Goal: Task Accomplishment & Management: Manage account settings

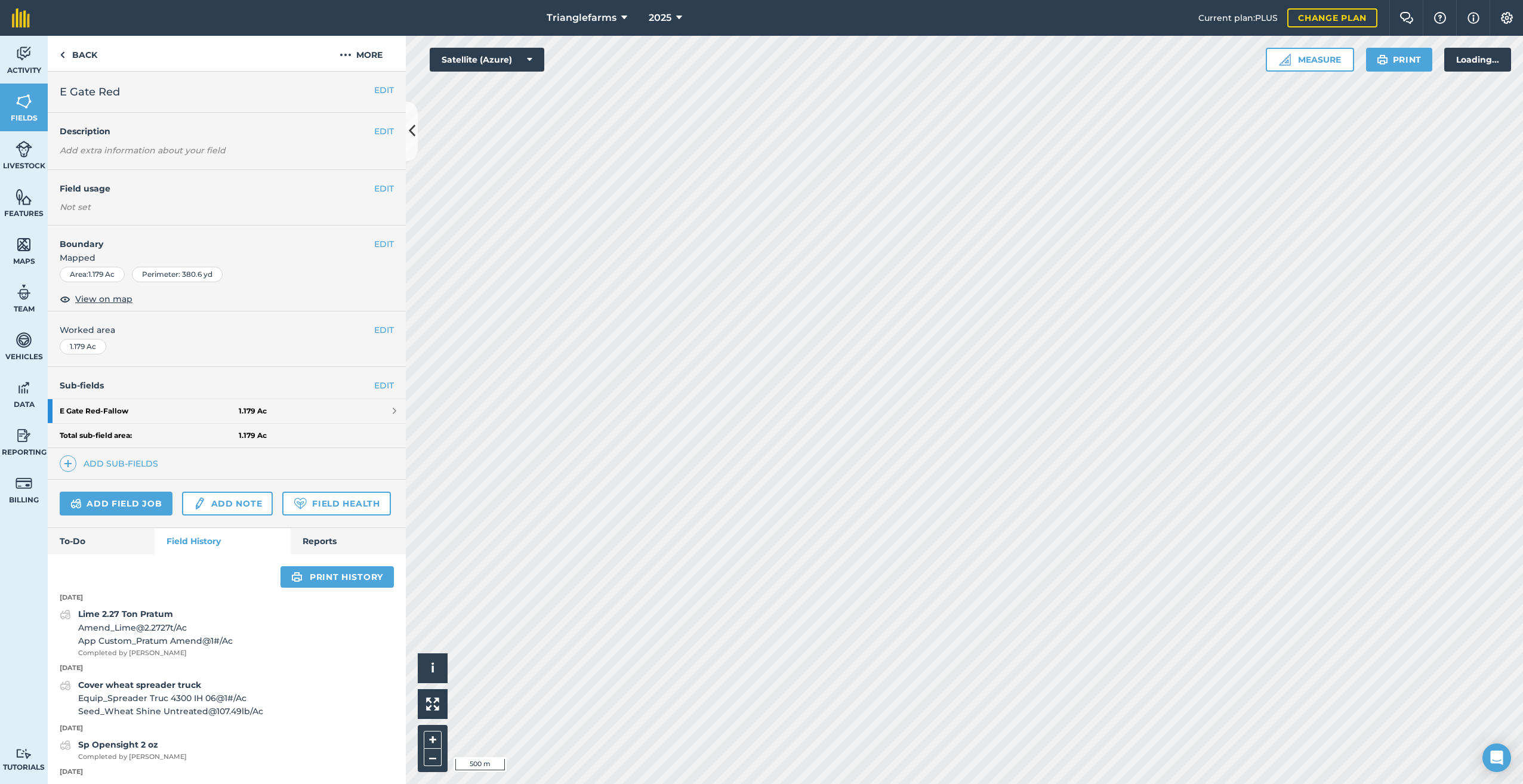
scroll to position [92, 0]
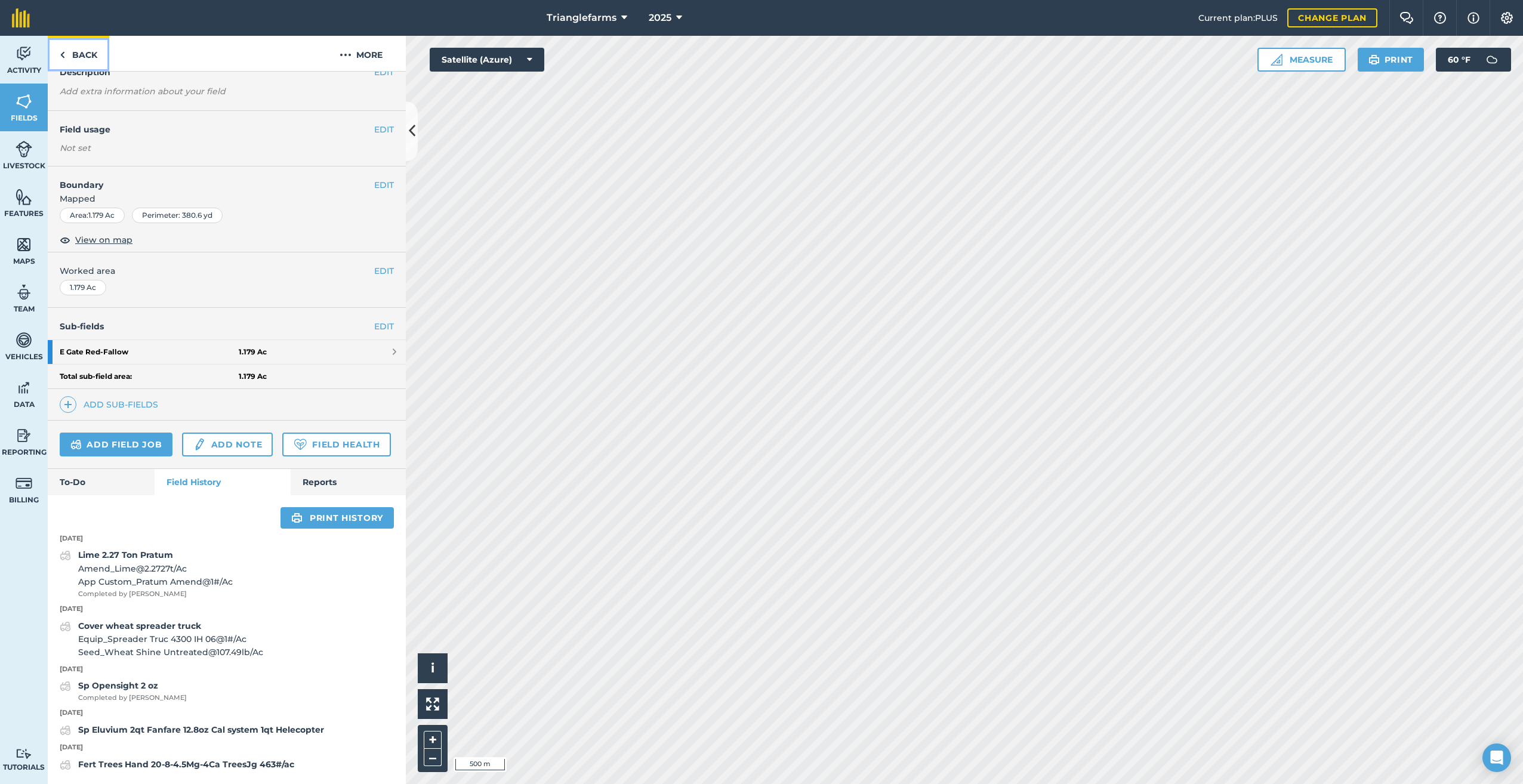
drag, startPoint x: 51, startPoint y: 65, endPoint x: 101, endPoint y: 76, distance: 51.2
click at [51, 65] on link "Back" at bounding box center [78, 53] width 61 height 35
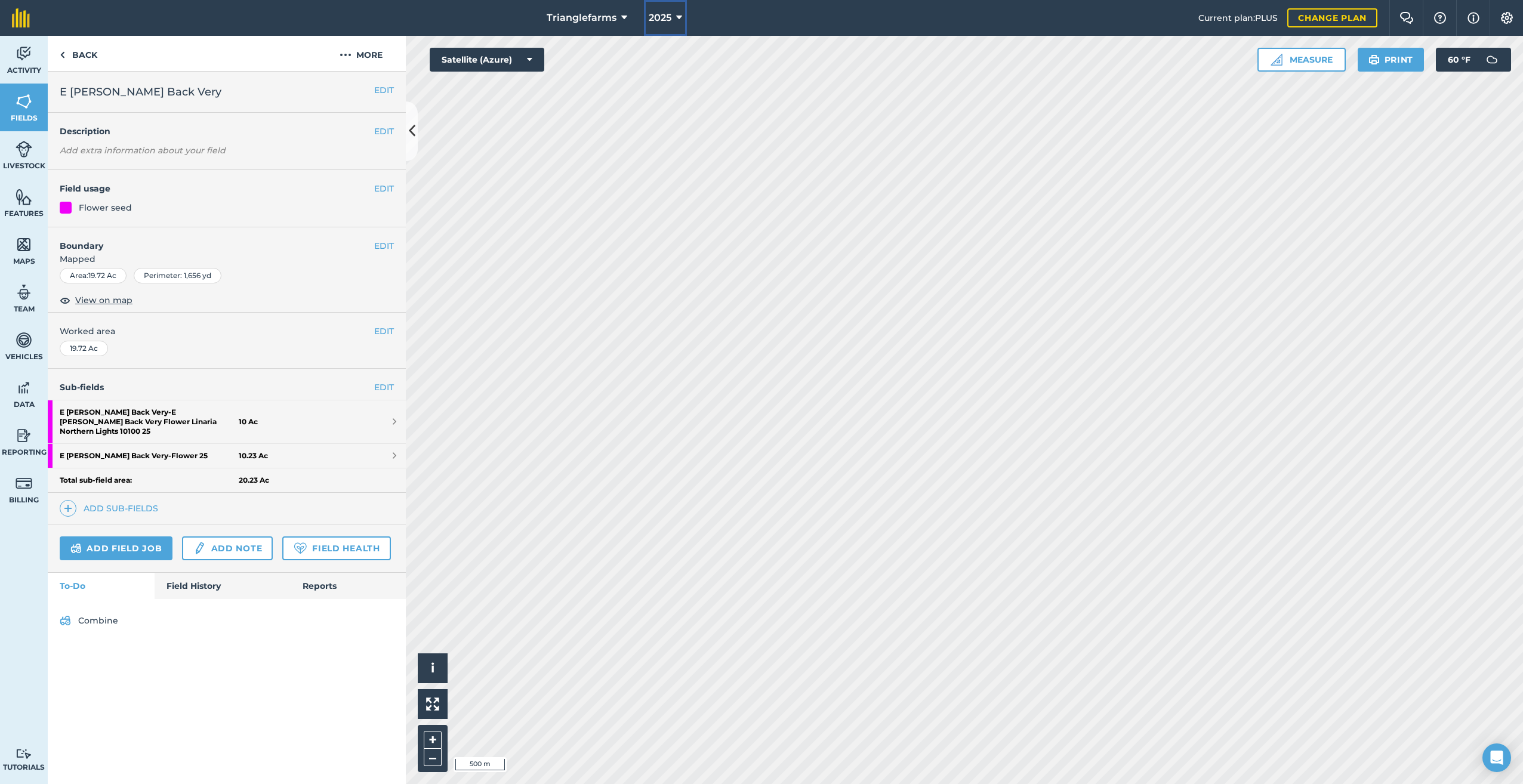
click at [672, 15] on button "2025" at bounding box center [665, 18] width 43 height 36
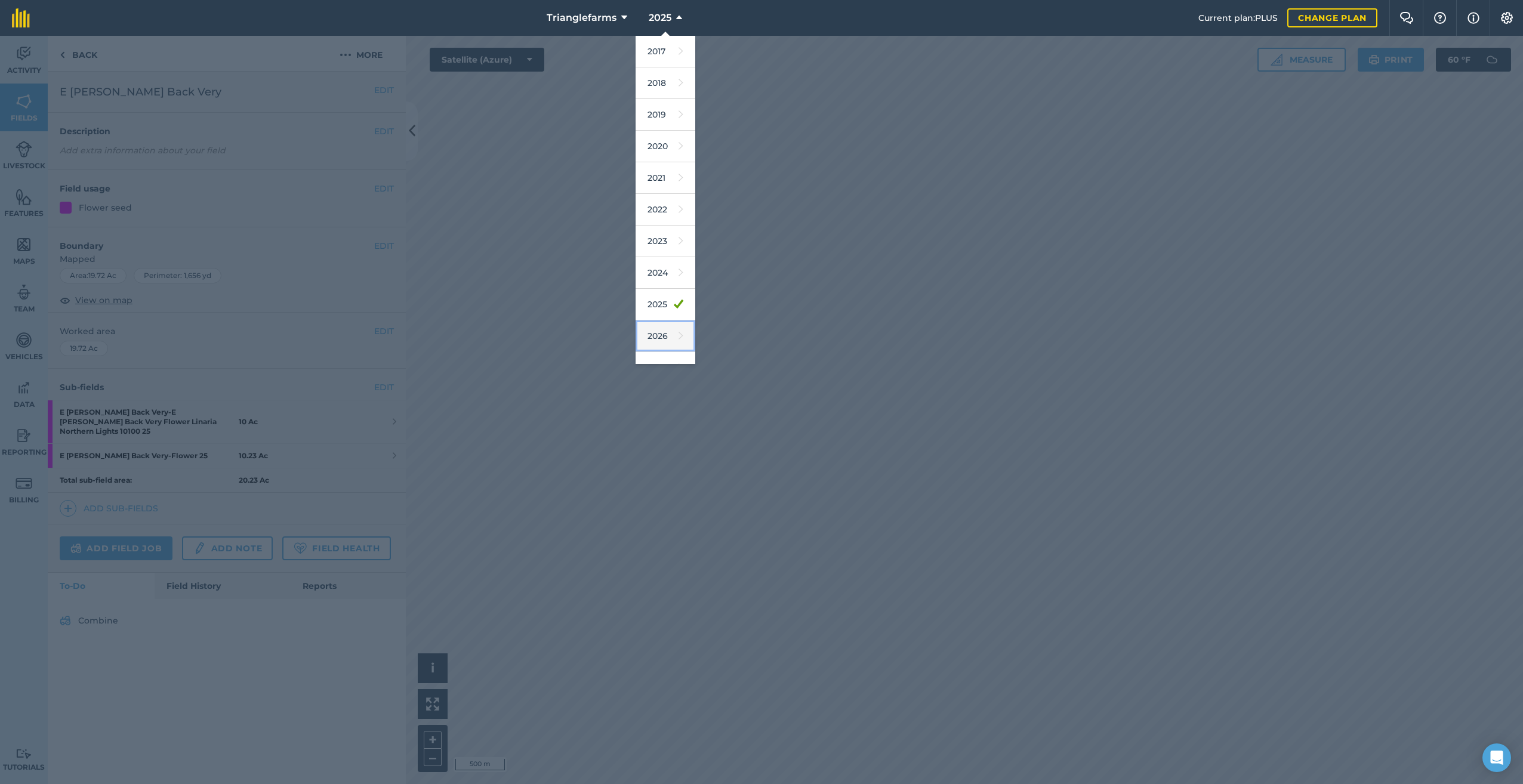
click at [654, 336] on link "2026" at bounding box center [665, 336] width 60 height 32
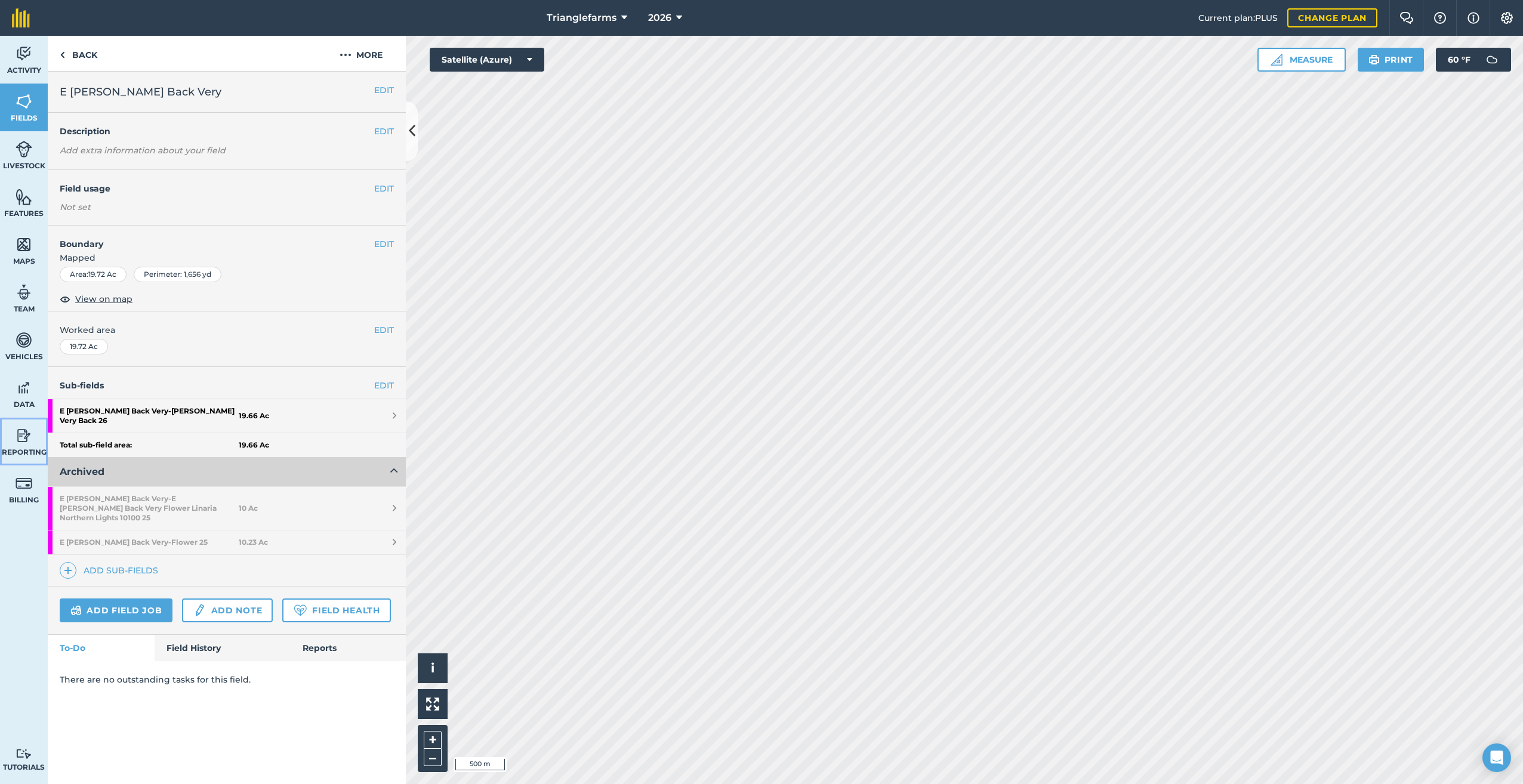
click at [25, 442] on img at bounding box center [24, 435] width 17 height 18
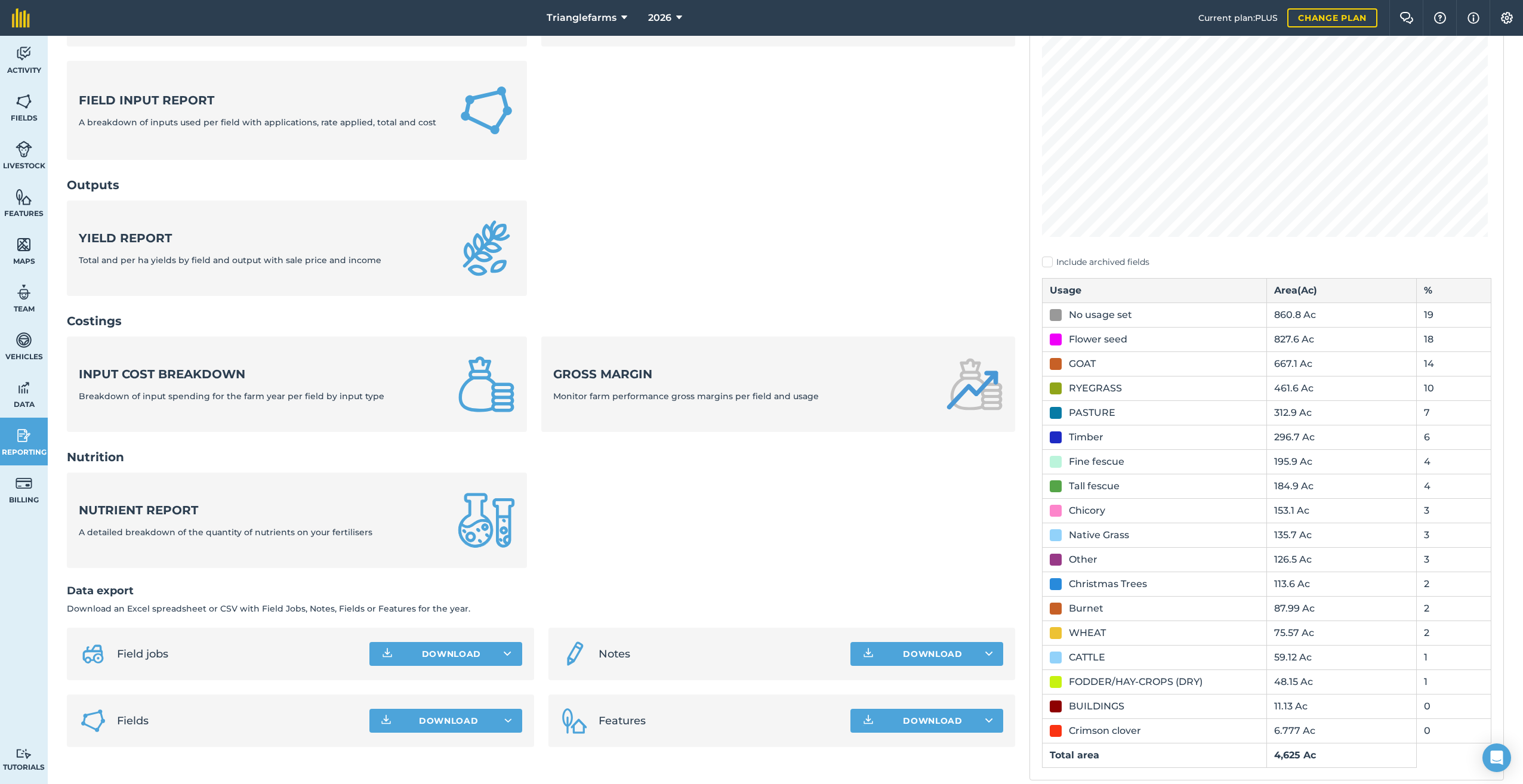
scroll to position [189, 0]
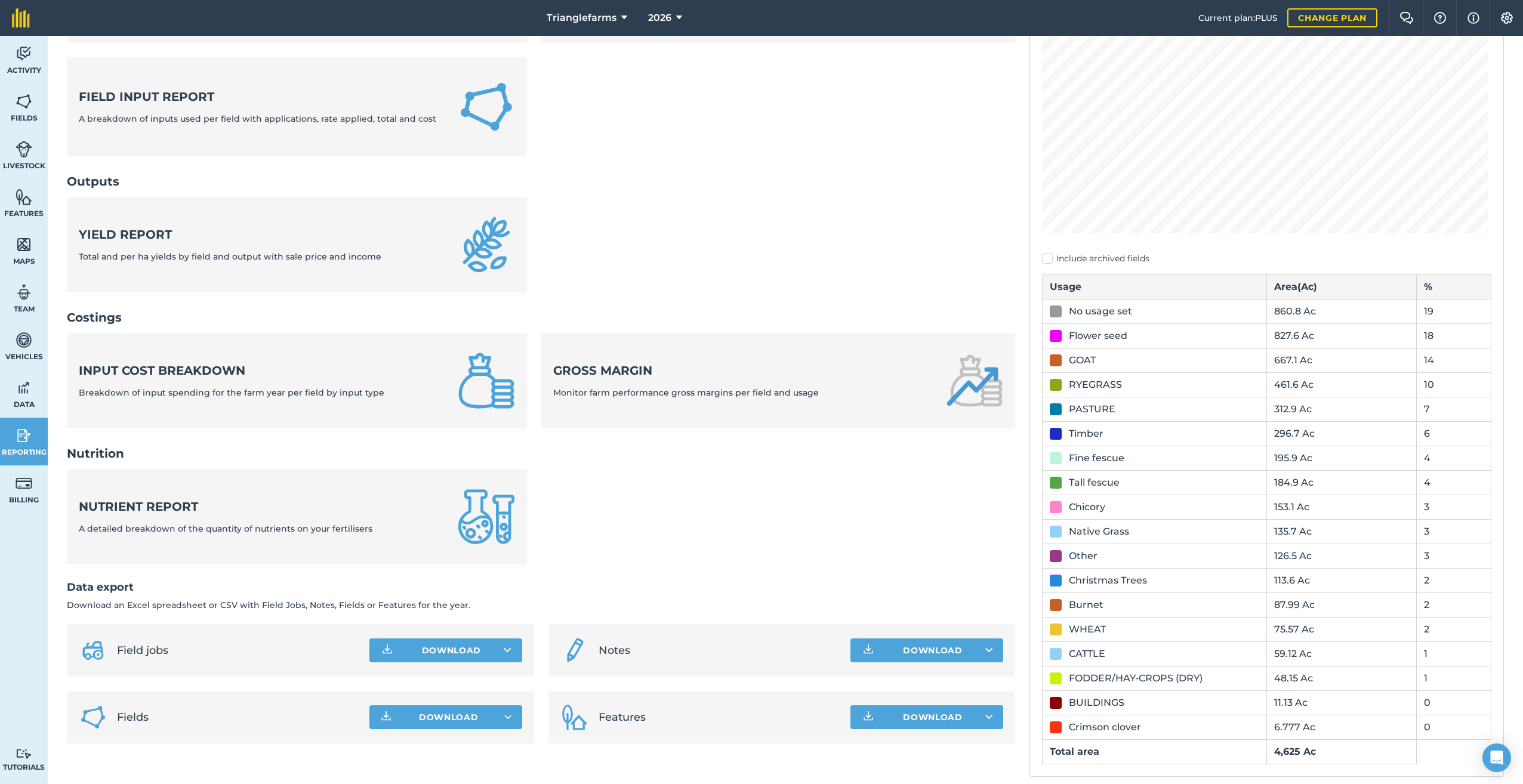
click at [1069, 482] on div "Tall fescue" at bounding box center [1094, 483] width 51 height 14
click at [493, 712] on button "Download" at bounding box center [445, 717] width 153 height 24
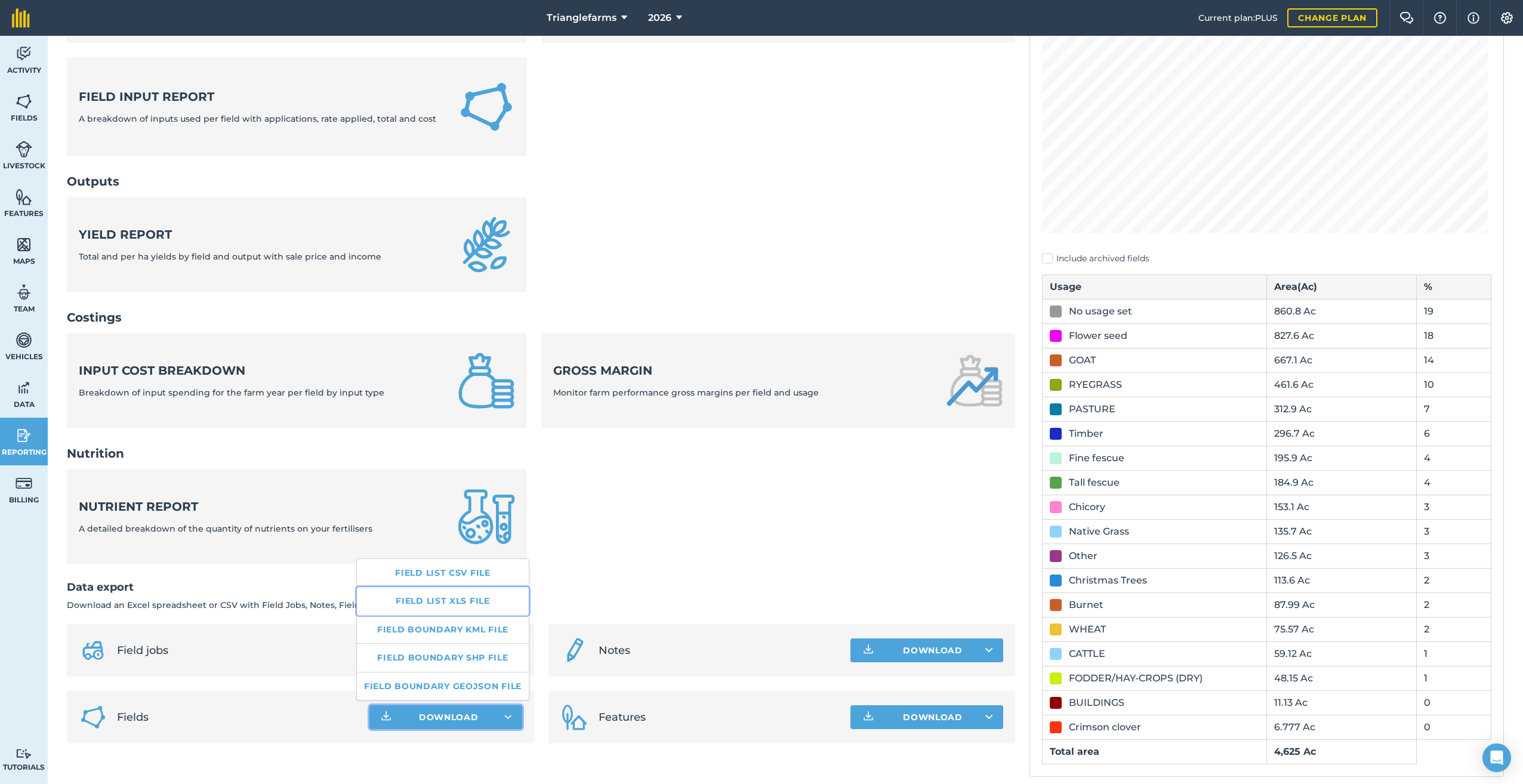
click at [442, 599] on link "Field list XLS file" at bounding box center [443, 600] width 172 height 27
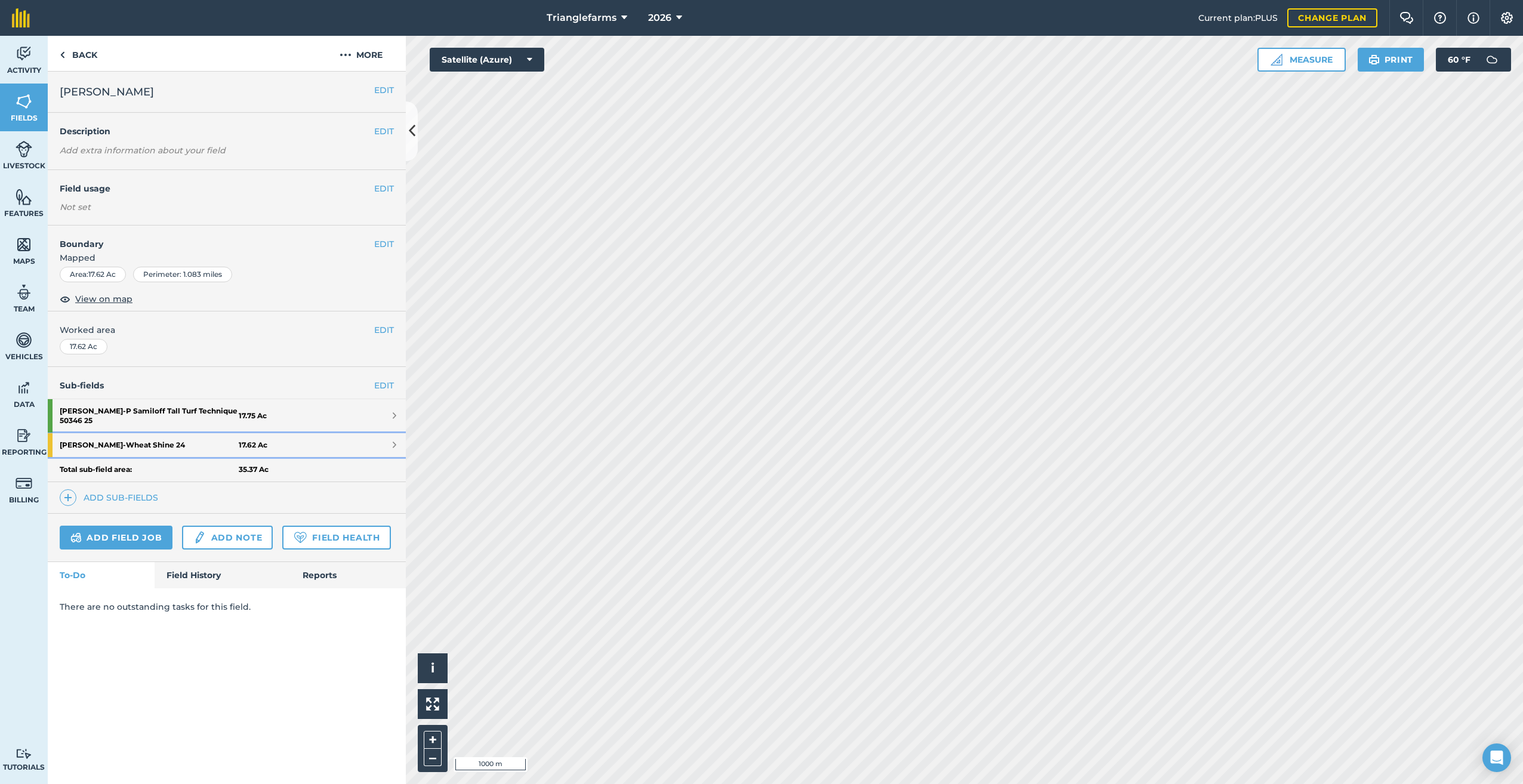
click at [150, 440] on strong "[PERSON_NAME] - Wheat Shine 24" at bounding box center [149, 445] width 179 height 24
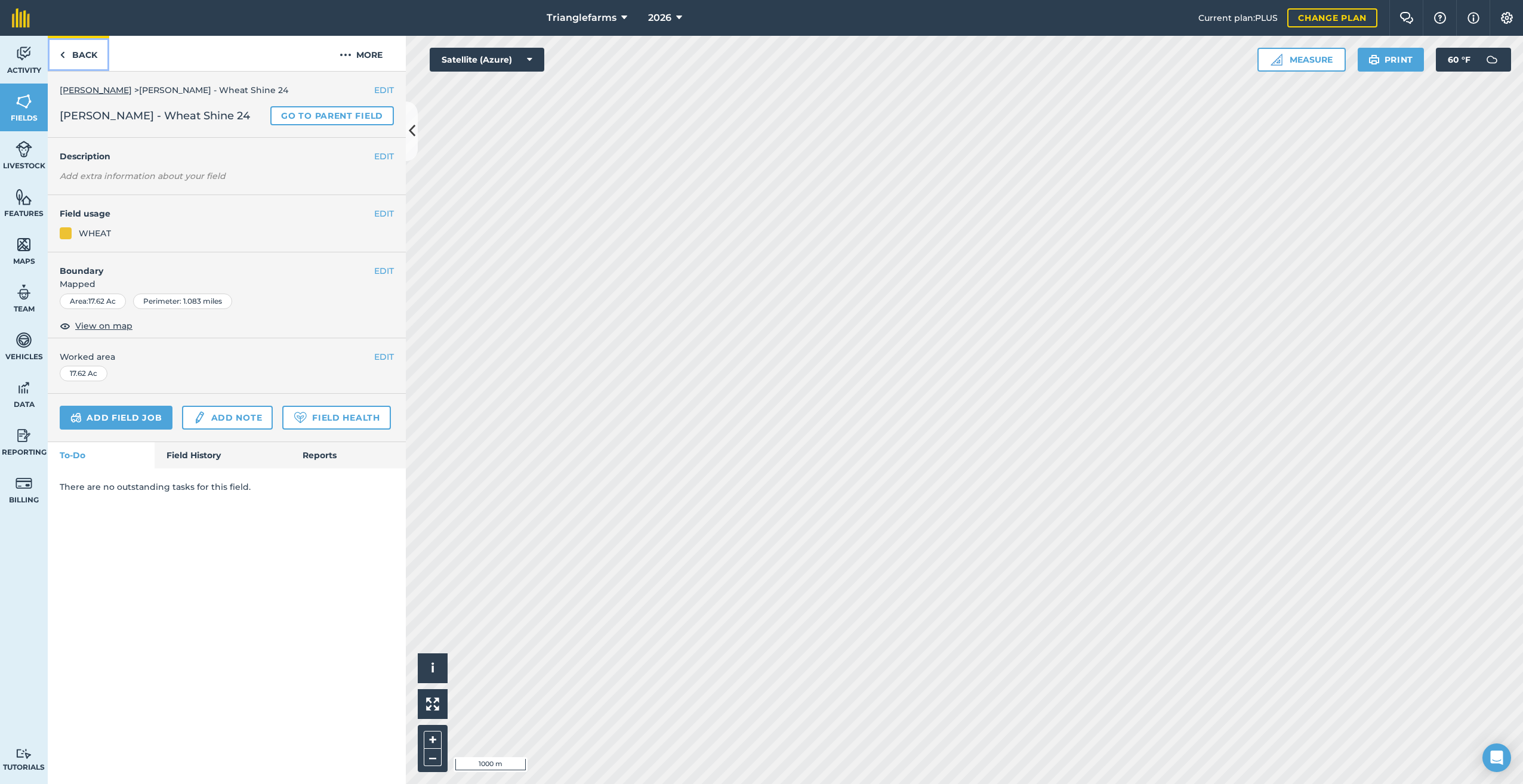
drag, startPoint x: 150, startPoint y: 440, endPoint x: 59, endPoint y: 55, distance: 395.6
click at [59, 56] on link "Back" at bounding box center [78, 53] width 61 height 35
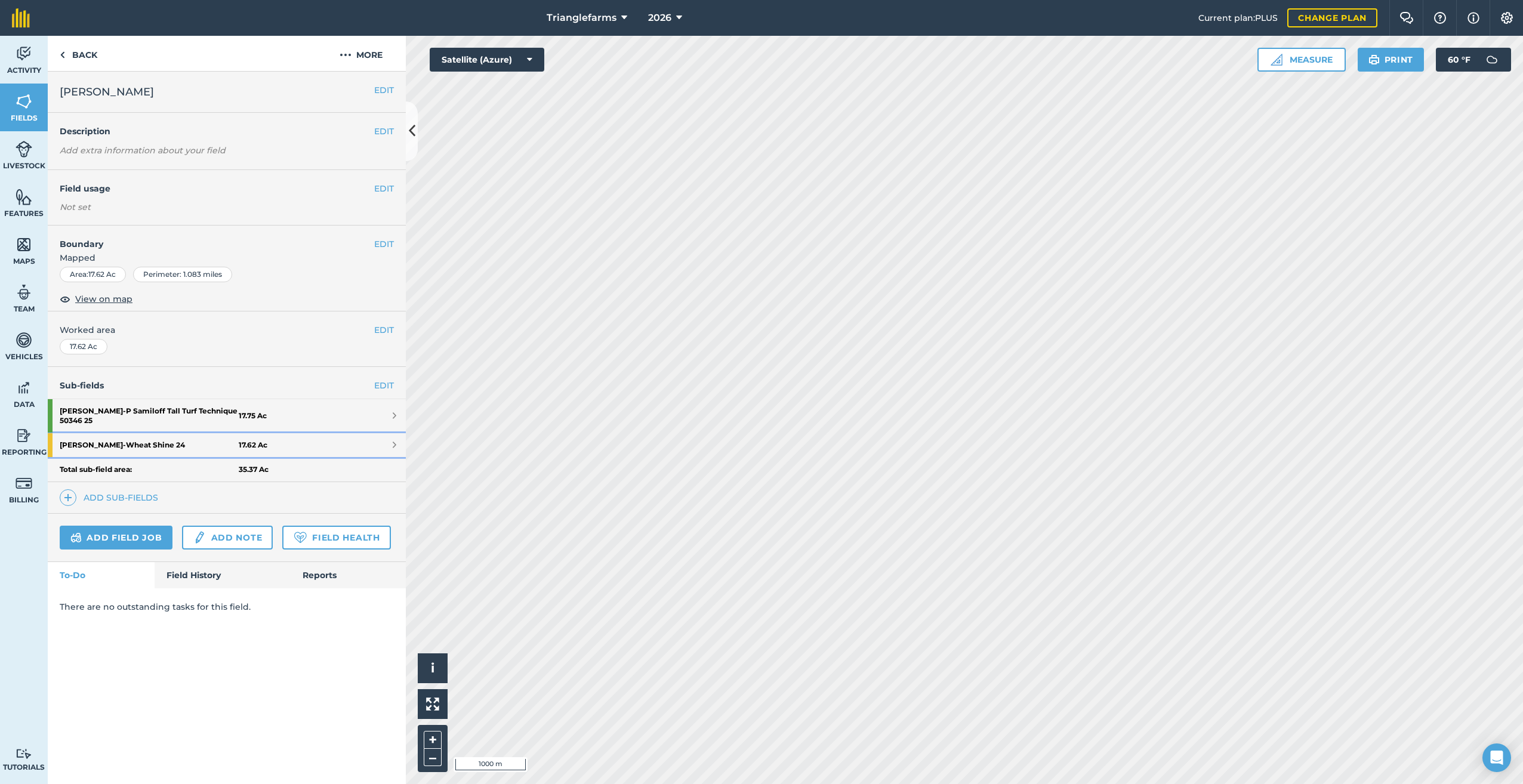
click at [147, 442] on strong "[PERSON_NAME] - Wheat Shine 24" at bounding box center [149, 445] width 179 height 24
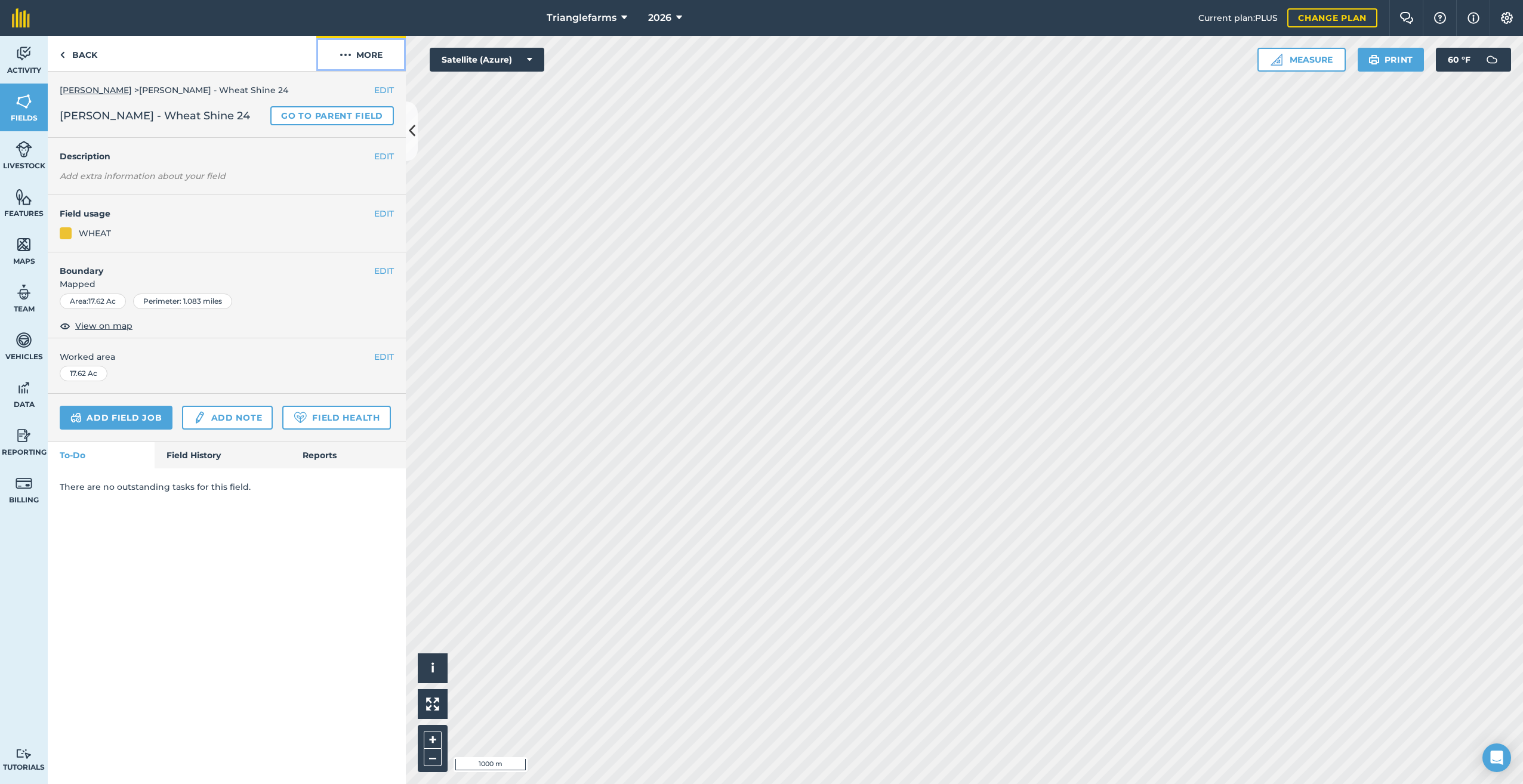
click at [348, 50] on img at bounding box center [346, 55] width 12 height 14
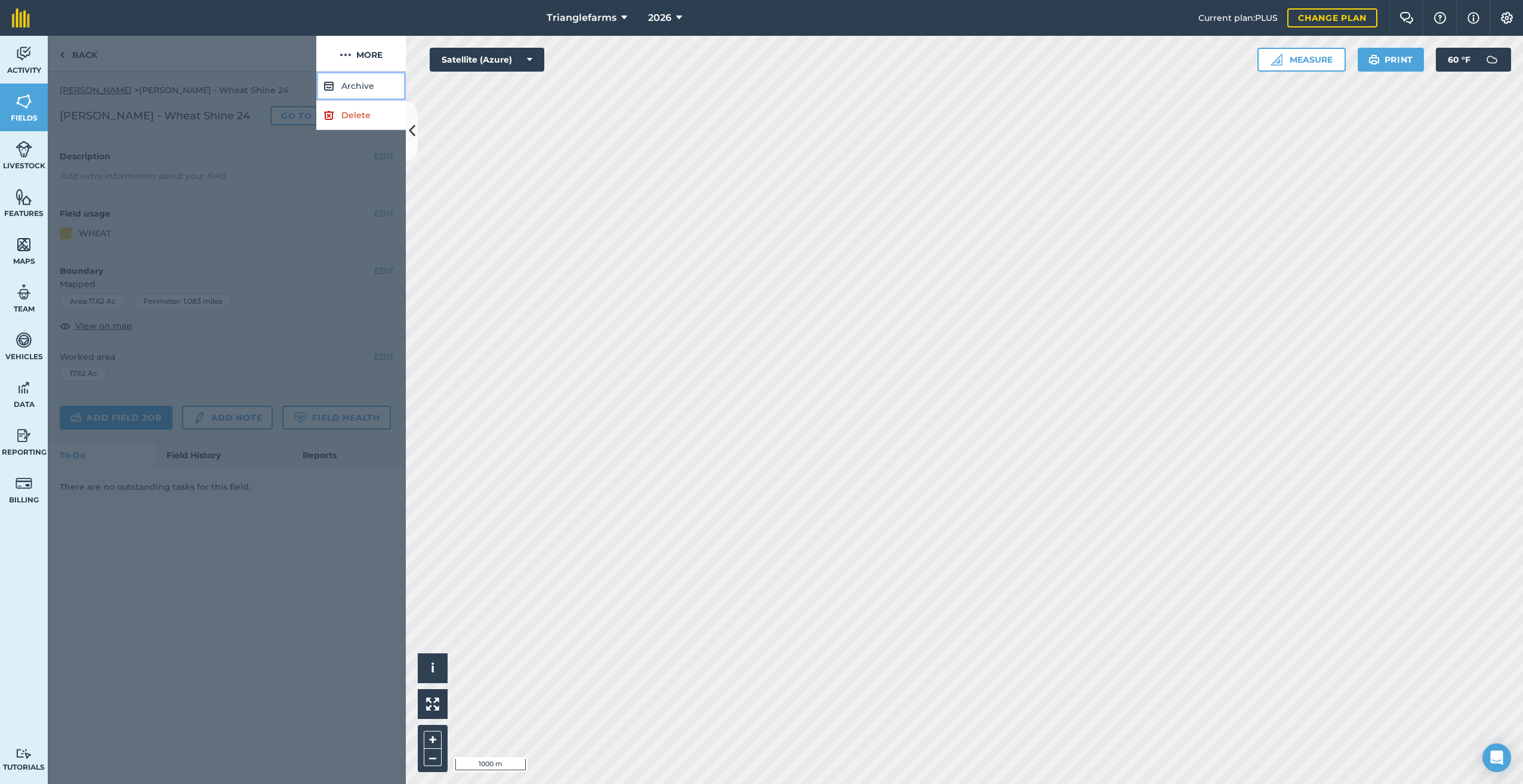
click at [350, 82] on button "Archive" at bounding box center [360, 87] width 89 height 30
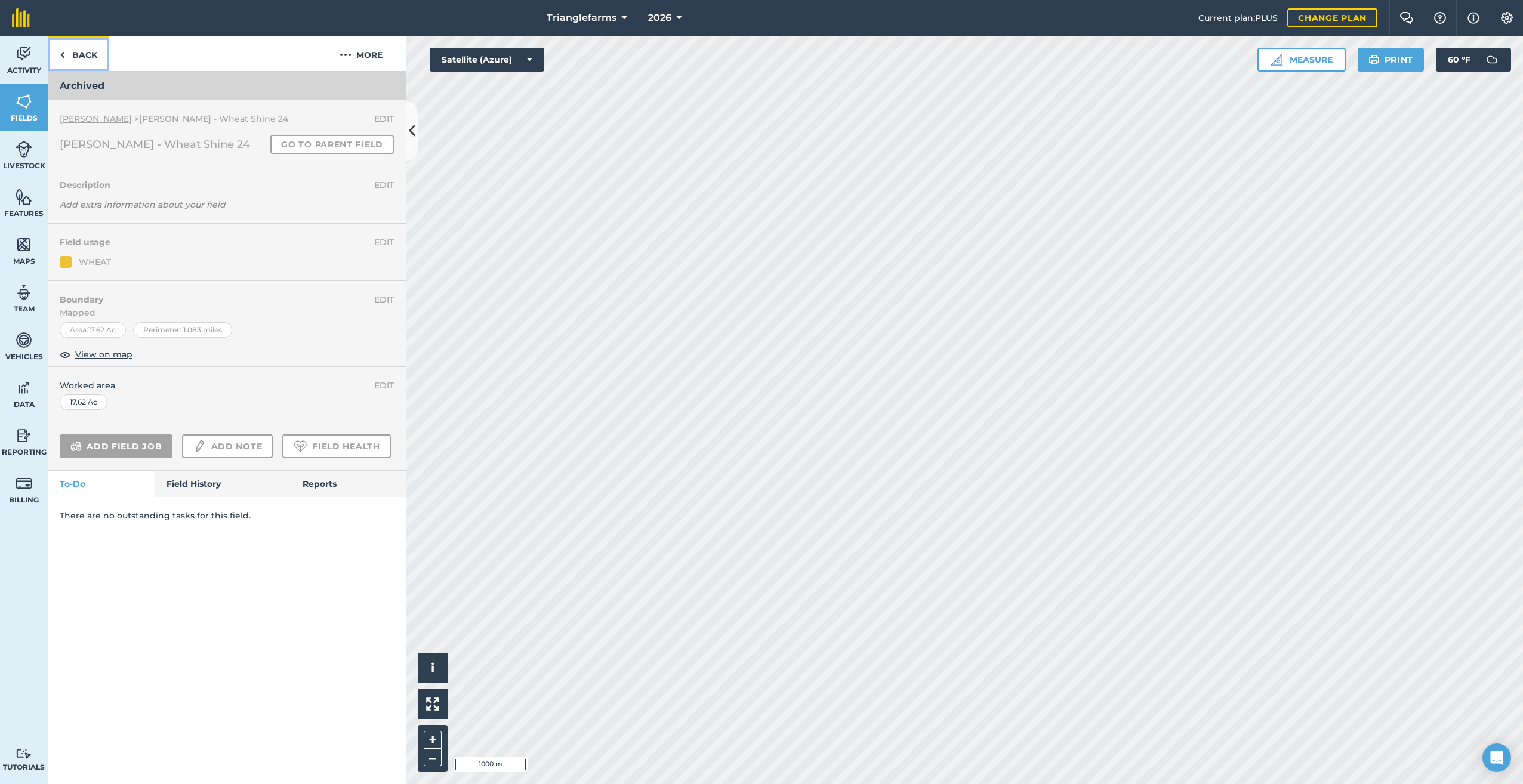
click at [65, 52] on img at bounding box center [63, 55] width 6 height 14
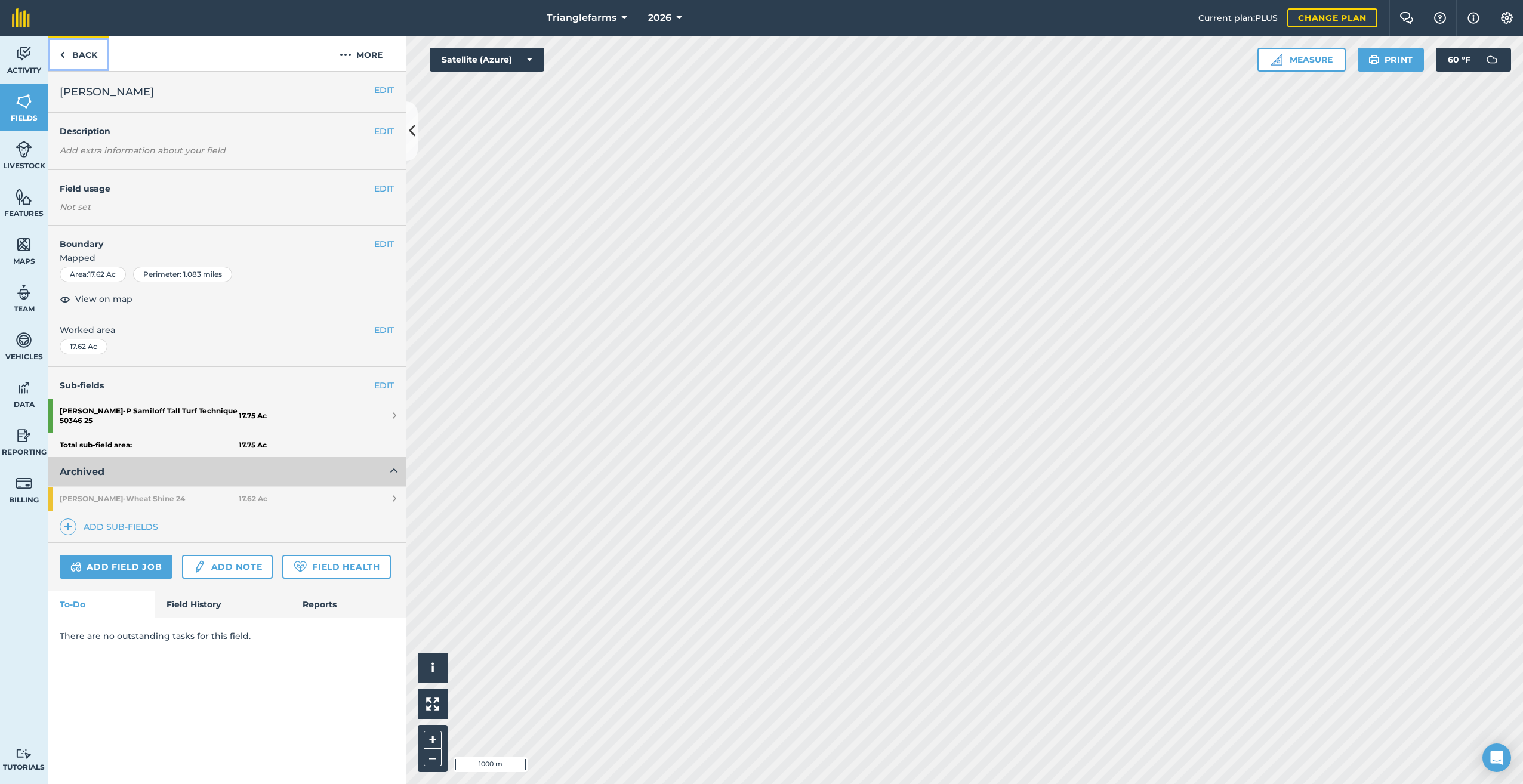
click at [63, 57] on img at bounding box center [63, 55] width 6 height 14
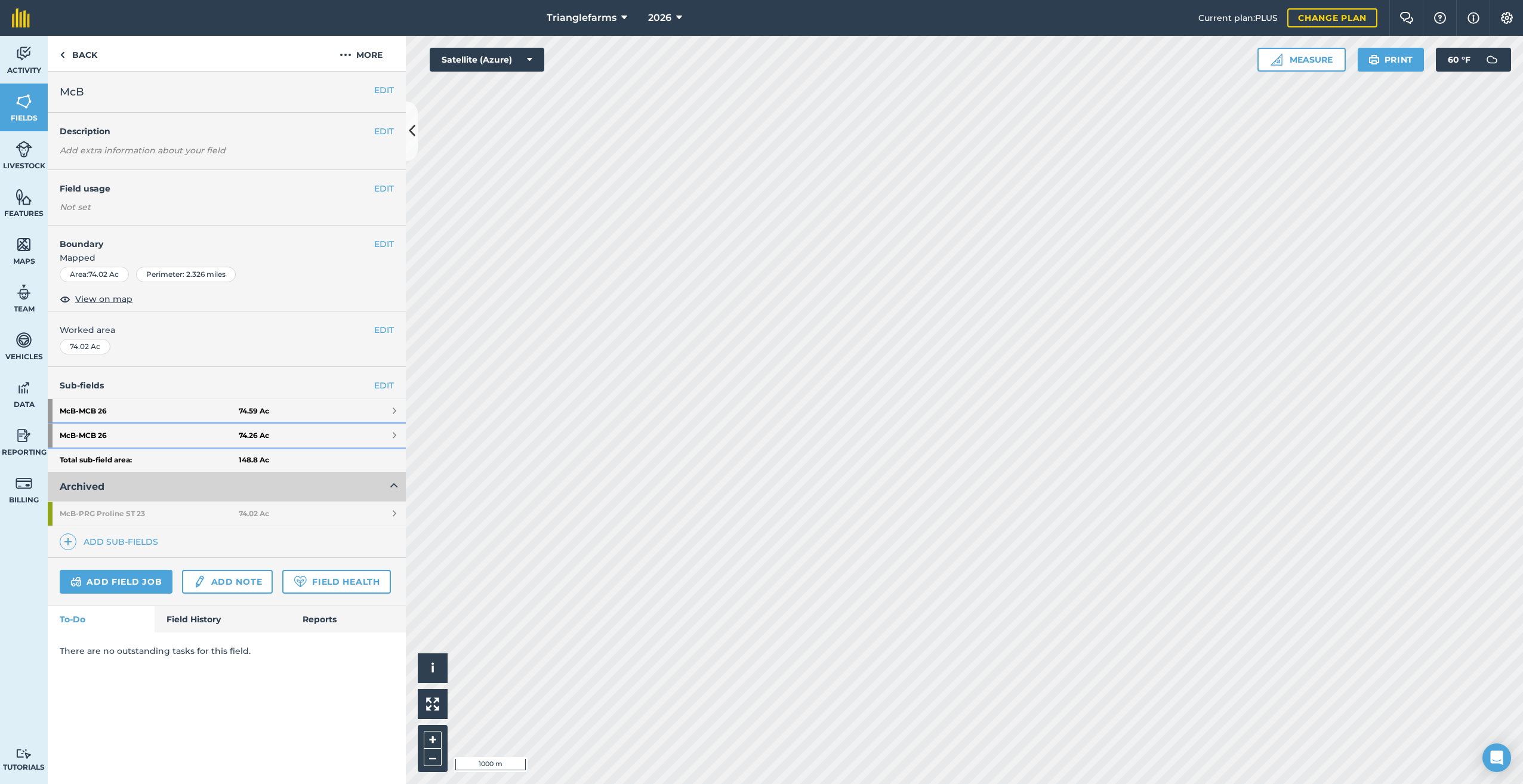
click at [229, 433] on strong "McB - MCB 26" at bounding box center [149, 436] width 179 height 24
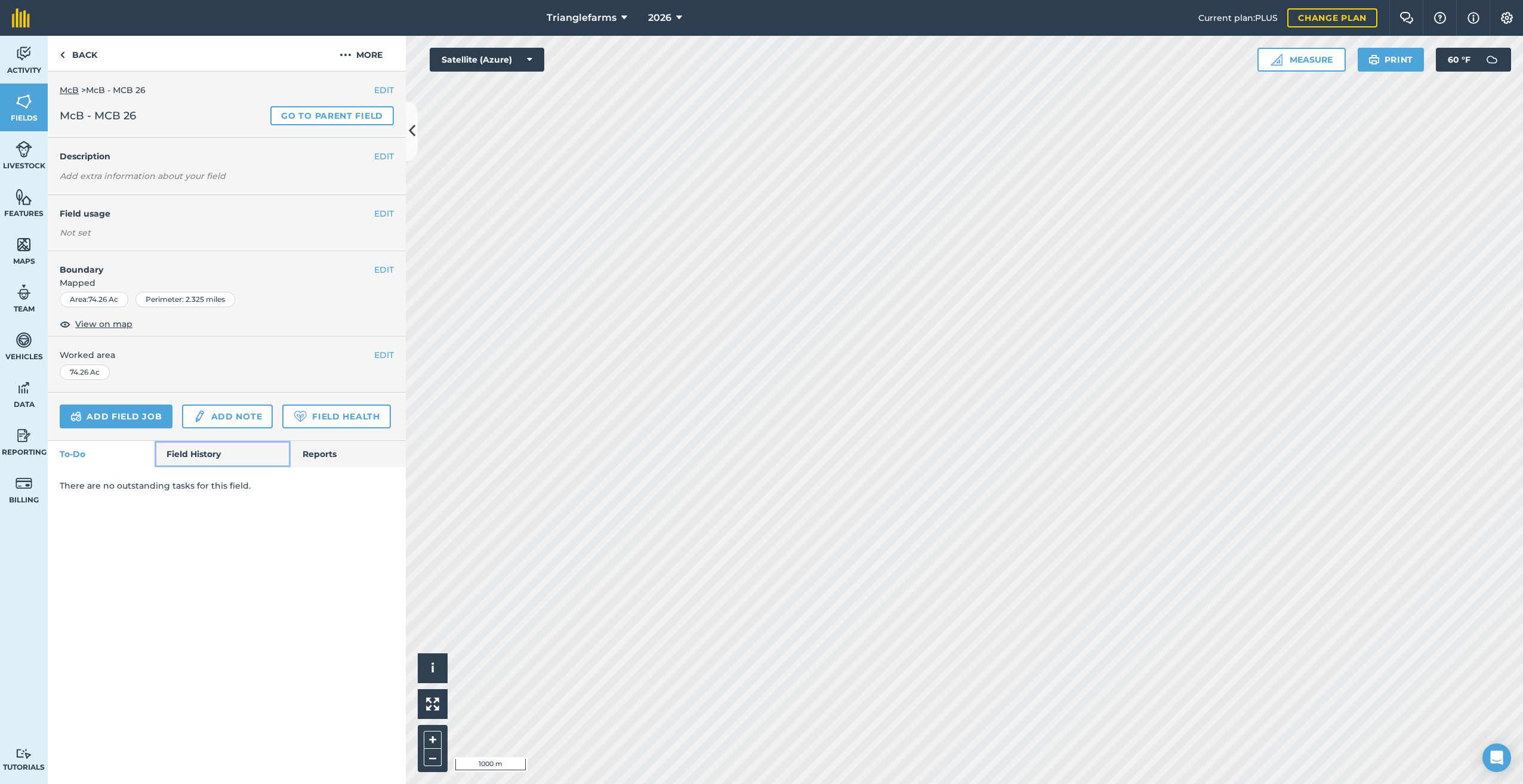
click at [196, 454] on link "Field History" at bounding box center [222, 454] width 135 height 26
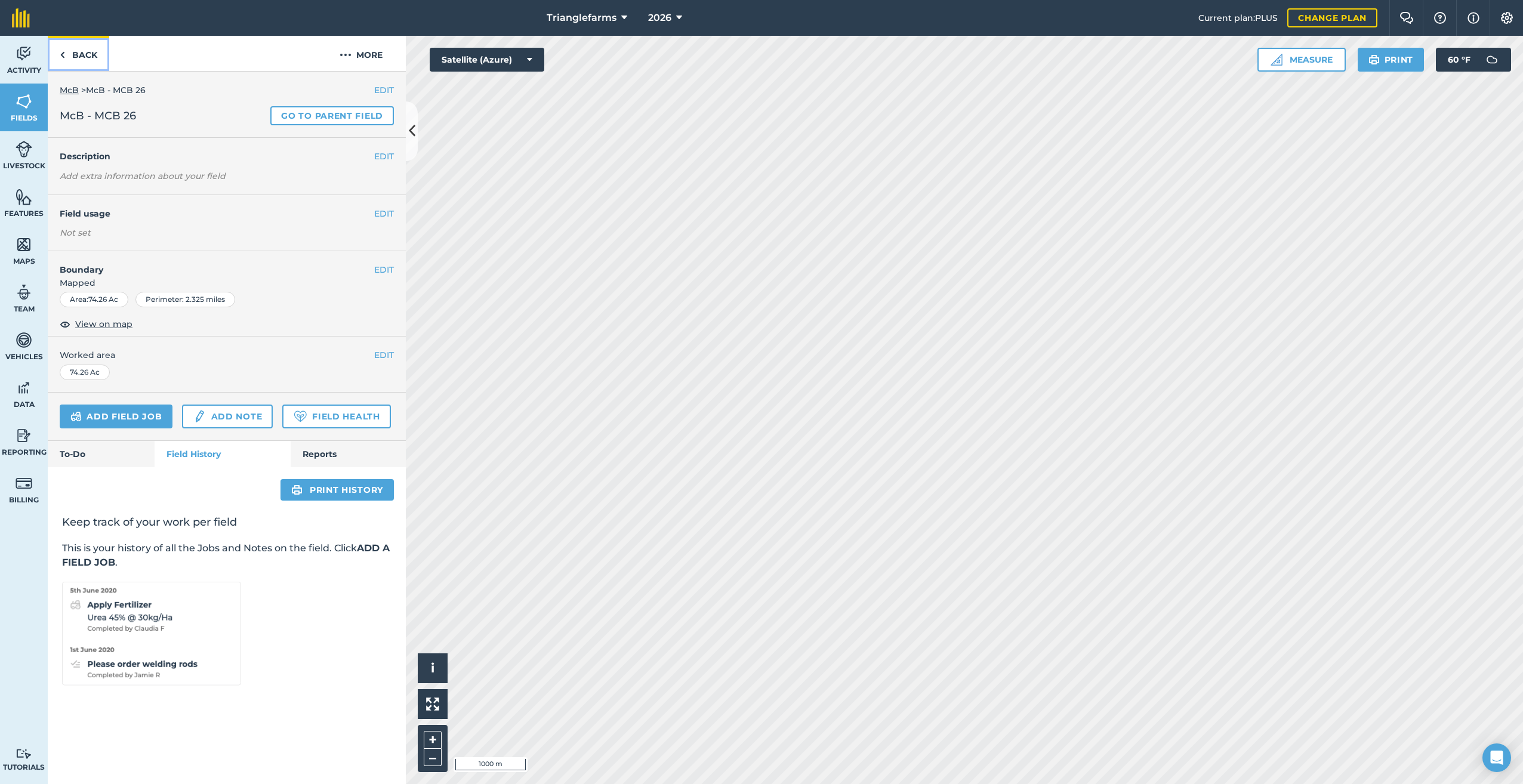
click at [61, 51] on img at bounding box center [63, 55] width 6 height 14
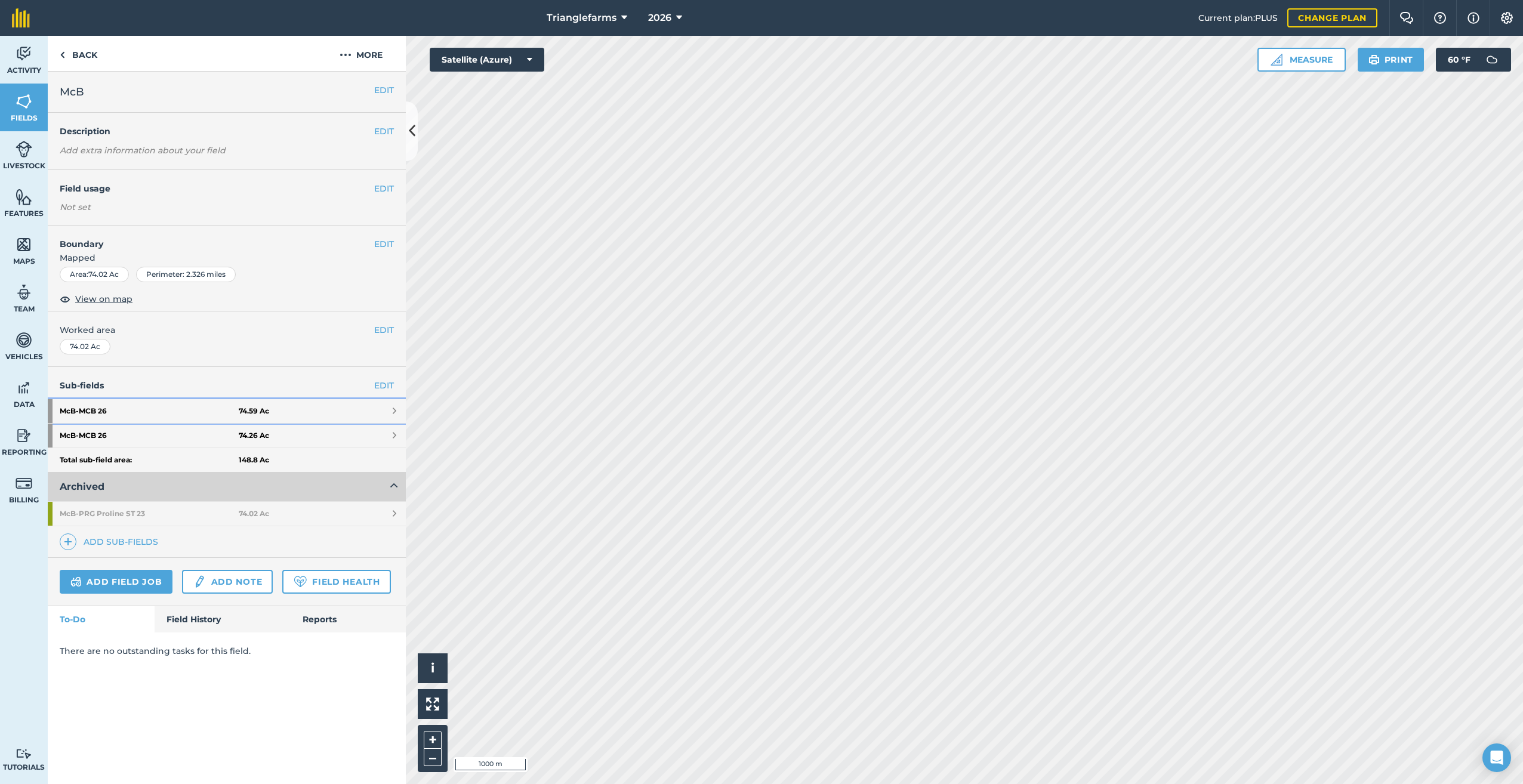
click at [243, 410] on strong "74.59 Ac" at bounding box center [253, 411] width 30 height 10
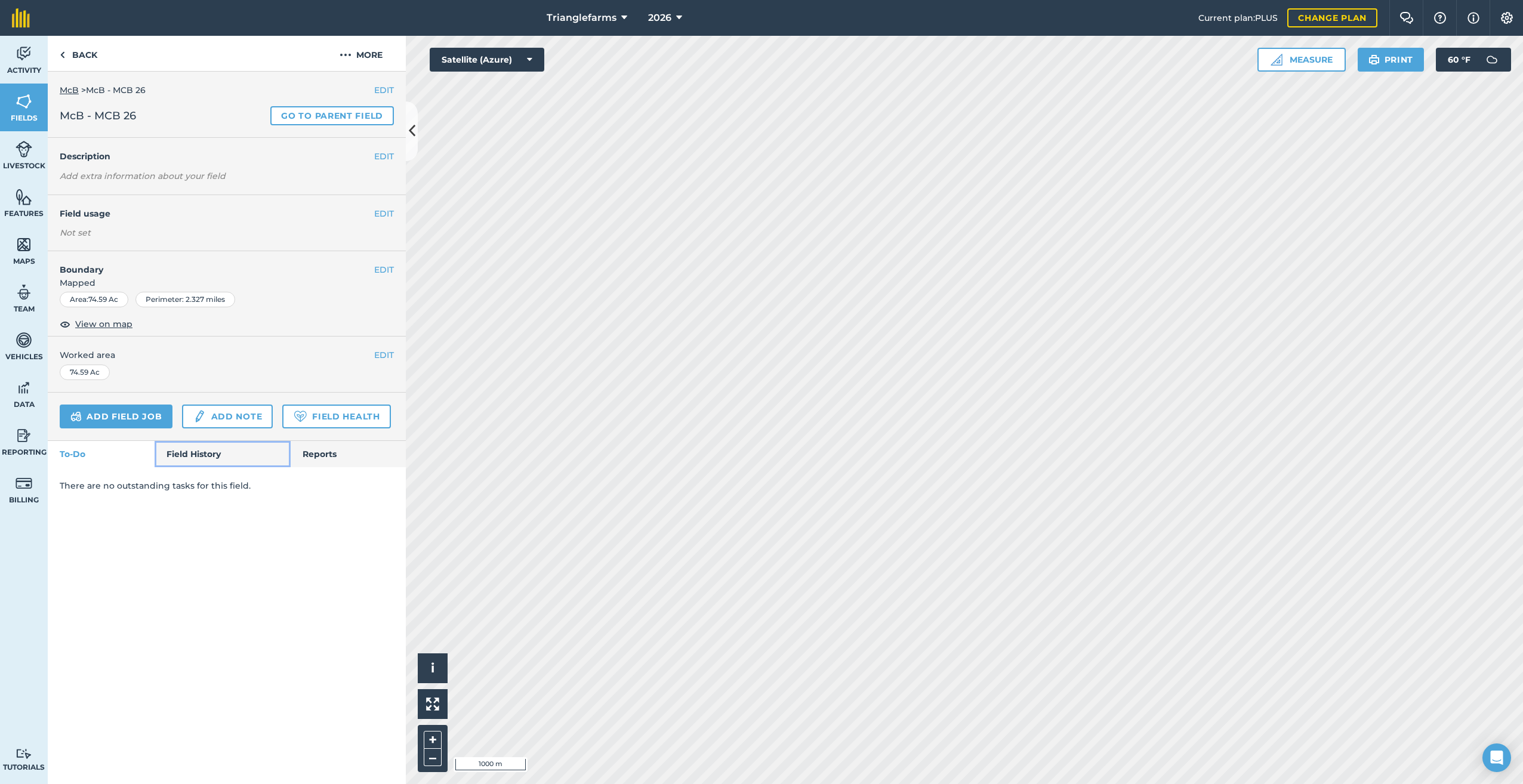
click at [209, 462] on link "Field History" at bounding box center [222, 454] width 135 height 26
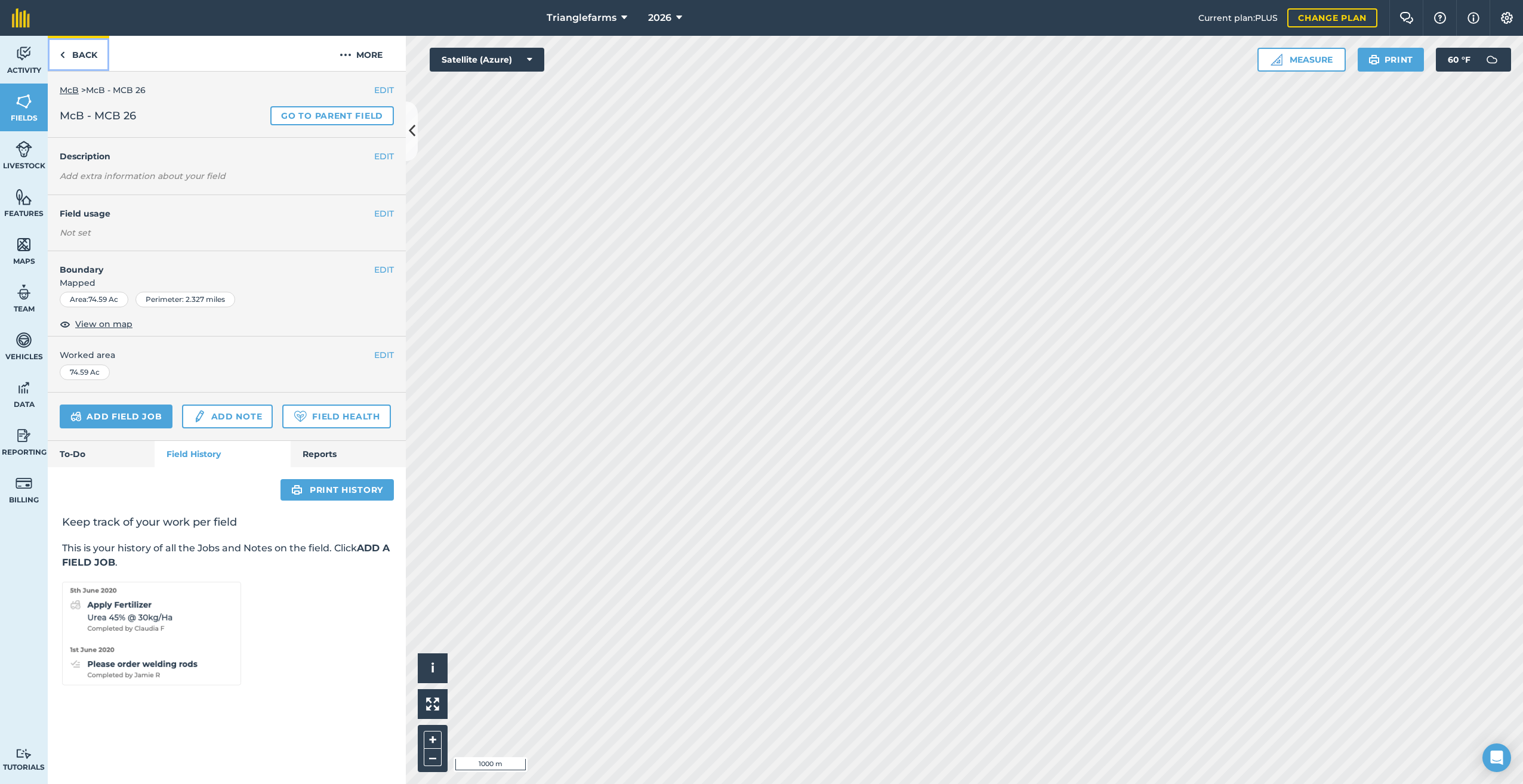
click at [65, 56] on link "Back" at bounding box center [78, 53] width 61 height 35
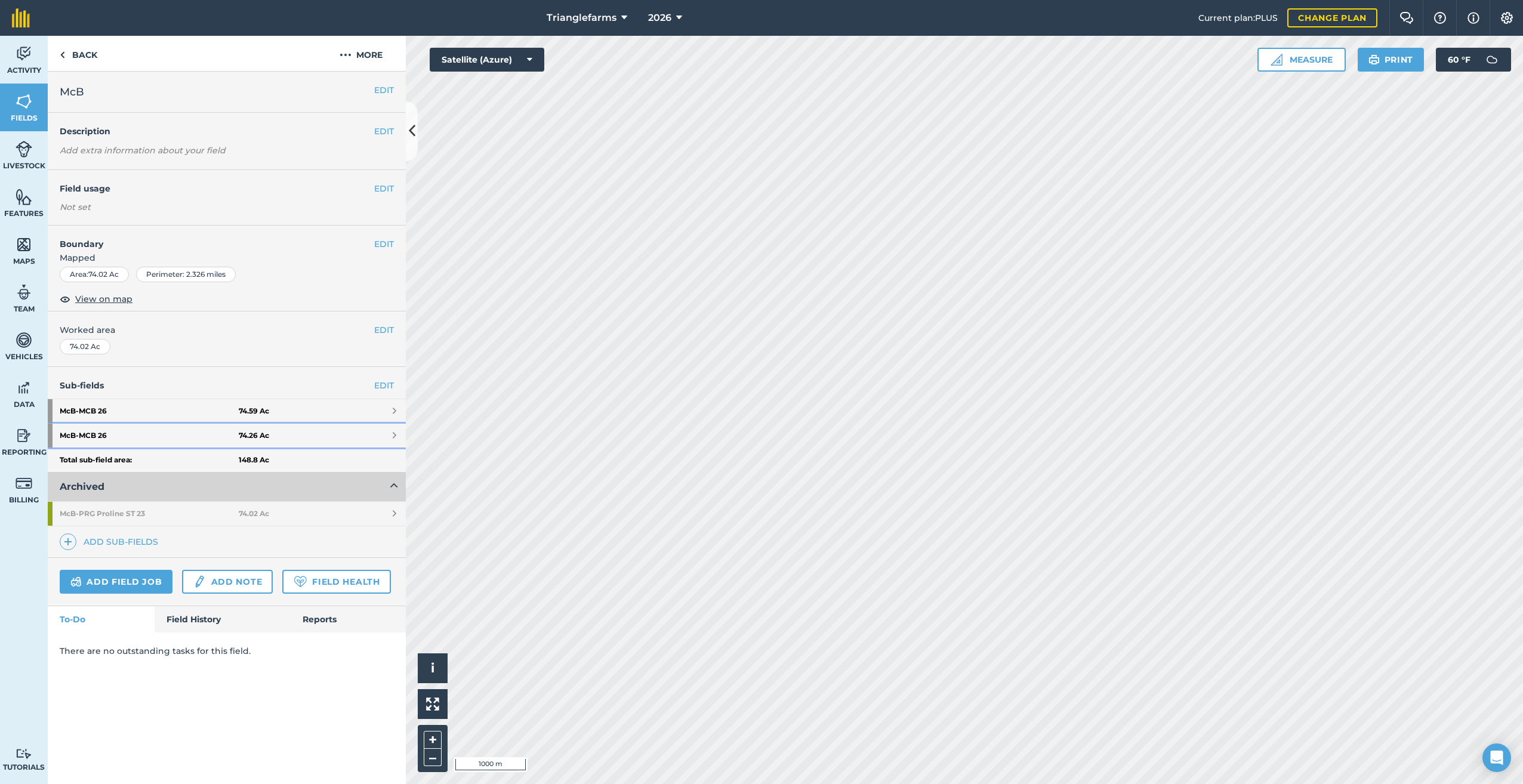
click at [149, 429] on strong "McB - MCB 26" at bounding box center [149, 436] width 179 height 24
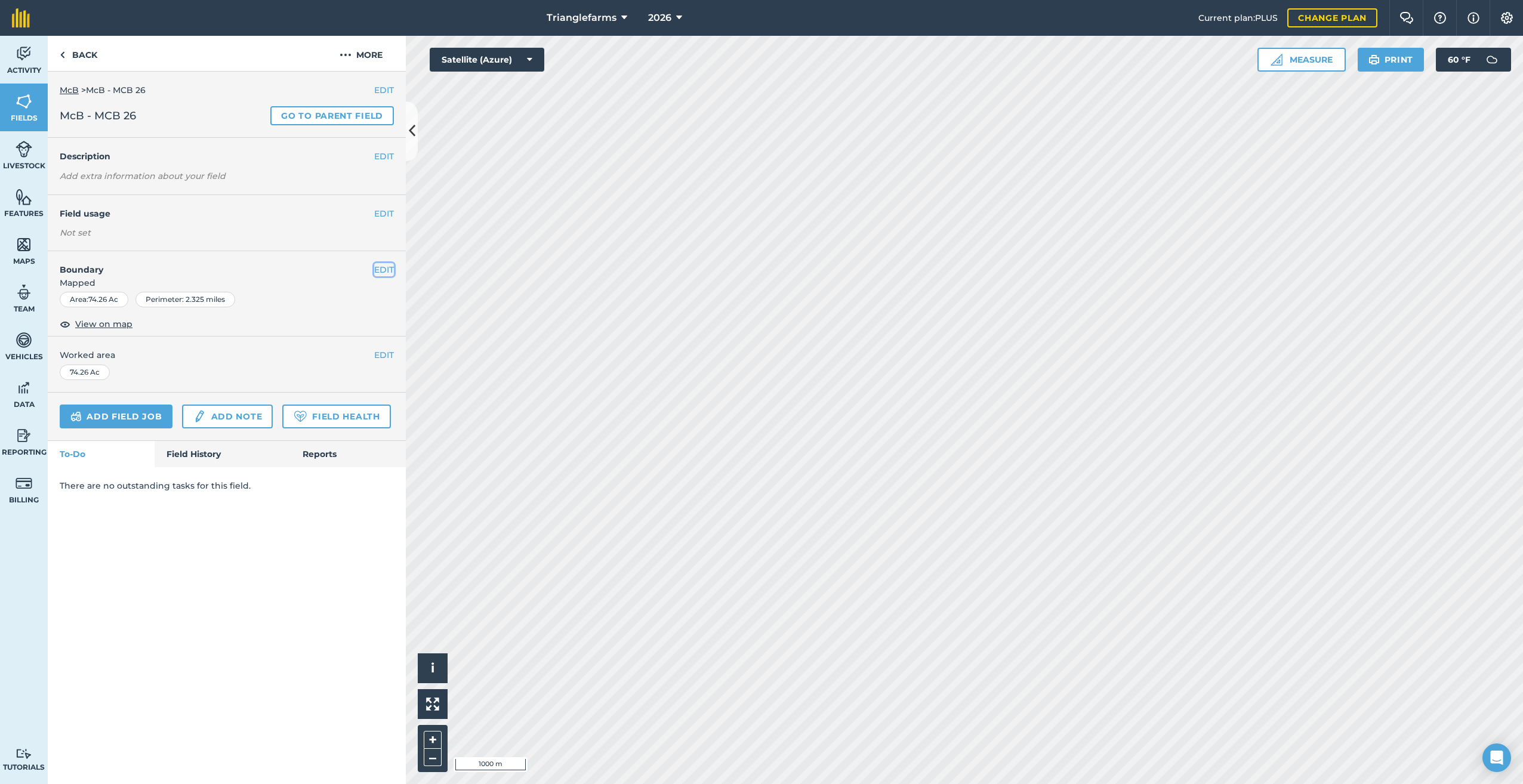
click at [380, 267] on button "EDIT" at bounding box center [384, 270] width 20 height 13
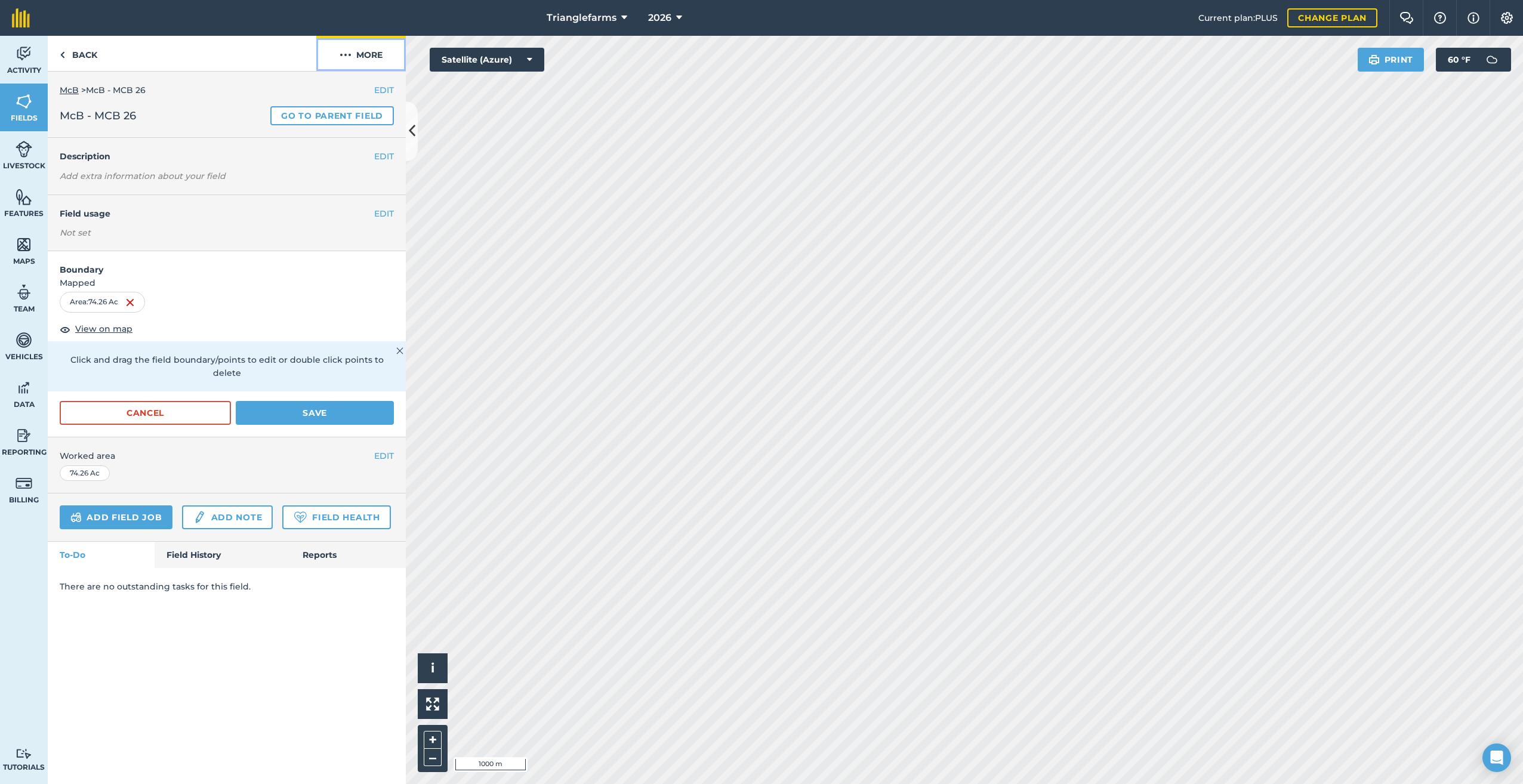
click at [347, 53] on img at bounding box center [346, 55] width 12 height 14
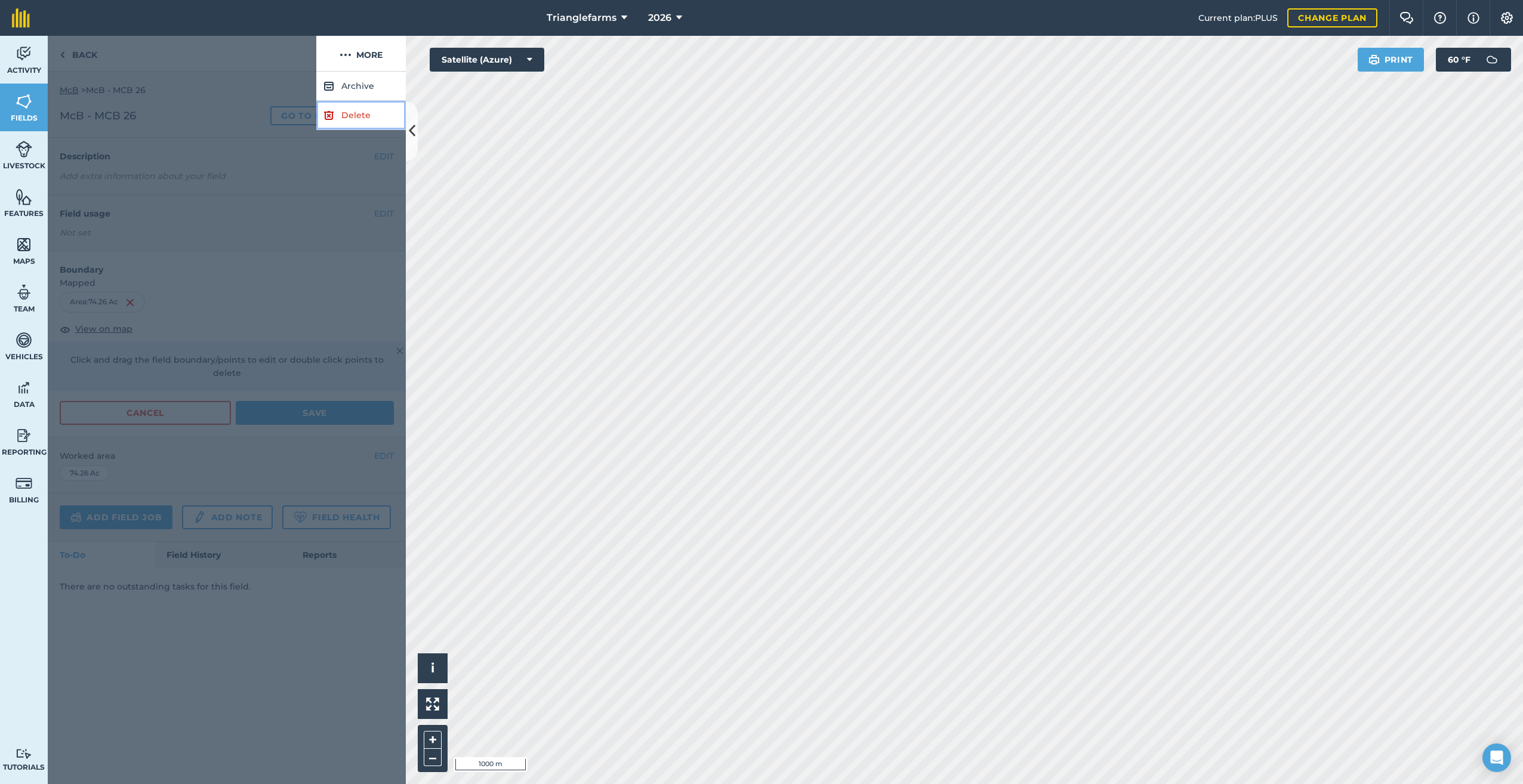
click at [351, 118] on link "Delete" at bounding box center [360, 115] width 89 height 30
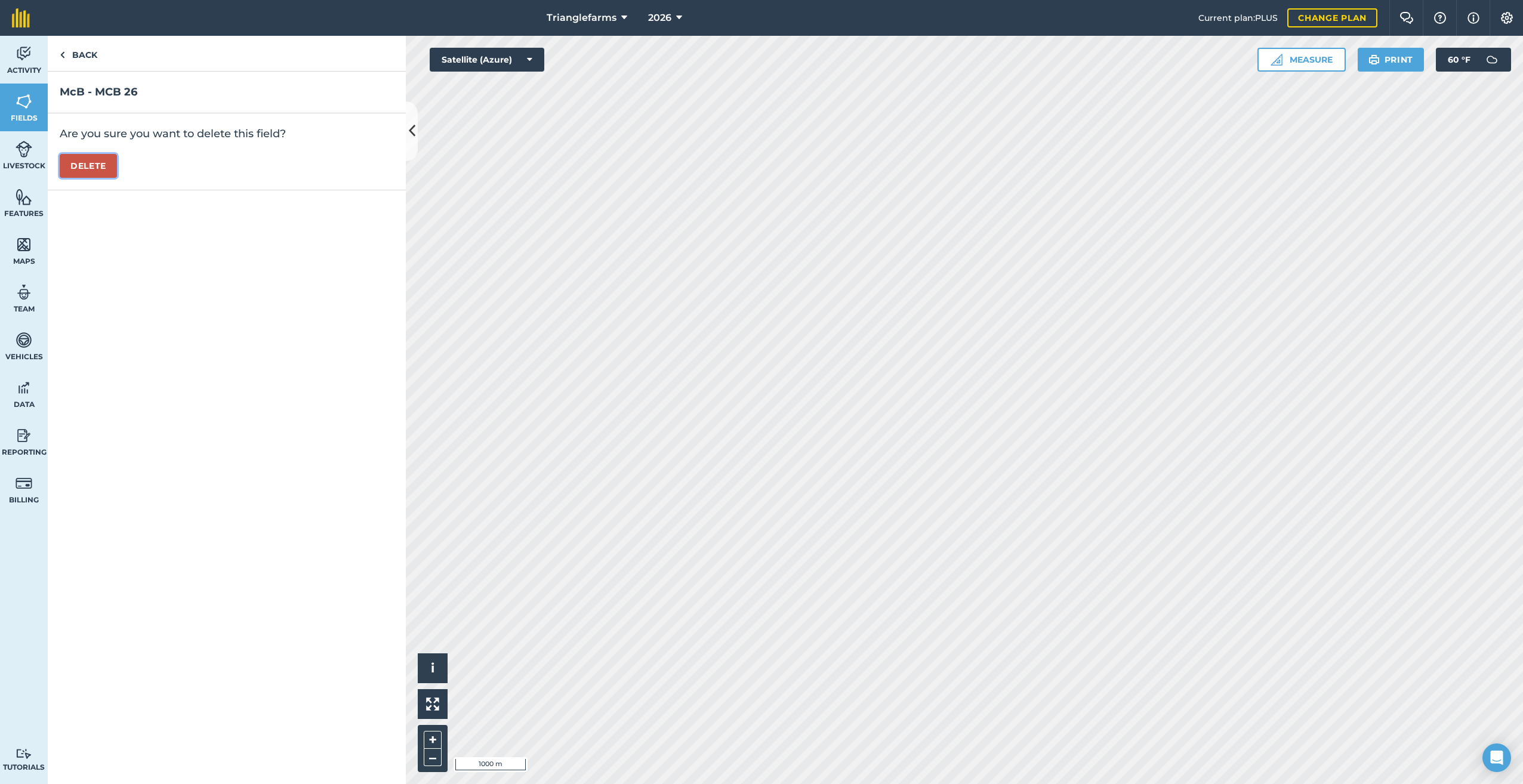
click at [94, 166] on button "Delete" at bounding box center [88, 166] width 57 height 24
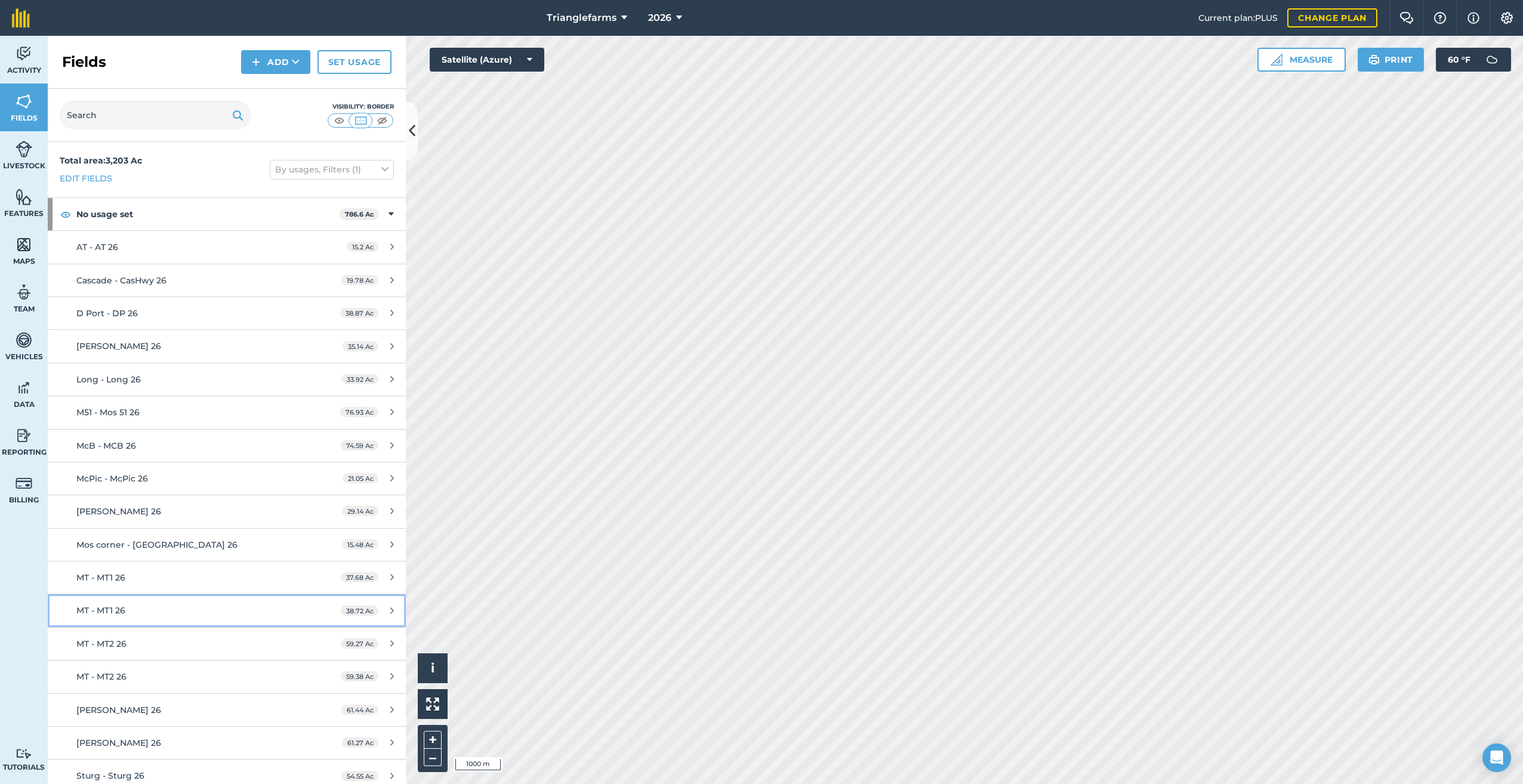
click at [155, 609] on div "MT - MT1 26" at bounding box center [189, 610] width 225 height 13
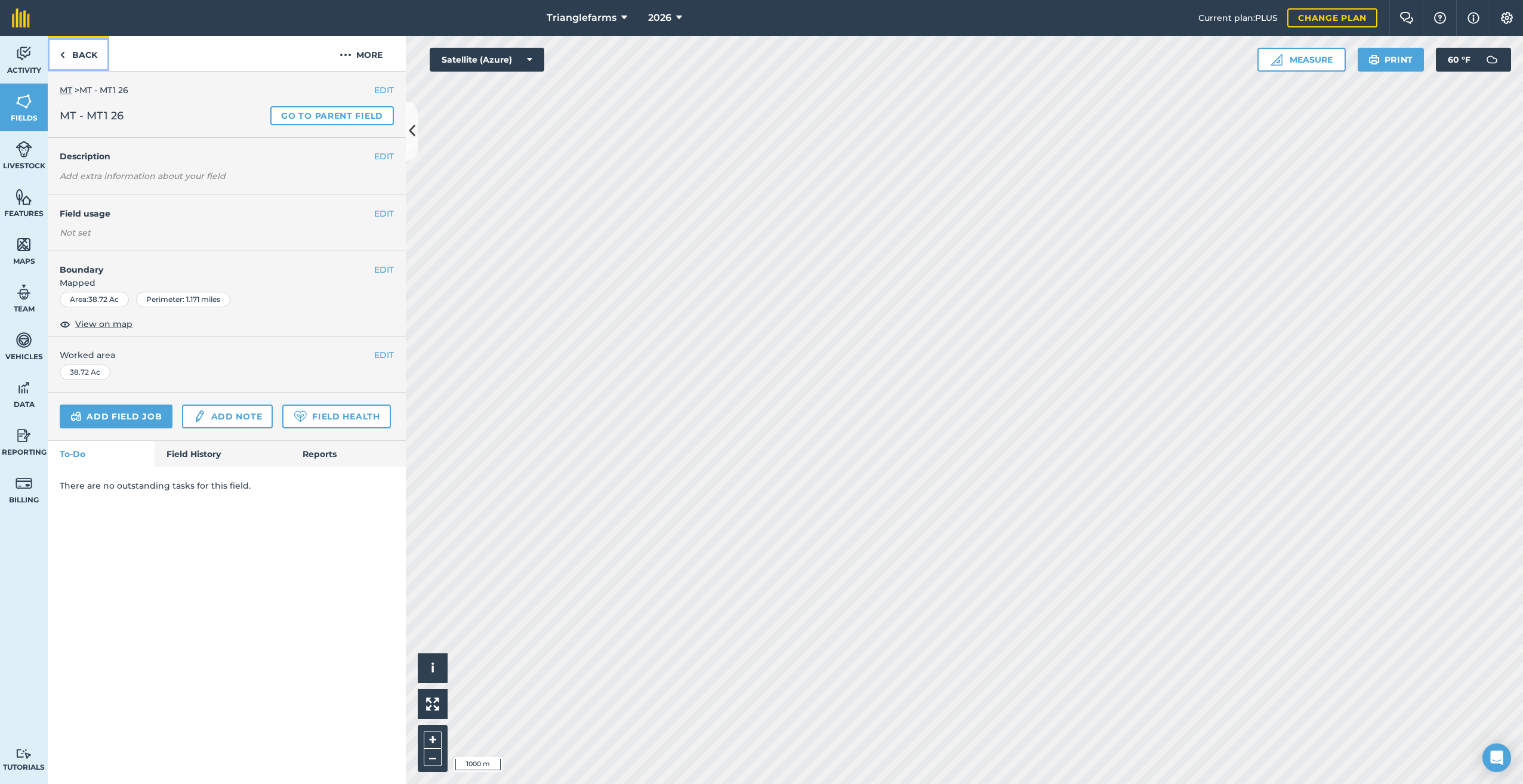
click at [59, 51] on link "Back" at bounding box center [78, 53] width 61 height 35
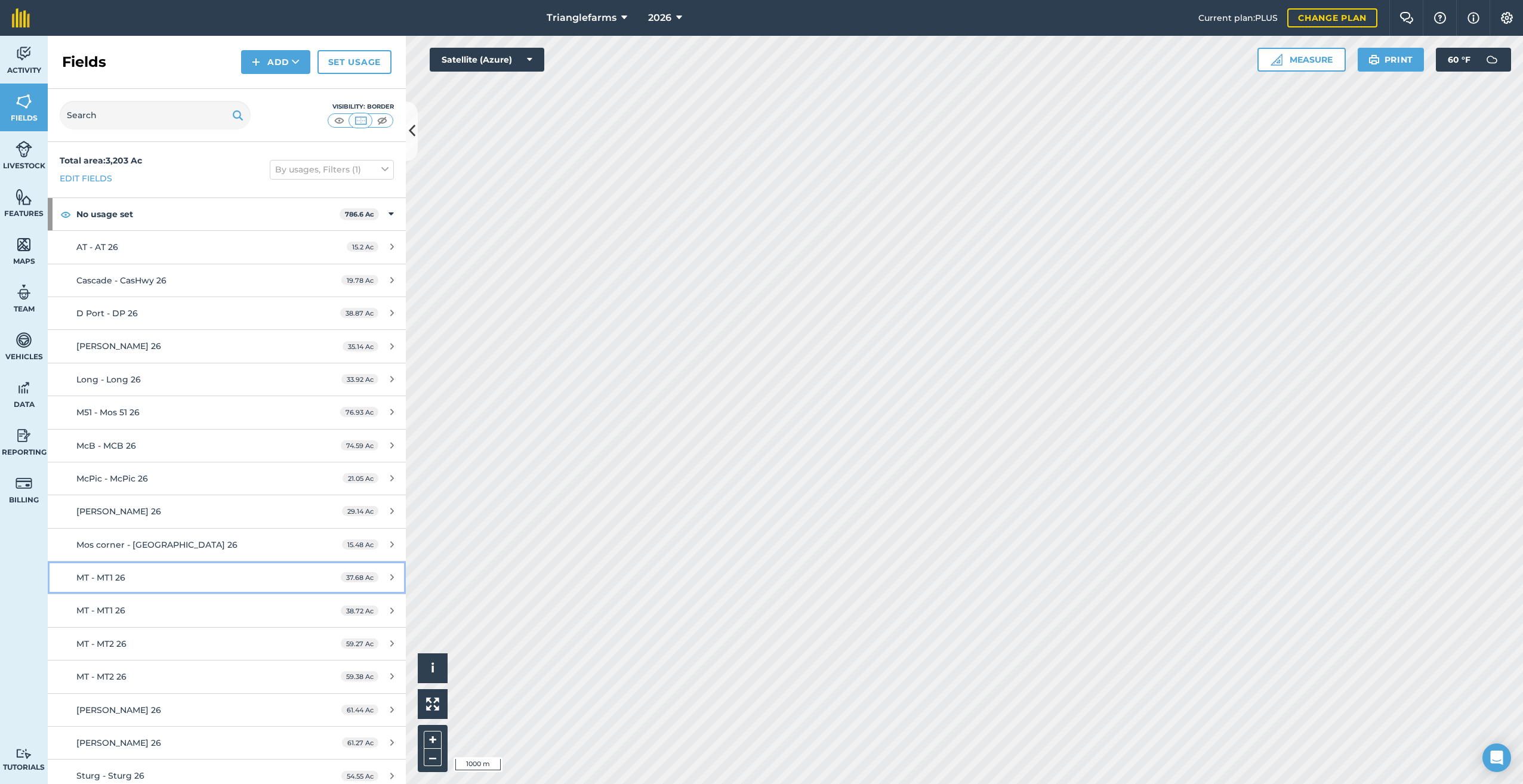
click at [138, 570] on link "MT - MT1 26 37.68 Ac" at bounding box center [227, 578] width 358 height 32
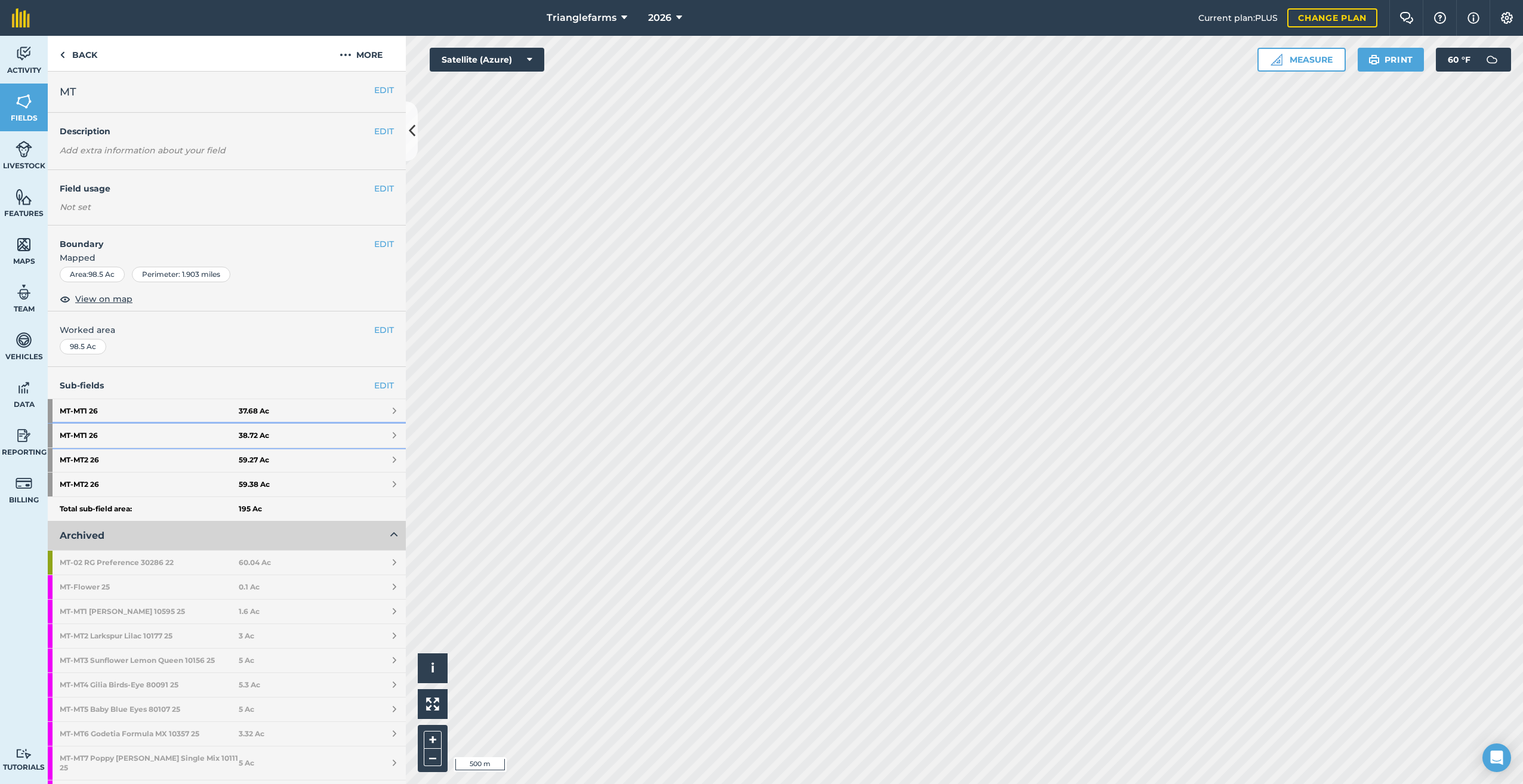
click at [99, 433] on strong "MT - MT1 26" at bounding box center [149, 436] width 179 height 24
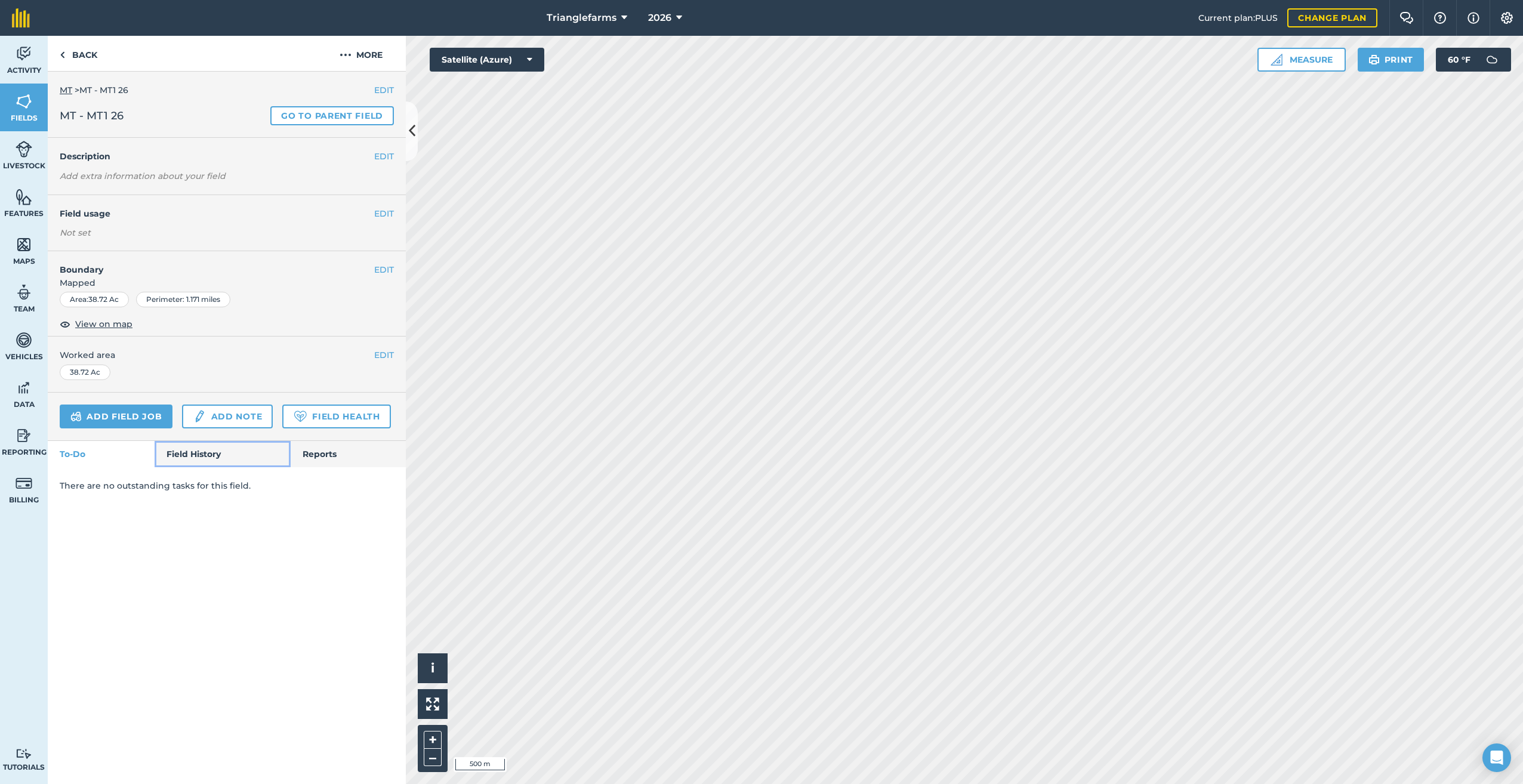
click at [210, 450] on link "Field History" at bounding box center [222, 454] width 135 height 26
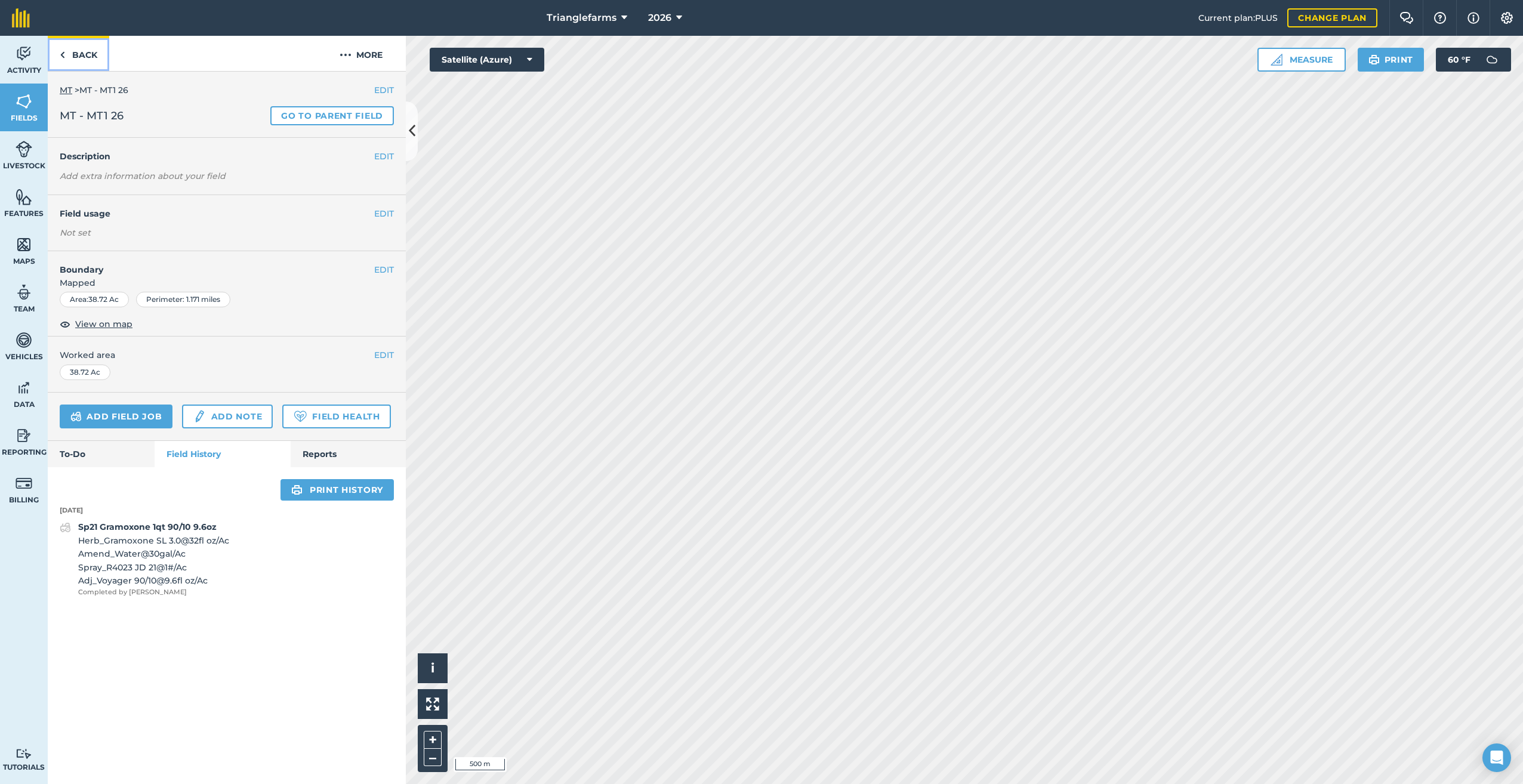
click at [67, 55] on link "Back" at bounding box center [78, 53] width 61 height 35
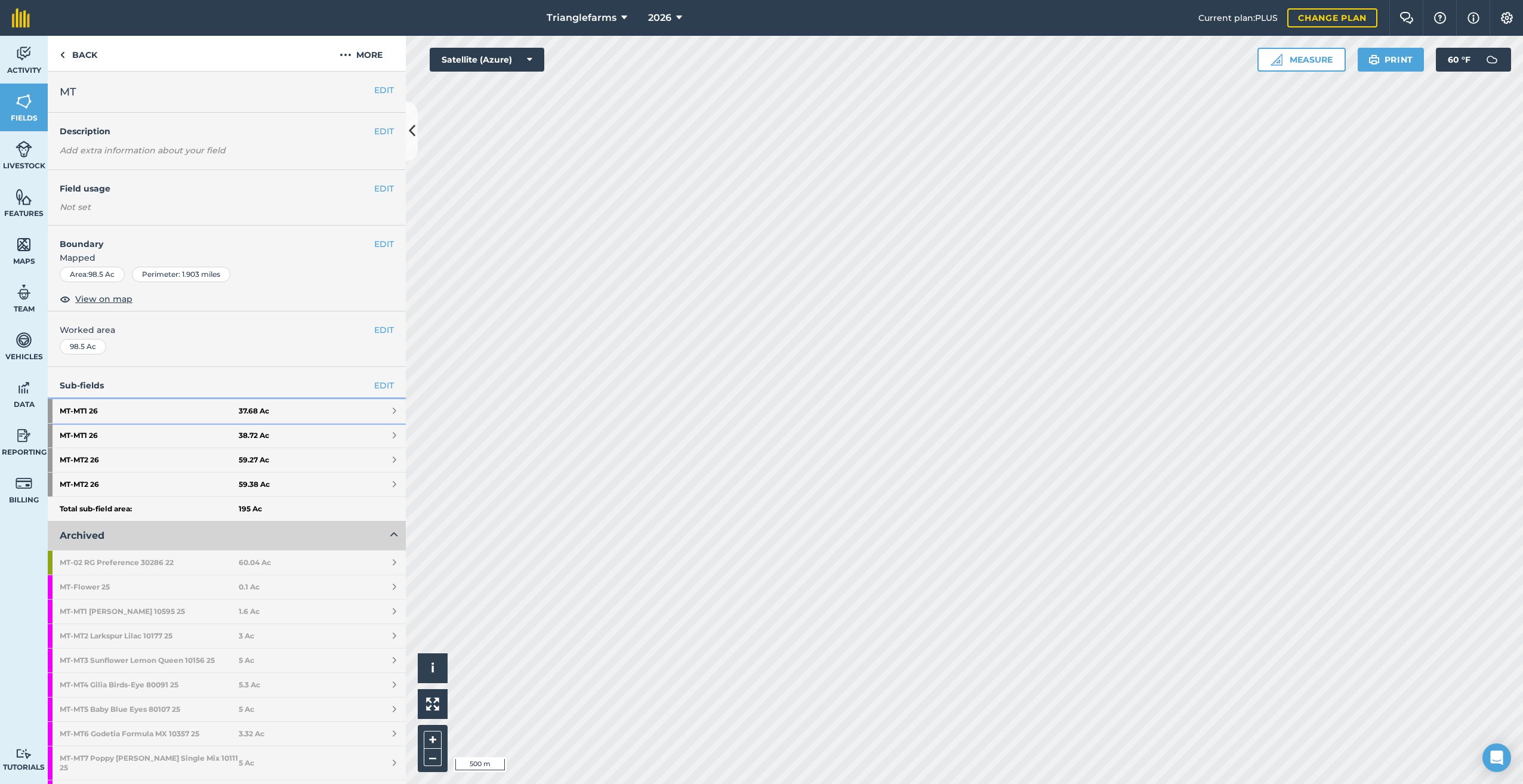
click at [156, 405] on strong "MT - MT1 26" at bounding box center [149, 411] width 179 height 24
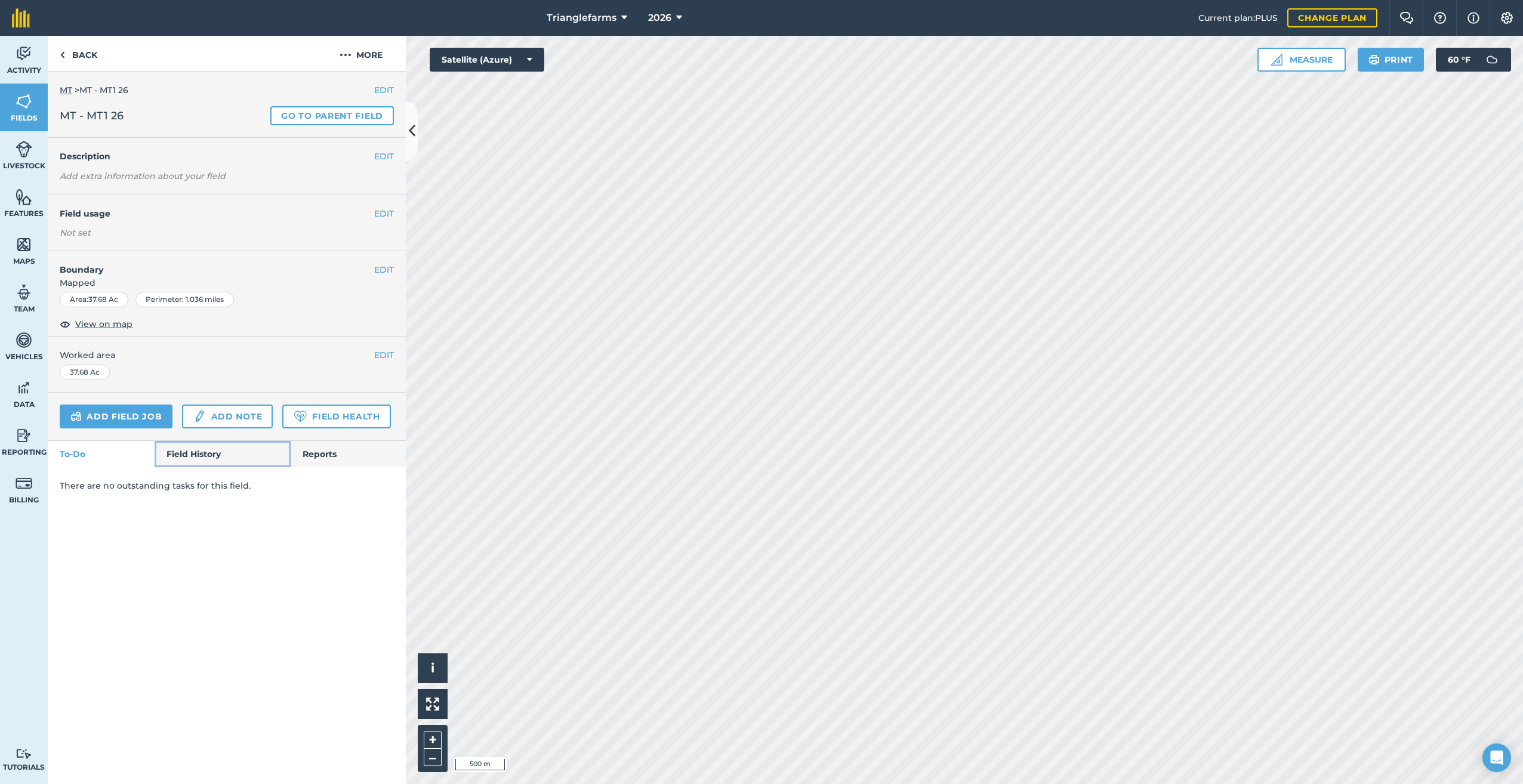
click at [191, 456] on link "Field History" at bounding box center [222, 454] width 135 height 26
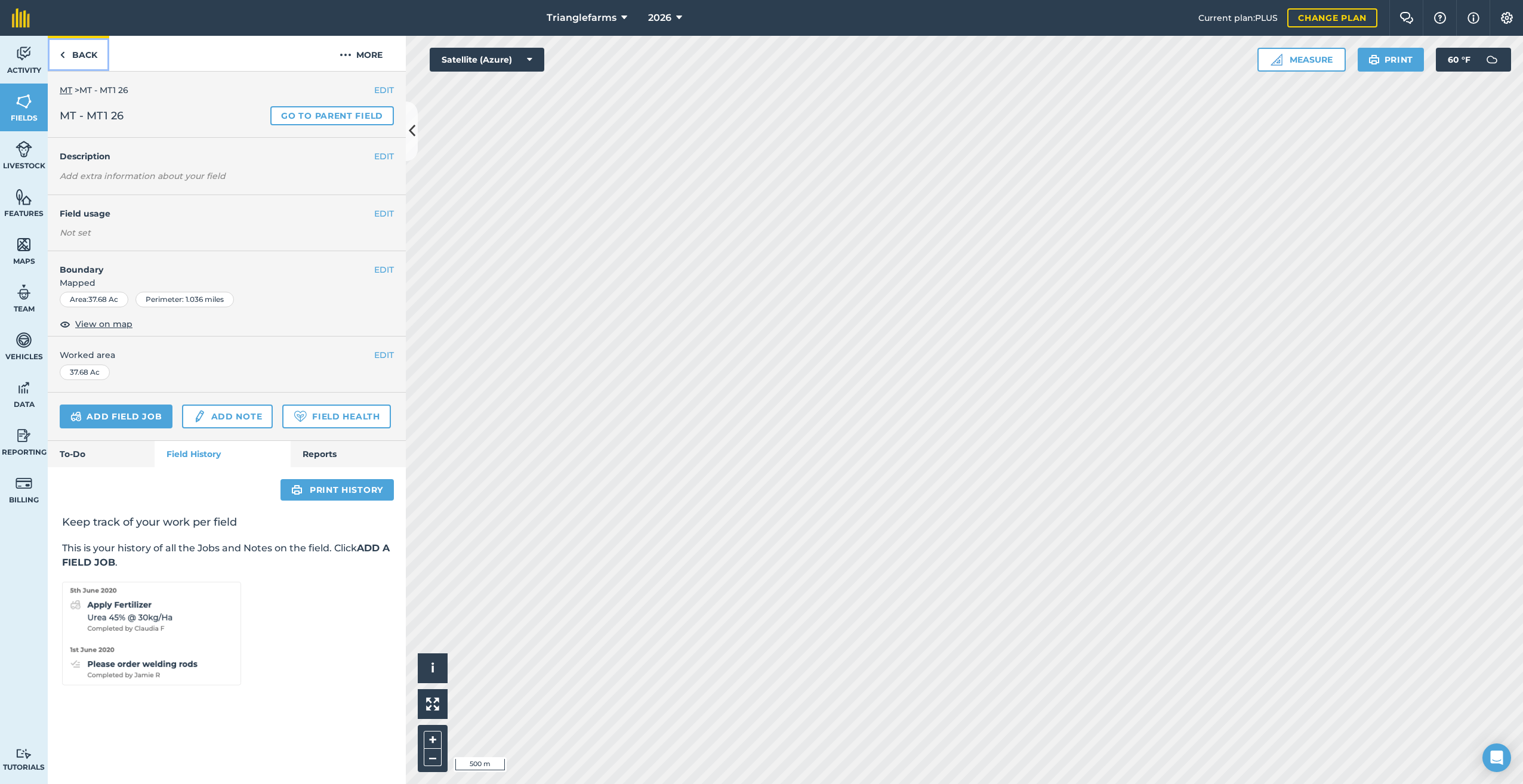
click at [63, 53] on img at bounding box center [63, 55] width 6 height 14
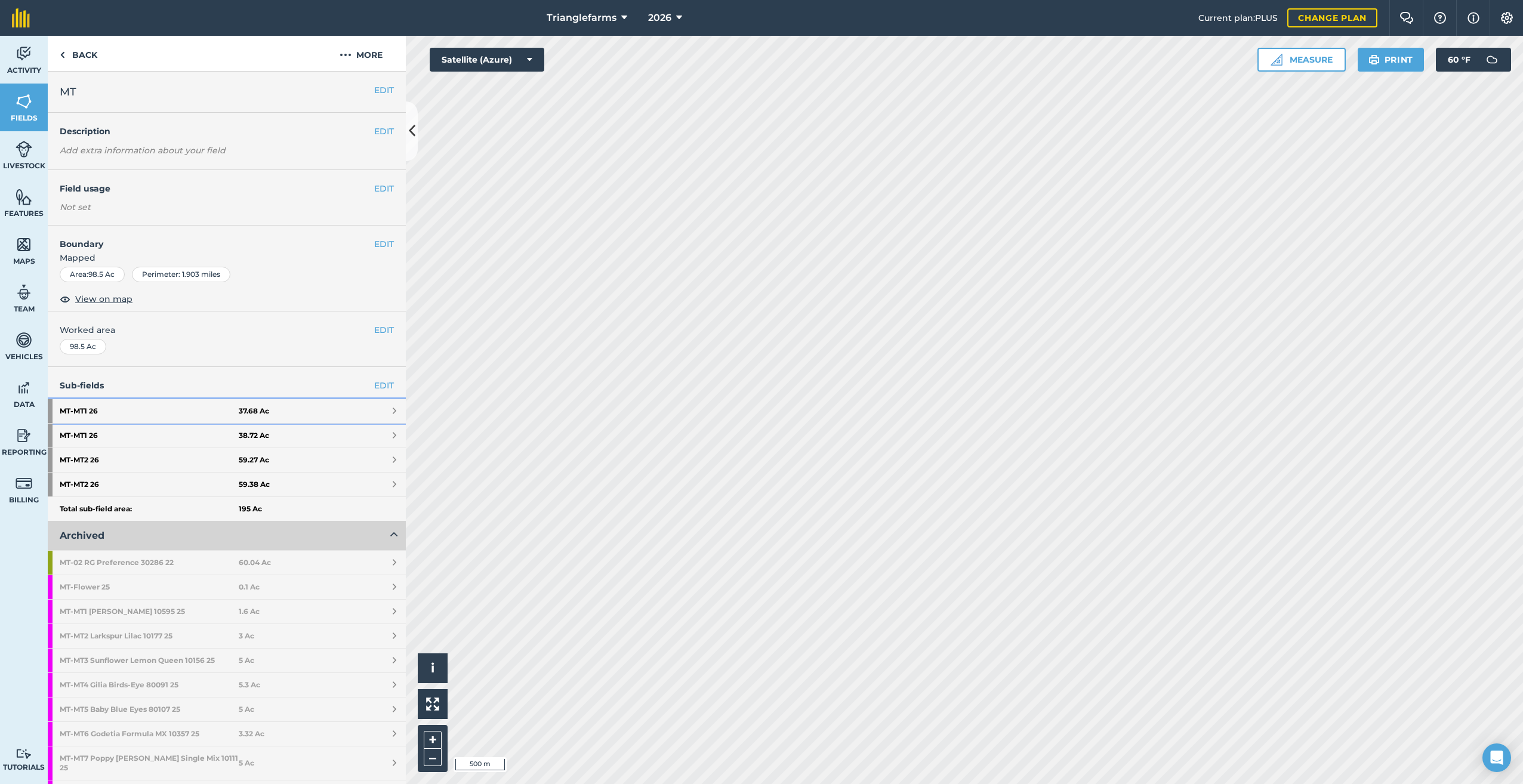
click at [165, 409] on strong "MT - MT1 26" at bounding box center [149, 411] width 179 height 24
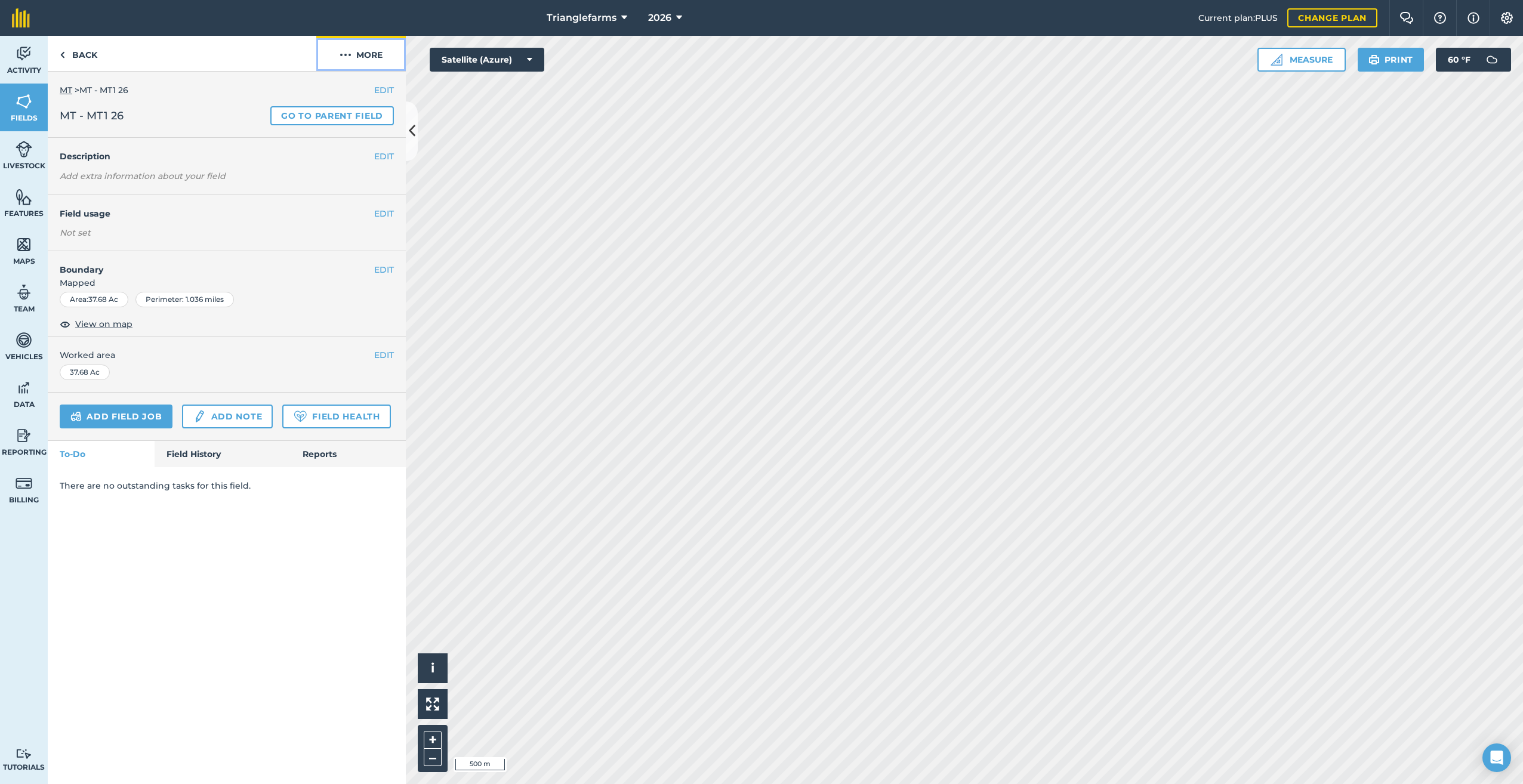
click at [351, 56] on button "More" at bounding box center [360, 53] width 89 height 35
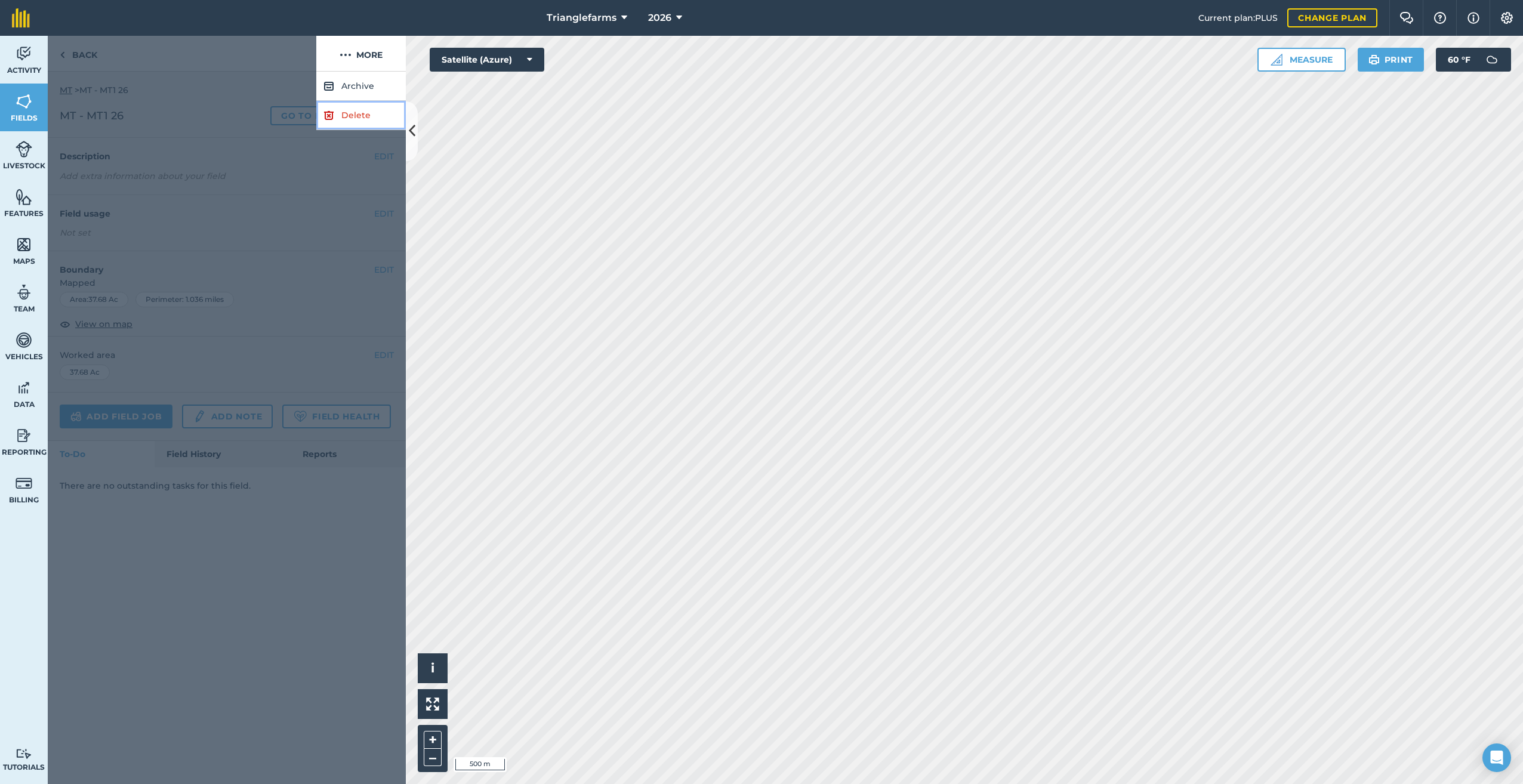
click at [347, 110] on link "Delete" at bounding box center [360, 115] width 89 height 30
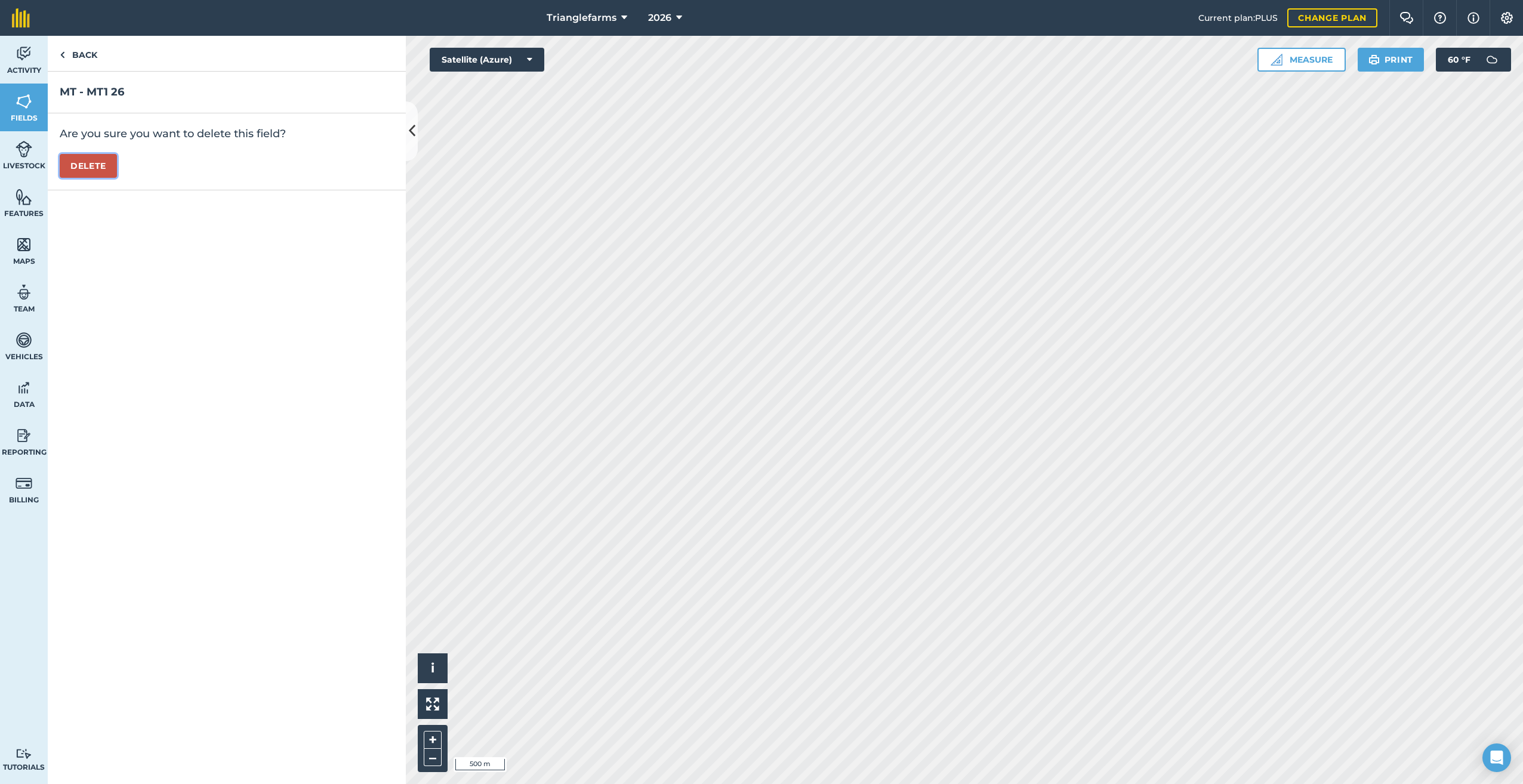
click at [104, 164] on button "Delete" at bounding box center [88, 166] width 57 height 24
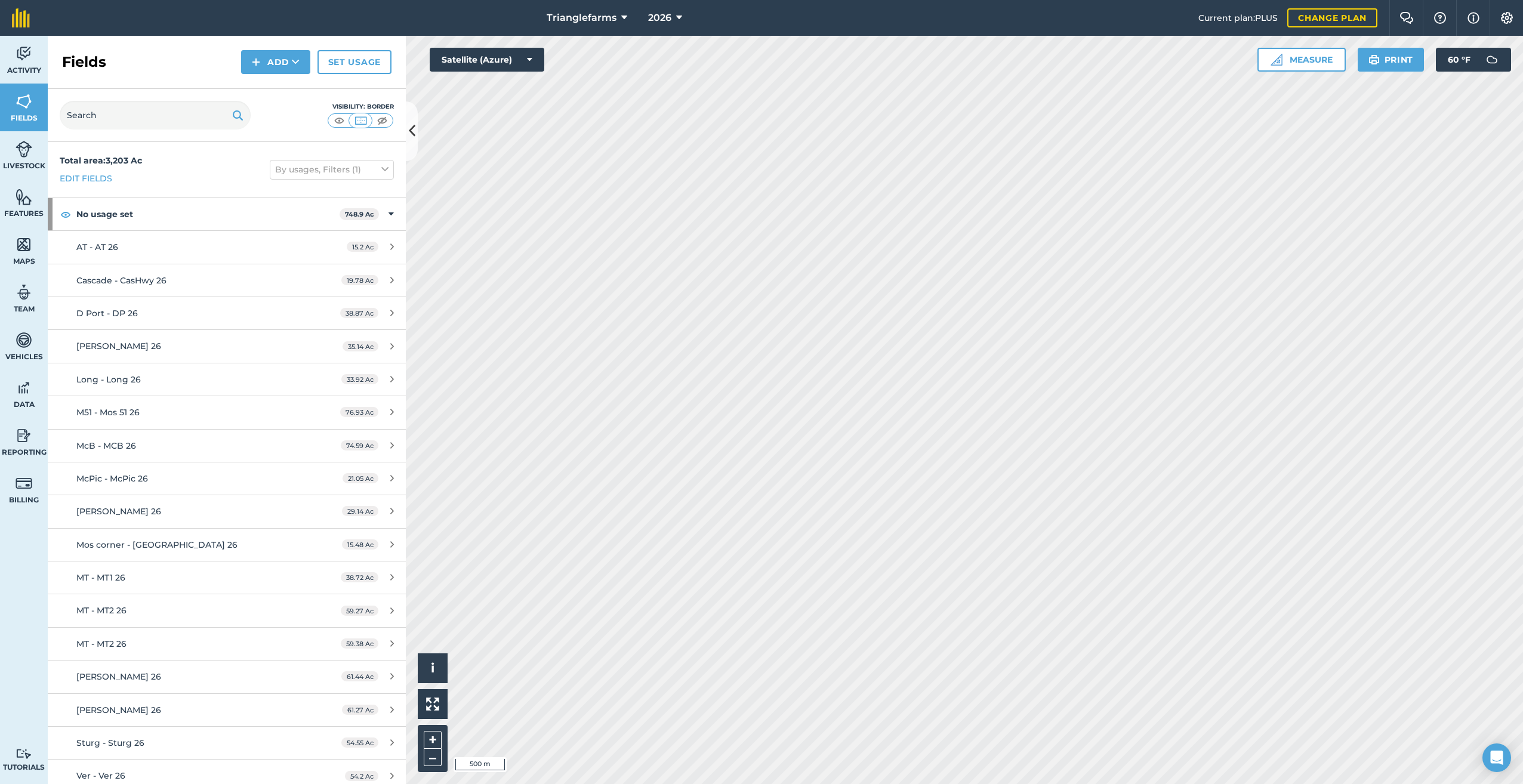
click at [61, 58] on div "Fields Add Set usage" at bounding box center [227, 62] width 358 height 53
click at [170, 607] on div "MT - MT2 26" at bounding box center [189, 610] width 225 height 13
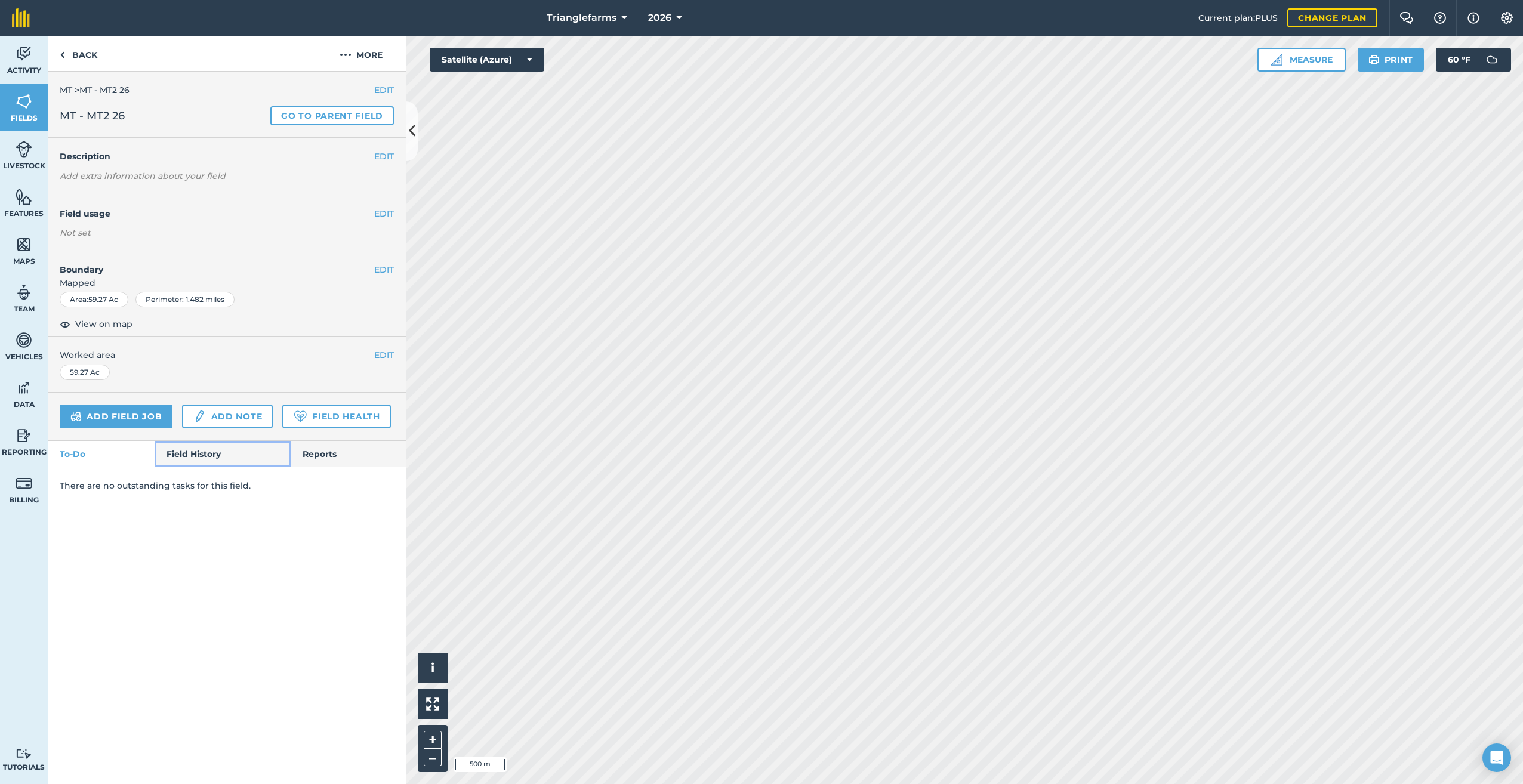
click at [198, 460] on link "Field History" at bounding box center [222, 454] width 135 height 26
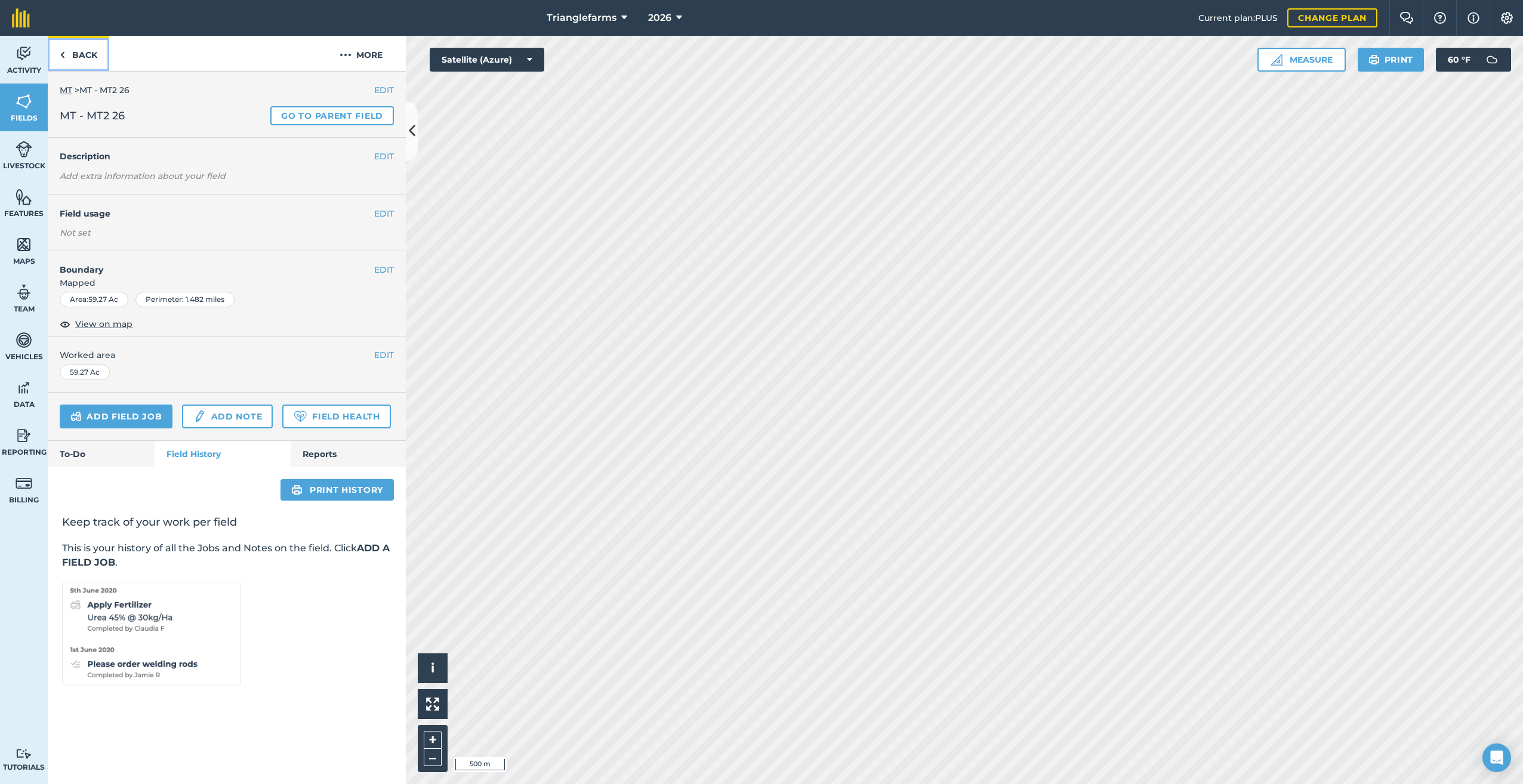
click at [62, 53] on img at bounding box center [63, 55] width 6 height 14
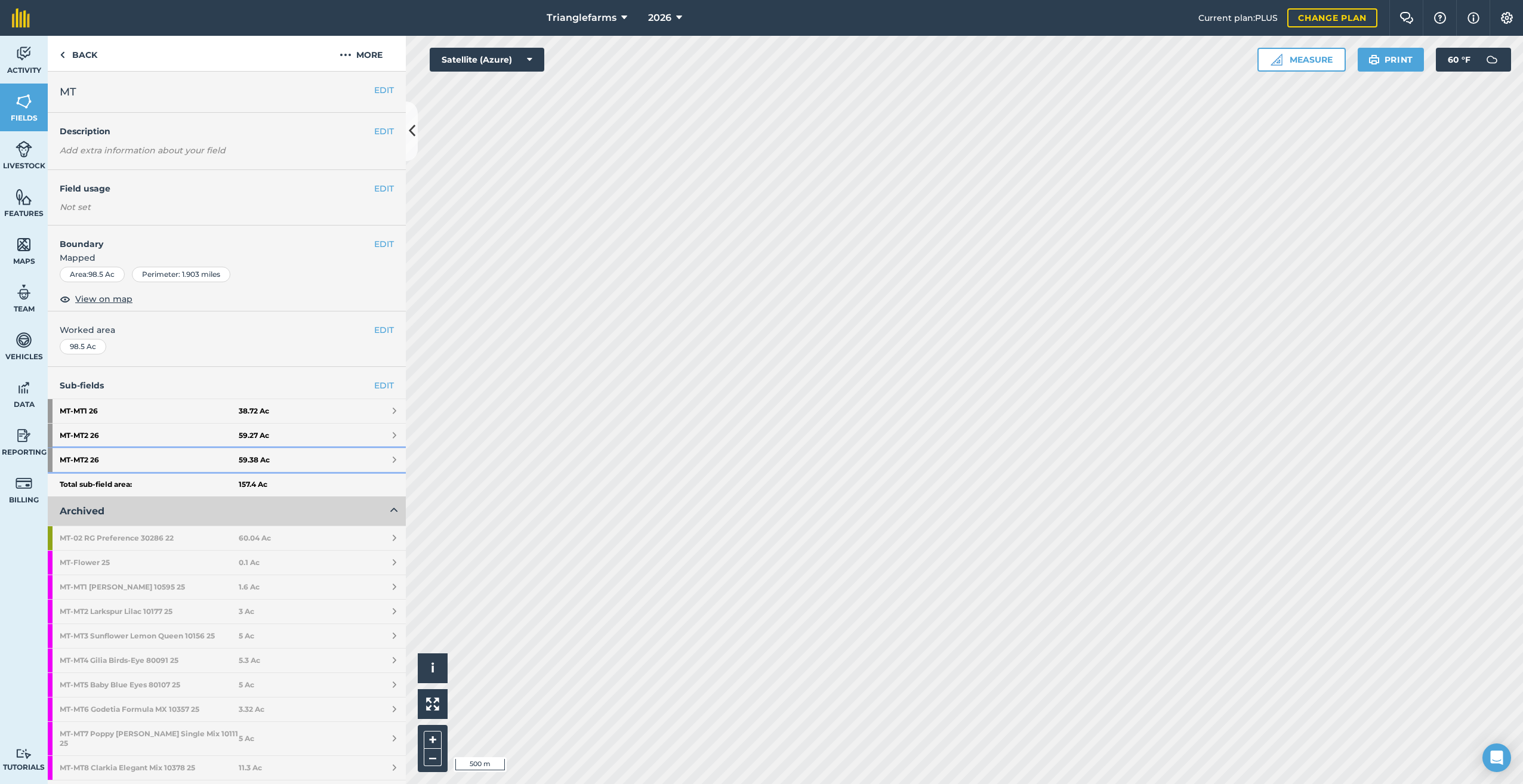
click at [195, 450] on strong "MT - MT2 26" at bounding box center [149, 460] width 179 height 24
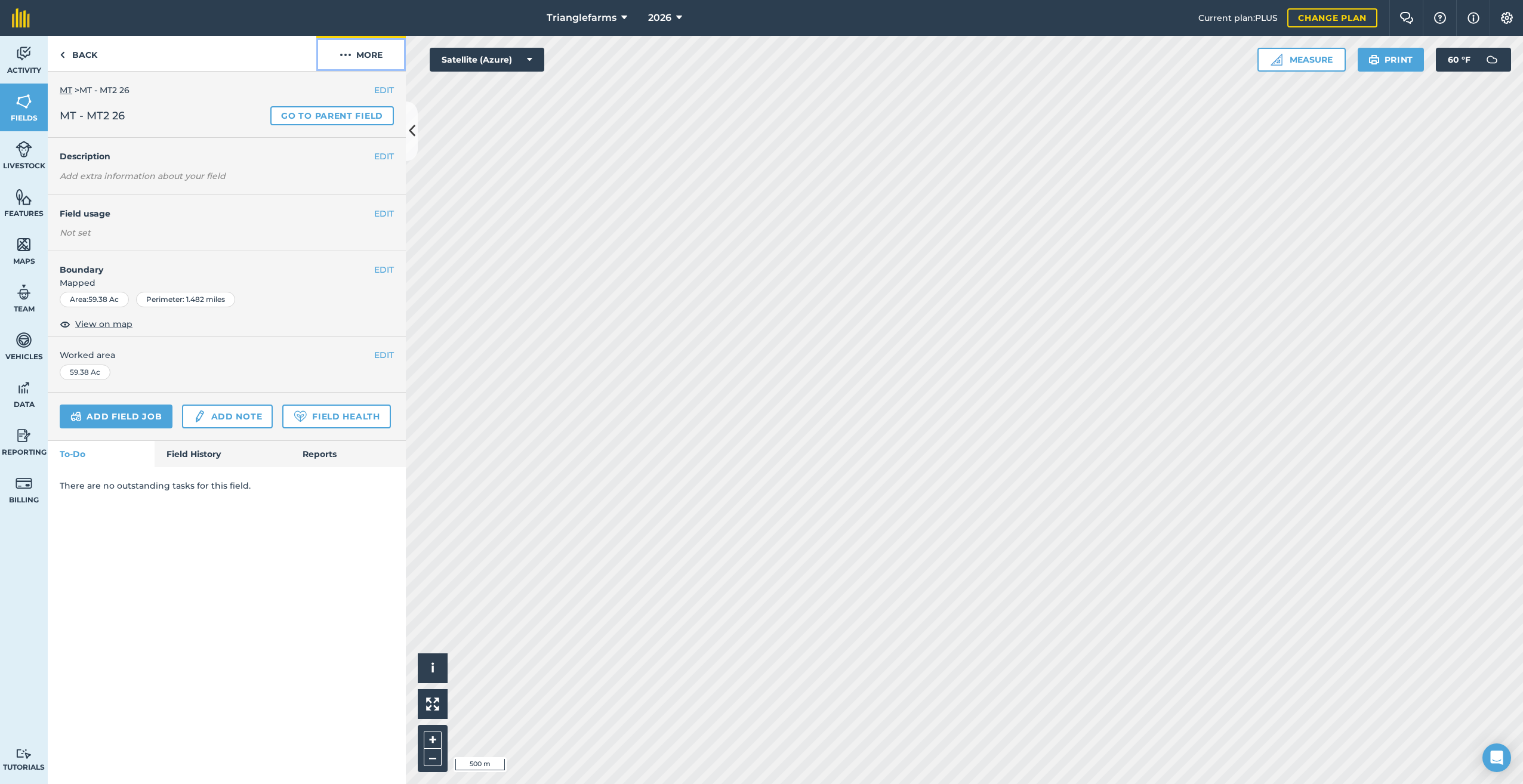
drag, startPoint x: 348, startPoint y: 51, endPoint x: 357, endPoint y: 56, distance: 10.3
click at [348, 51] on img at bounding box center [346, 55] width 12 height 14
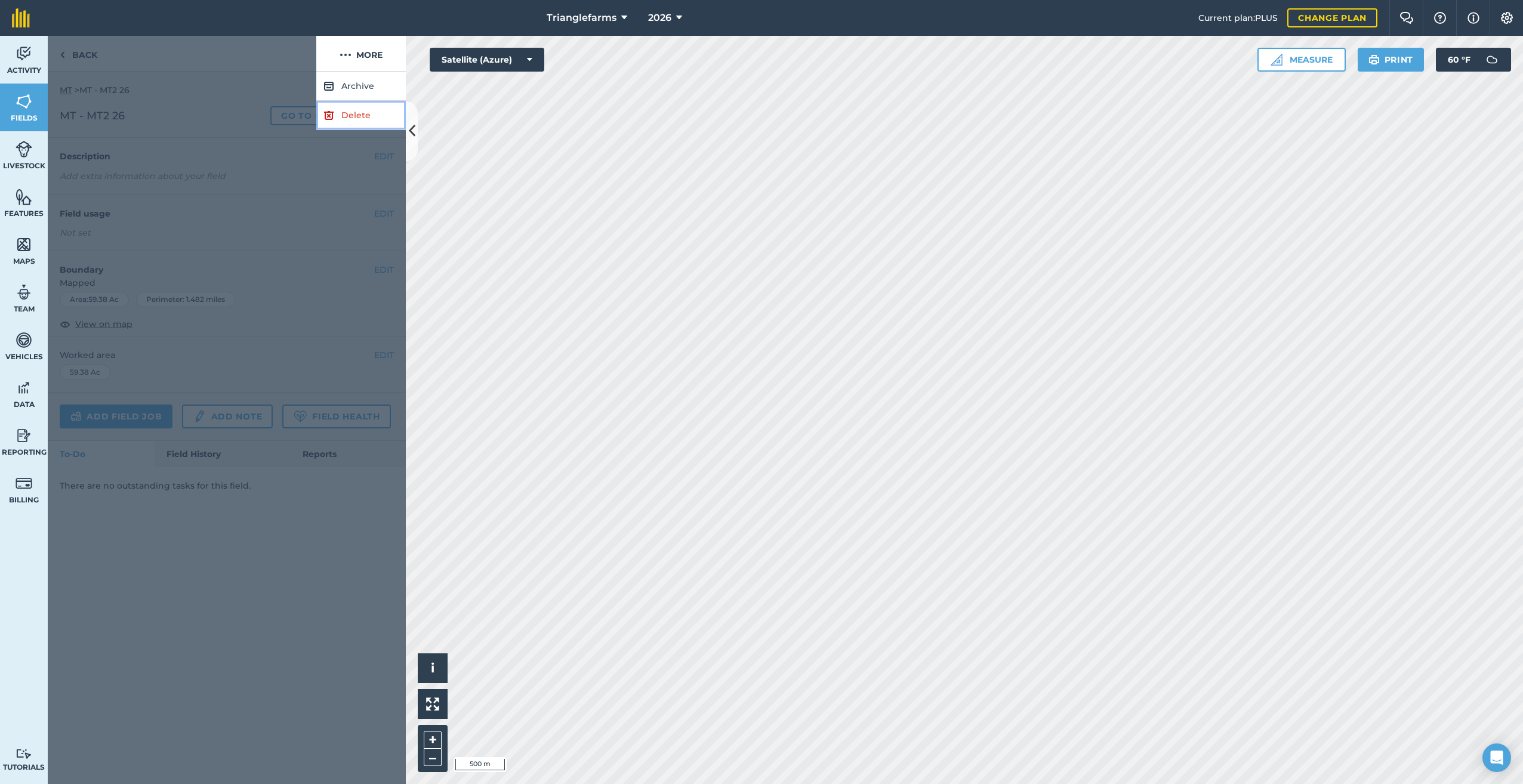
click at [362, 114] on link "Delete" at bounding box center [360, 115] width 89 height 30
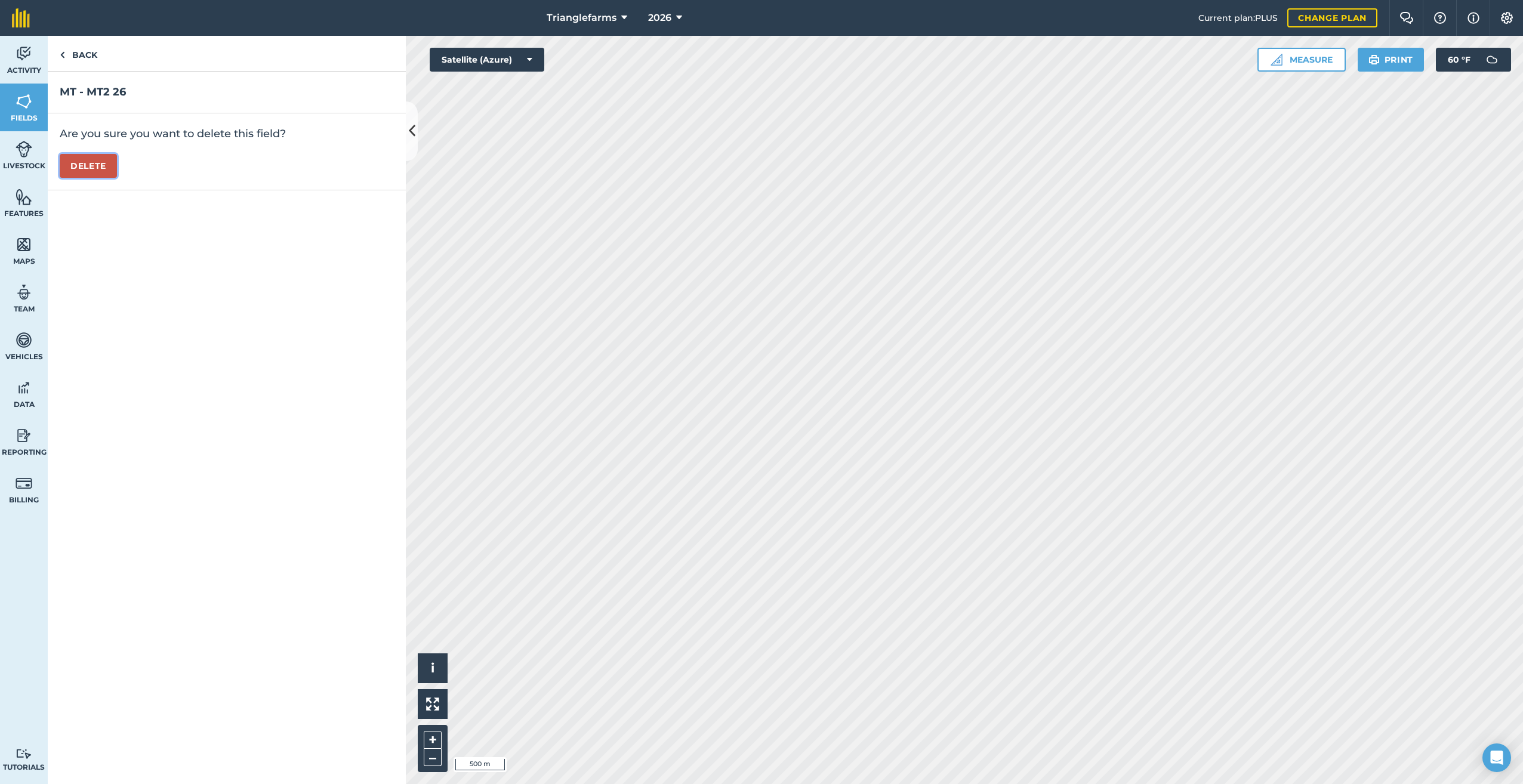
click at [75, 160] on button "Delete" at bounding box center [88, 166] width 57 height 24
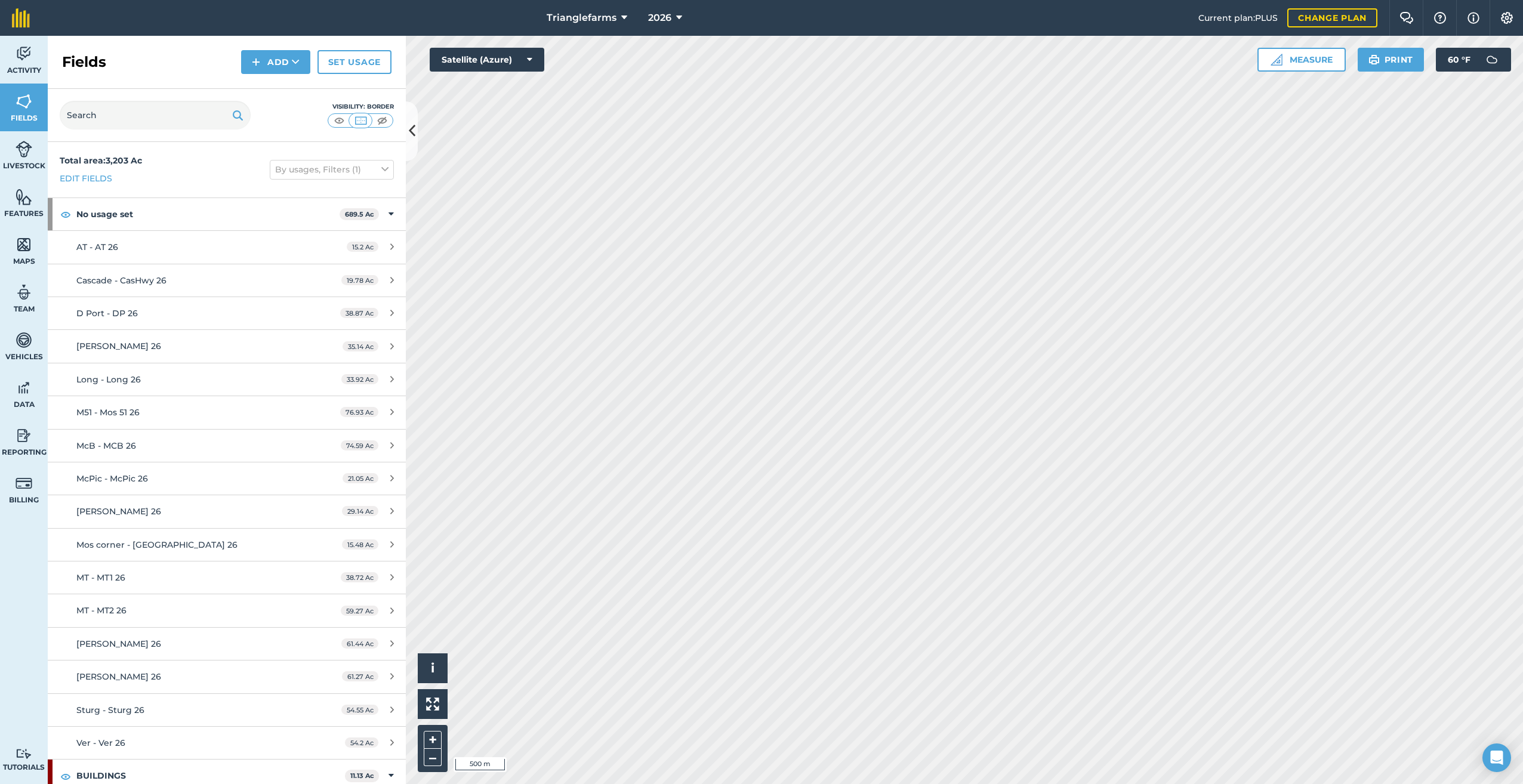
click at [64, 55] on h2 "Fields" at bounding box center [84, 62] width 44 height 19
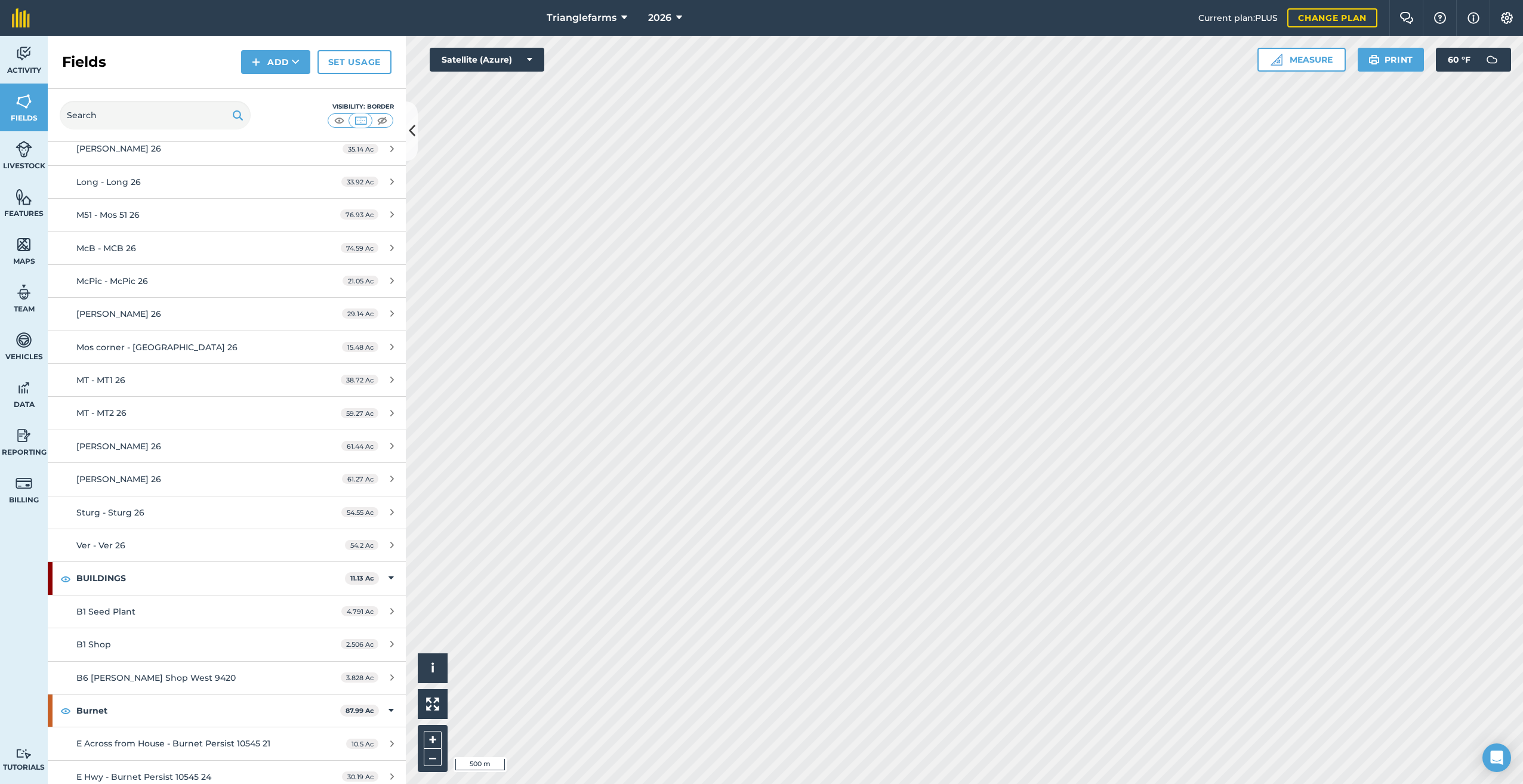
scroll to position [239, 0]
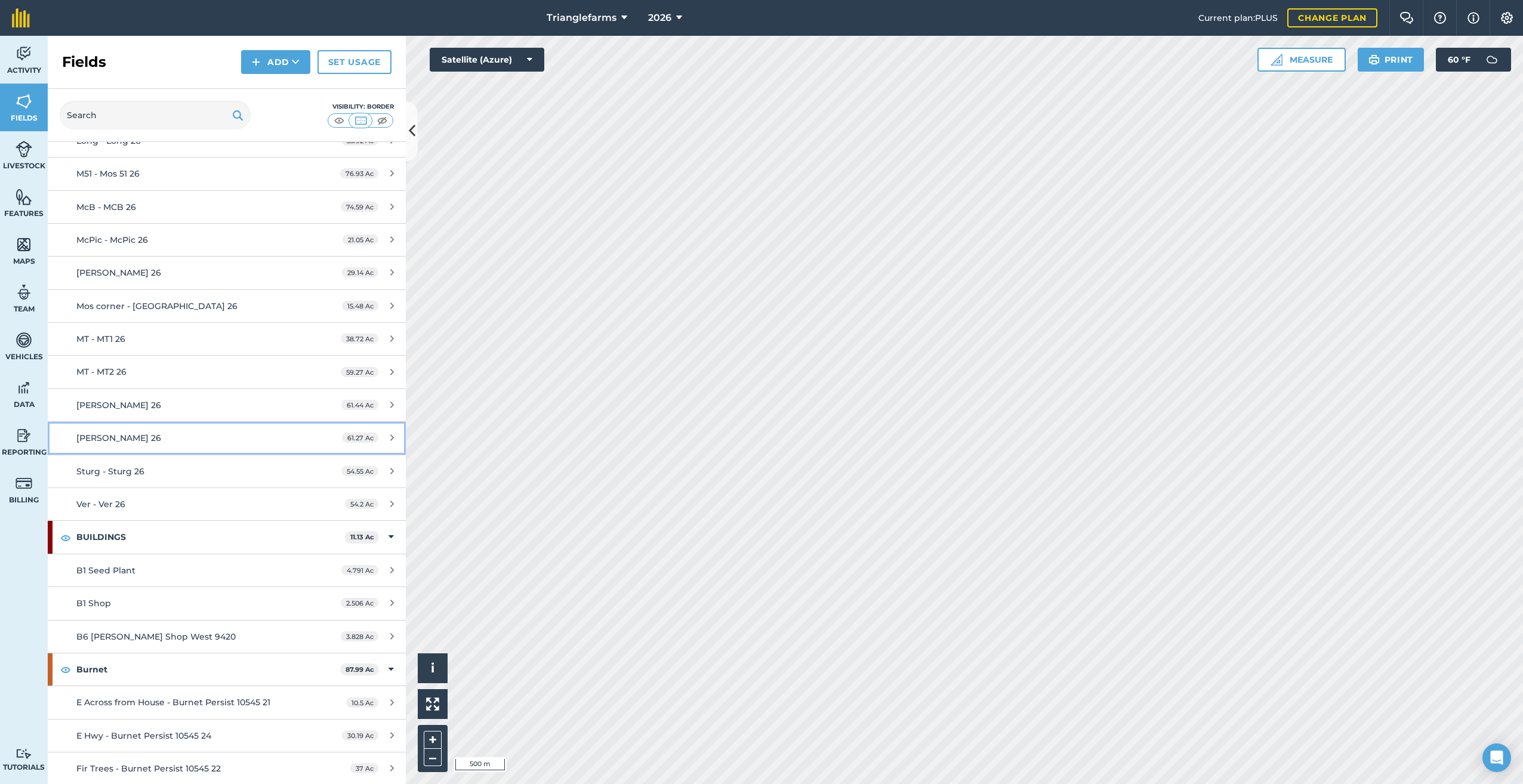
click at [147, 431] on div "[PERSON_NAME] 26" at bounding box center [189, 438] width 225 height 13
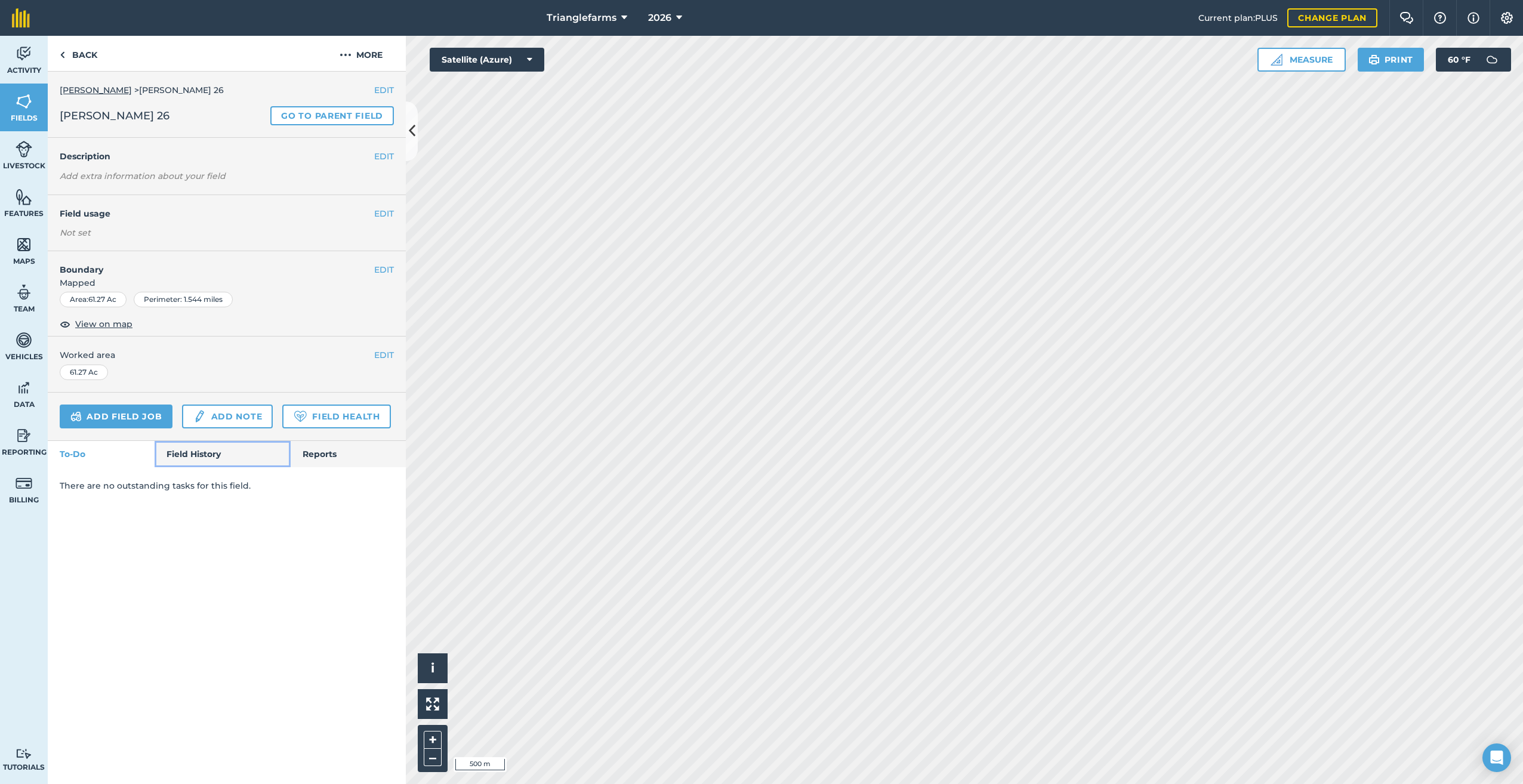
click at [202, 450] on link "Field History" at bounding box center [222, 454] width 135 height 26
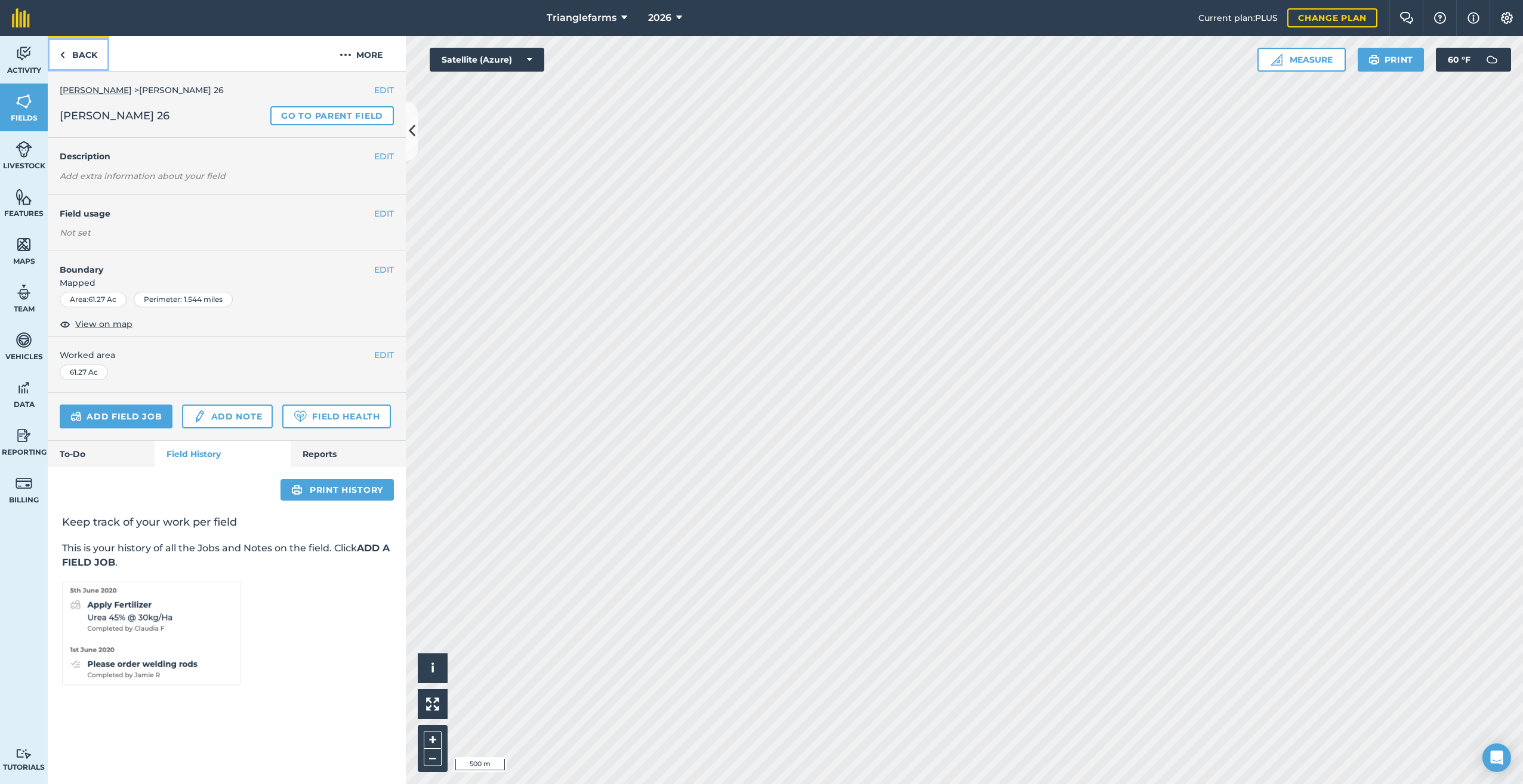
click at [62, 57] on img at bounding box center [63, 55] width 6 height 14
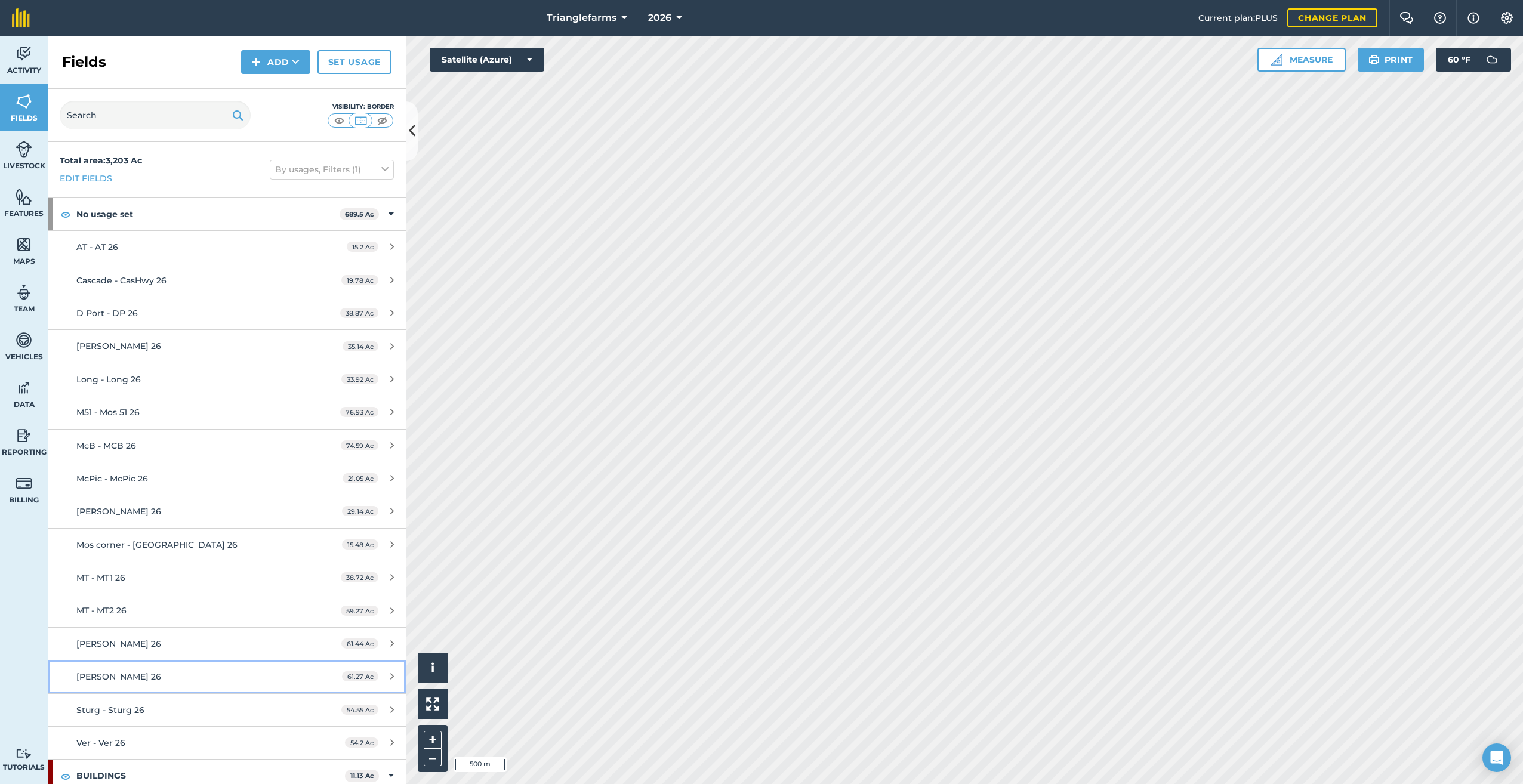
click at [175, 674] on div "[PERSON_NAME] 26" at bounding box center [189, 676] width 225 height 13
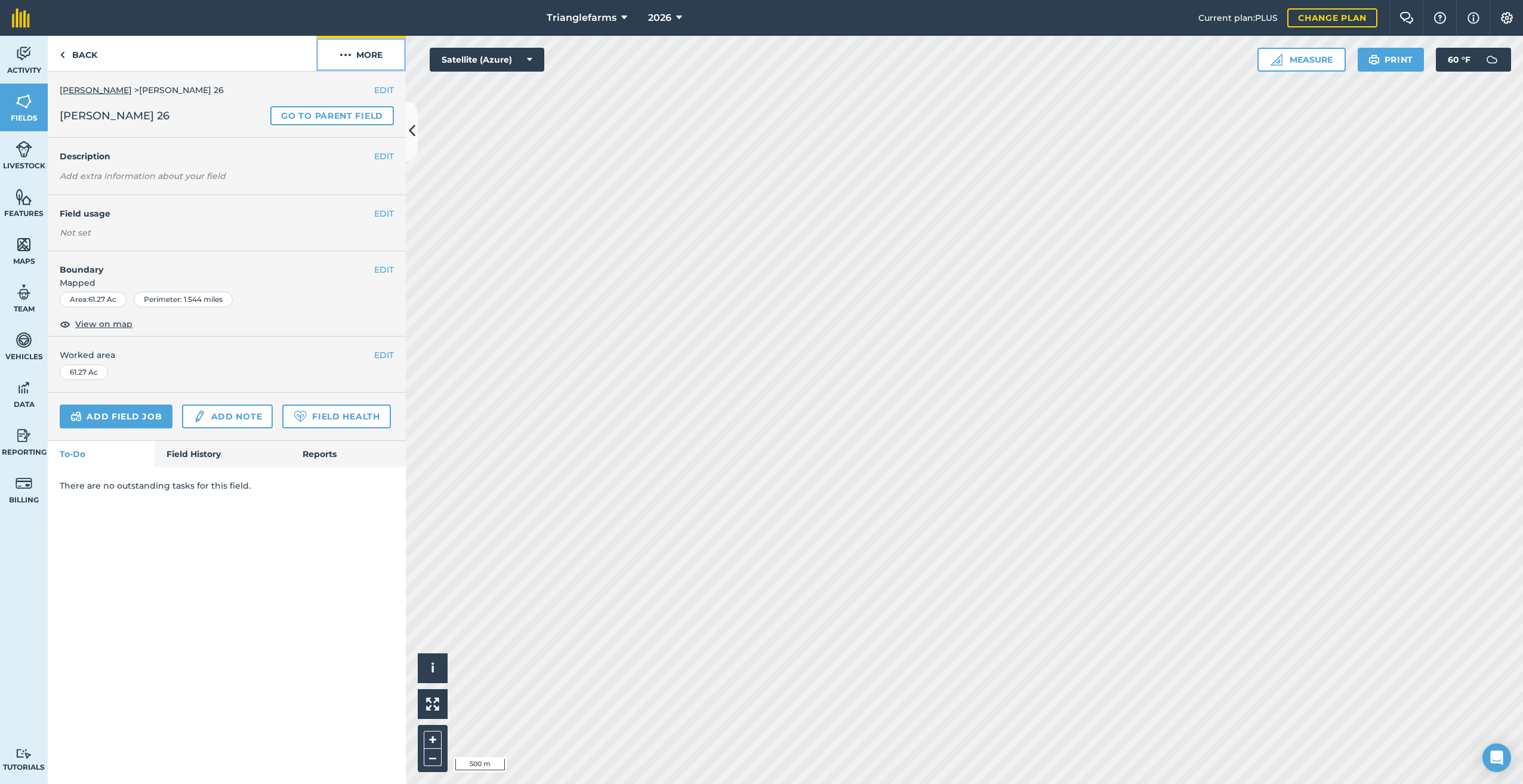
click at [343, 49] on img at bounding box center [346, 55] width 12 height 14
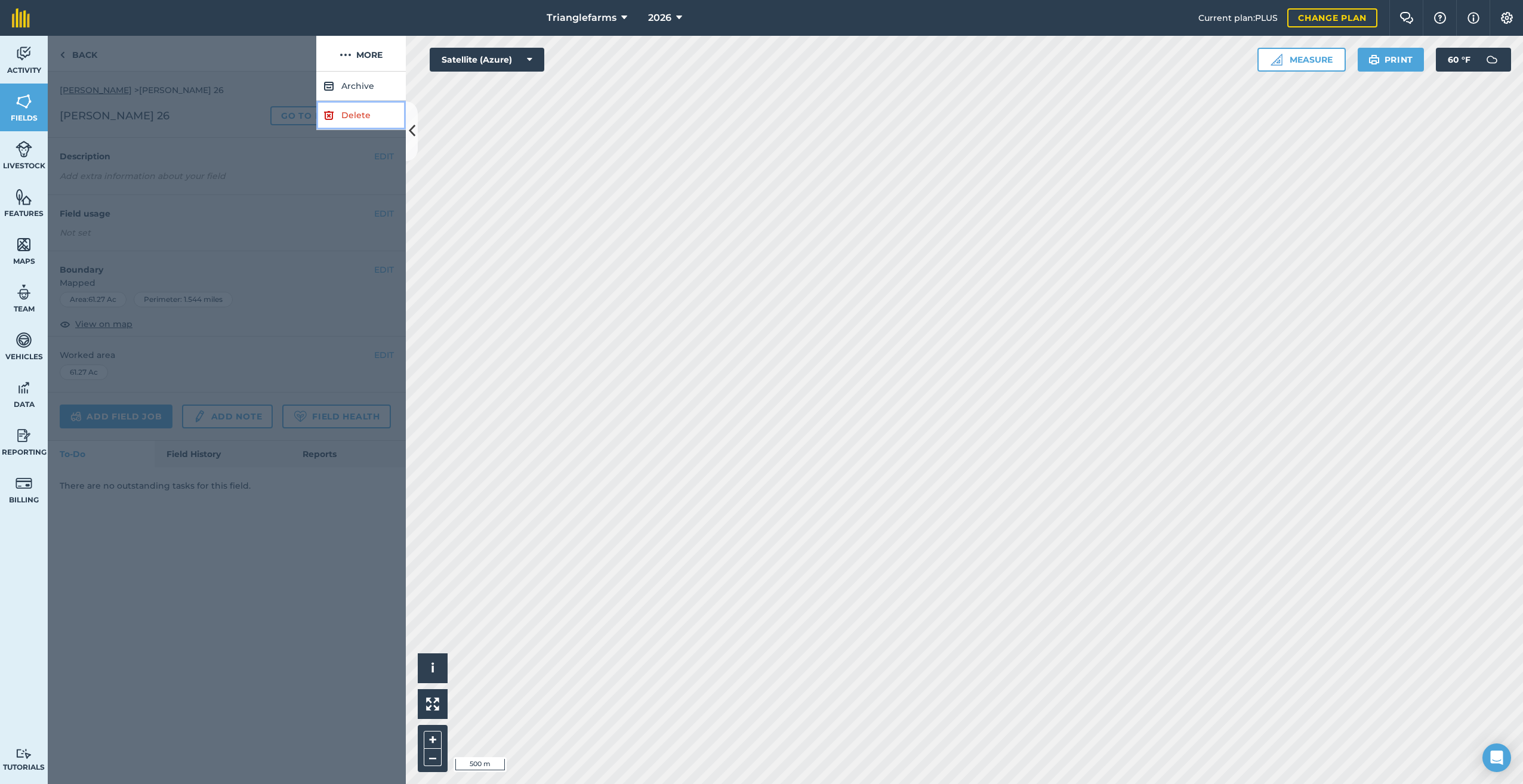
click at [348, 113] on link "Delete" at bounding box center [360, 115] width 89 height 30
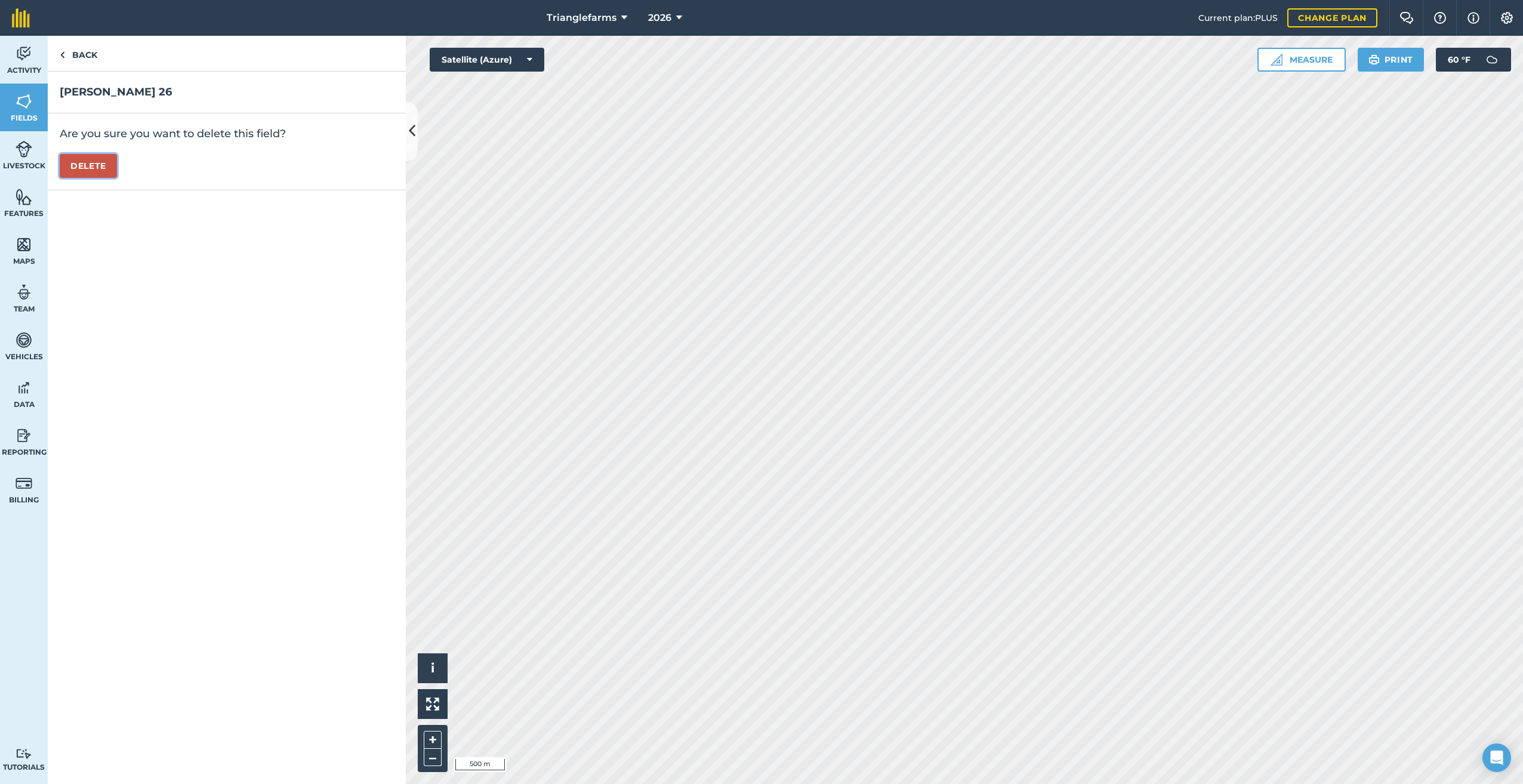
drag, startPoint x: 72, startPoint y: 165, endPoint x: 162, endPoint y: 184, distance: 92.0
click at [72, 165] on button "Delete" at bounding box center [88, 166] width 57 height 24
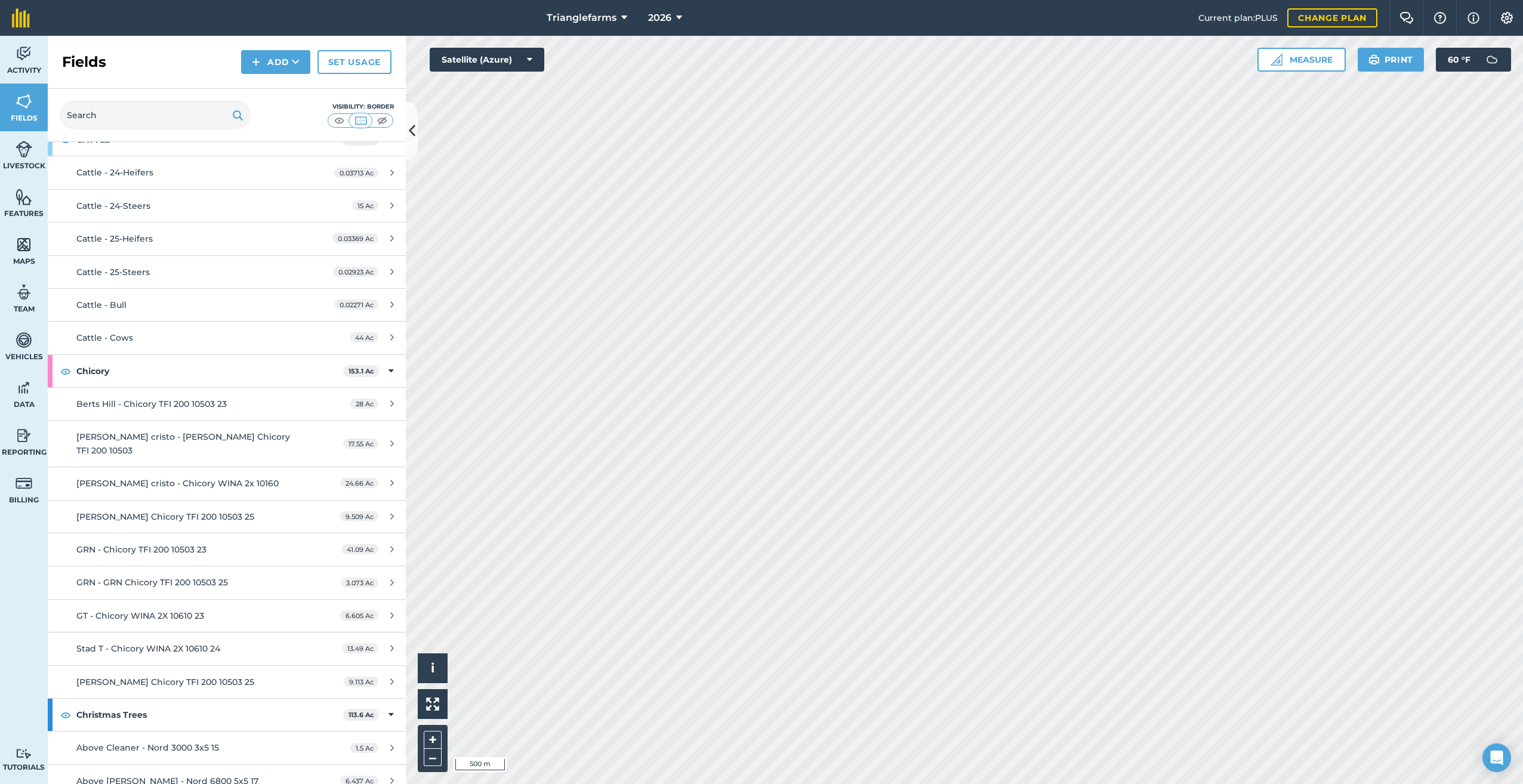
scroll to position [955, 0]
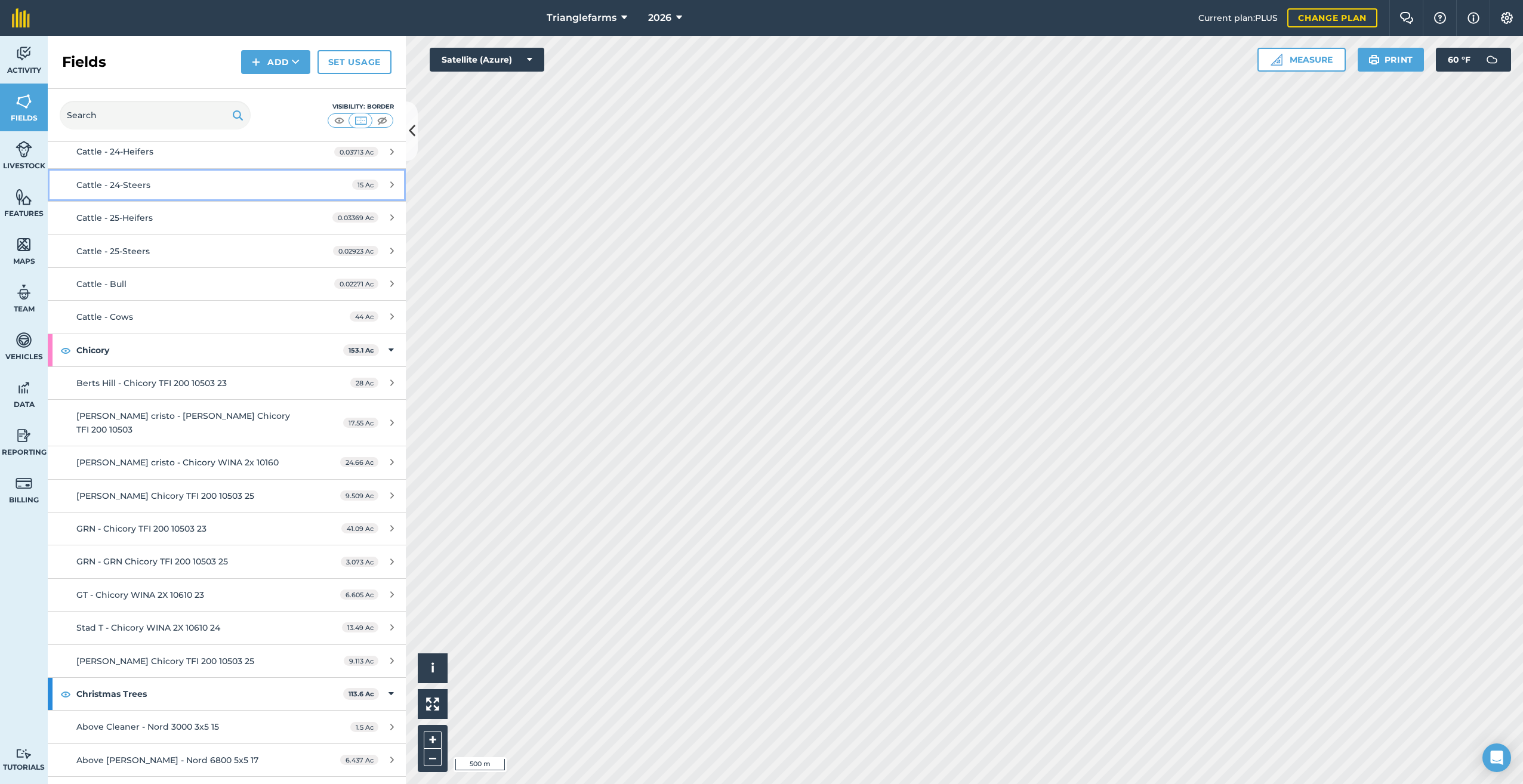
click at [151, 184] on div "Cattle - 24-Steers" at bounding box center [189, 185] width 225 height 13
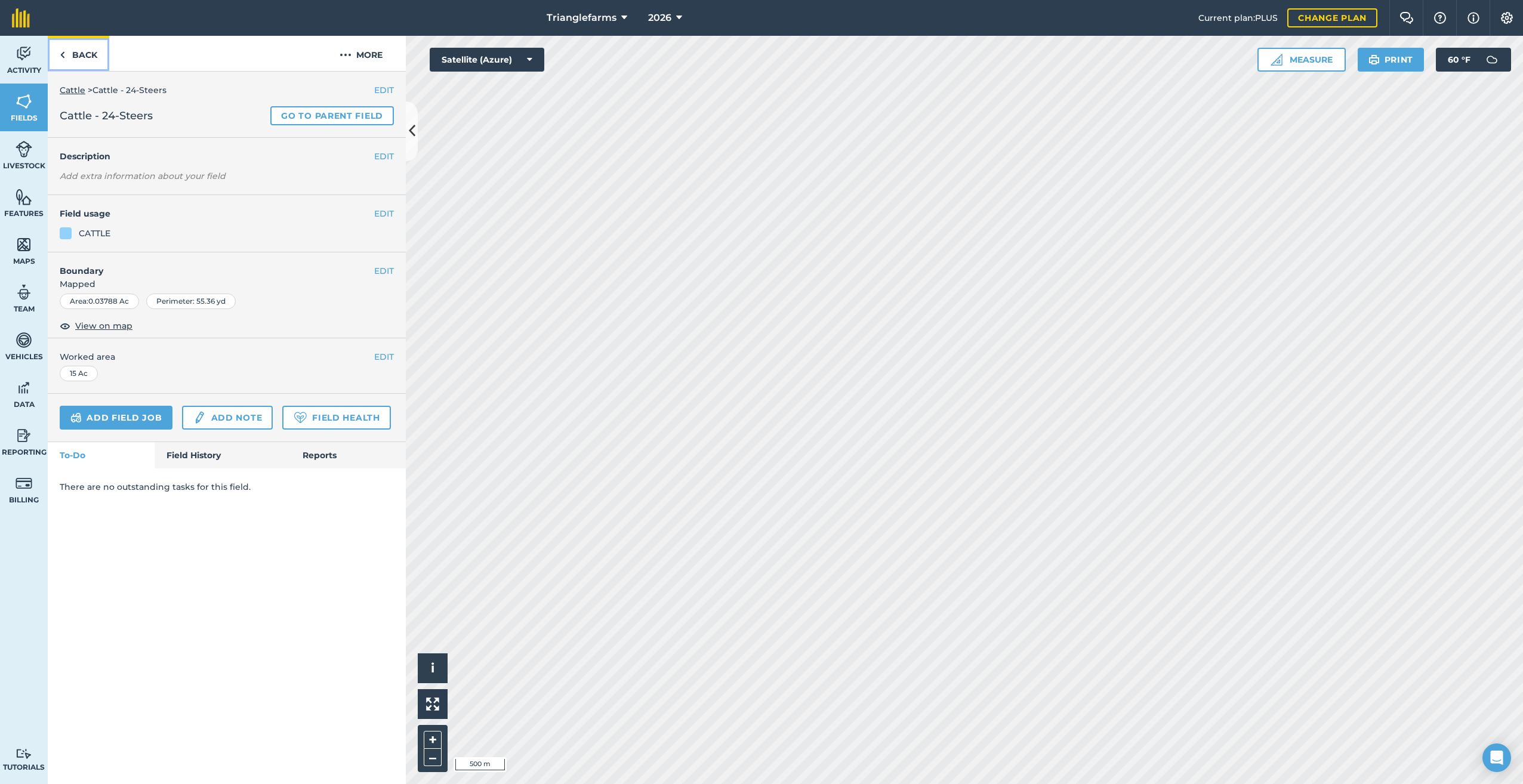
click at [61, 51] on img at bounding box center [63, 55] width 6 height 14
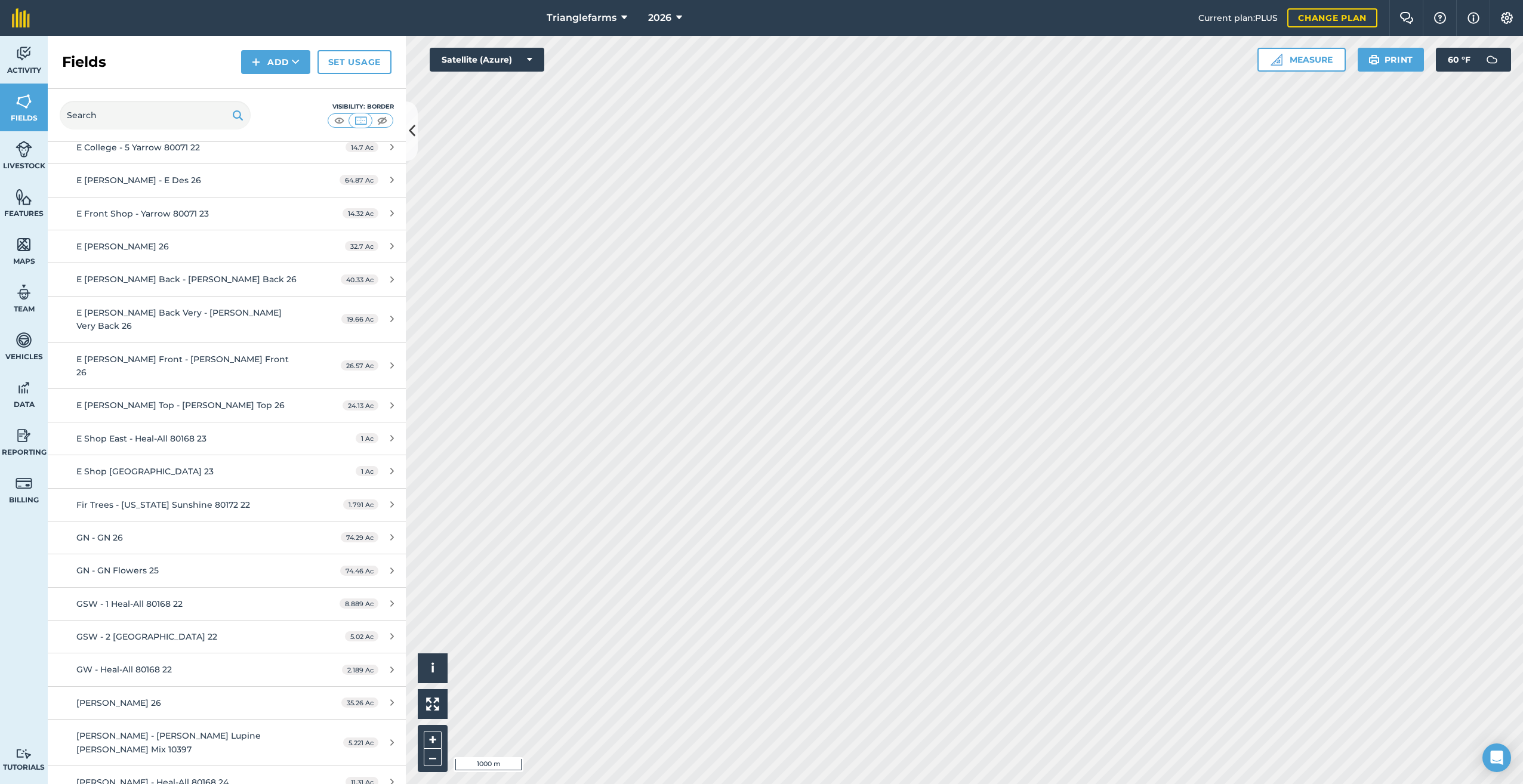
scroll to position [3327, 0]
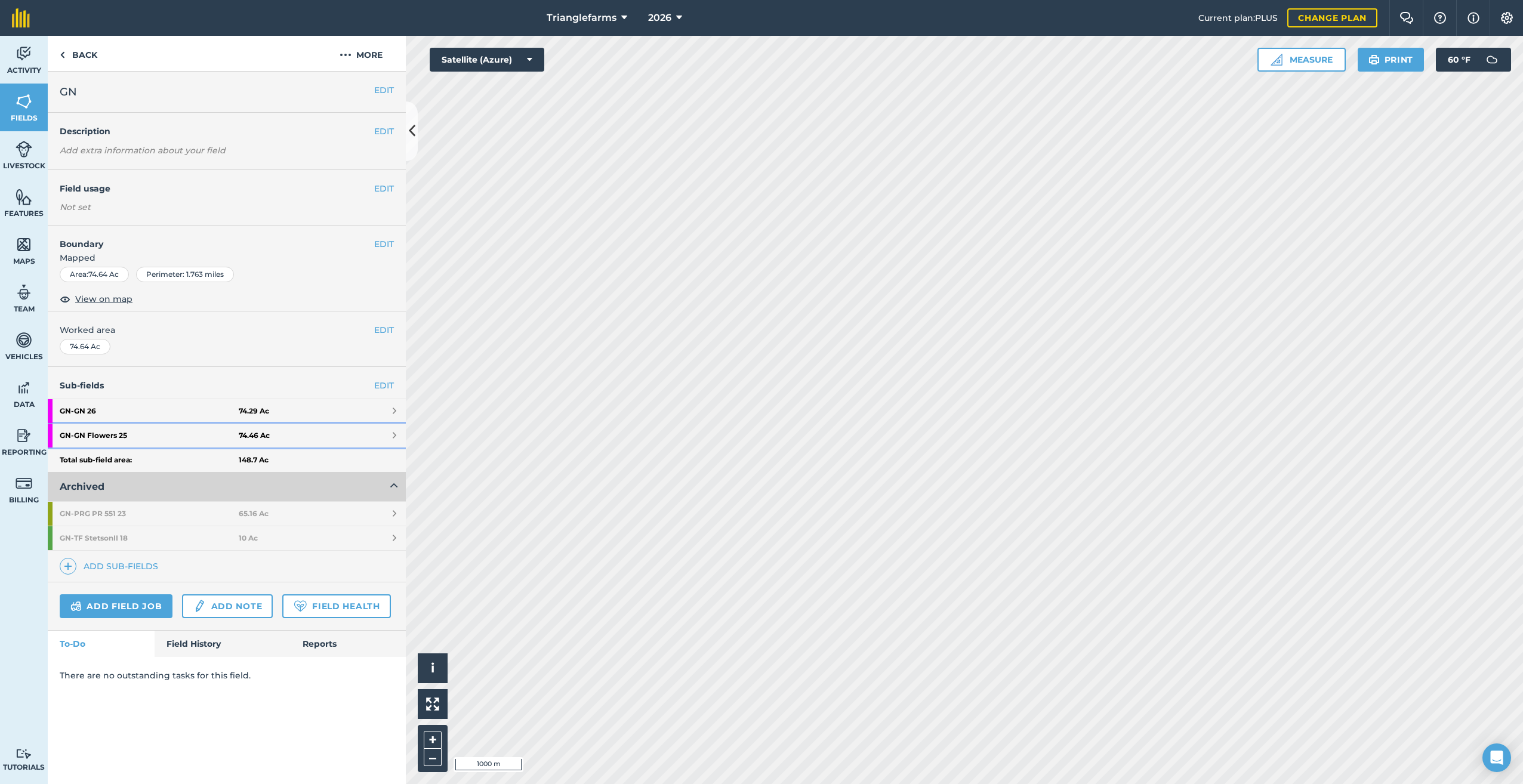
click at [129, 432] on strong "GN - GN Flowers 25" at bounding box center [149, 436] width 179 height 24
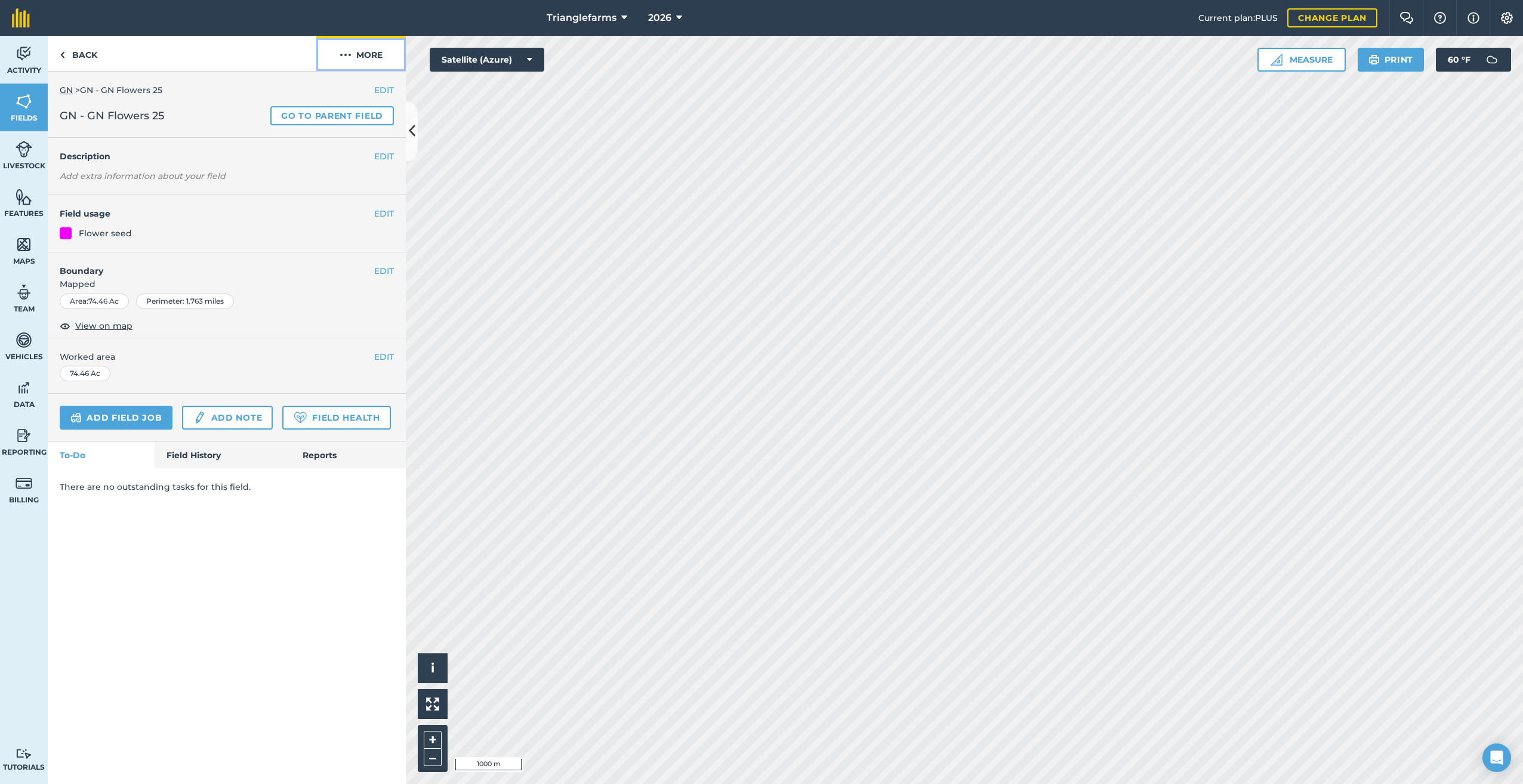
click at [343, 53] on img at bounding box center [346, 55] width 12 height 14
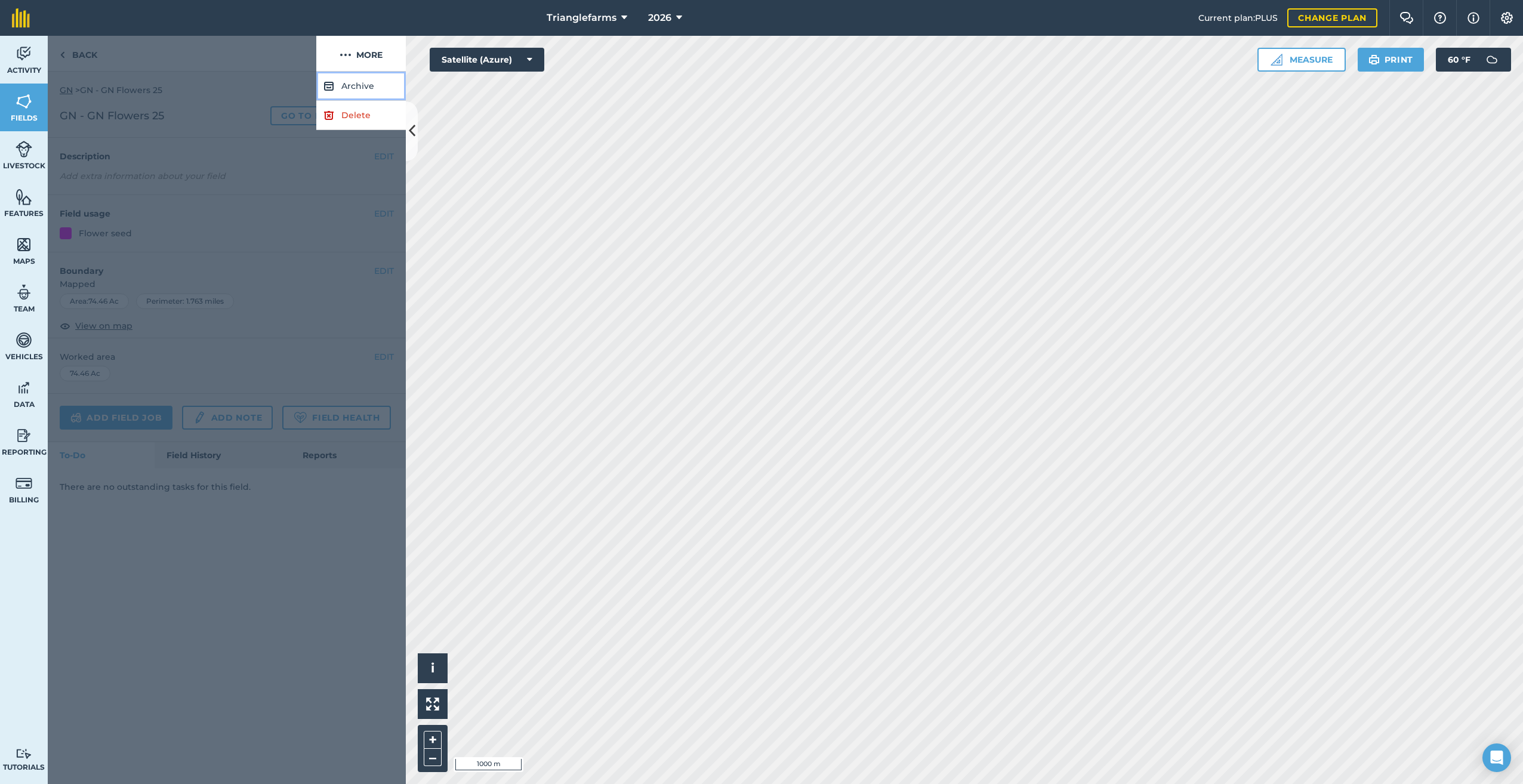
click at [355, 82] on button "Archive" at bounding box center [360, 87] width 89 height 30
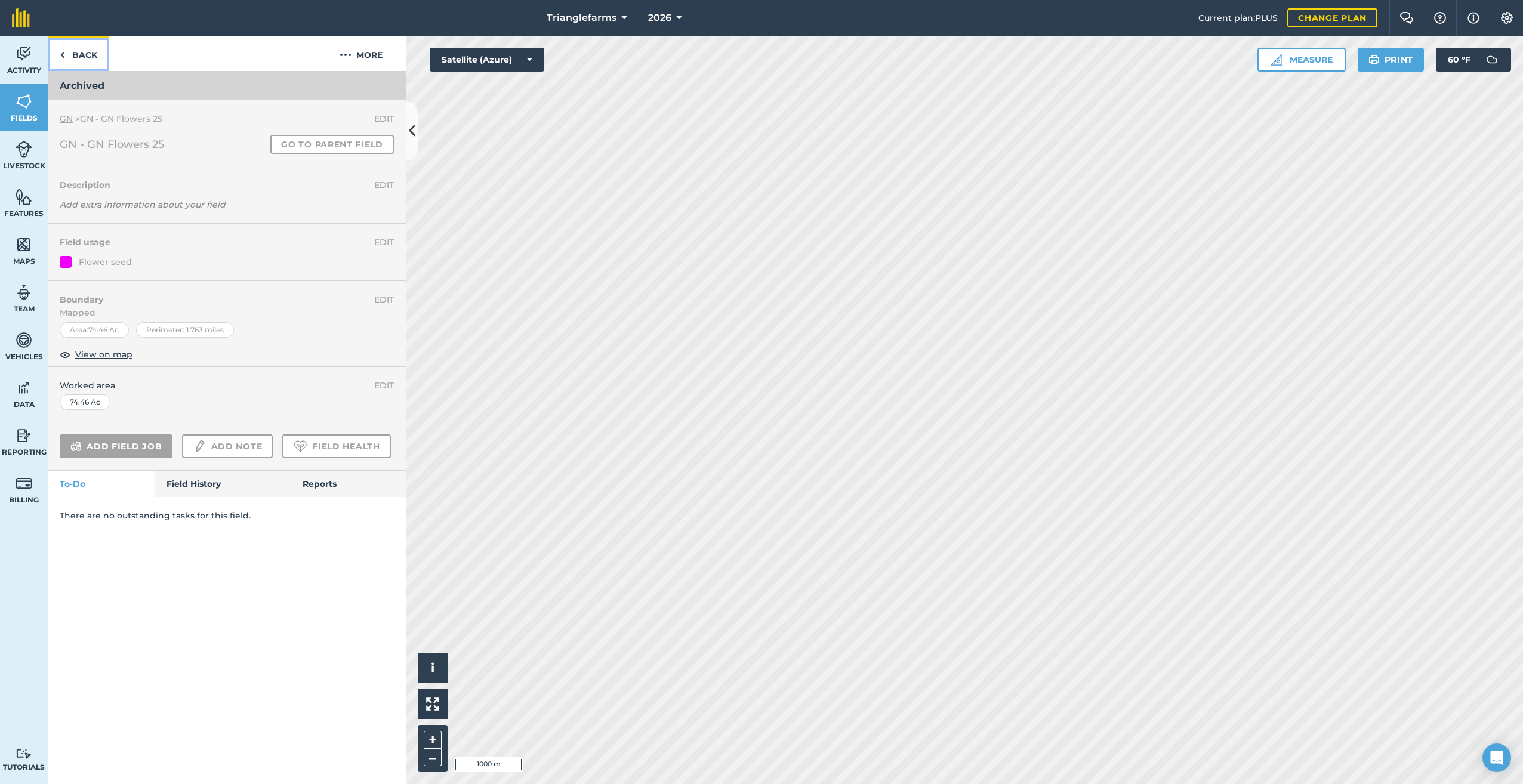
click at [64, 53] on img at bounding box center [63, 55] width 6 height 14
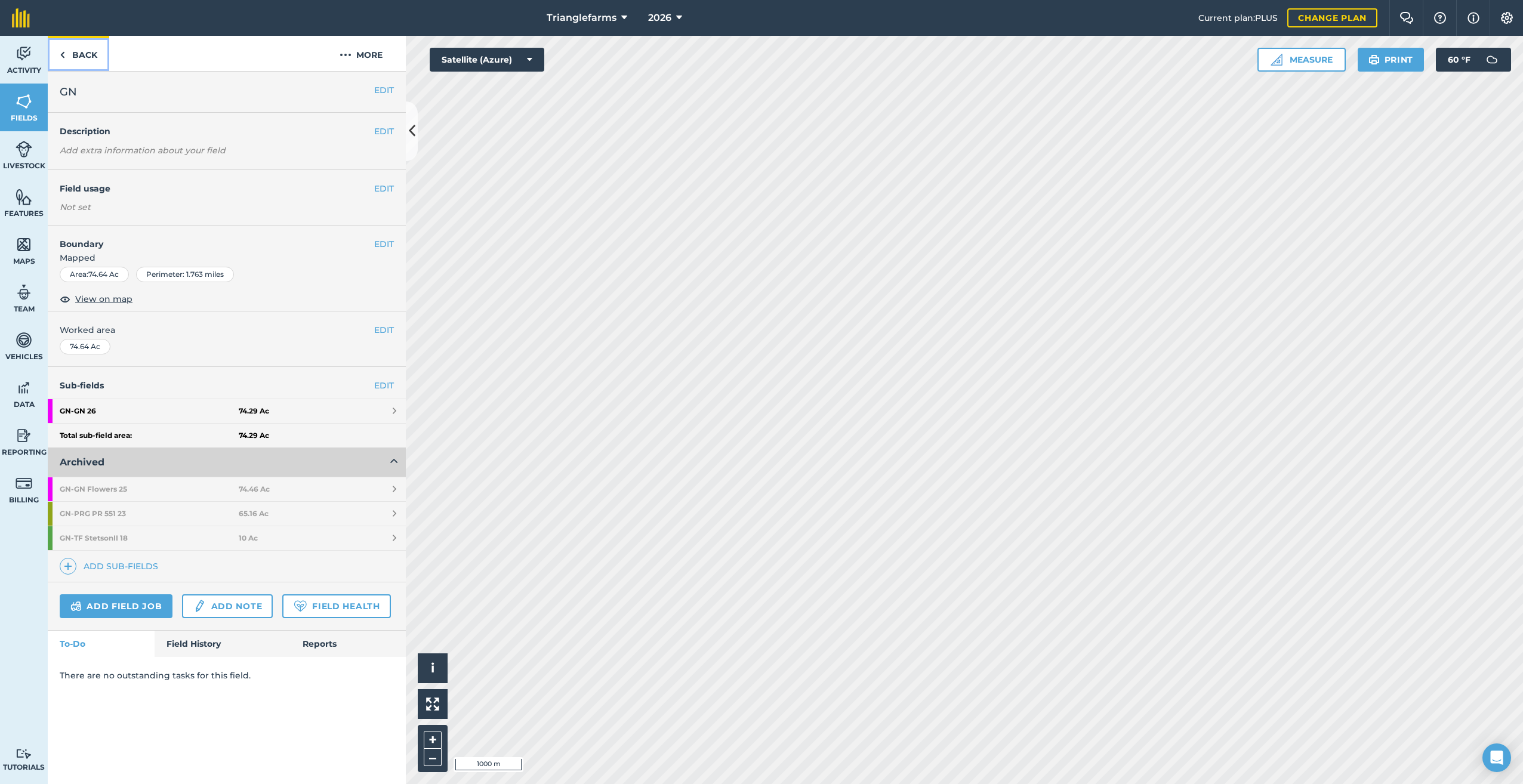
click at [57, 51] on link "Back" at bounding box center [78, 53] width 61 height 35
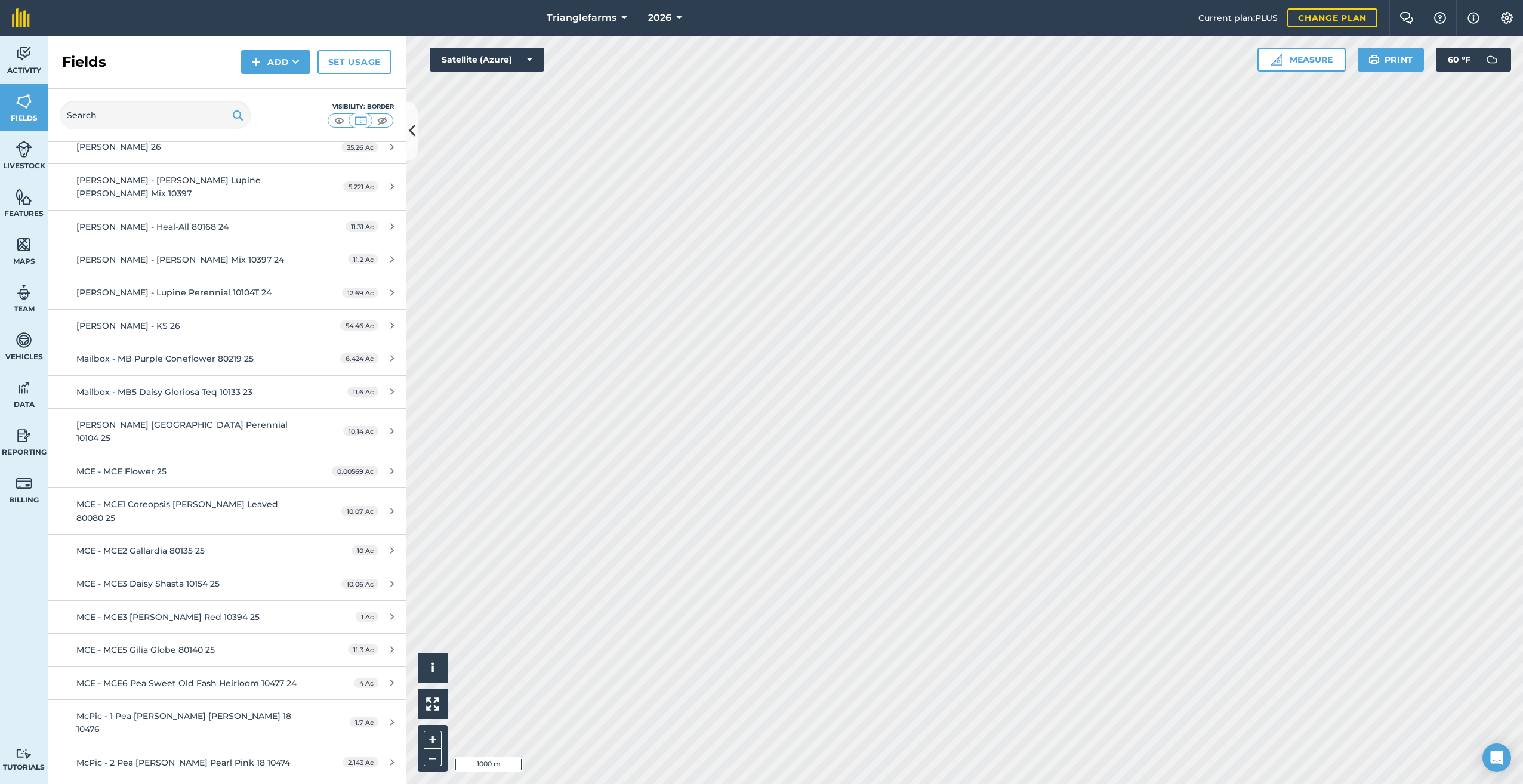
scroll to position [3855, 0]
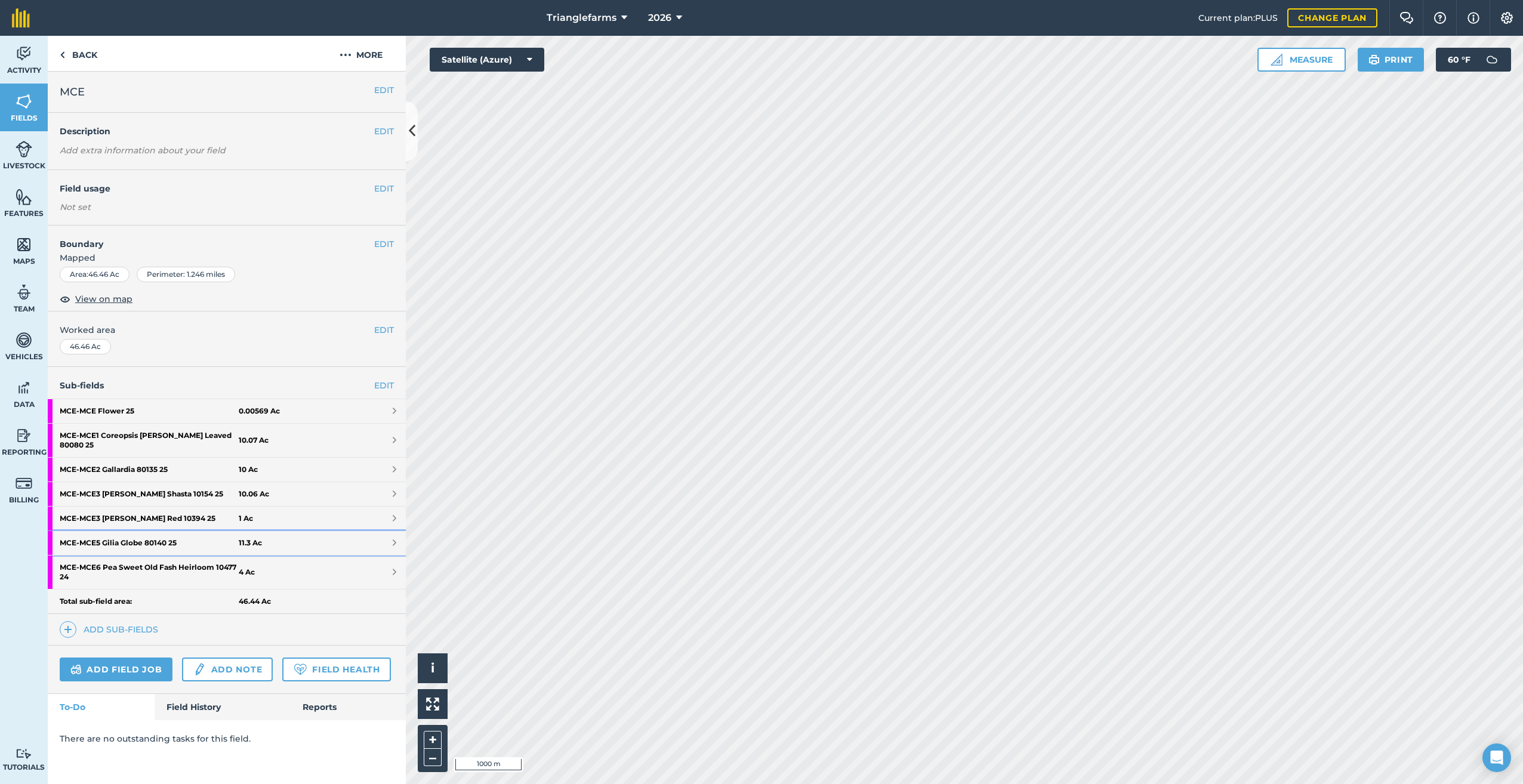
click at [155, 531] on strong "MCE - MCE5 Gilia Globe 80140 25" at bounding box center [149, 543] width 179 height 24
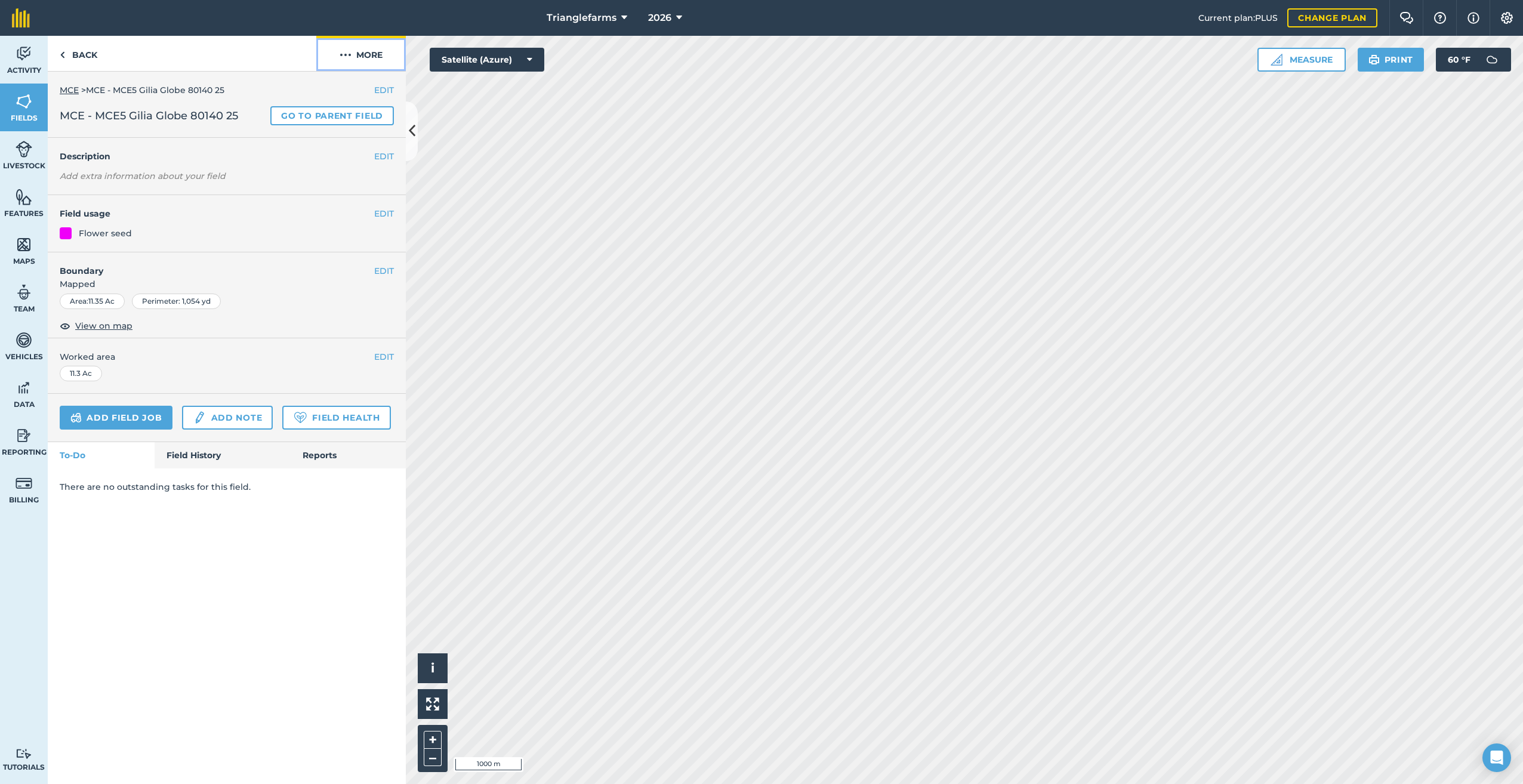
click at [348, 53] on img at bounding box center [346, 55] width 12 height 14
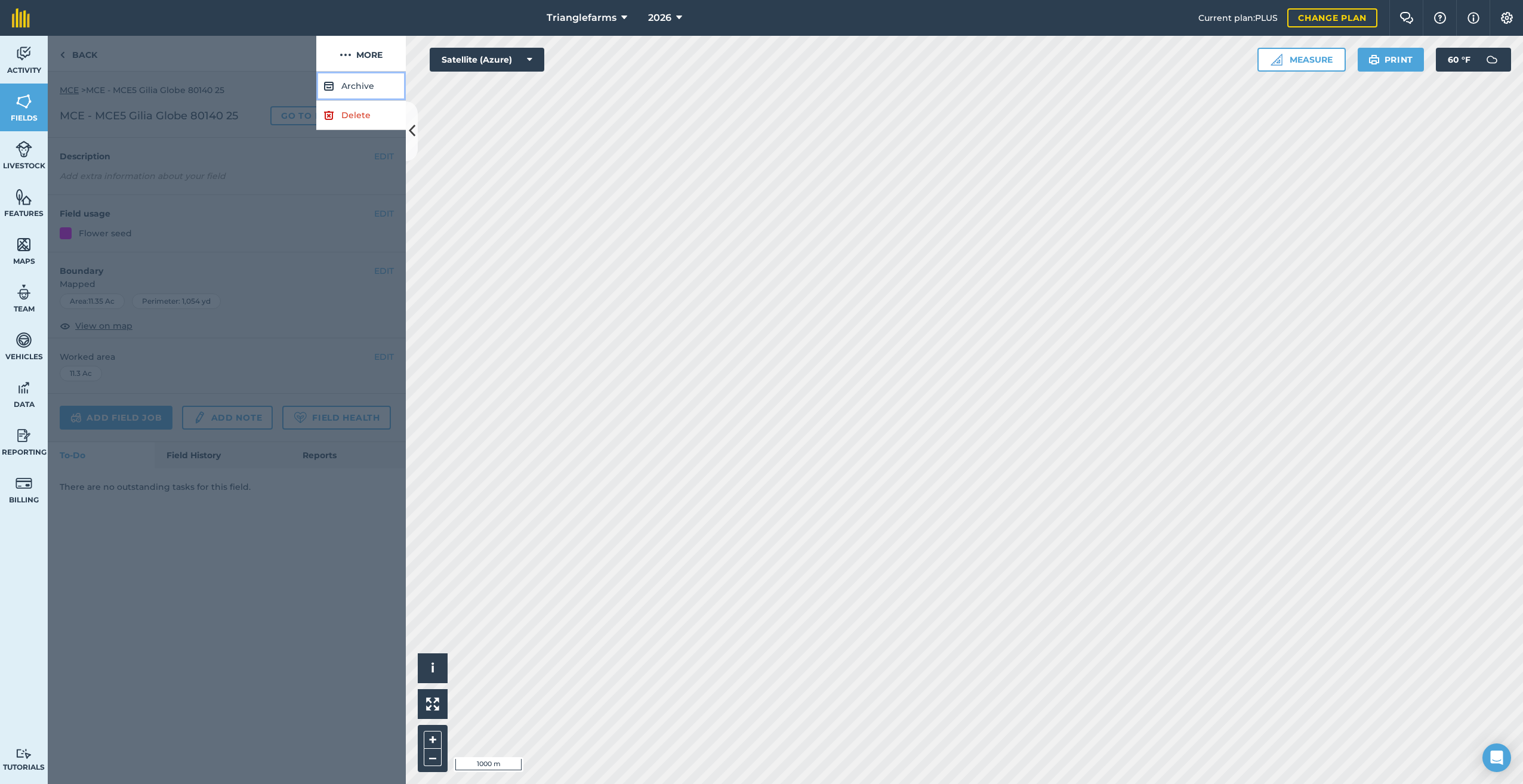
click at [348, 81] on button "Archive" at bounding box center [360, 87] width 89 height 30
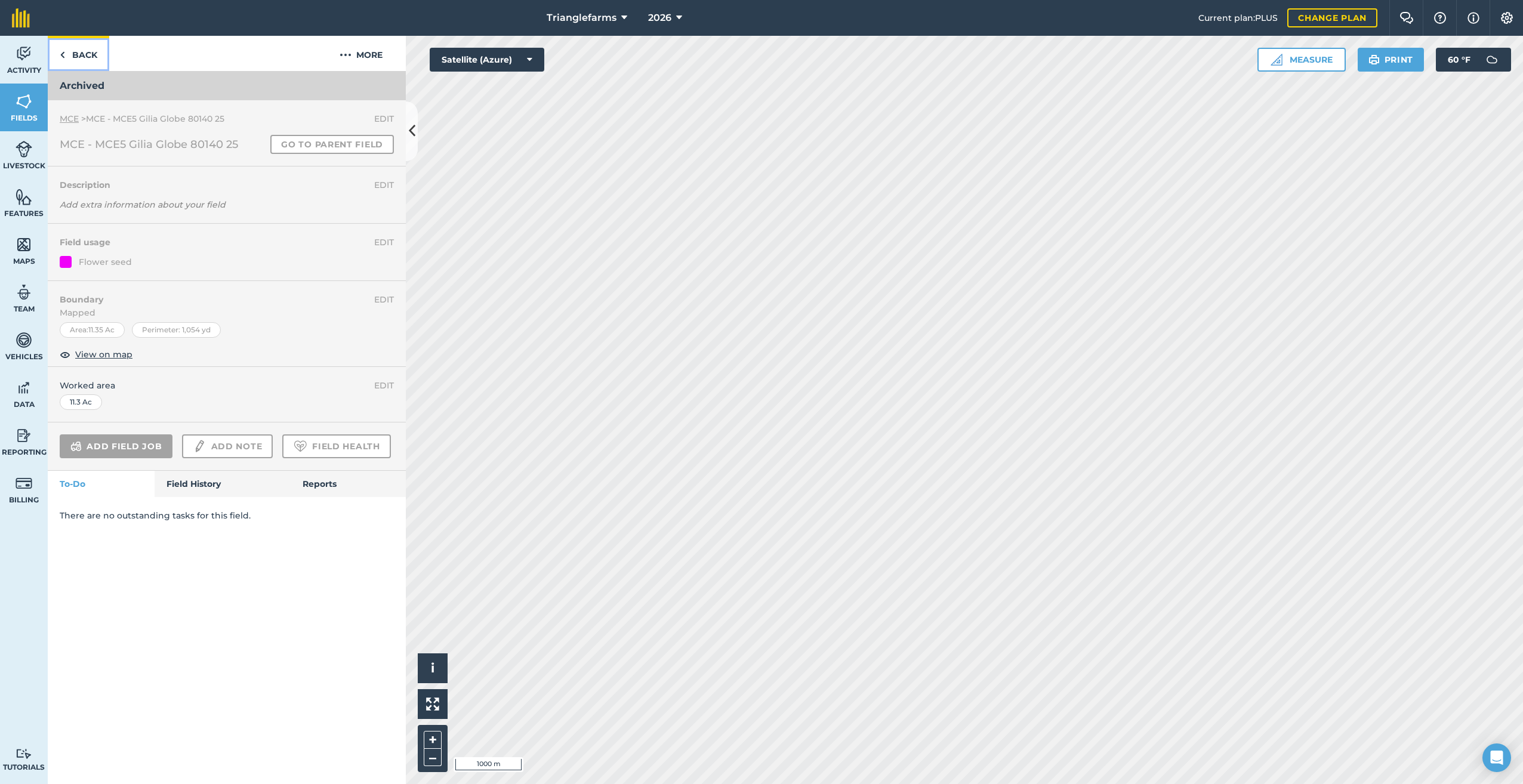
click at [64, 54] on img at bounding box center [63, 55] width 6 height 14
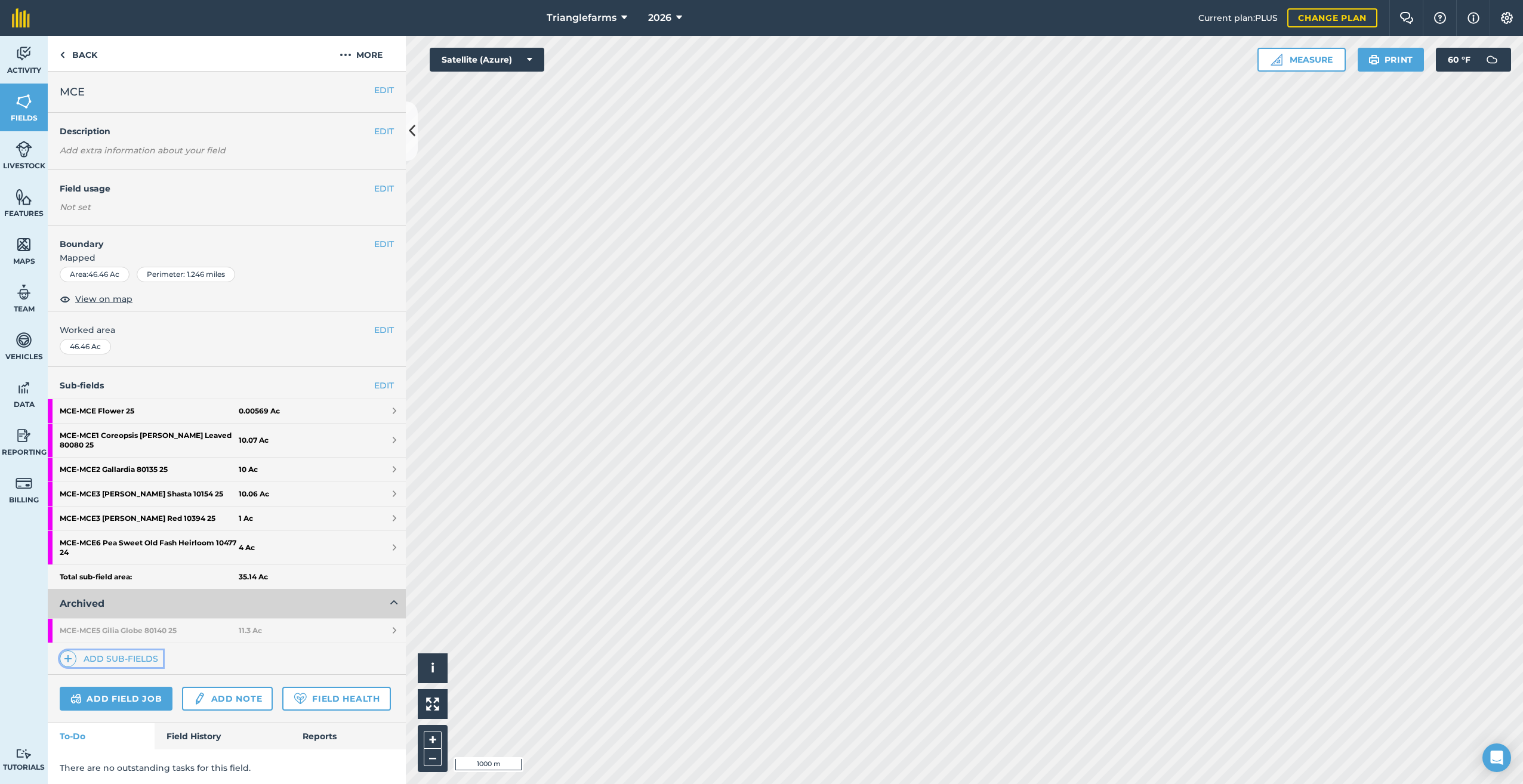
click at [68, 652] on img at bounding box center [68, 659] width 8 height 14
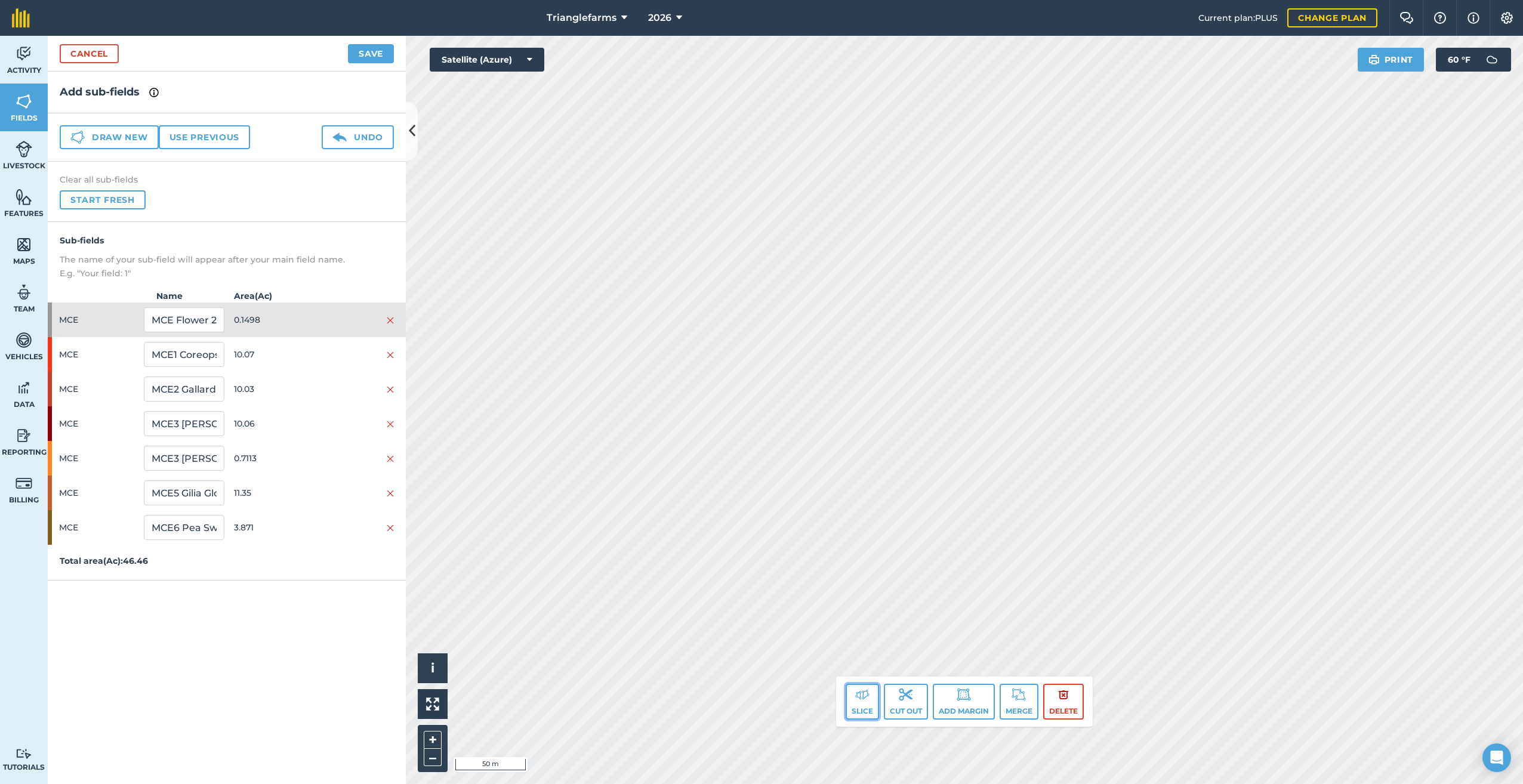
click at [861, 703] on button "Slice" at bounding box center [862, 702] width 33 height 36
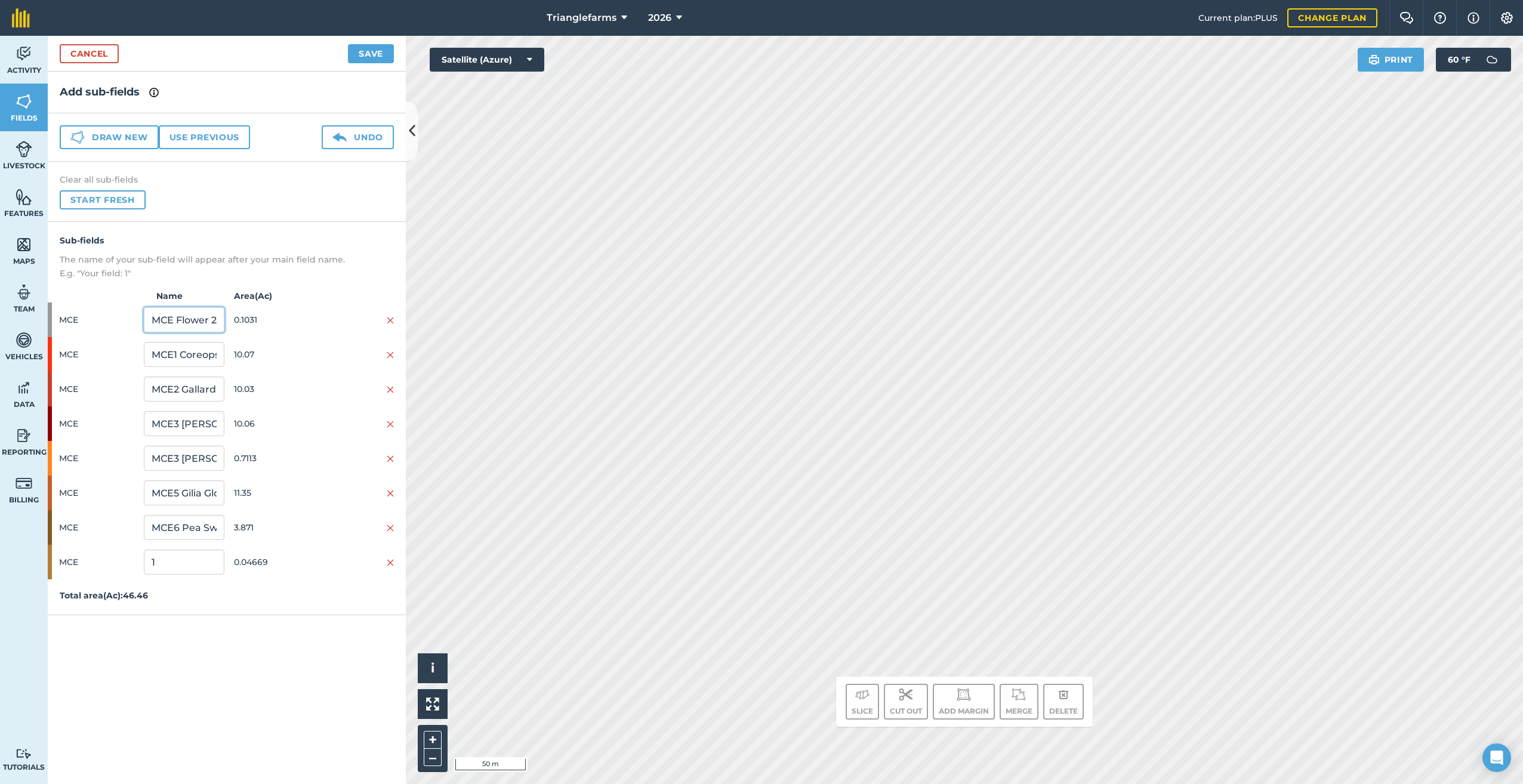
scroll to position [0, 6]
drag, startPoint x: 152, startPoint y: 320, endPoint x: 239, endPoint y: 327, distance: 87.3
click at [239, 327] on div "MCE MCE Flower 25 0.1031" at bounding box center [227, 320] width 358 height 34
drag, startPoint x: 160, startPoint y: 562, endPoint x: 124, endPoint y: 574, distance: 37.9
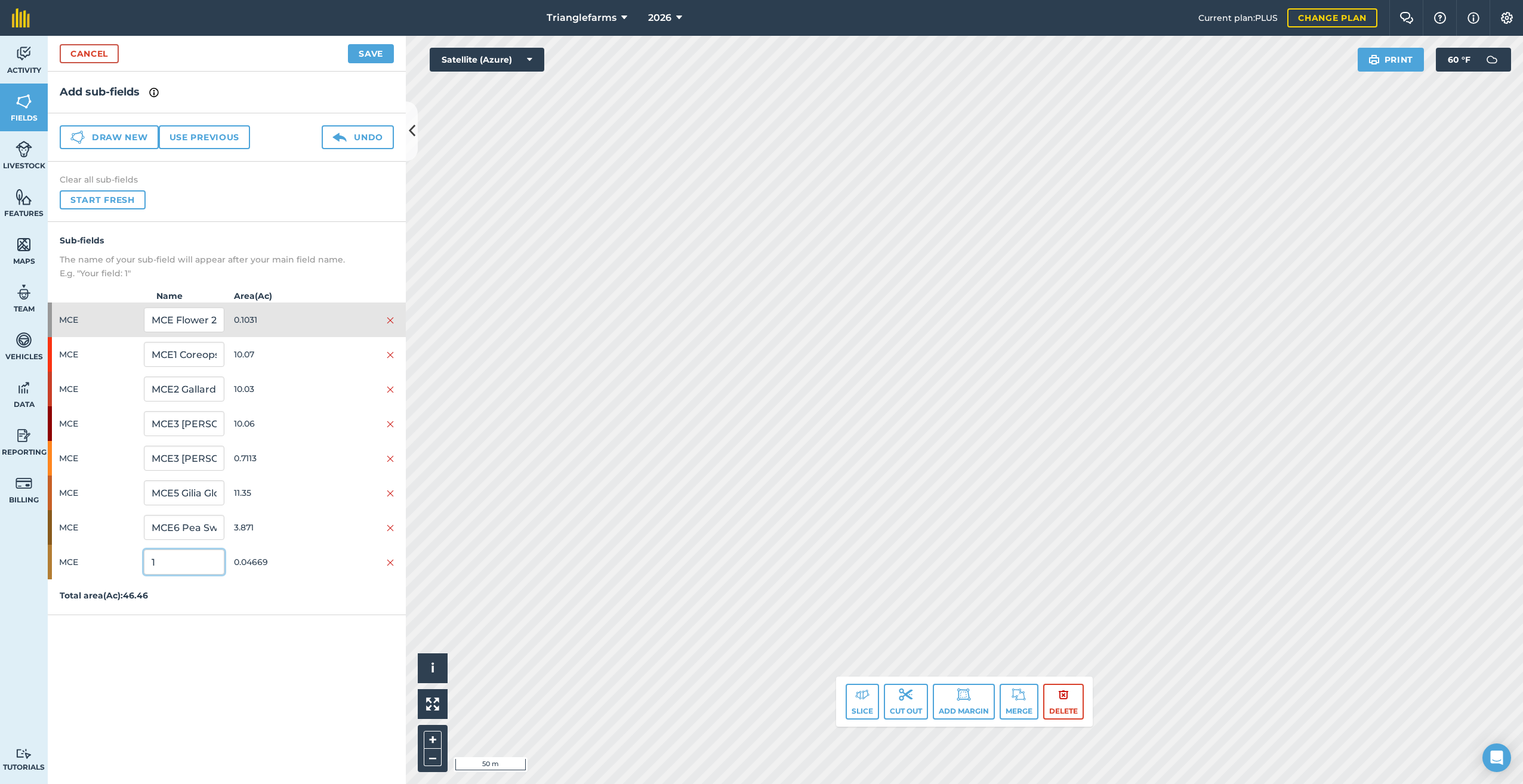
click at [124, 573] on div "MCE 1 0.04669" at bounding box center [227, 562] width 358 height 34
paste input "MCE Flower 25"
type input "MCE Flower 26"
click at [375, 55] on button "Save" at bounding box center [370, 53] width 46 height 19
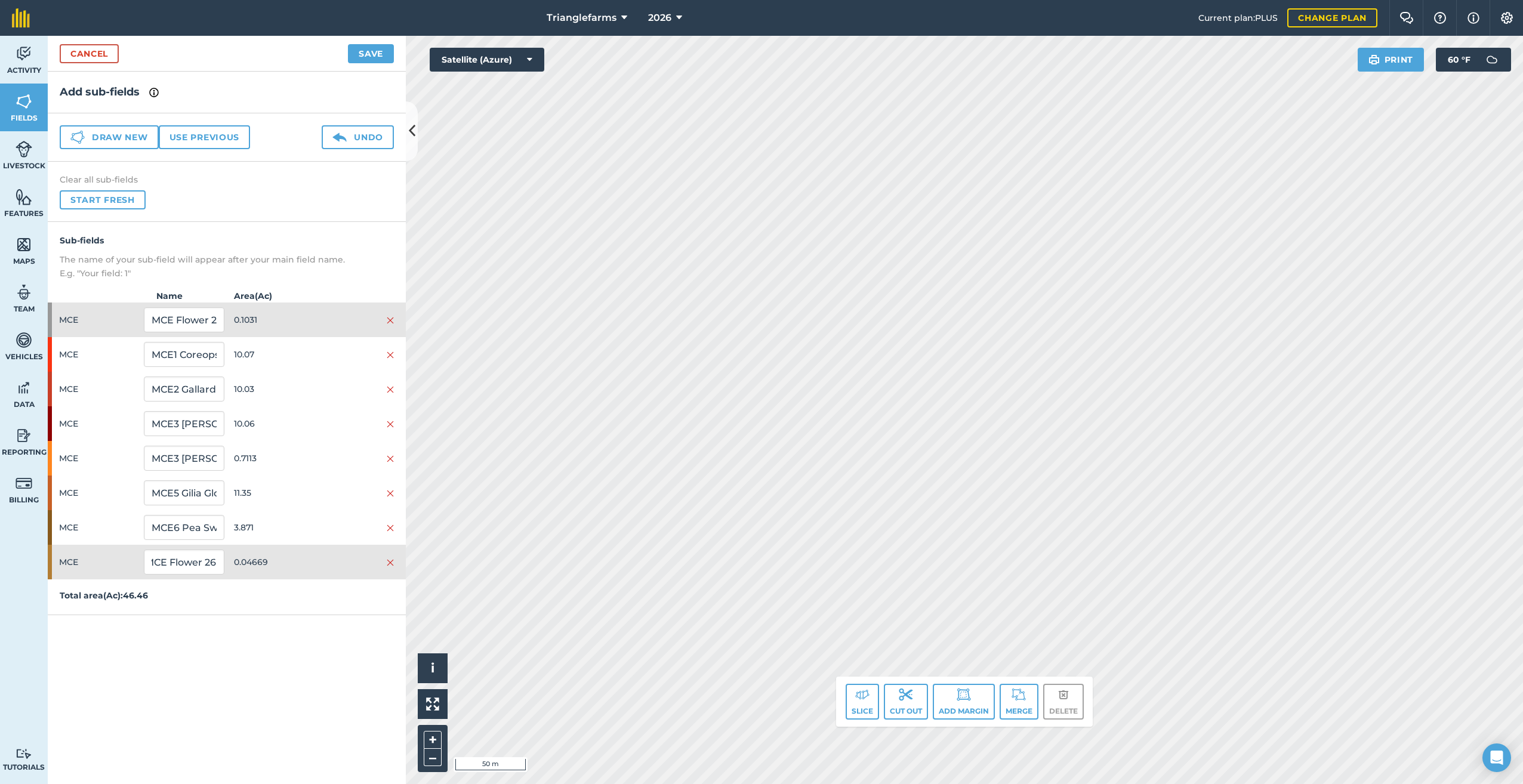
scroll to position [0, 0]
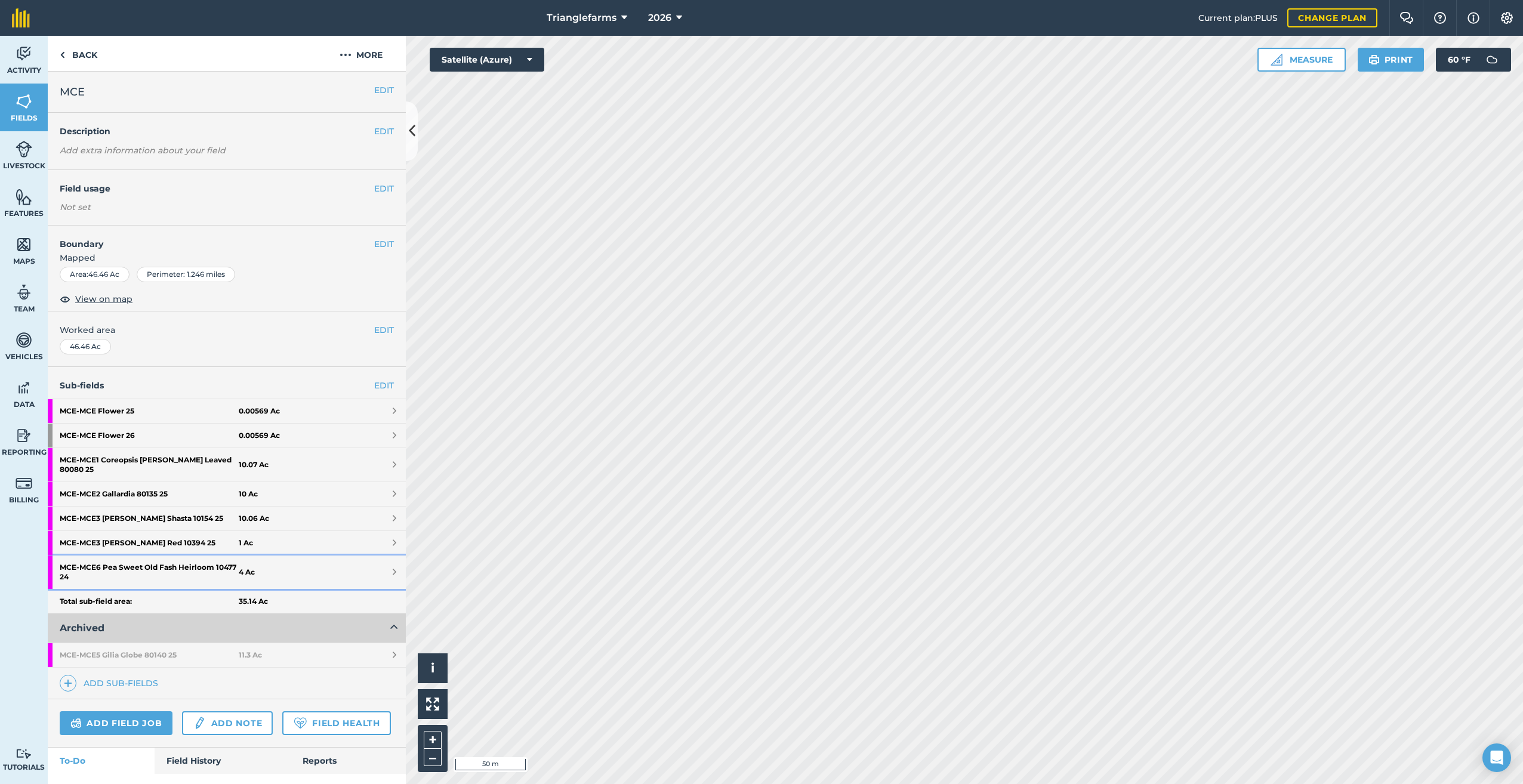
click at [172, 556] on strong "MCE - MCE6 Pea Sweet Old Fash Heirloom 10477 24" at bounding box center [149, 571] width 179 height 33
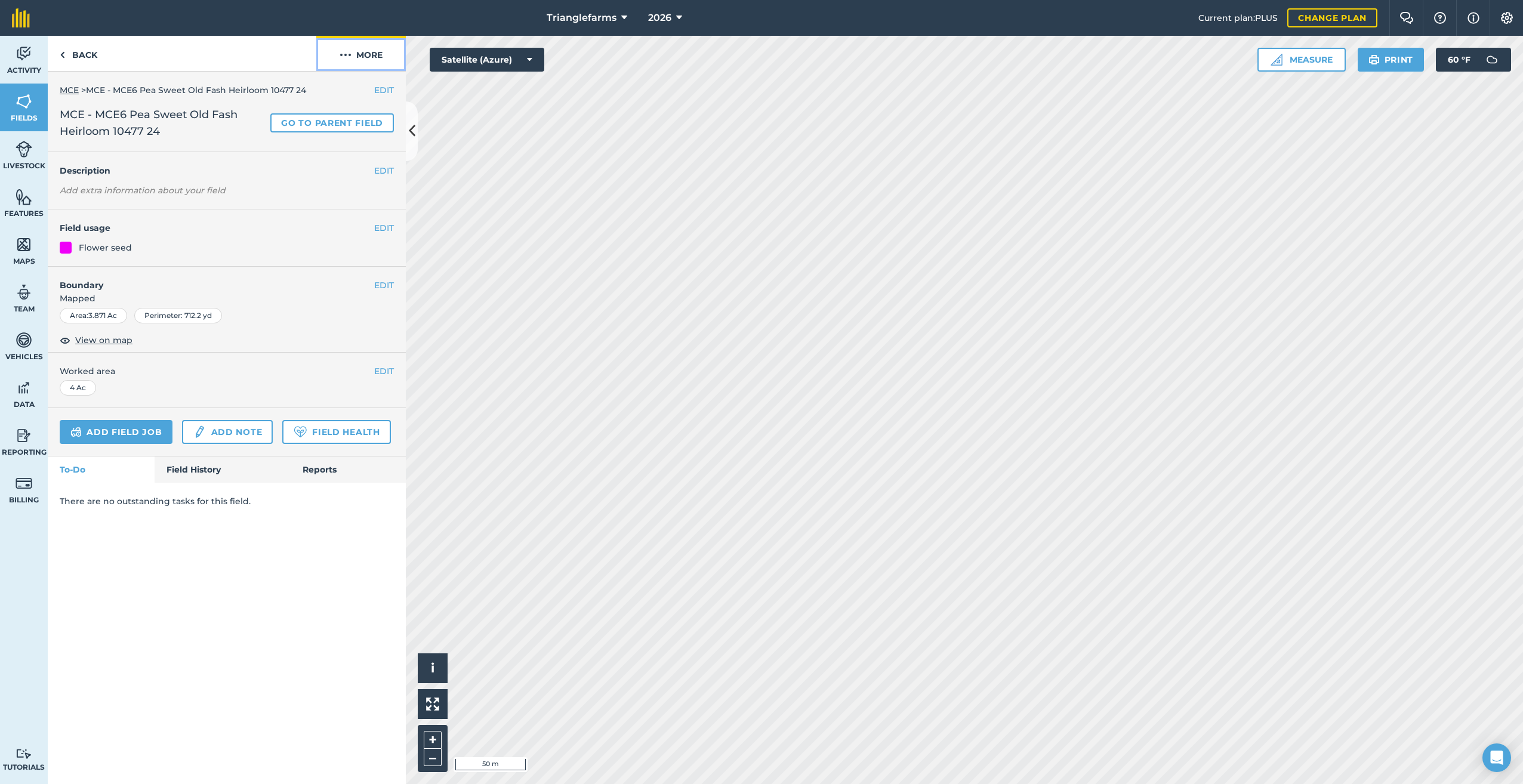
click at [348, 53] on img at bounding box center [346, 55] width 12 height 14
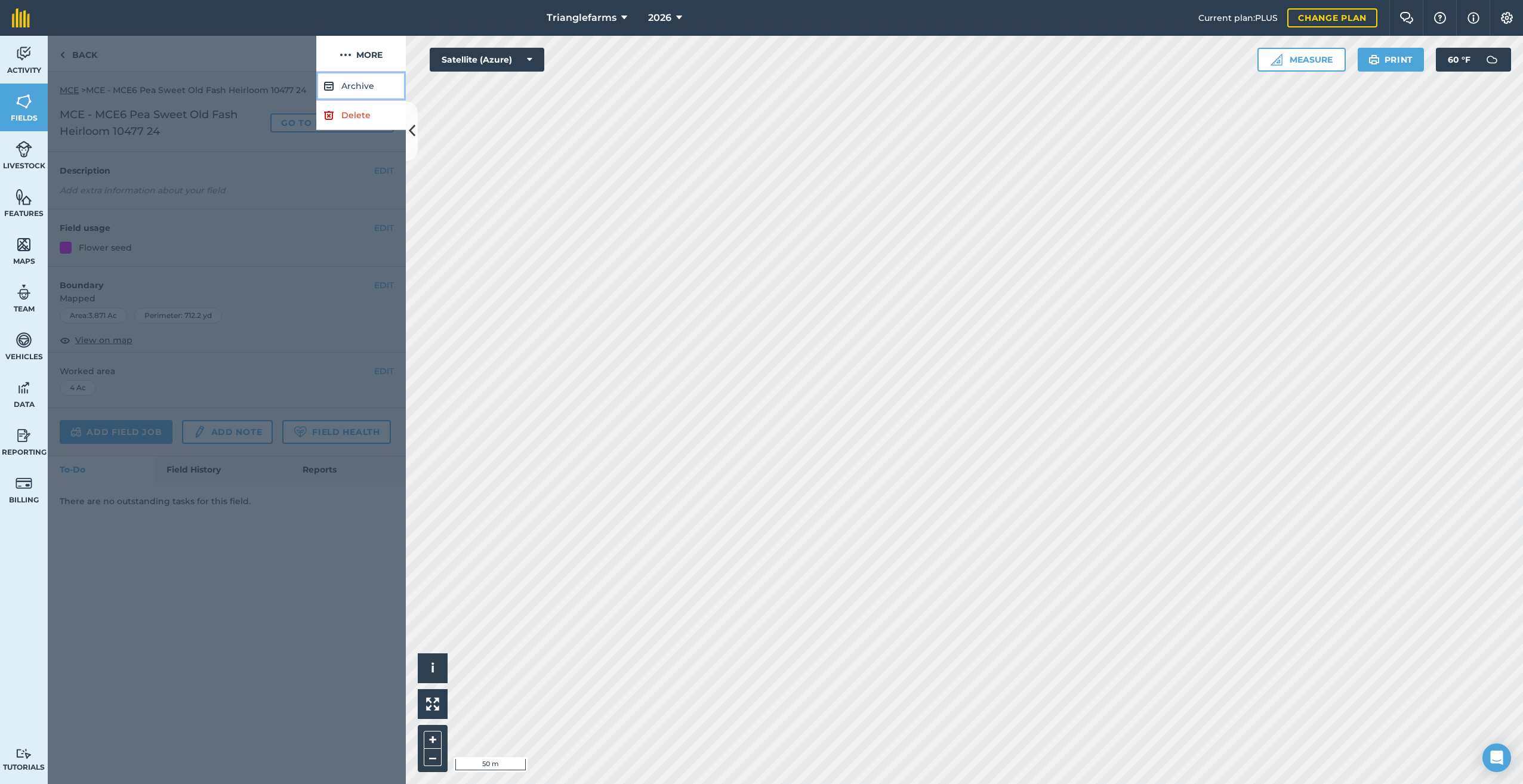
click at [352, 84] on button "Archive" at bounding box center [360, 87] width 89 height 30
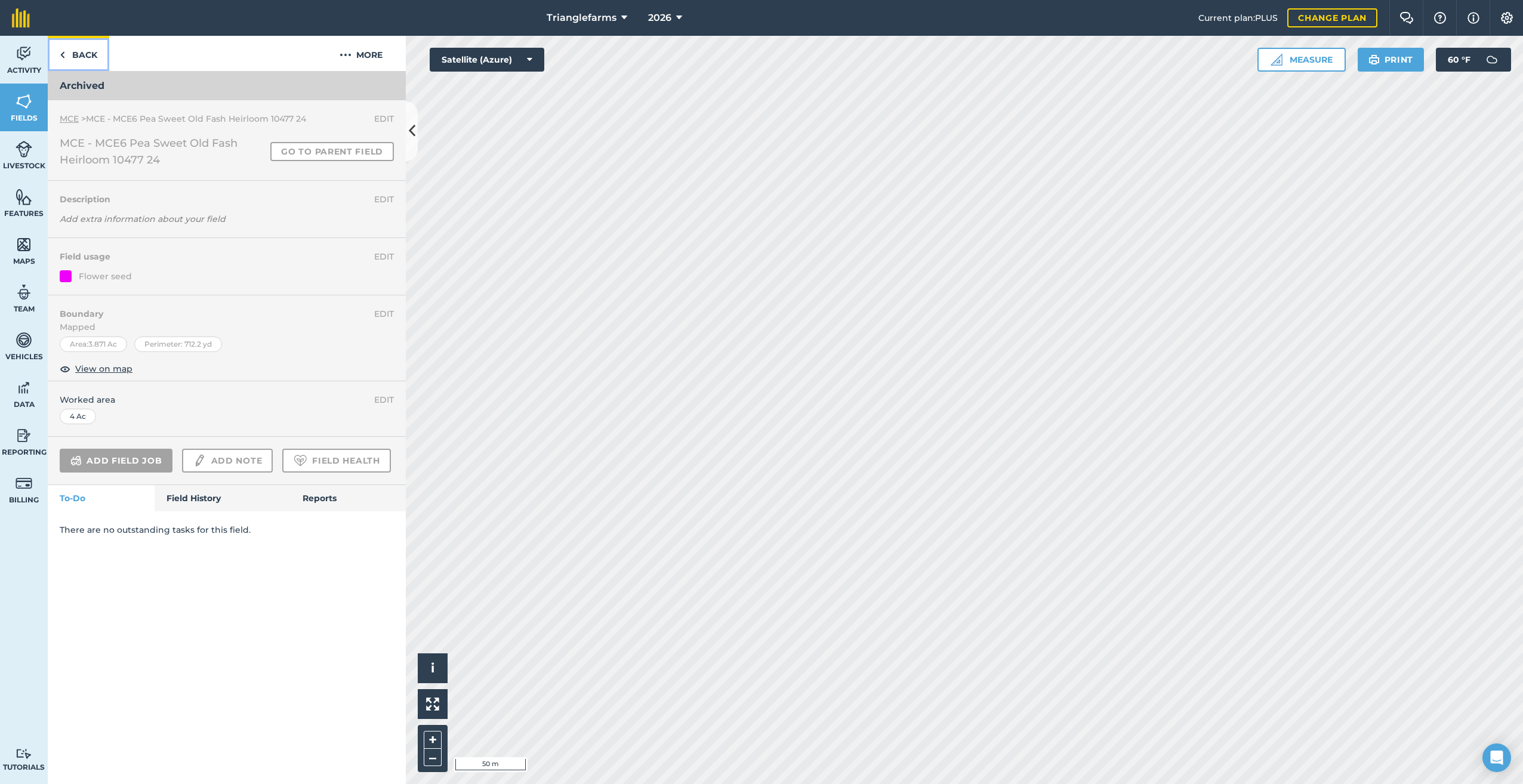
drag, startPoint x: 68, startPoint y: 56, endPoint x: 91, endPoint y: 97, distance: 47.0
click at [68, 57] on link "Back" at bounding box center [78, 53] width 61 height 35
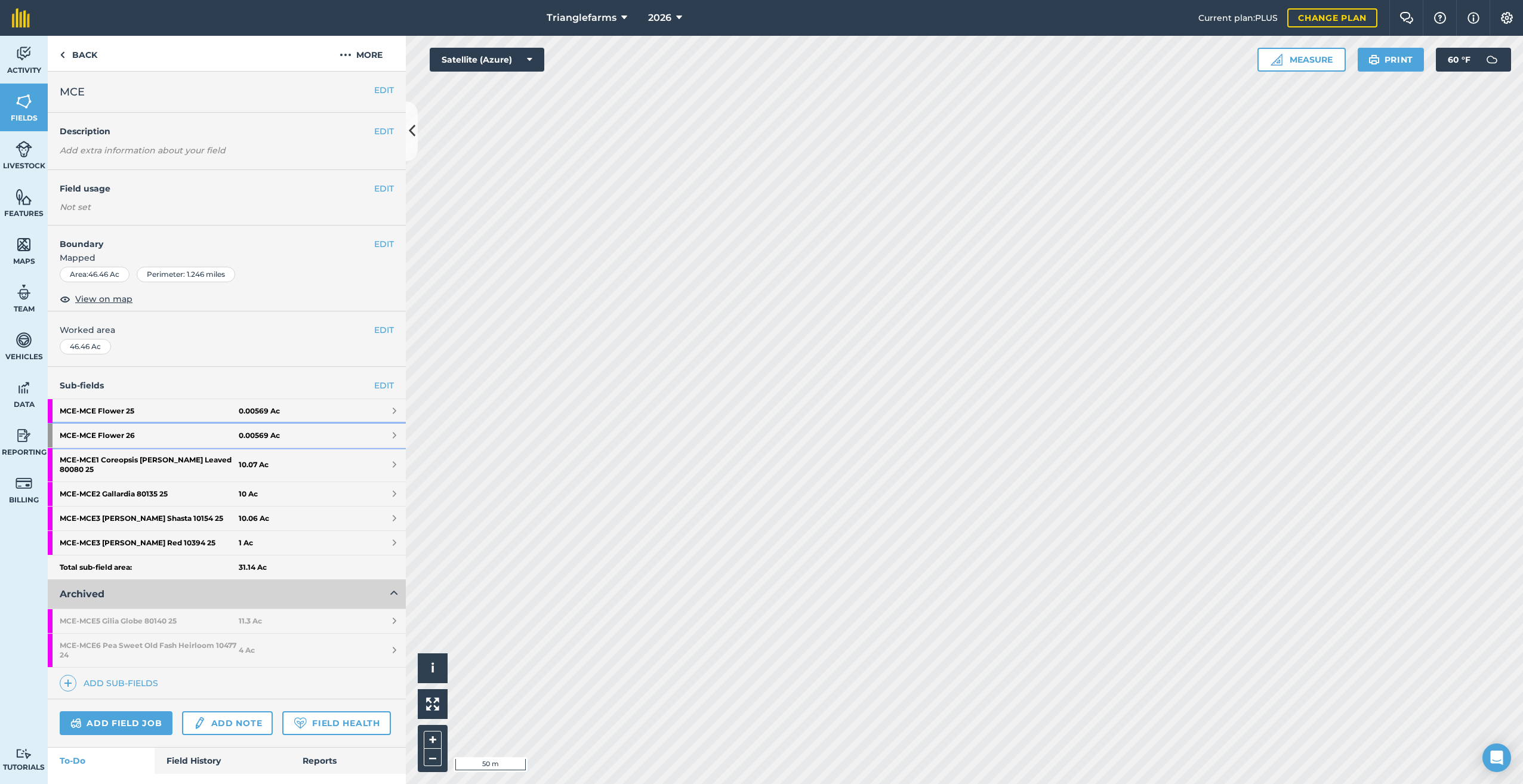
click at [124, 430] on strong "MCE - MCE Flower 26" at bounding box center [149, 436] width 179 height 24
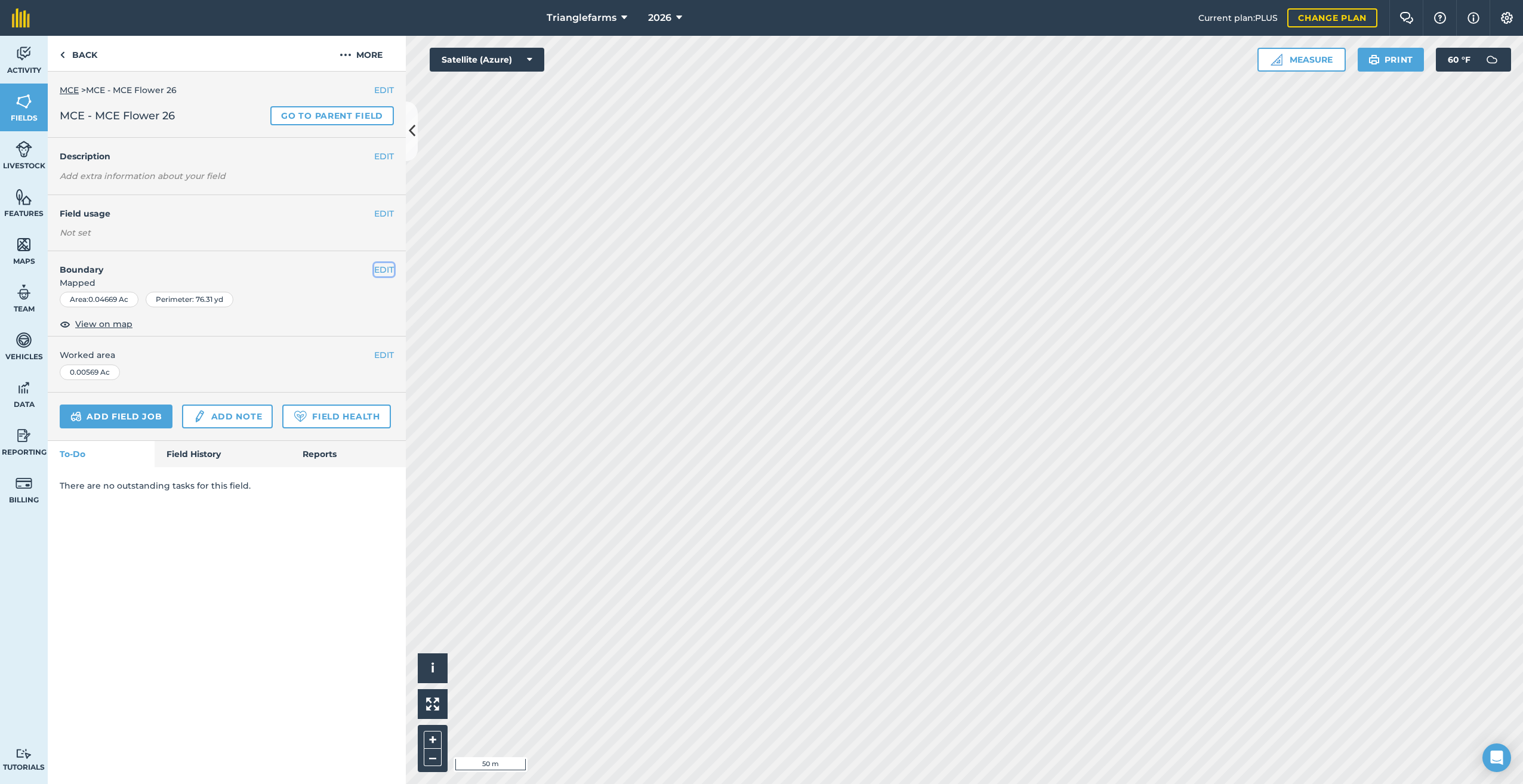
click at [381, 270] on button "EDIT" at bounding box center [384, 270] width 20 height 13
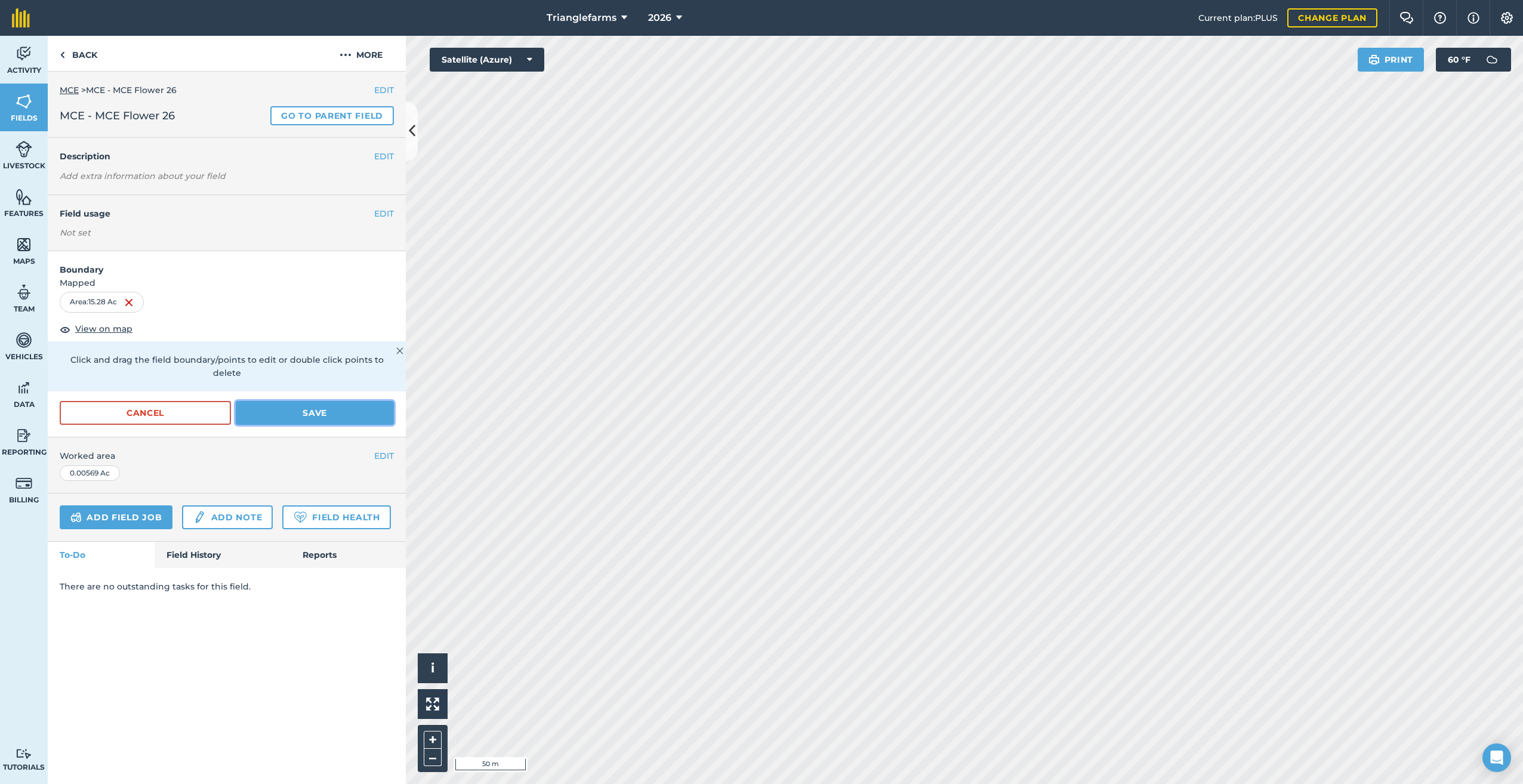
click at [279, 401] on button "Save" at bounding box center [315, 413] width 158 height 24
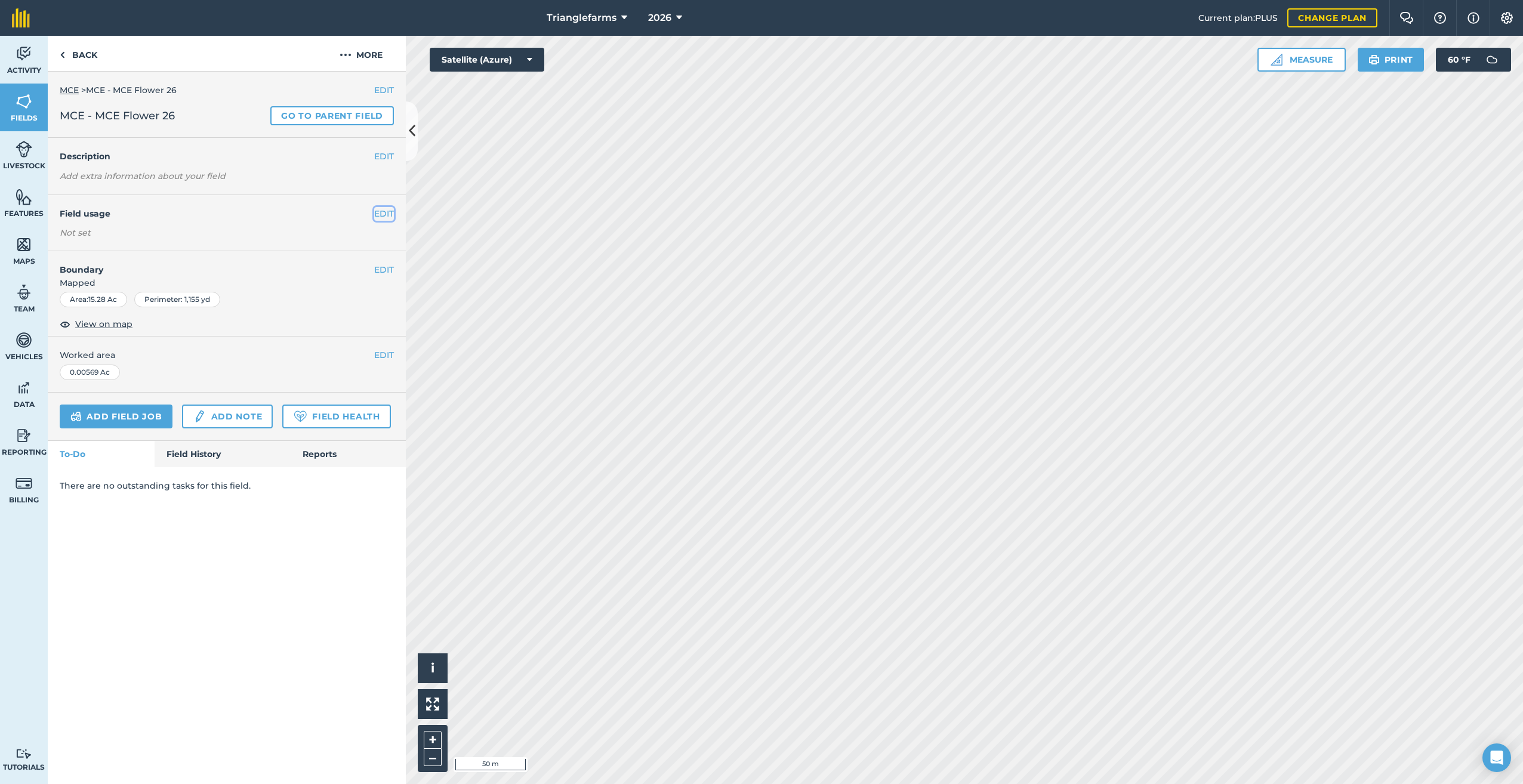
click at [384, 215] on button "EDIT" at bounding box center [384, 213] width 20 height 13
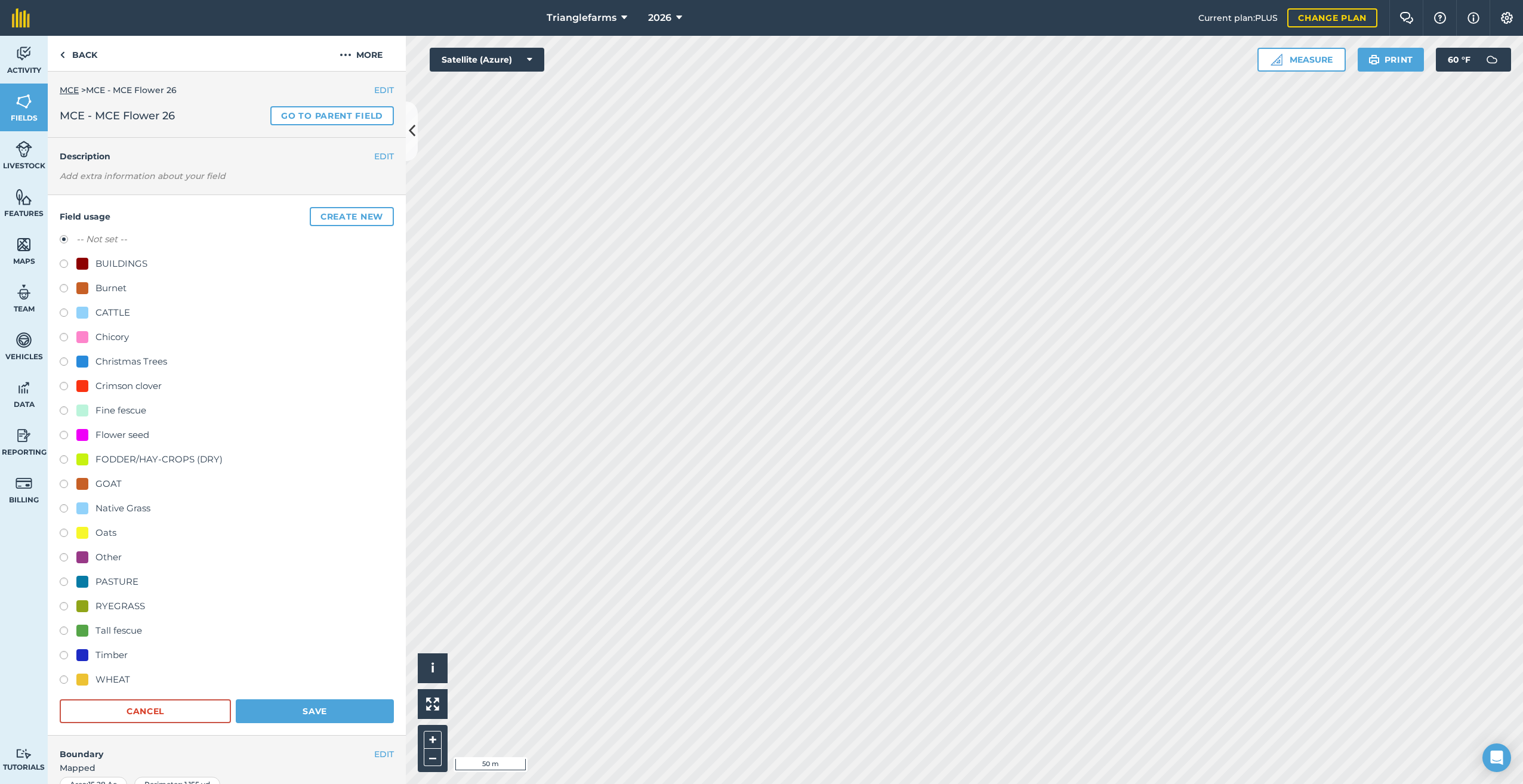
click at [62, 436] on label at bounding box center [68, 436] width 17 height 12
radio input "true"
radio input "false"
click at [319, 705] on button "Save" at bounding box center [315, 712] width 158 height 24
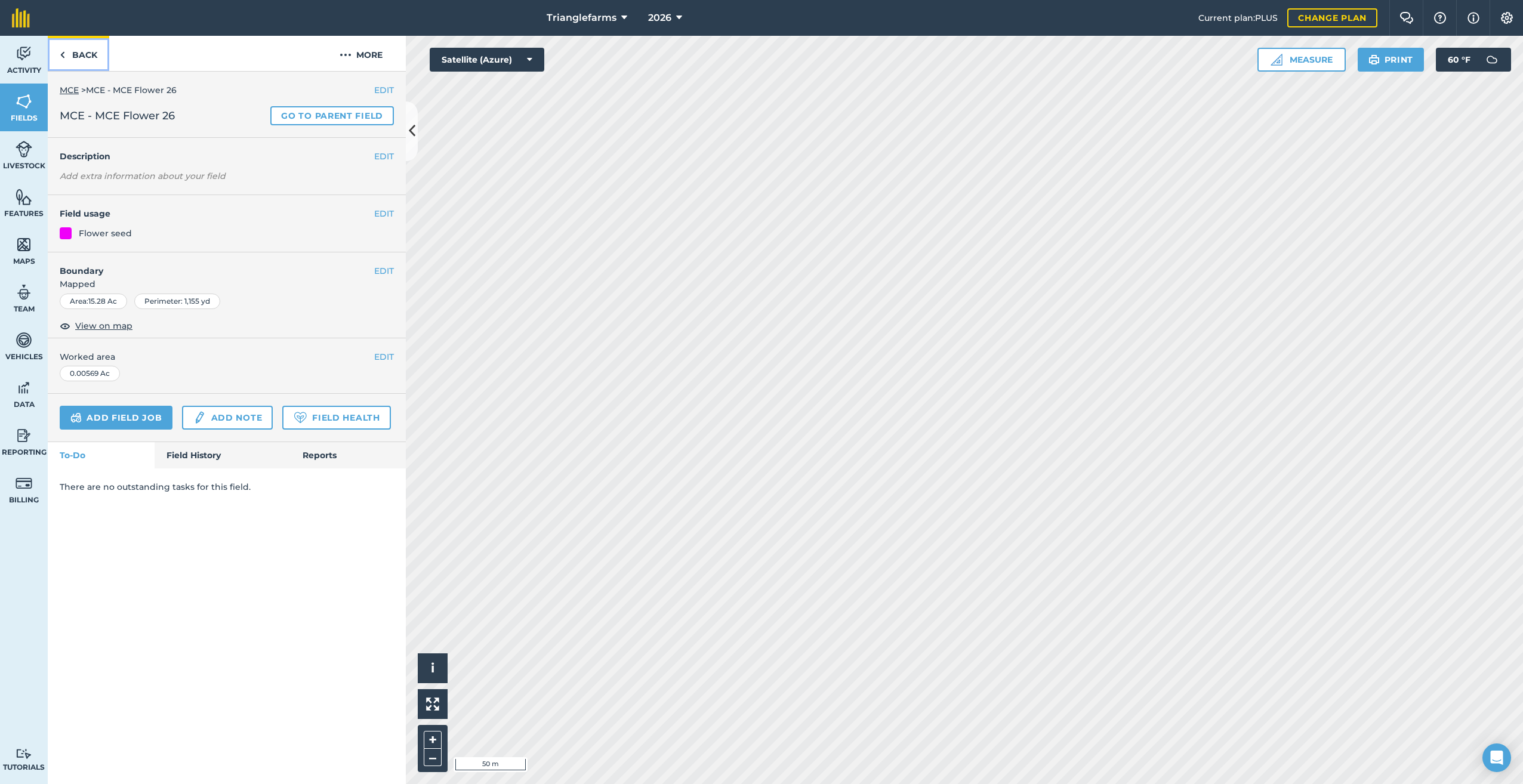
click at [69, 57] on link "Back" at bounding box center [78, 53] width 61 height 35
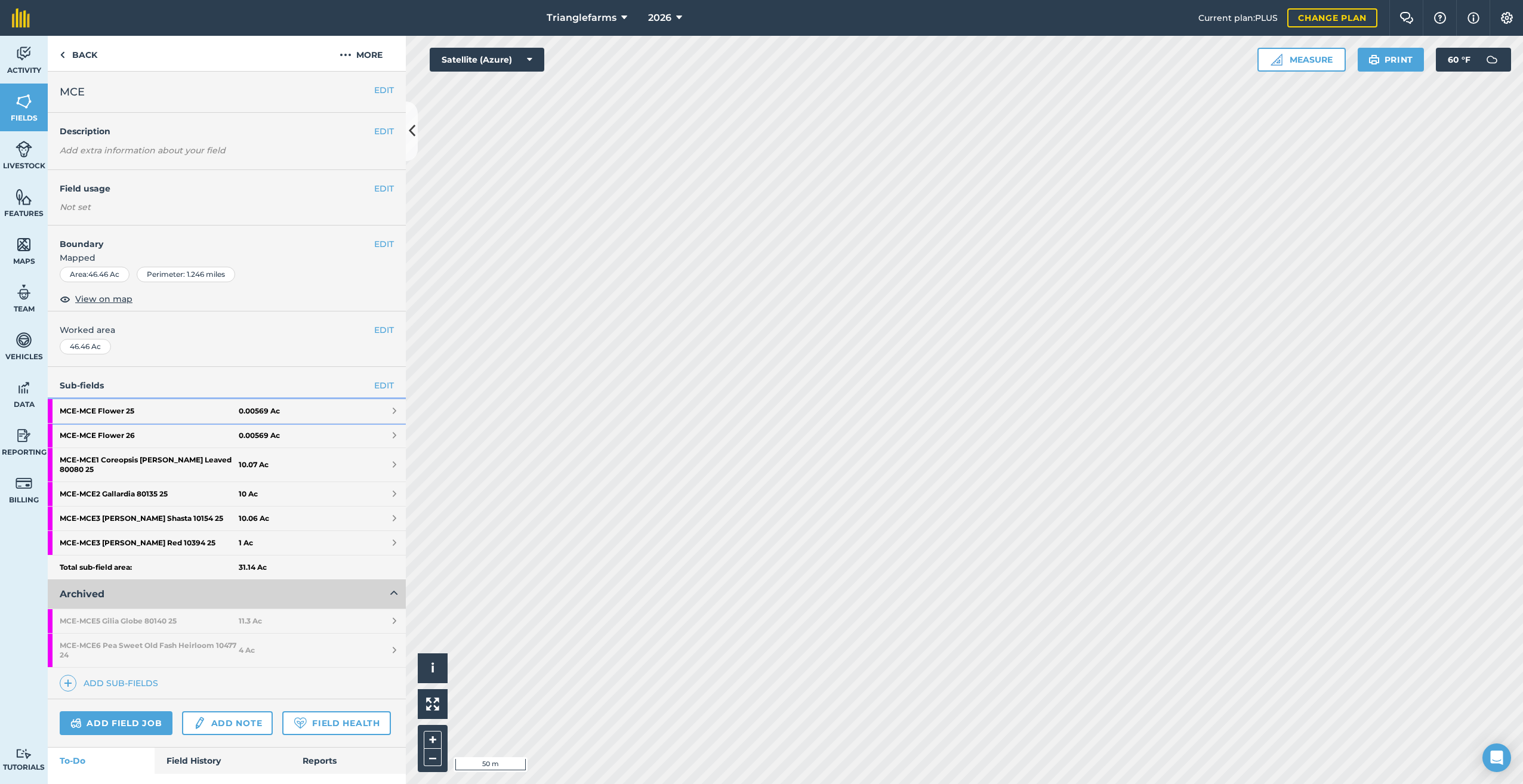
click at [125, 405] on strong "MCE - MCE Flower 25" at bounding box center [149, 411] width 179 height 24
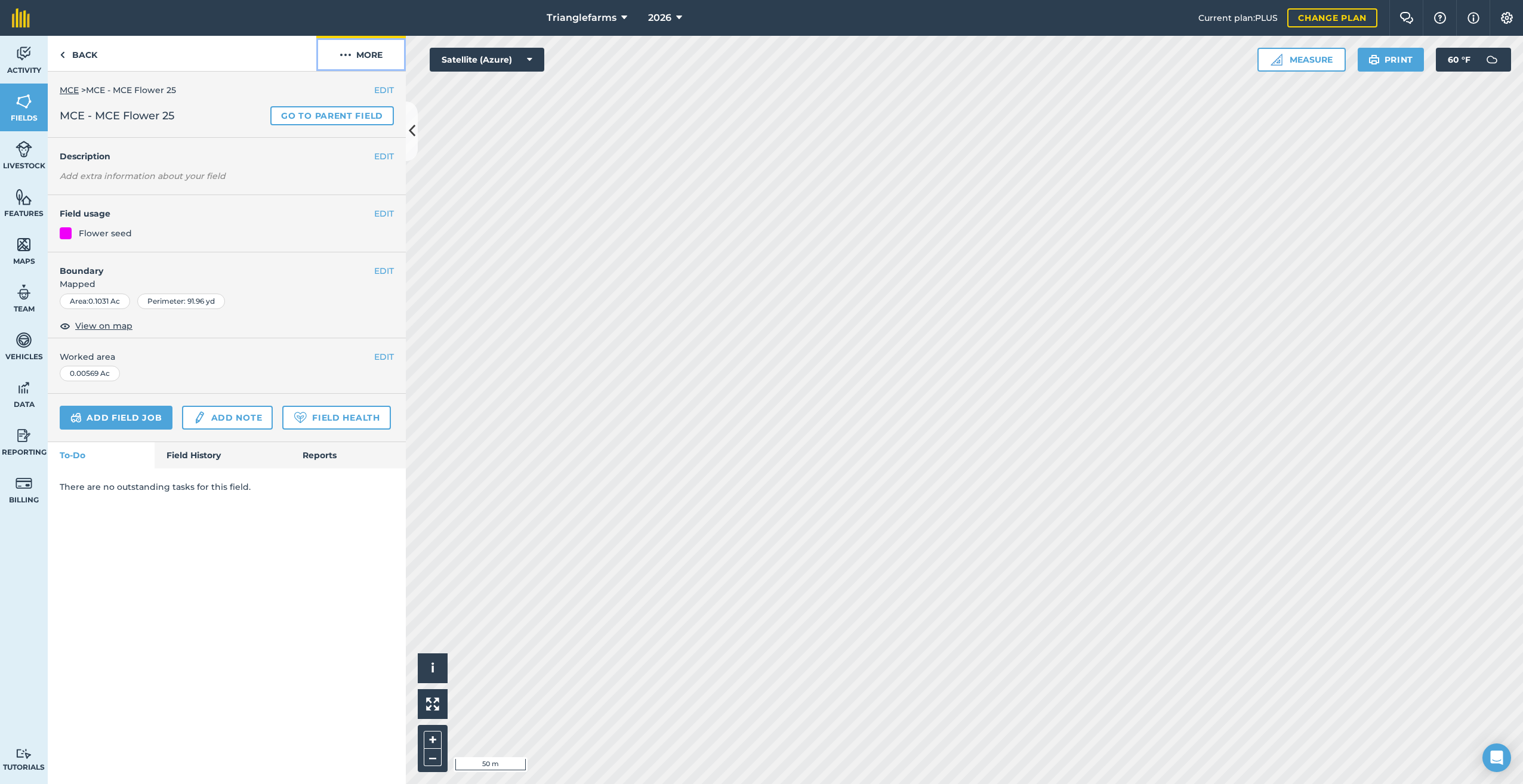
click at [347, 53] on img at bounding box center [346, 55] width 12 height 14
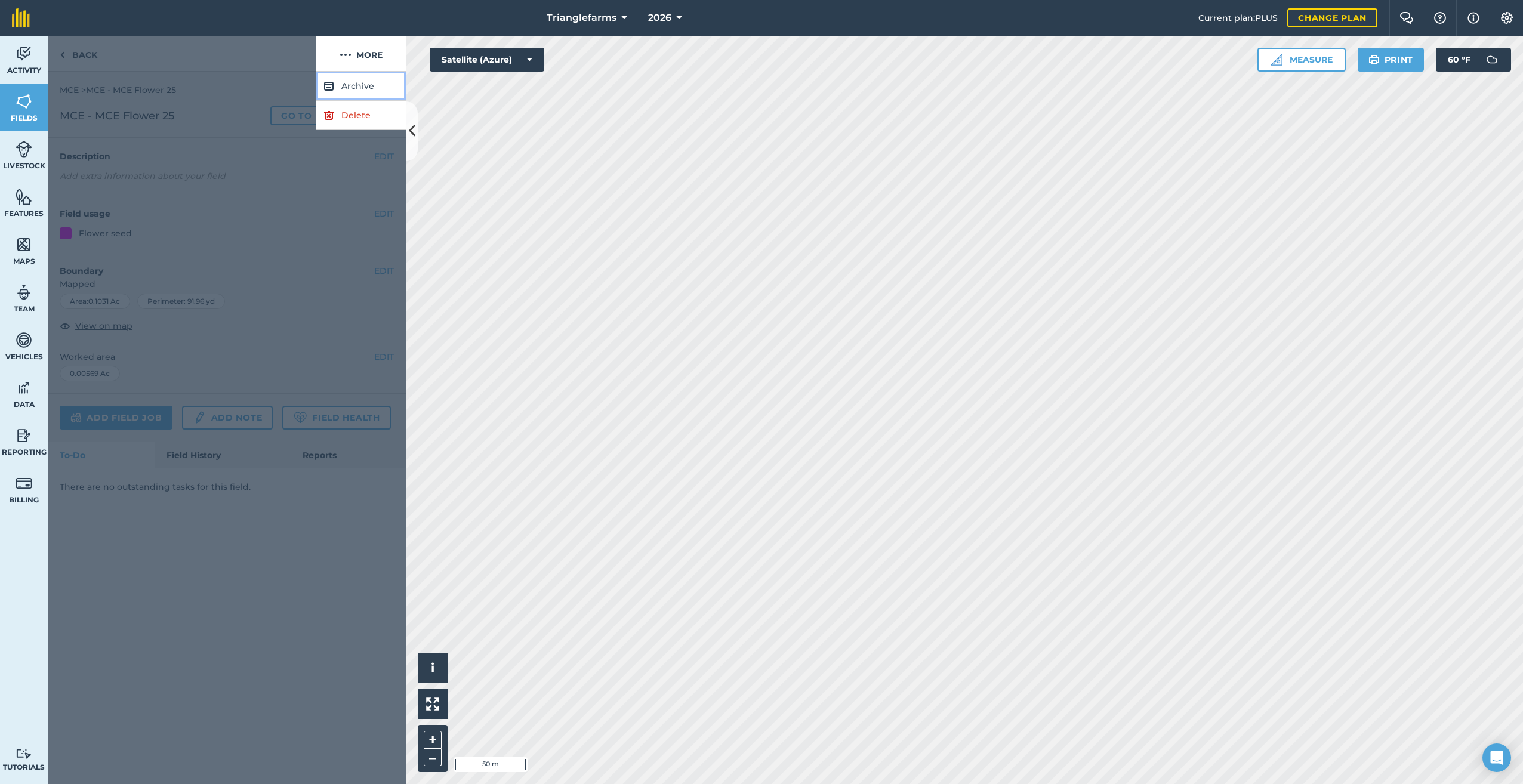
click at [356, 88] on button "Archive" at bounding box center [360, 87] width 89 height 30
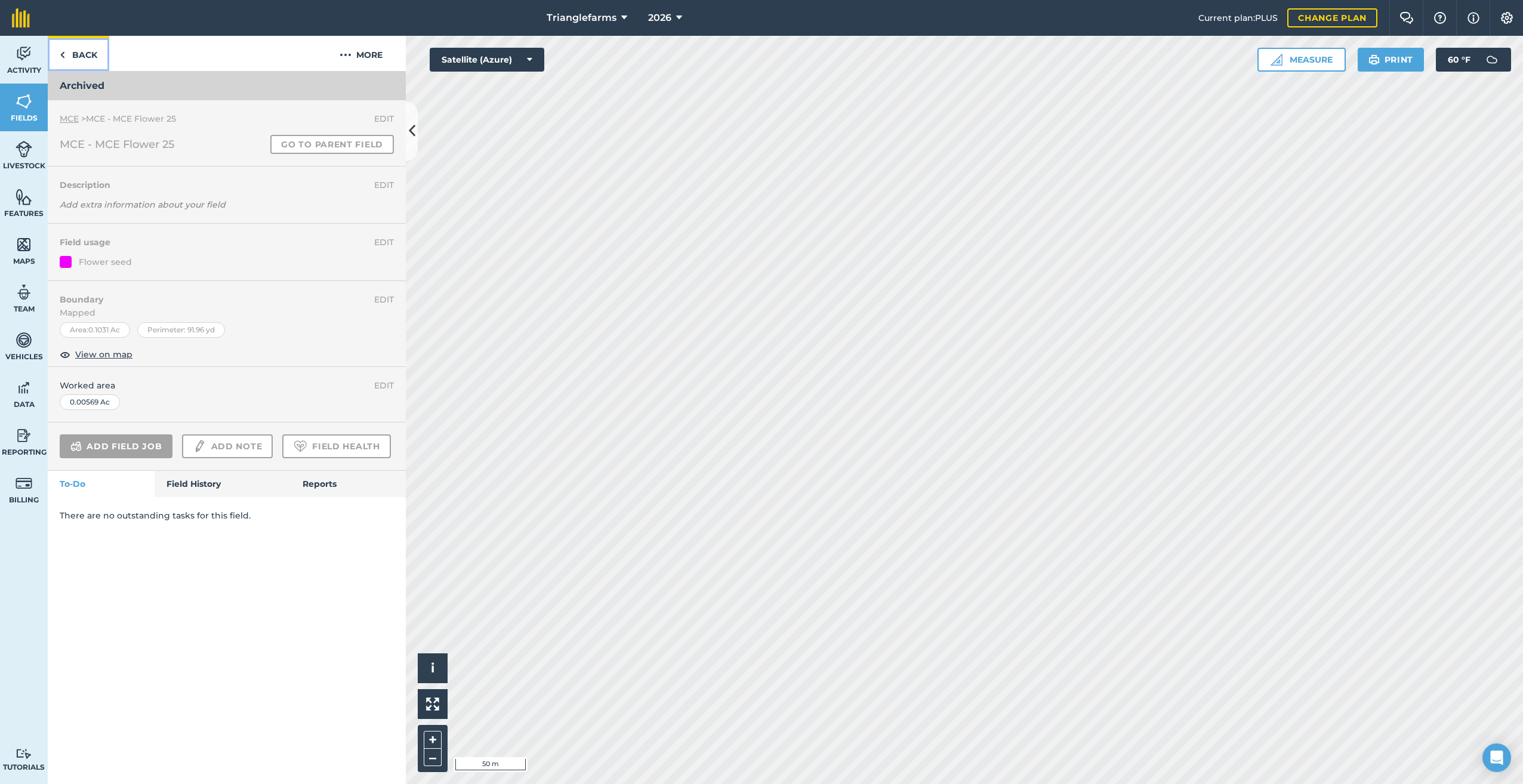
click at [62, 61] on img at bounding box center [63, 55] width 6 height 14
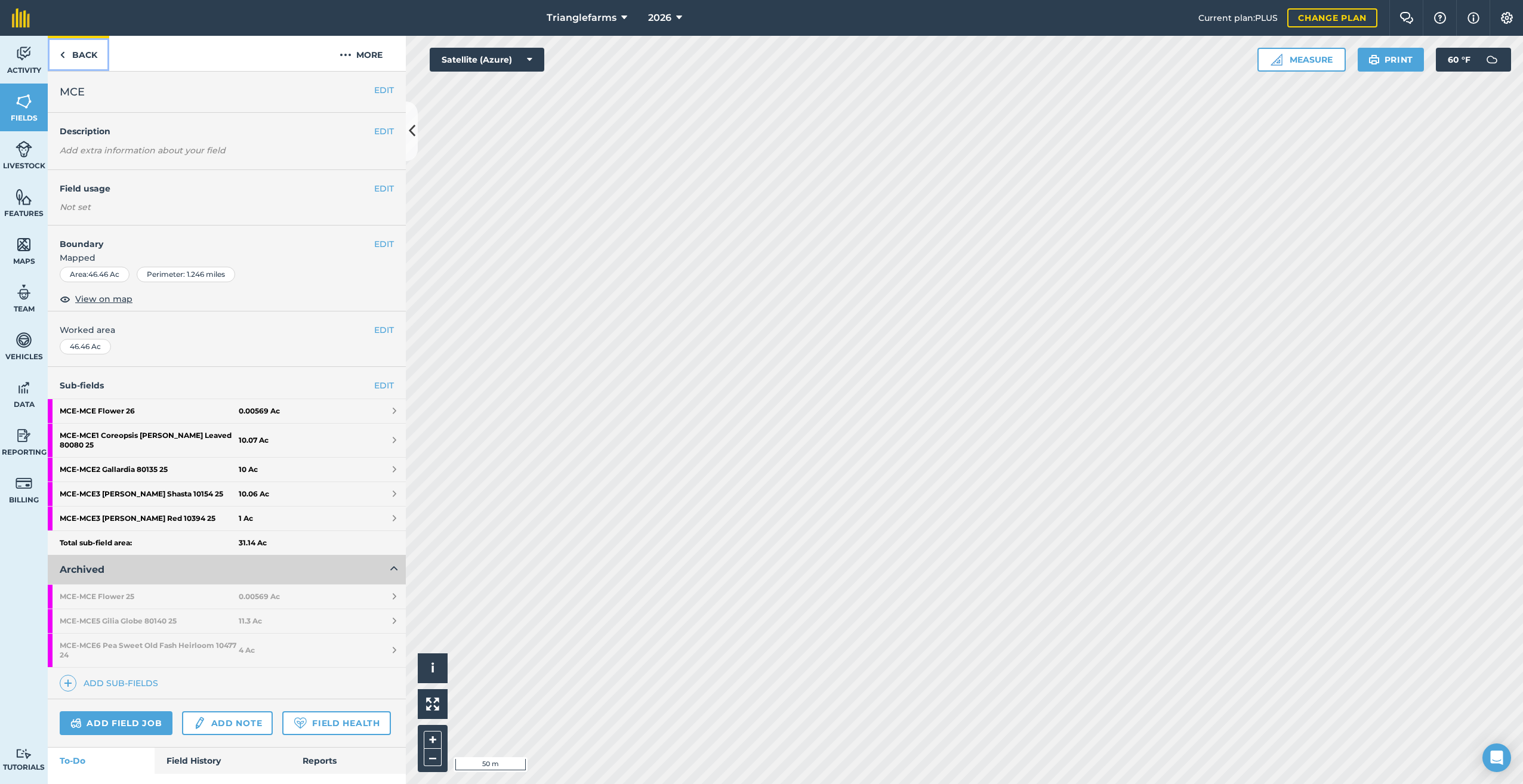
click at [60, 53] on img at bounding box center [63, 55] width 6 height 14
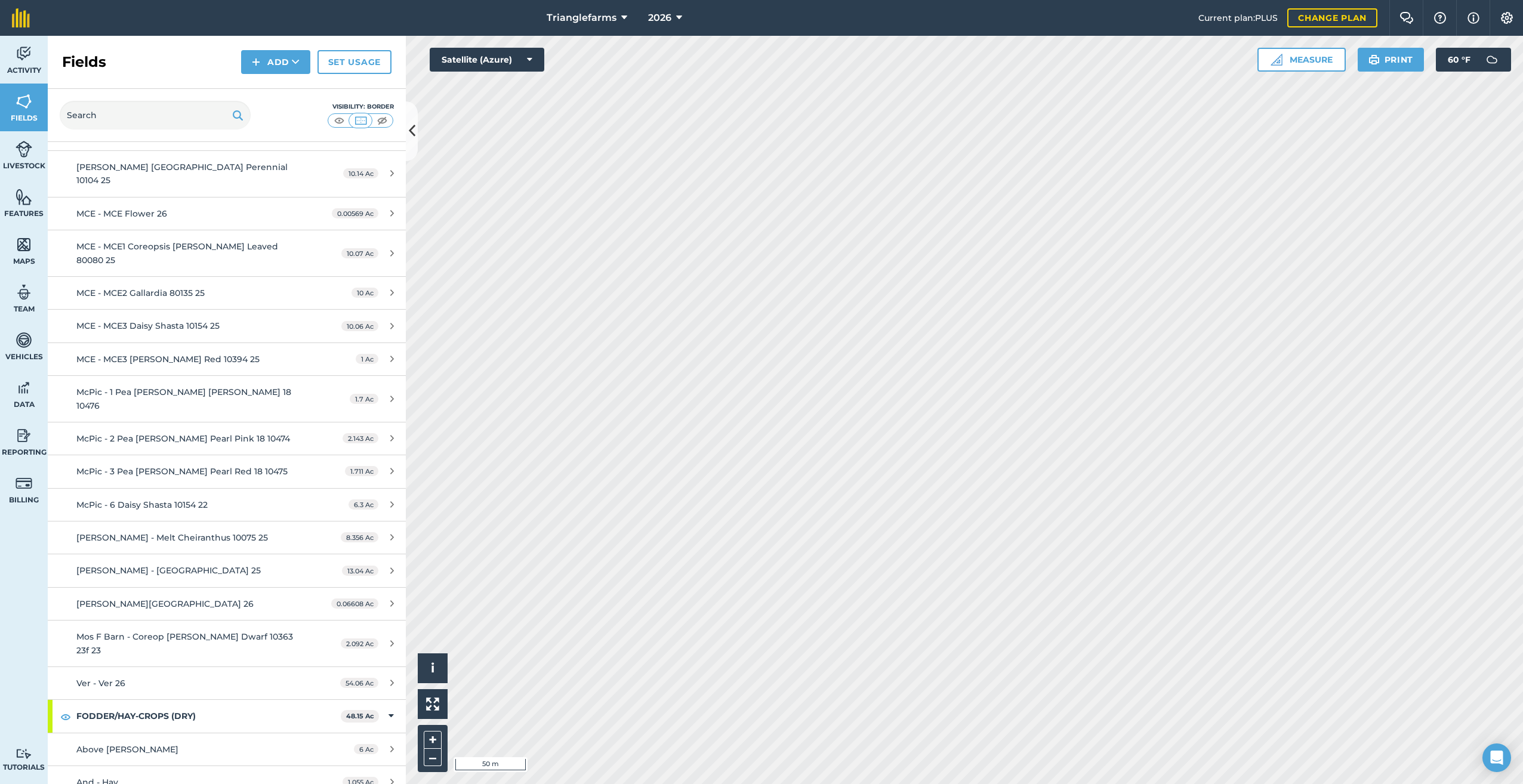
scroll to position [4059, 0]
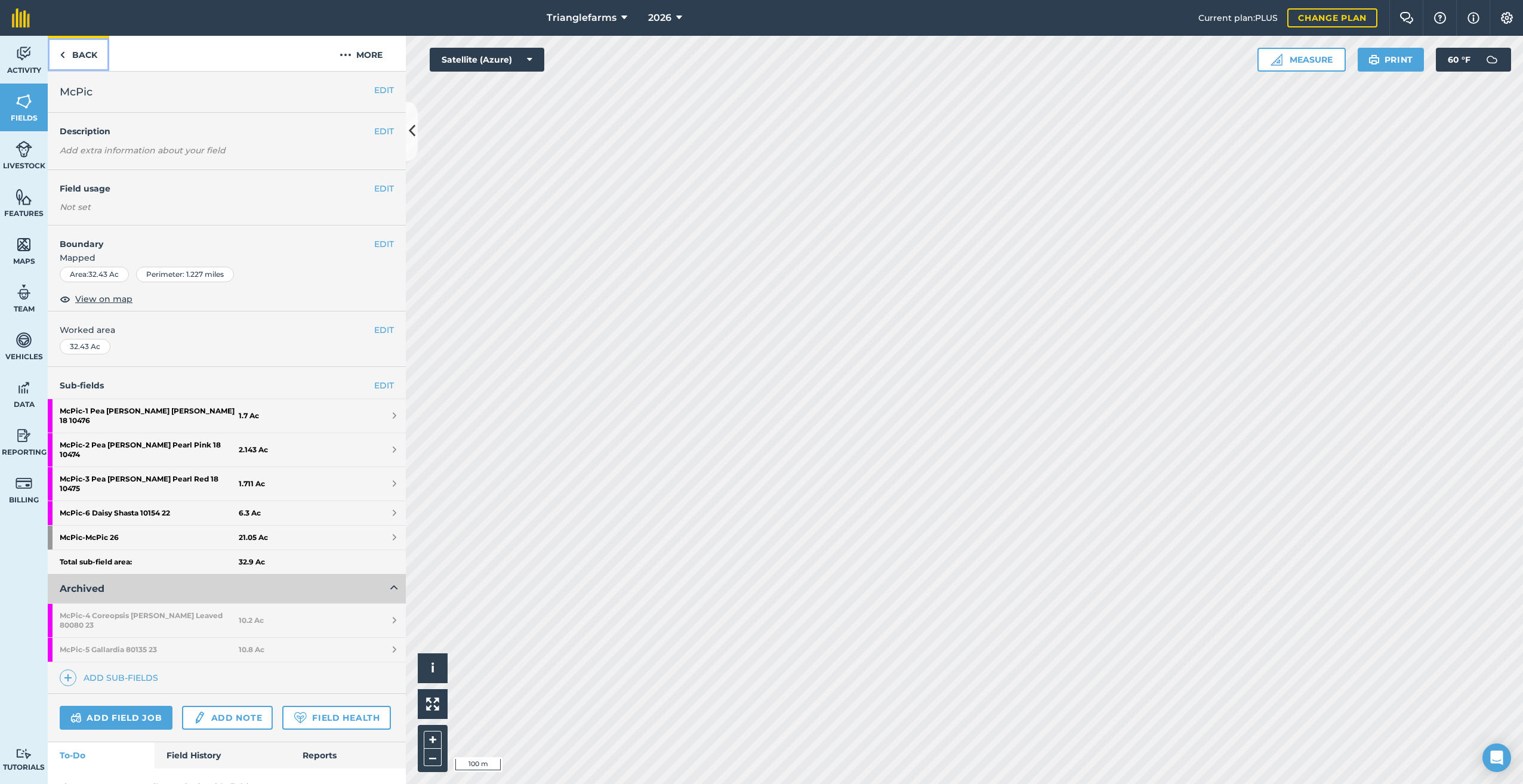
click at [66, 60] on link "Back" at bounding box center [78, 53] width 61 height 35
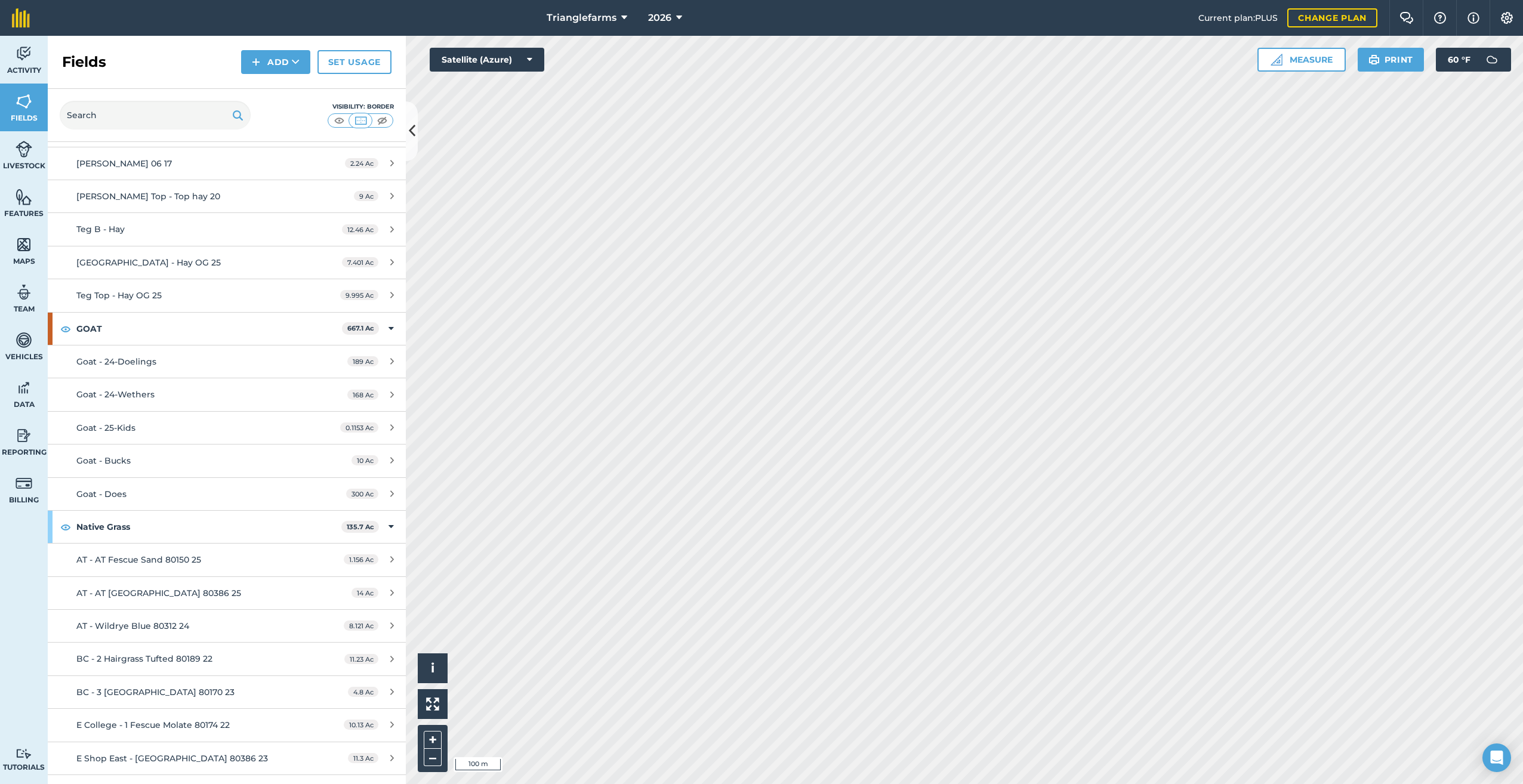
scroll to position [6501, 0]
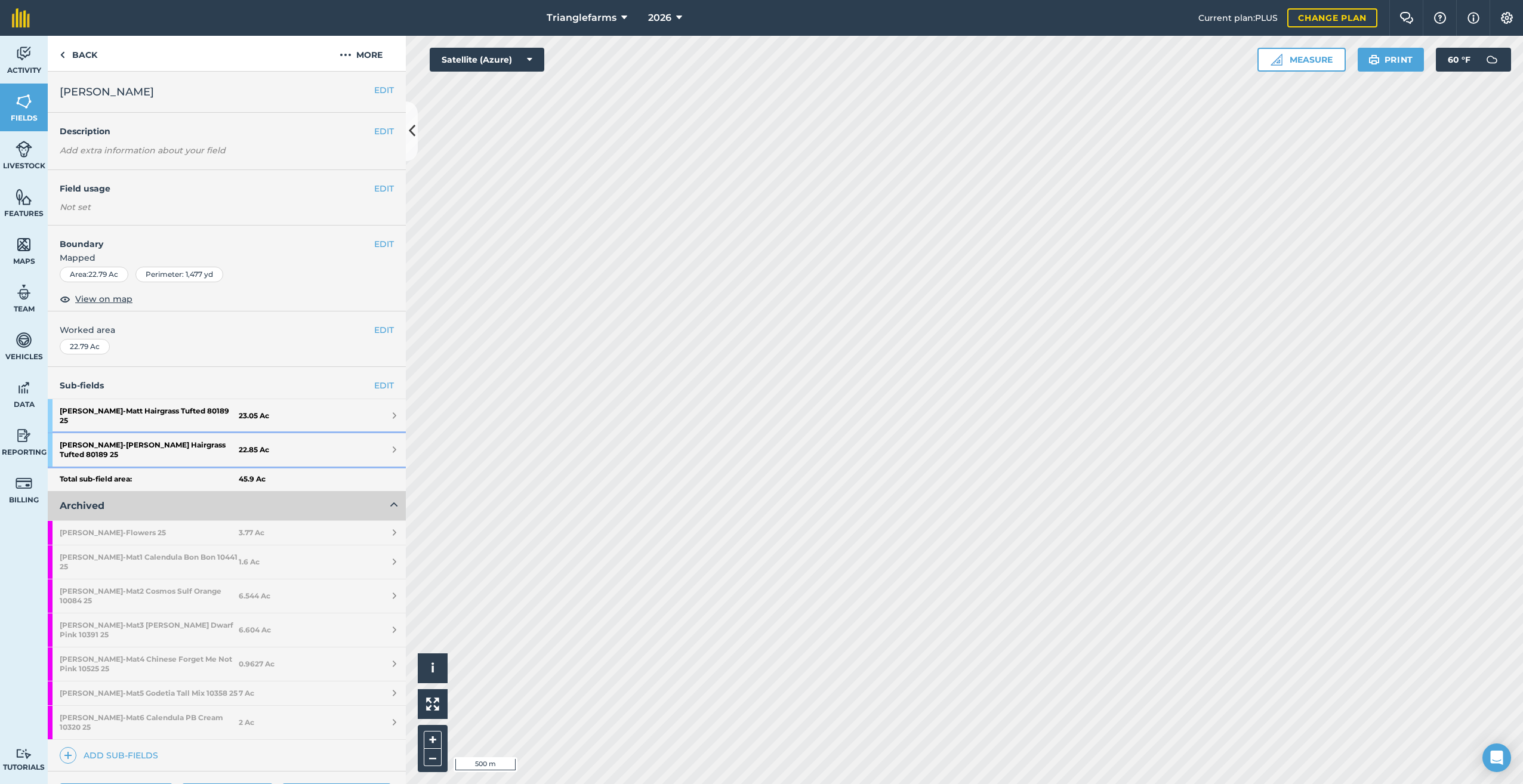
click at [146, 434] on strong "[PERSON_NAME] Hairgrass Tufted 80189 25" at bounding box center [149, 450] width 179 height 33
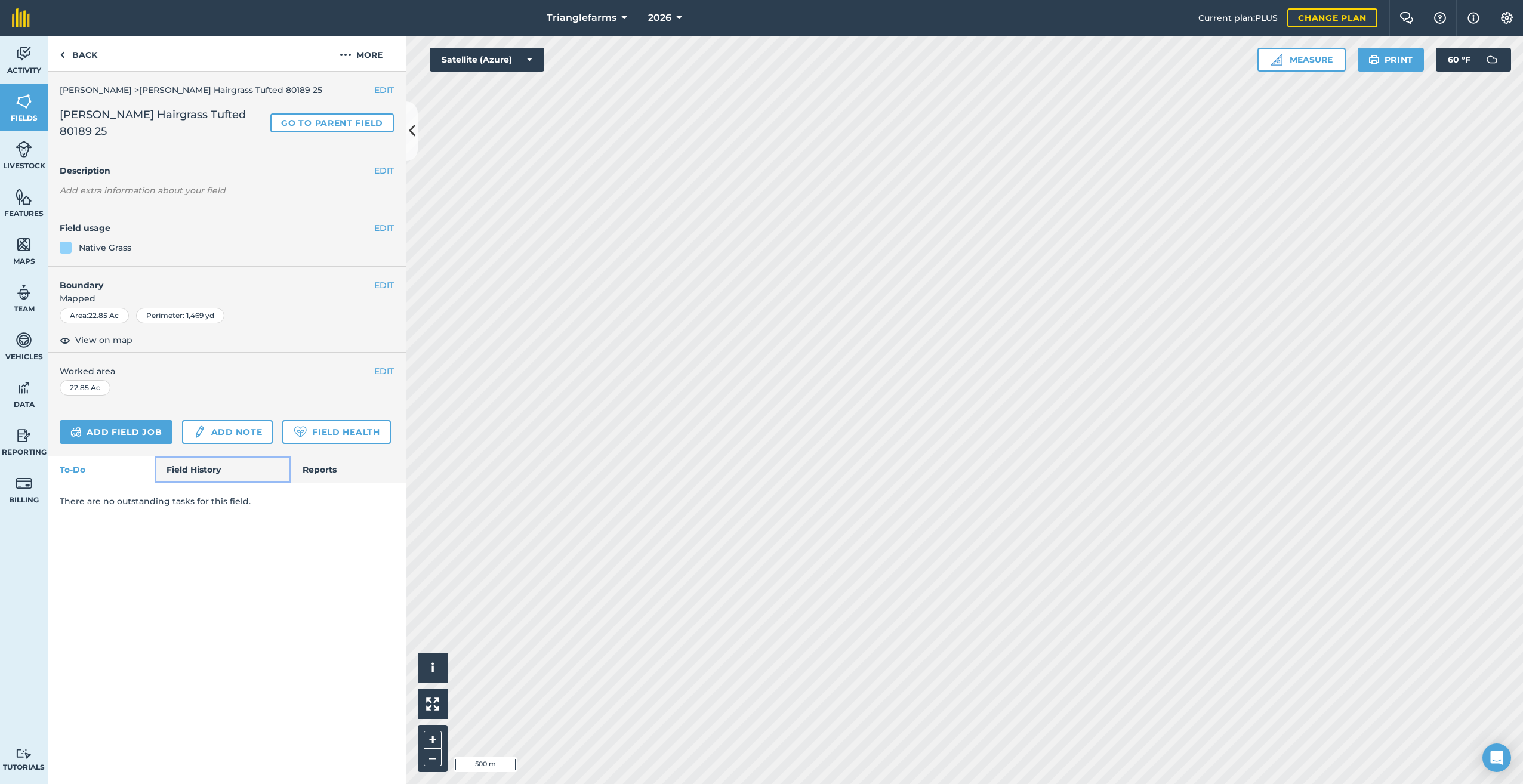
click at [197, 476] on link "Field History" at bounding box center [222, 469] width 135 height 26
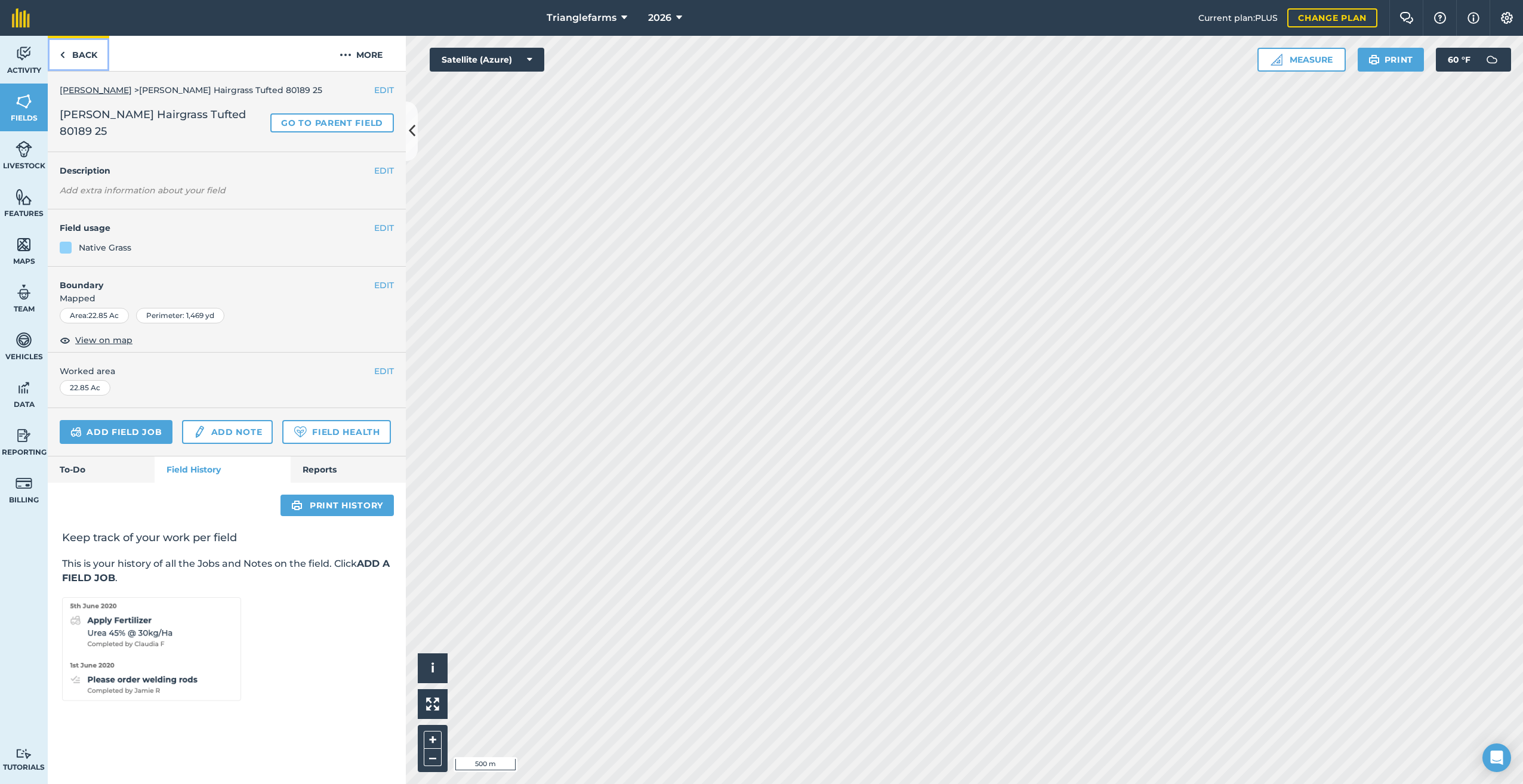
click at [65, 54] on link "Back" at bounding box center [78, 53] width 61 height 35
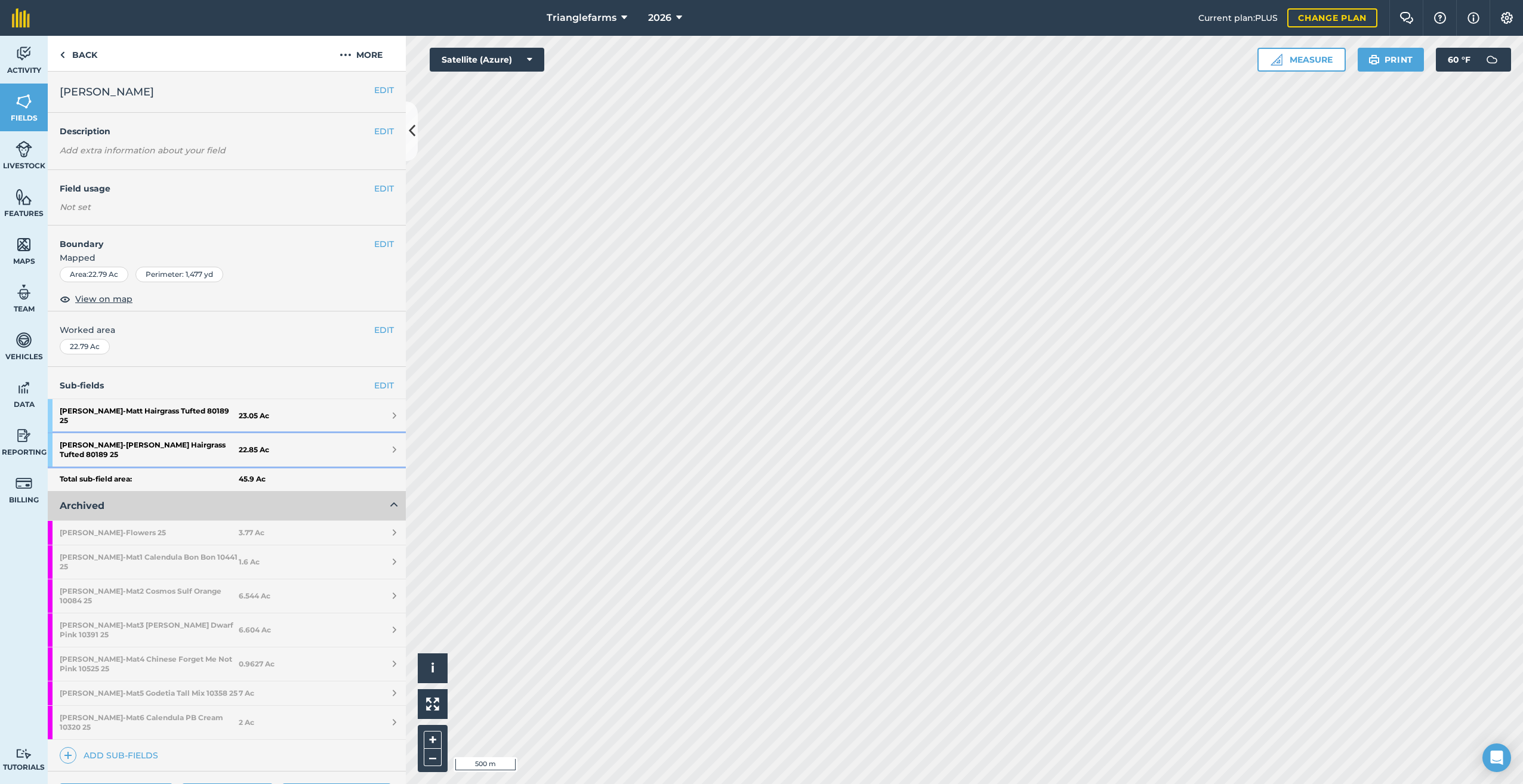
click at [179, 434] on strong "[PERSON_NAME] Hairgrass Tufted 80189 25" at bounding box center [149, 450] width 179 height 33
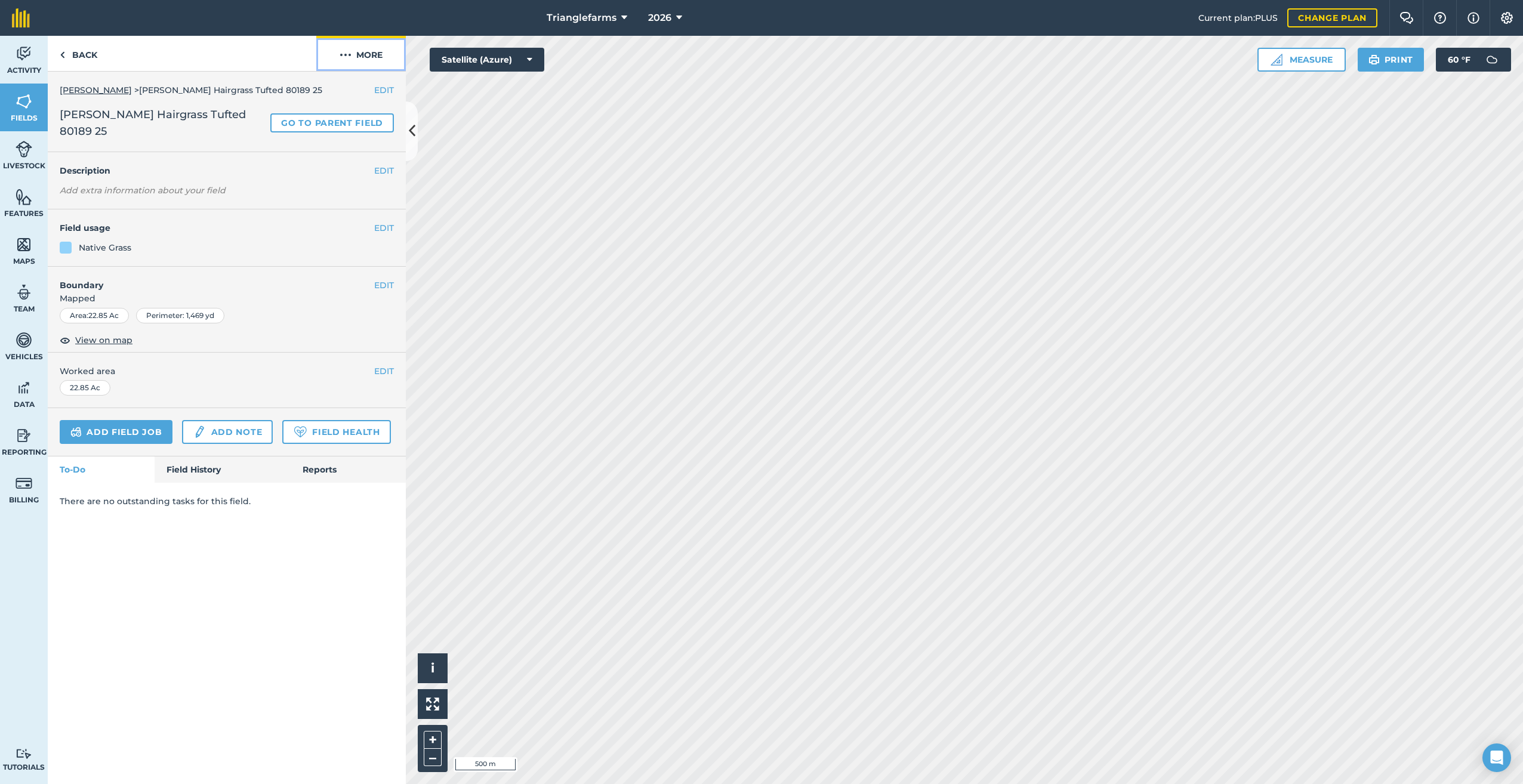
click at [352, 50] on button "More" at bounding box center [360, 53] width 89 height 35
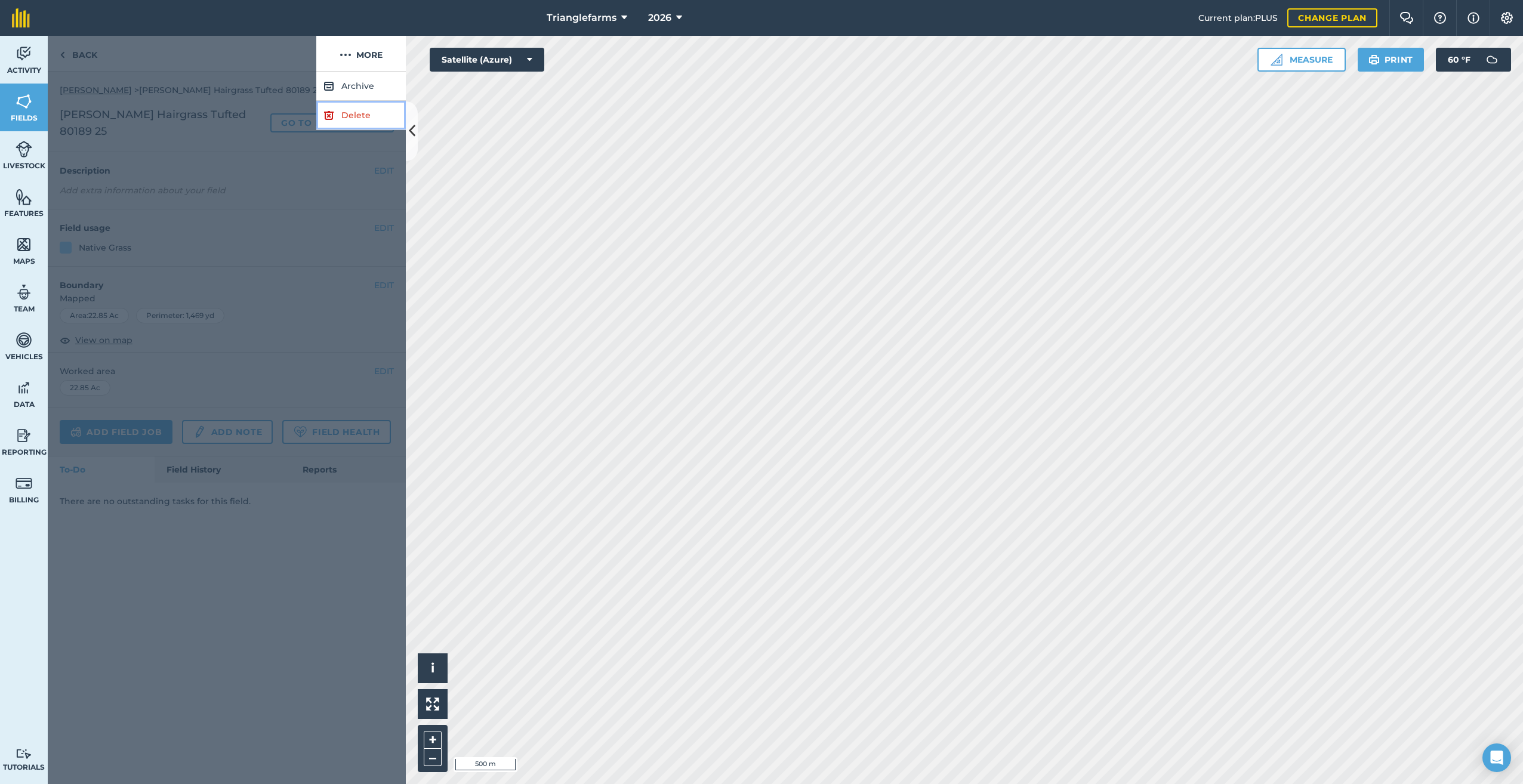
click at [354, 112] on link "Delete" at bounding box center [360, 115] width 89 height 30
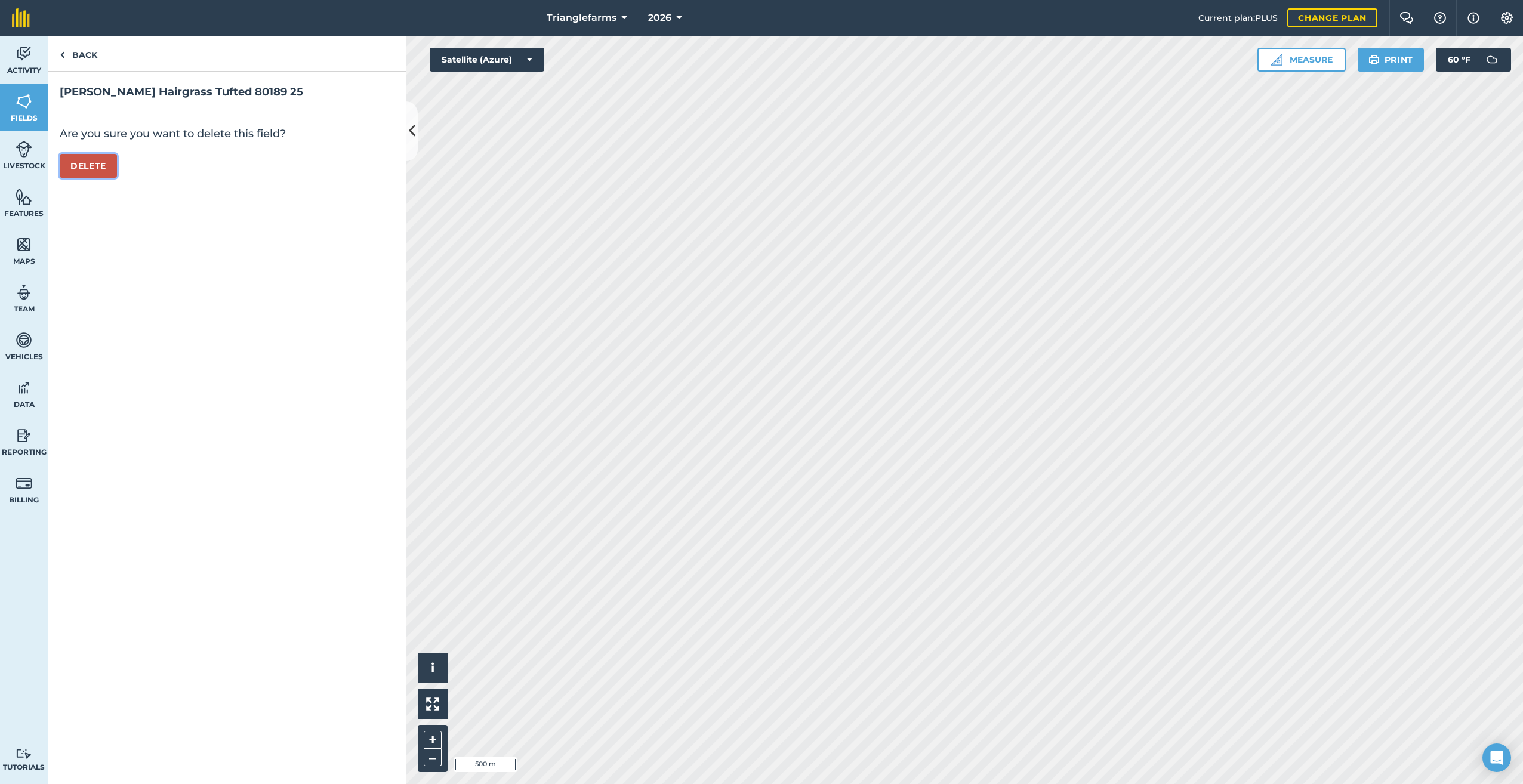
click at [72, 159] on button "Delete" at bounding box center [88, 166] width 57 height 24
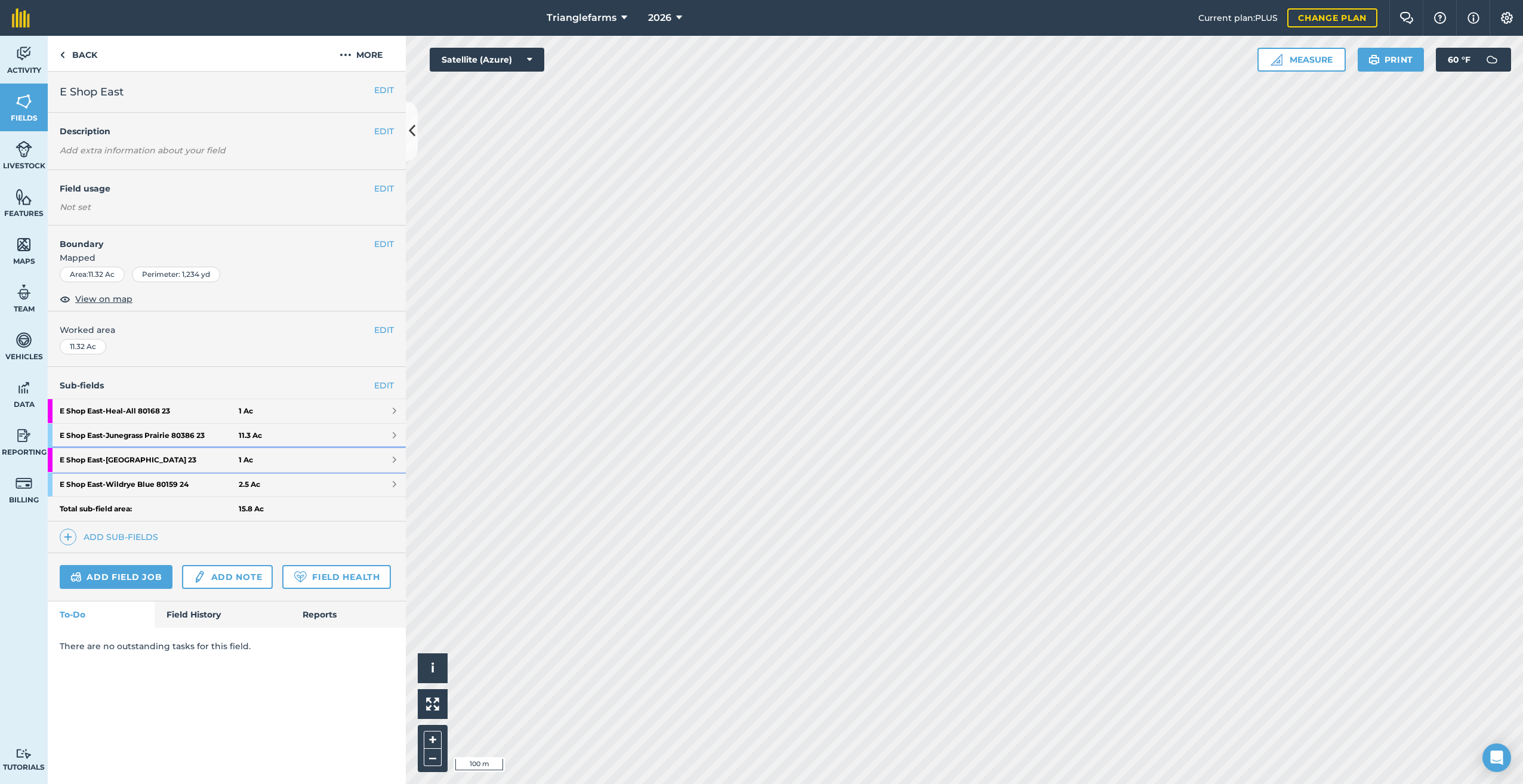
click at [110, 455] on strong "E Shop [GEOGRAPHIC_DATA] 23" at bounding box center [149, 460] width 179 height 24
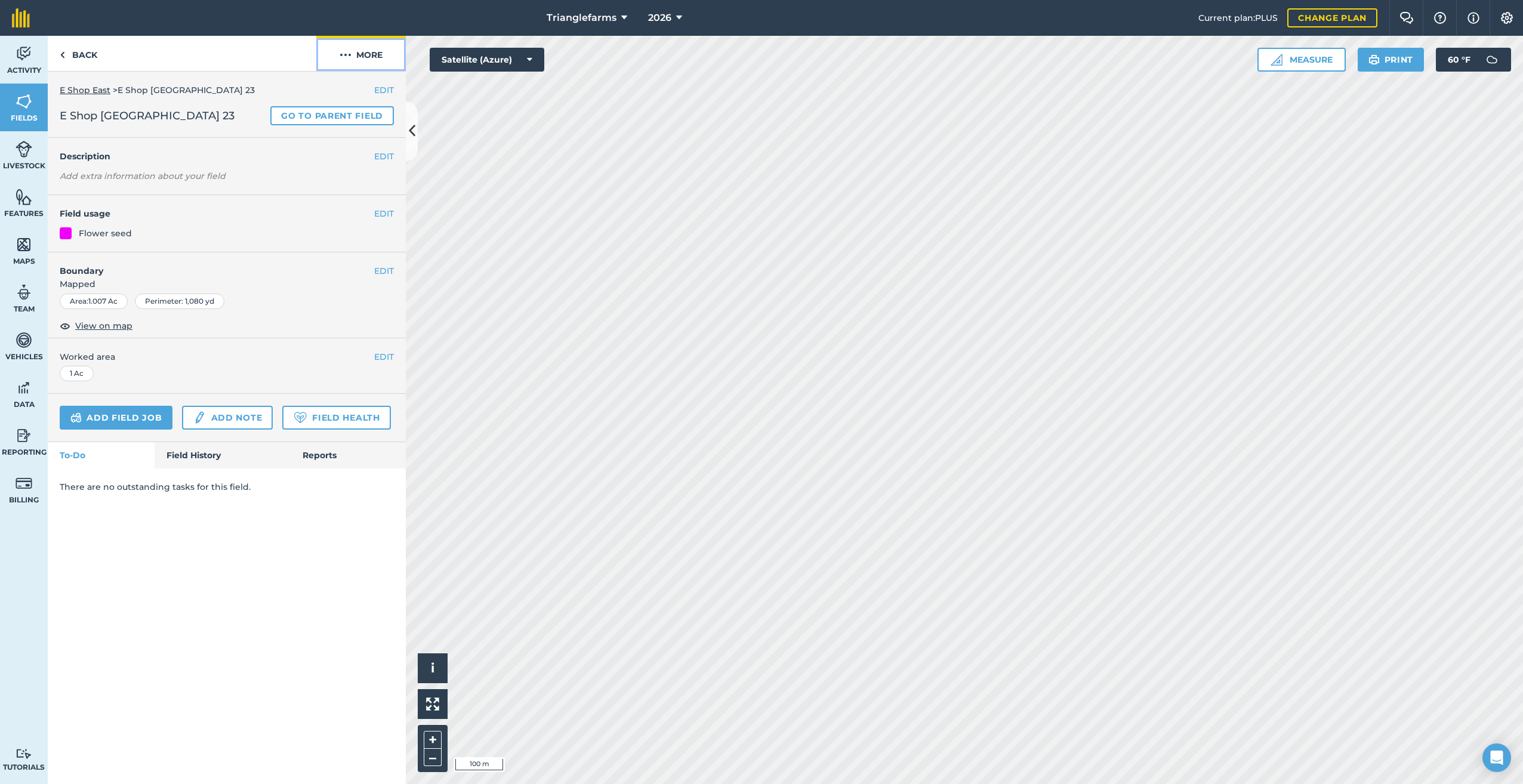
click at [348, 53] on img at bounding box center [346, 55] width 12 height 14
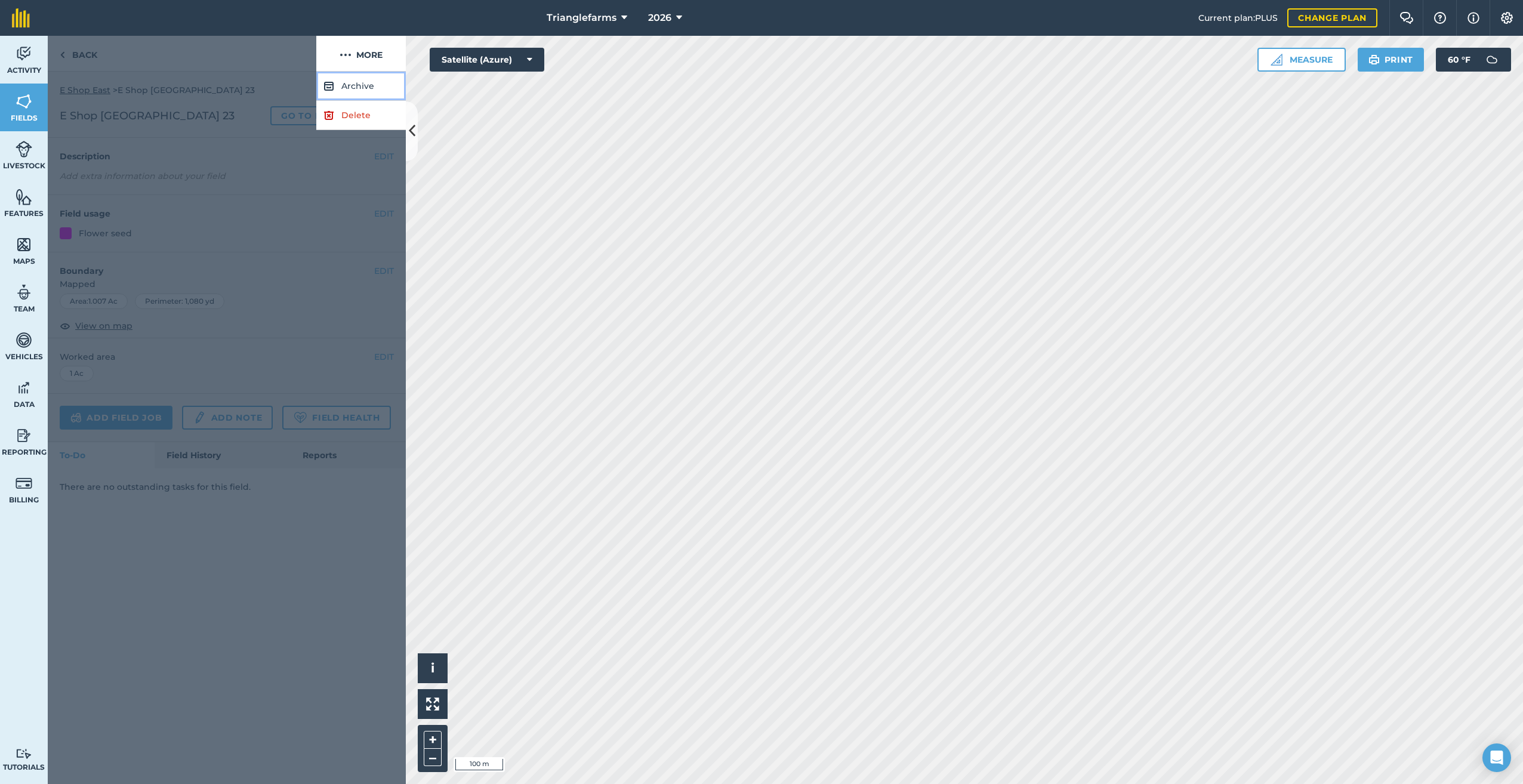
click at [351, 85] on button "Archive" at bounding box center [360, 87] width 89 height 30
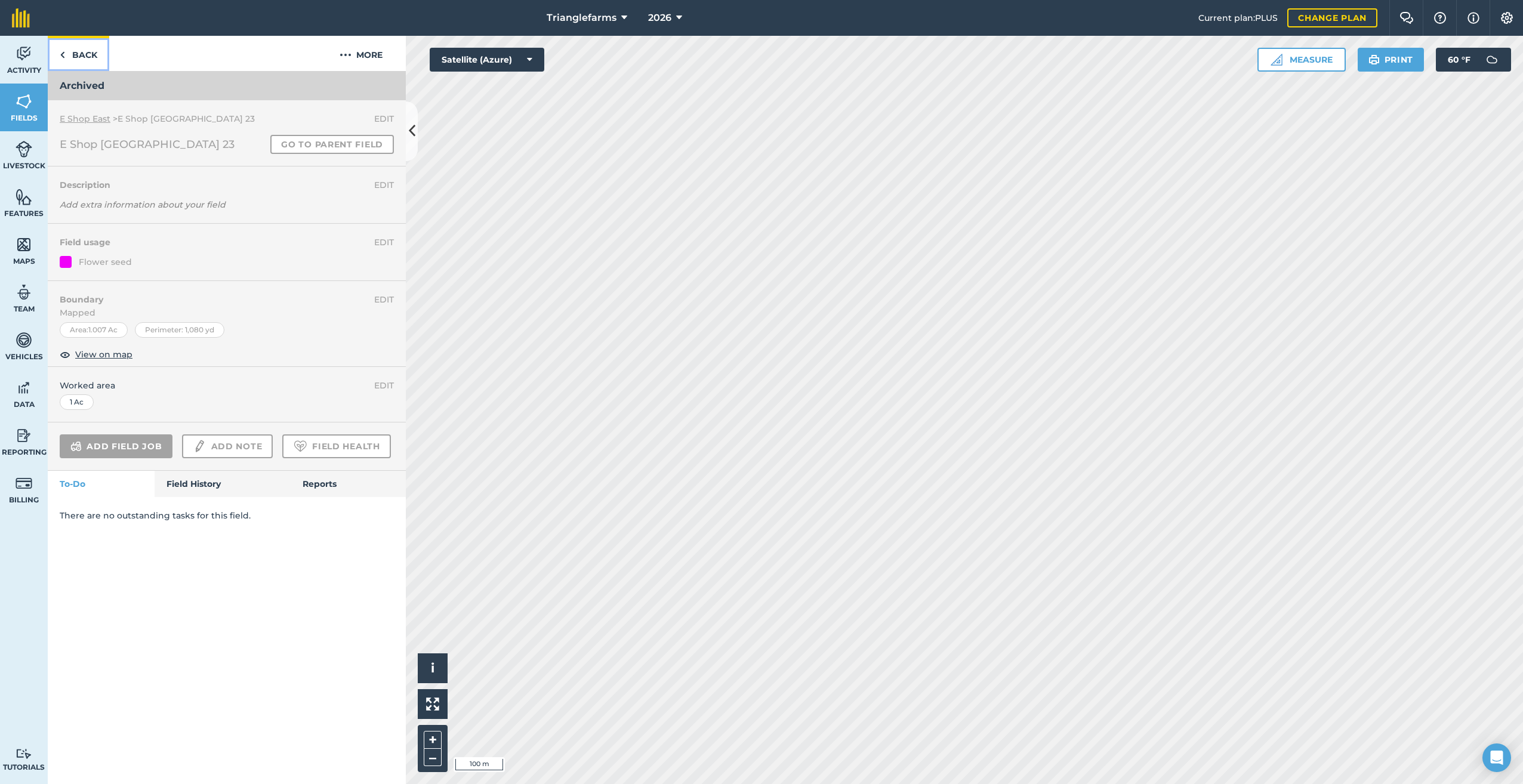
click at [61, 56] on img at bounding box center [63, 55] width 6 height 14
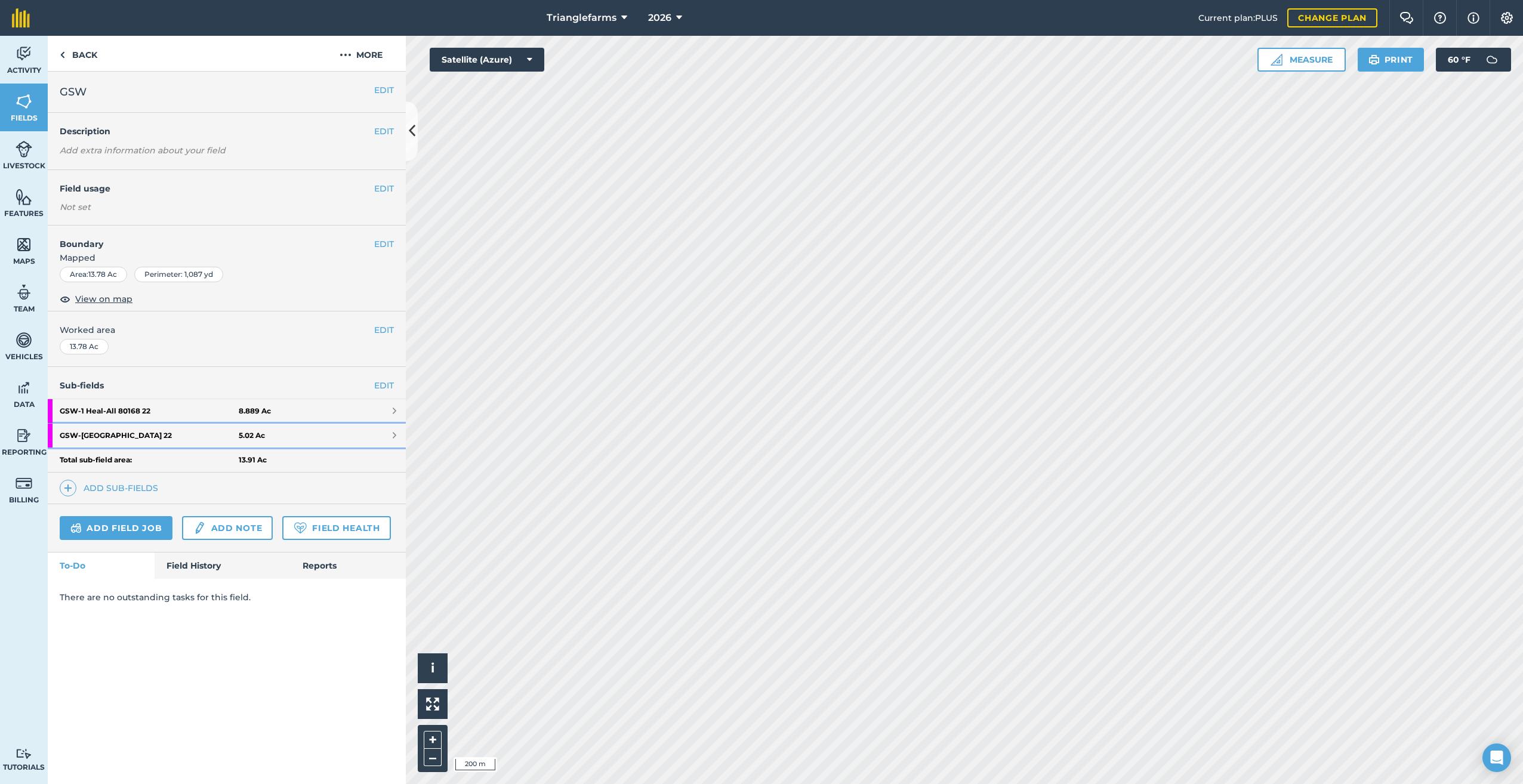
click at [125, 428] on strong "GSW - 2 [GEOGRAPHIC_DATA] 22" at bounding box center [149, 436] width 179 height 24
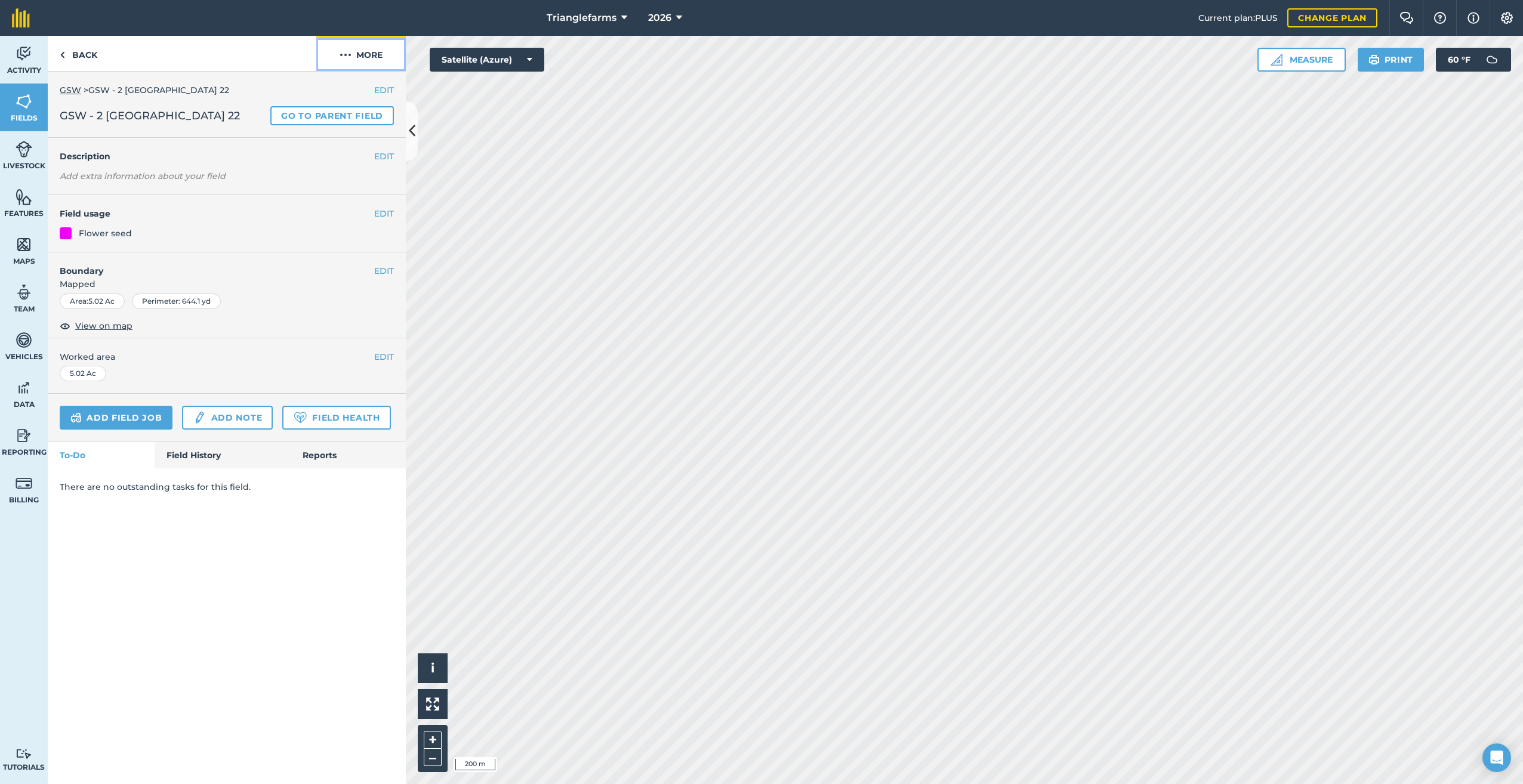
click at [348, 57] on img at bounding box center [346, 55] width 12 height 14
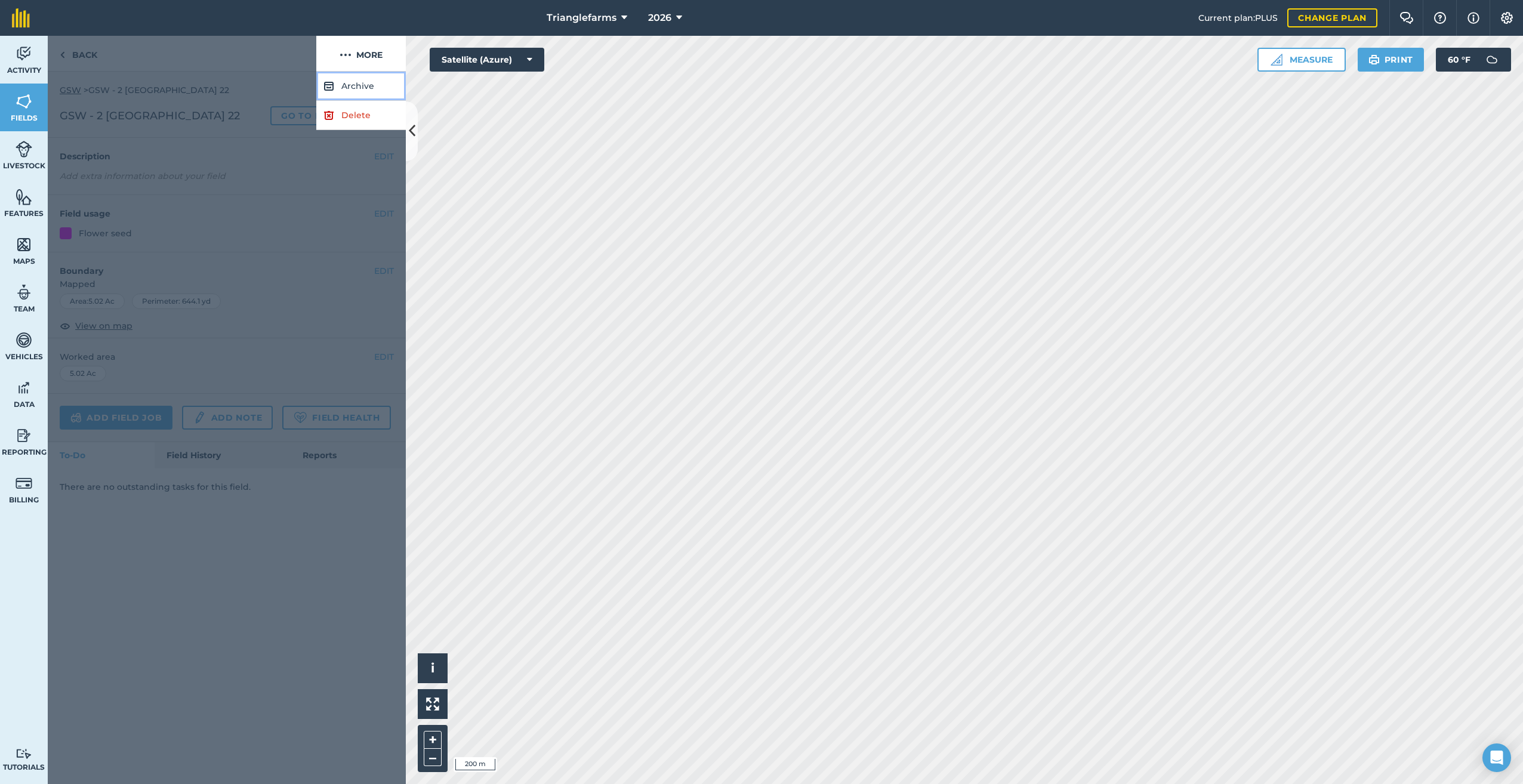
click at [359, 84] on button "Archive" at bounding box center [360, 87] width 89 height 30
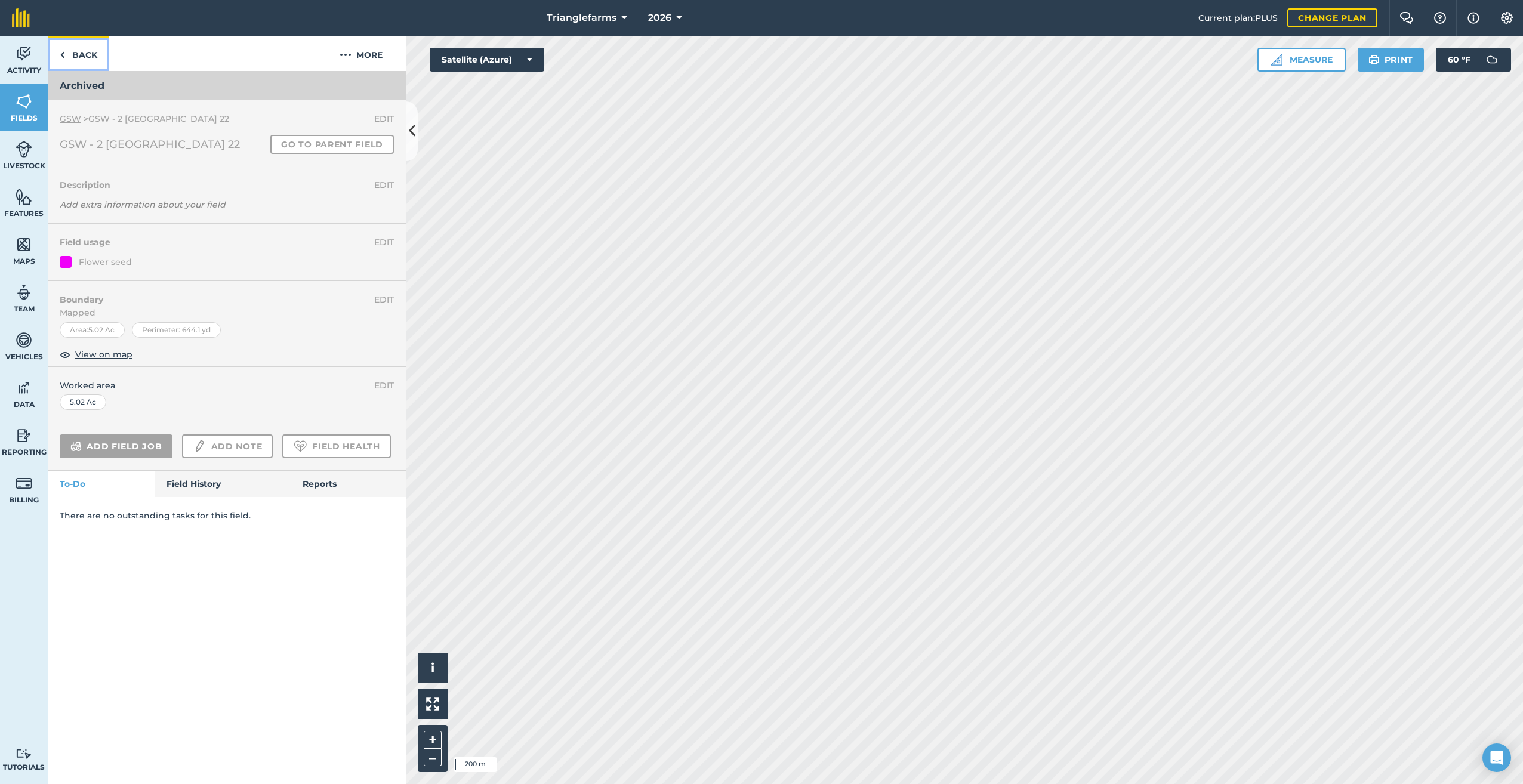
click at [63, 50] on img at bounding box center [63, 55] width 6 height 14
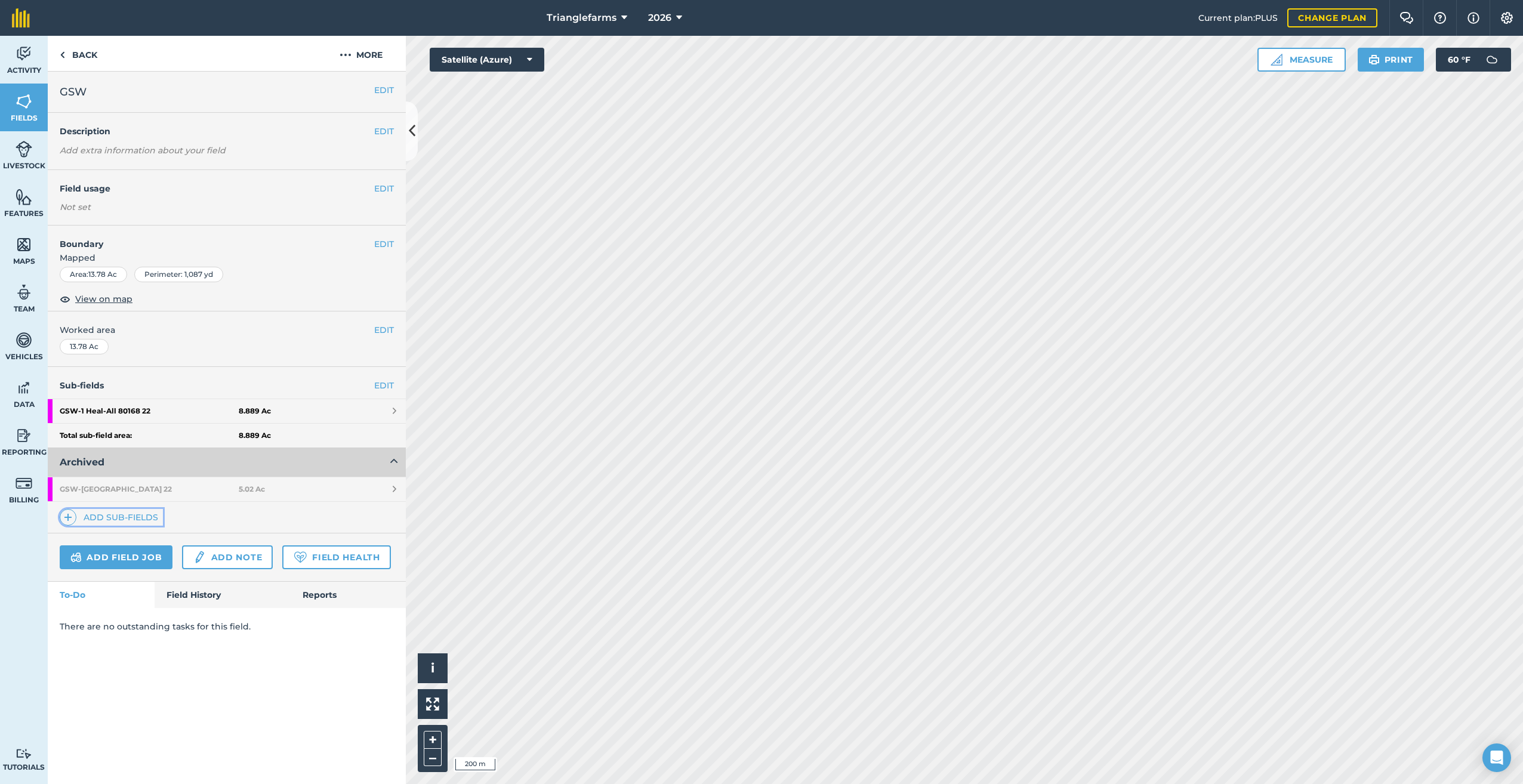
click at [62, 517] on span at bounding box center [68, 517] width 17 height 17
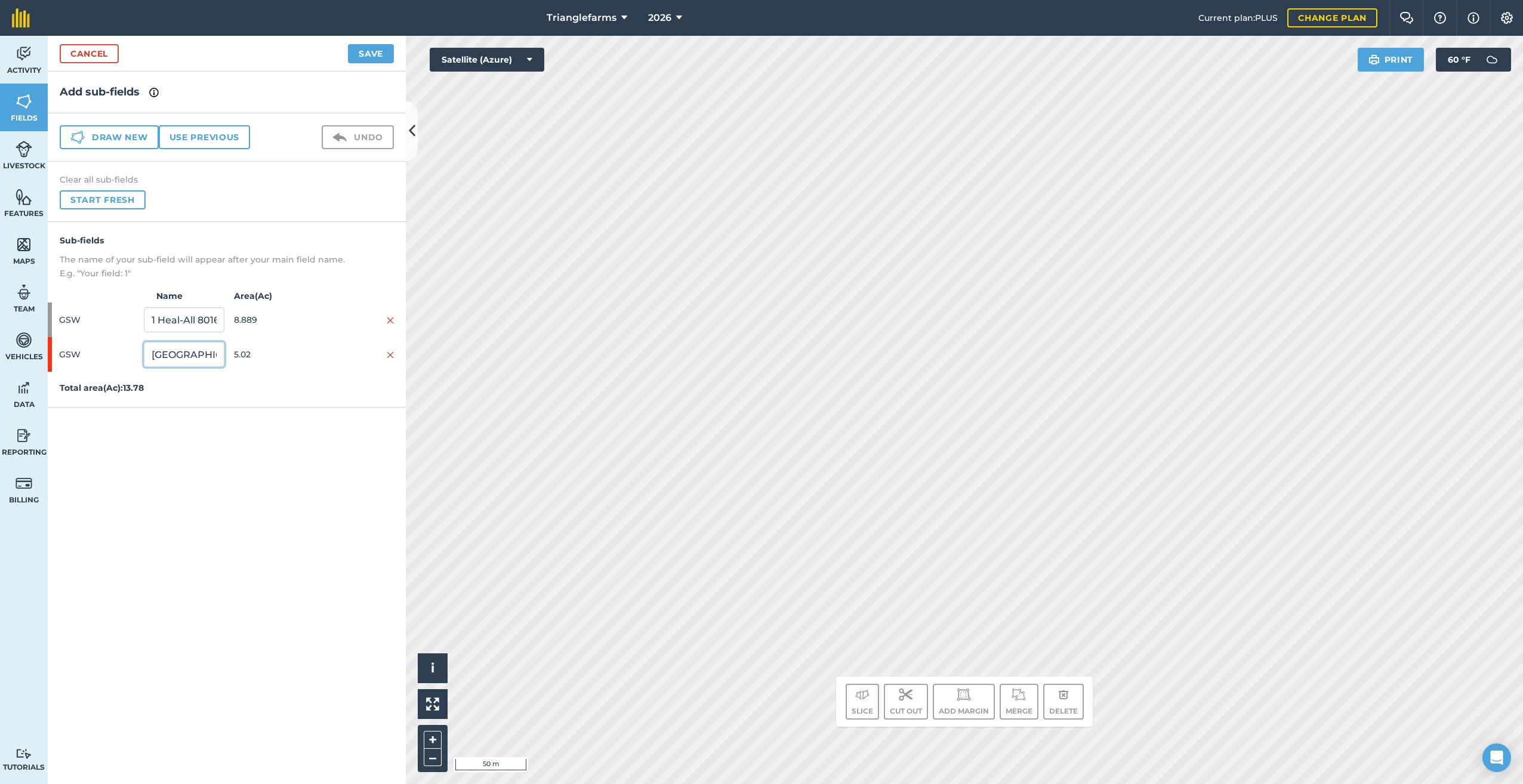
scroll to position [0, 72]
drag, startPoint x: 149, startPoint y: 355, endPoint x: 398, endPoint y: 398, distance: 252.7
click at [398, 398] on div "Sub-fields The name of your sub-field will appear after your main field name. E…" at bounding box center [227, 315] width 358 height 186
type input "GSW 26"
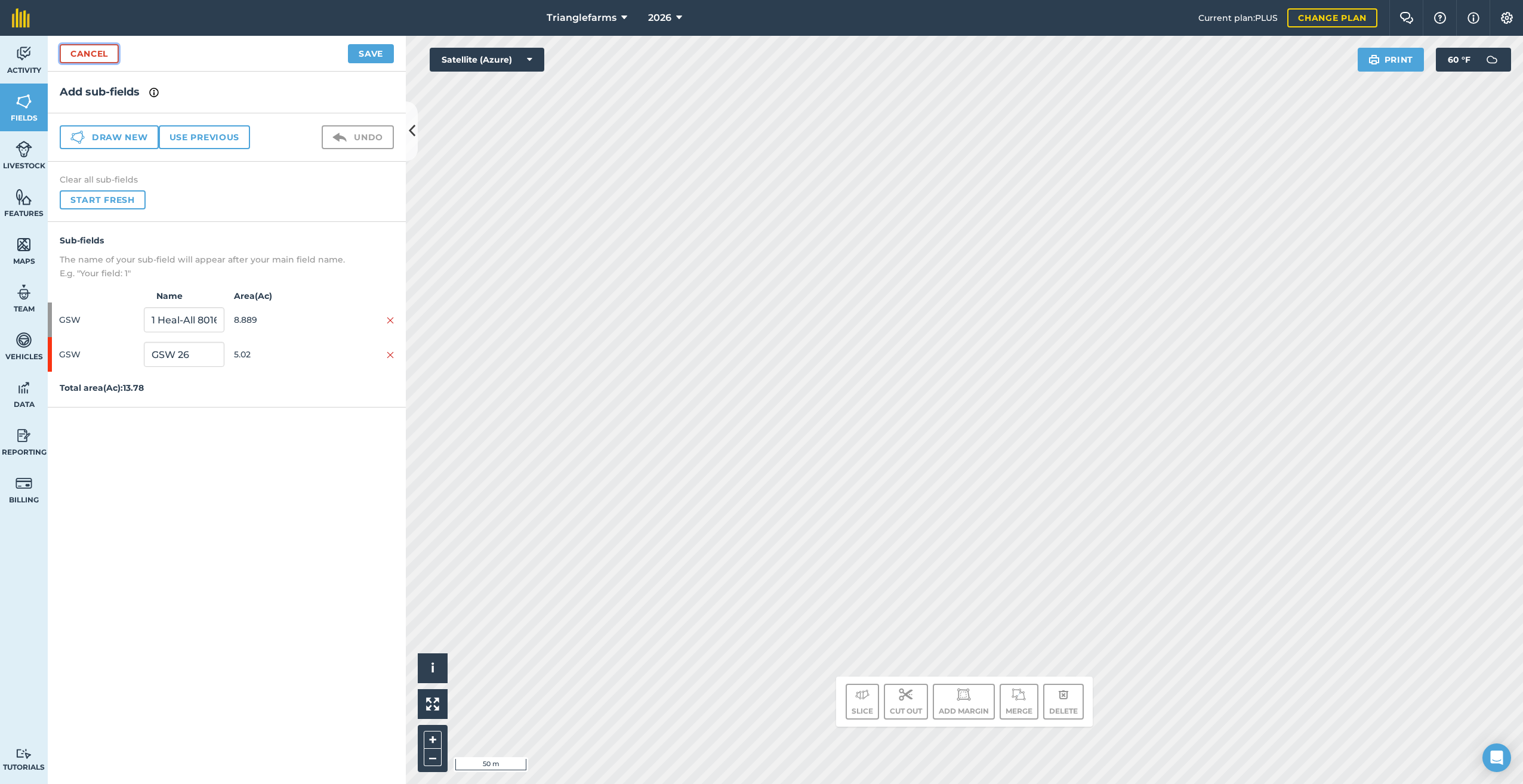
click at [69, 49] on link "Cancel" at bounding box center [89, 53] width 59 height 19
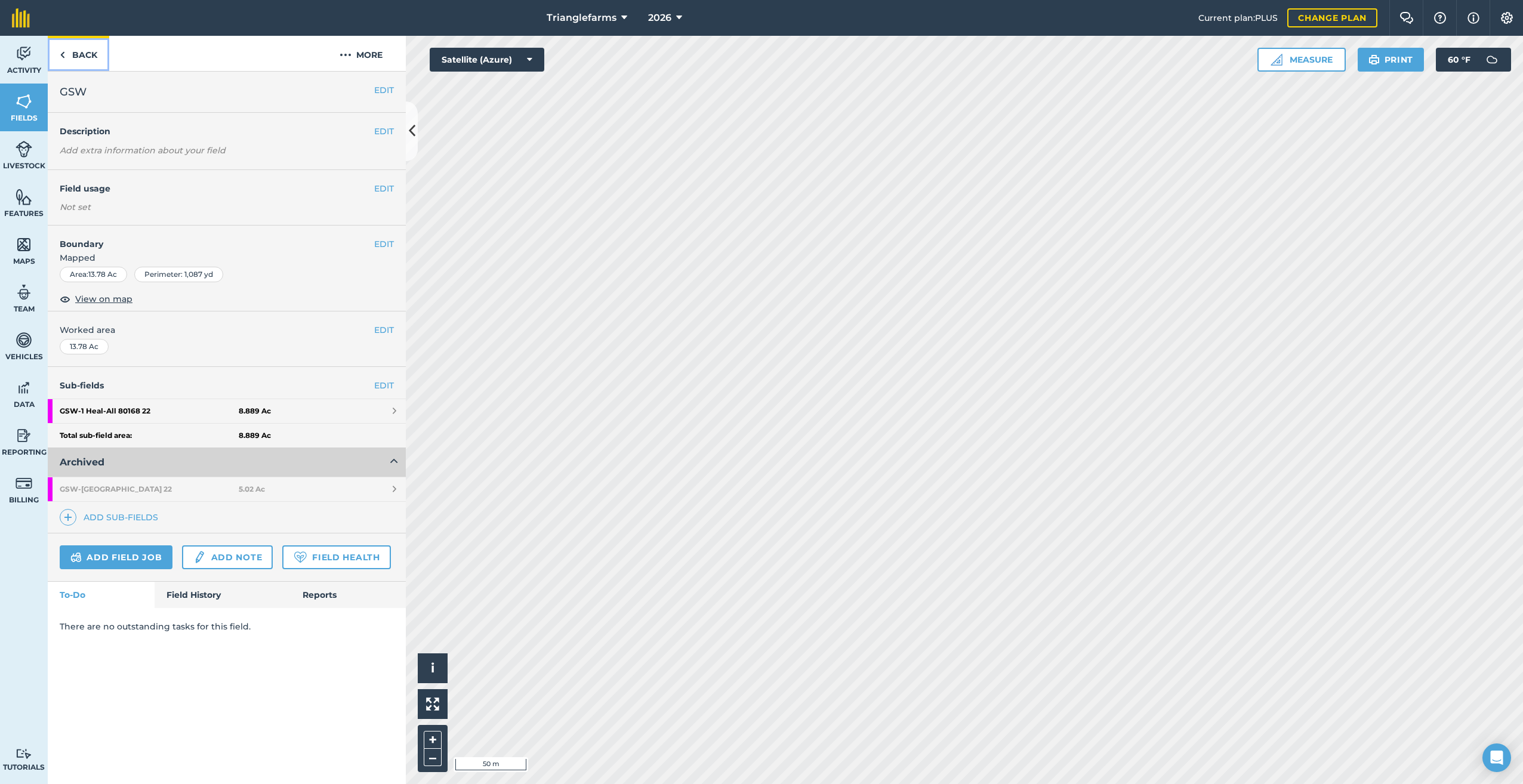
click at [58, 56] on link "Back" at bounding box center [78, 53] width 61 height 35
click at [82, 516] on link "Add sub-fields" at bounding box center [111, 517] width 103 height 17
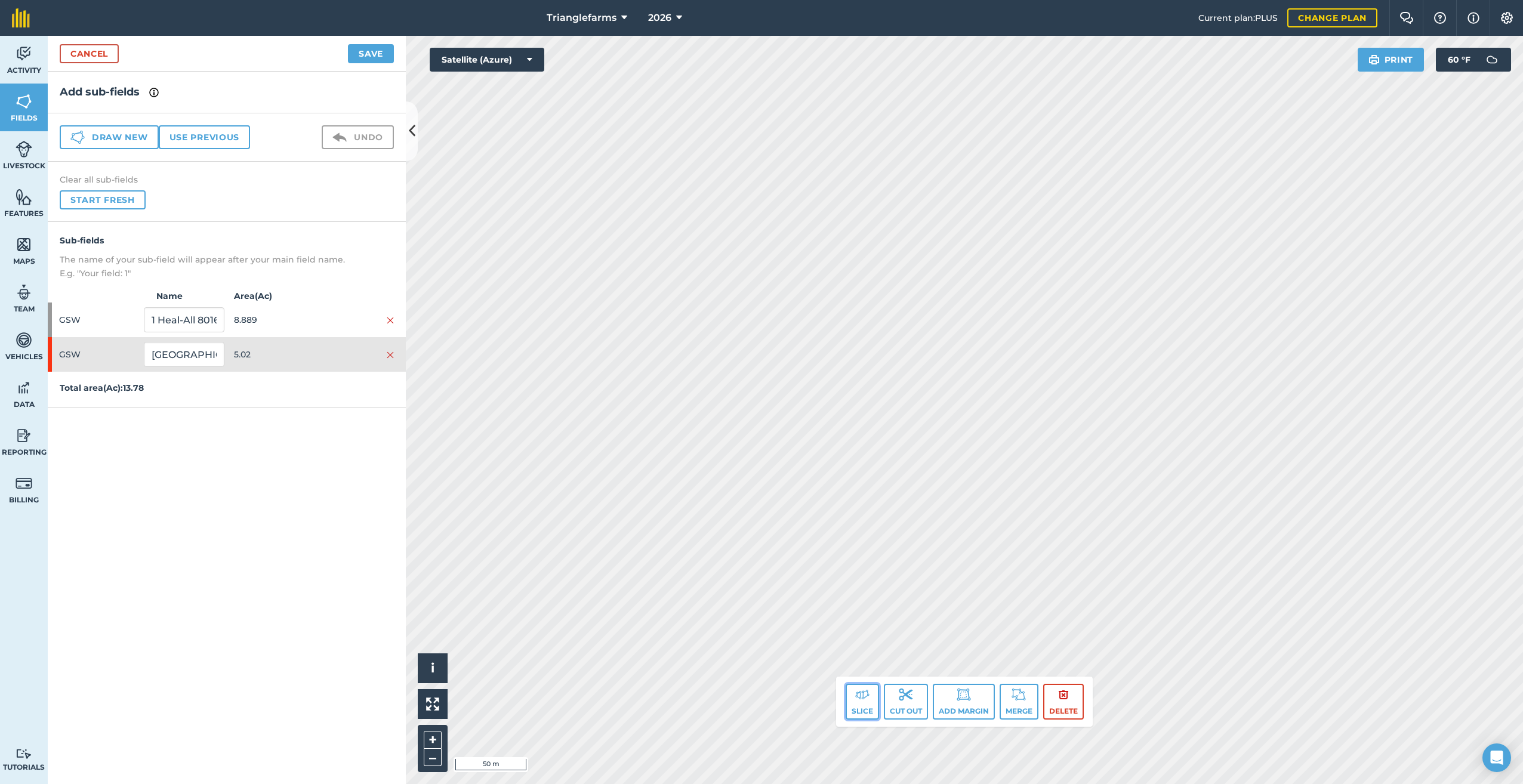
click at [863, 704] on button "Slice" at bounding box center [862, 702] width 33 height 36
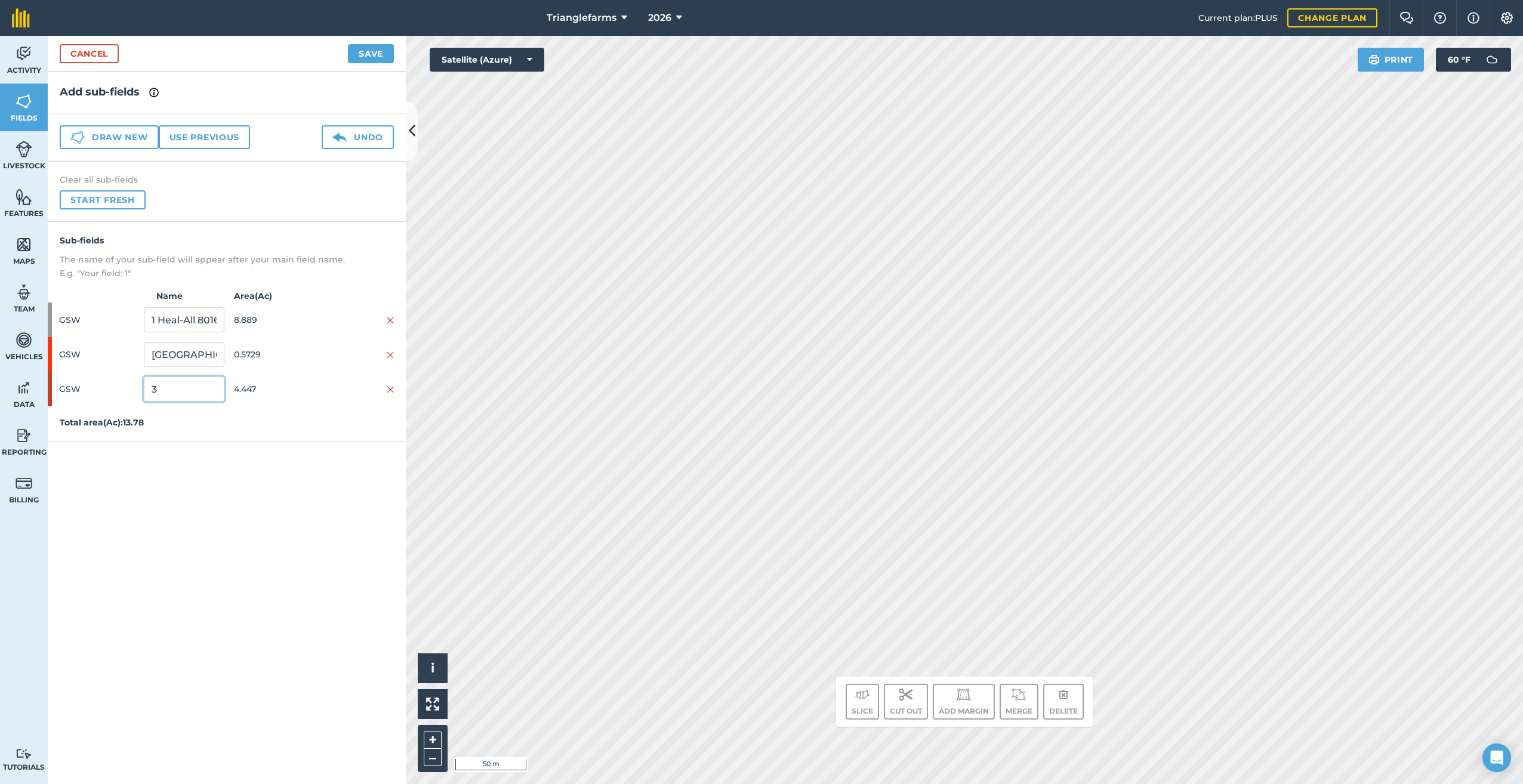
drag, startPoint x: 170, startPoint y: 395, endPoint x: 96, endPoint y: 421, distance: 78.4
click at [96, 405] on div "GSW 3 4.447" at bounding box center [227, 388] width 358 height 34
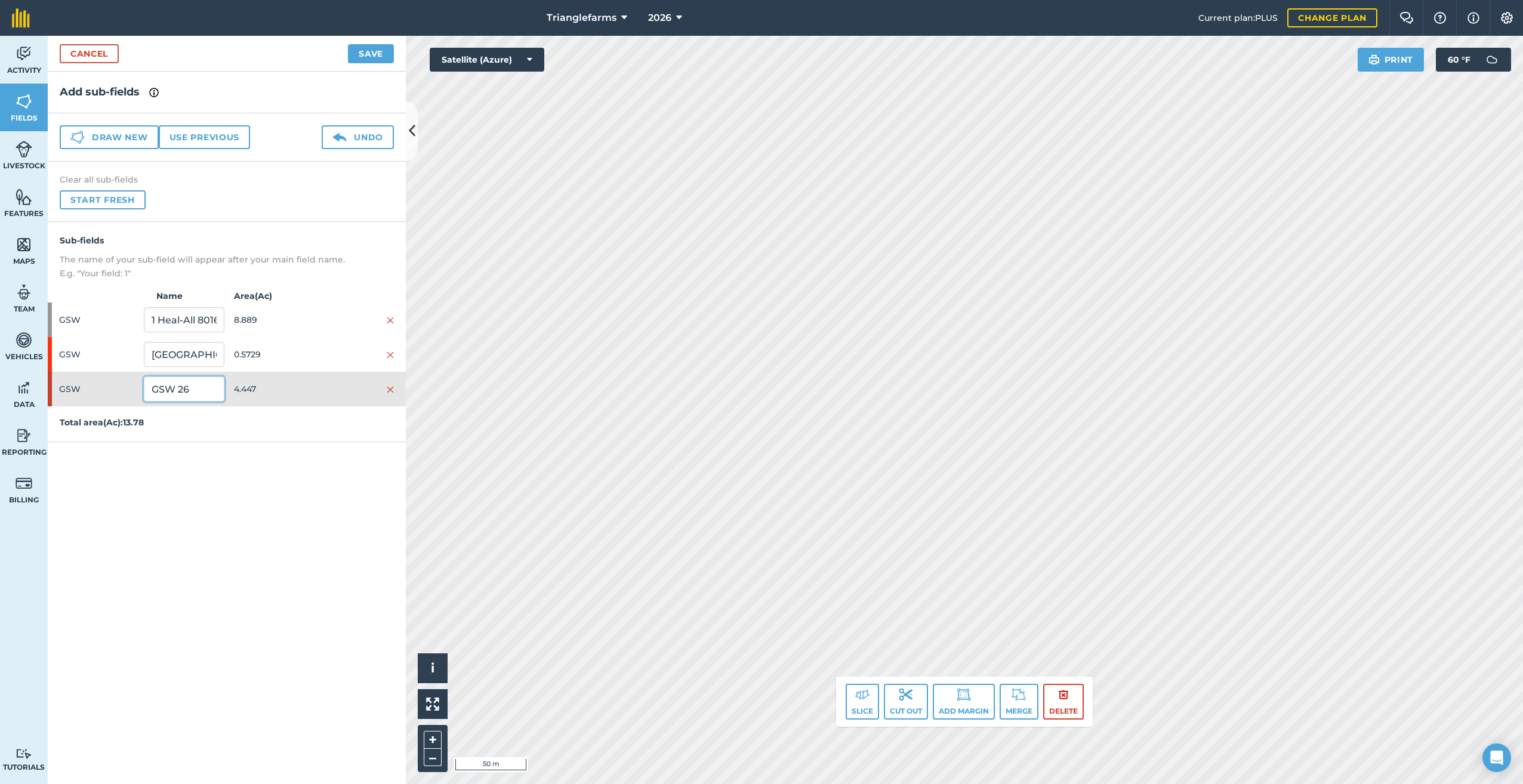
type input "GSW 26"
click at [371, 53] on button "Save" at bounding box center [370, 53] width 46 height 19
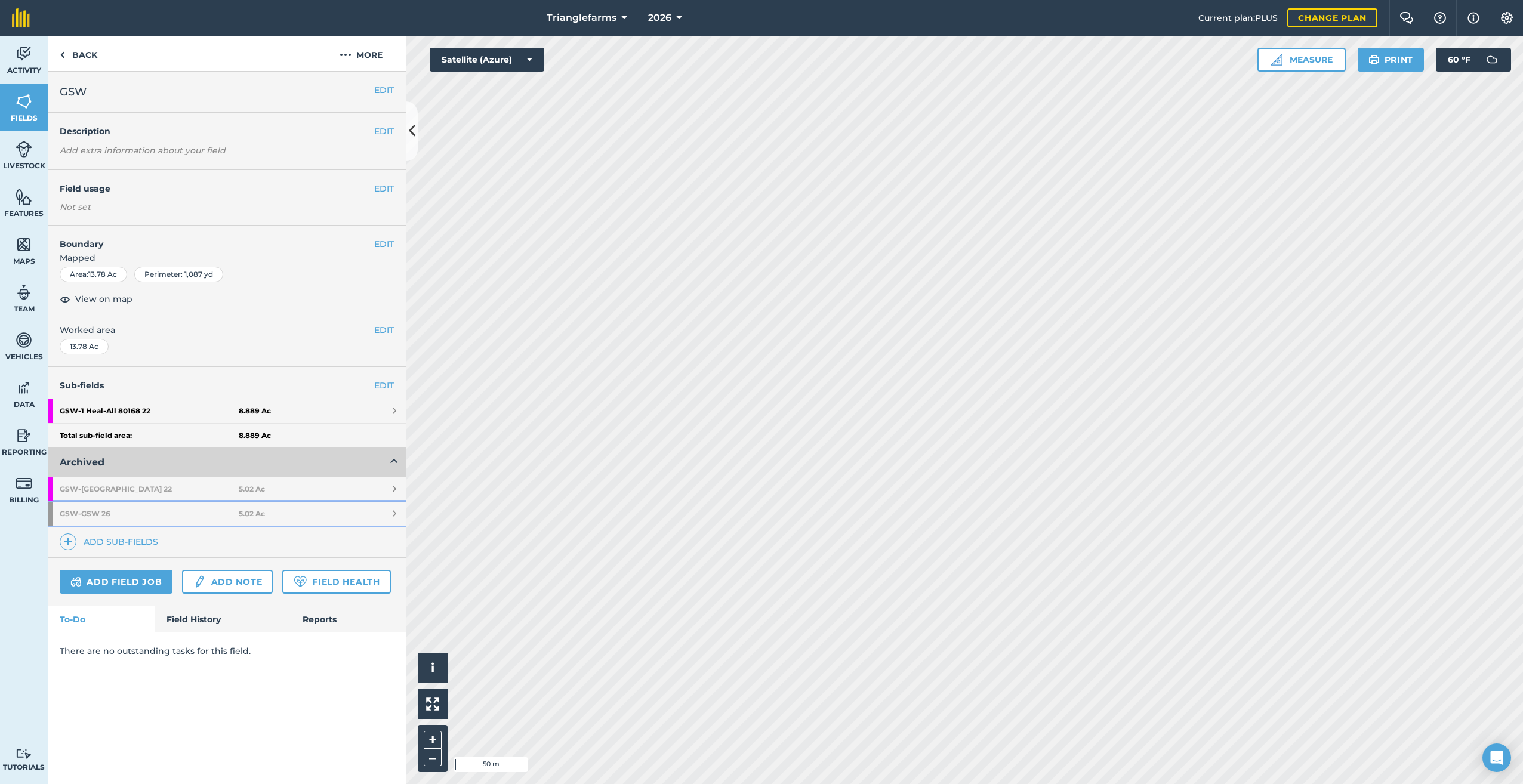
drag, startPoint x: 111, startPoint y: 511, endPoint x: 117, endPoint y: 512, distance: 6.1
click at [111, 511] on strong "GSW - GSW 26" at bounding box center [149, 514] width 179 height 24
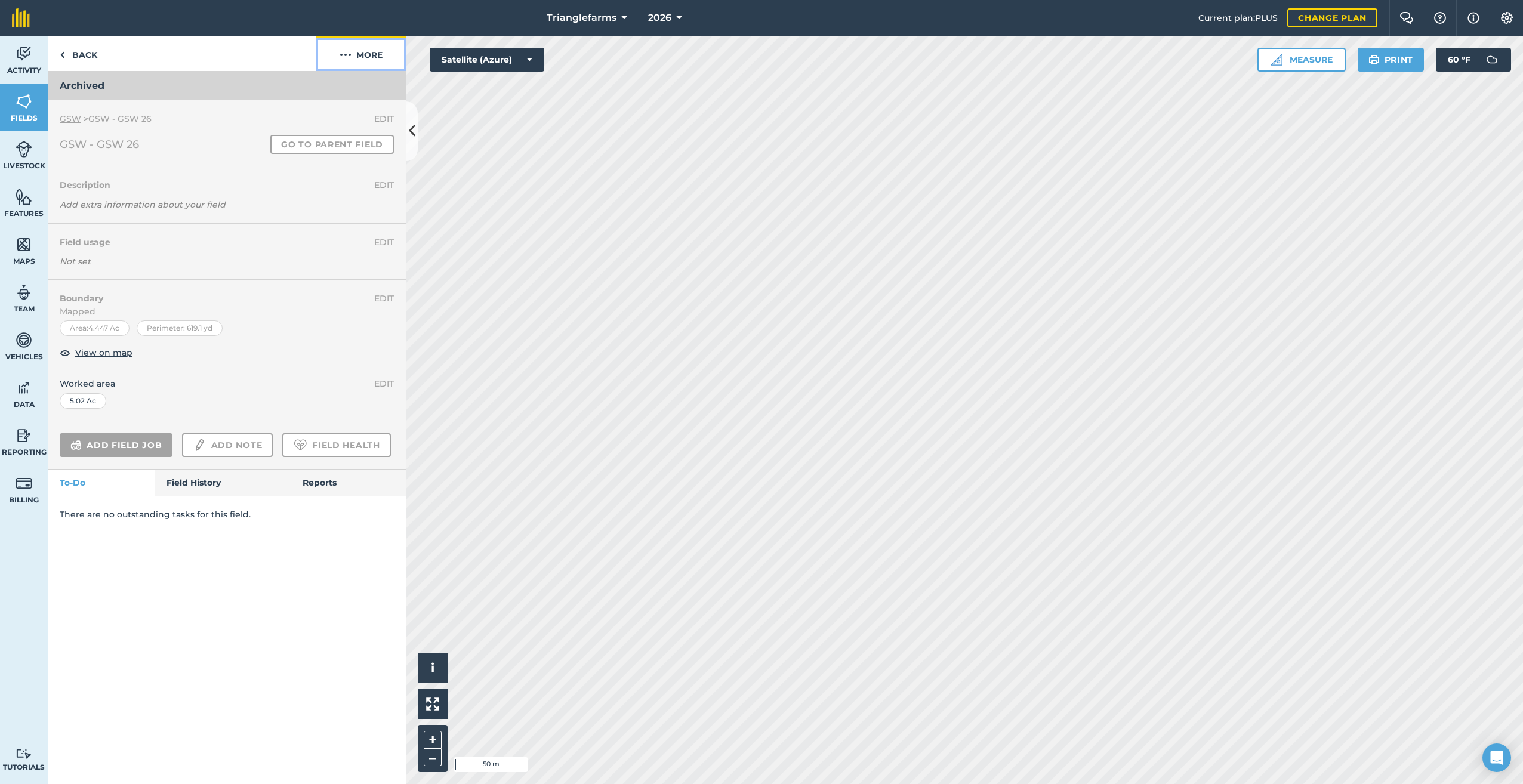
click at [346, 53] on img at bounding box center [346, 55] width 12 height 14
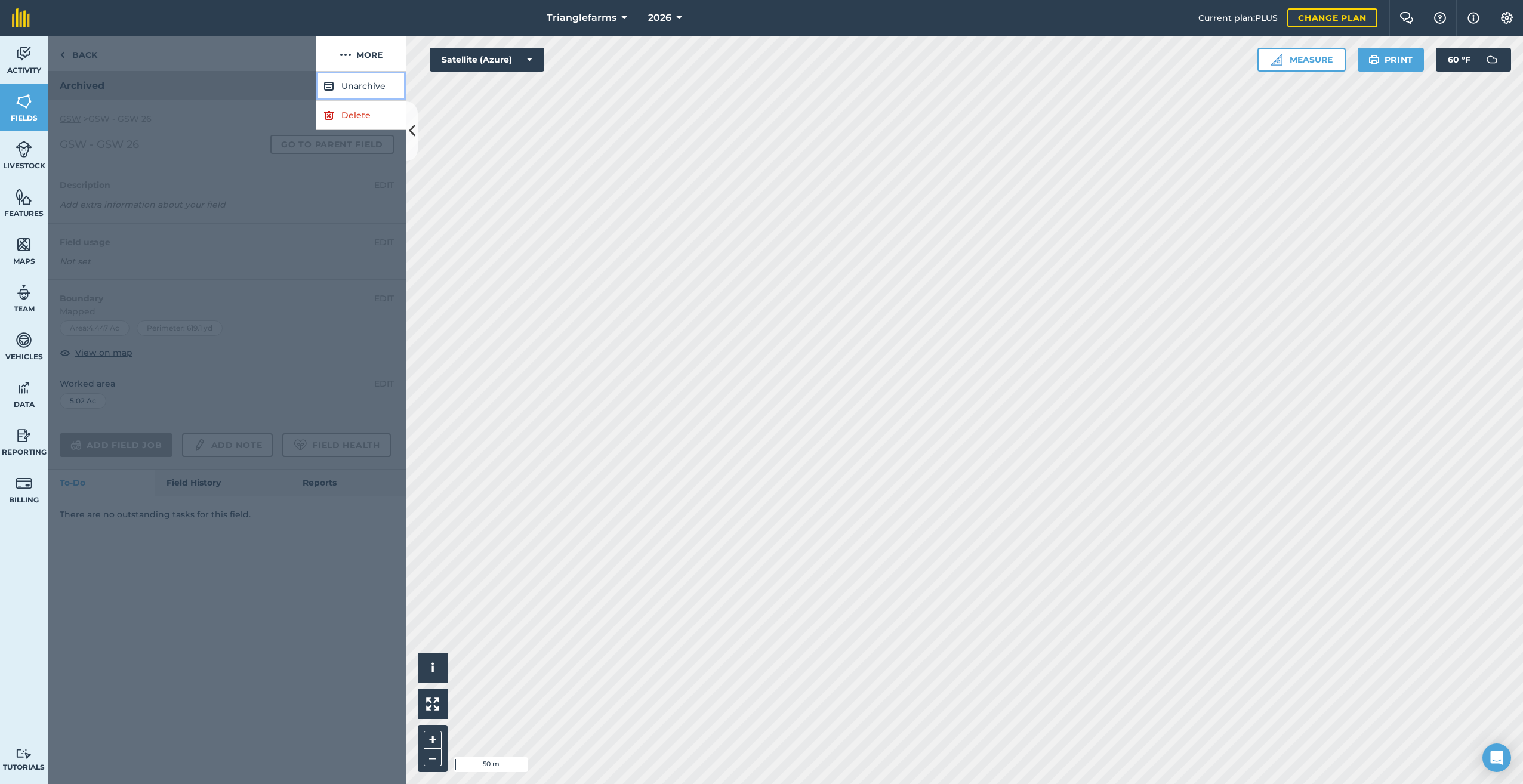
click at [362, 86] on button "Unarchive" at bounding box center [360, 87] width 89 height 30
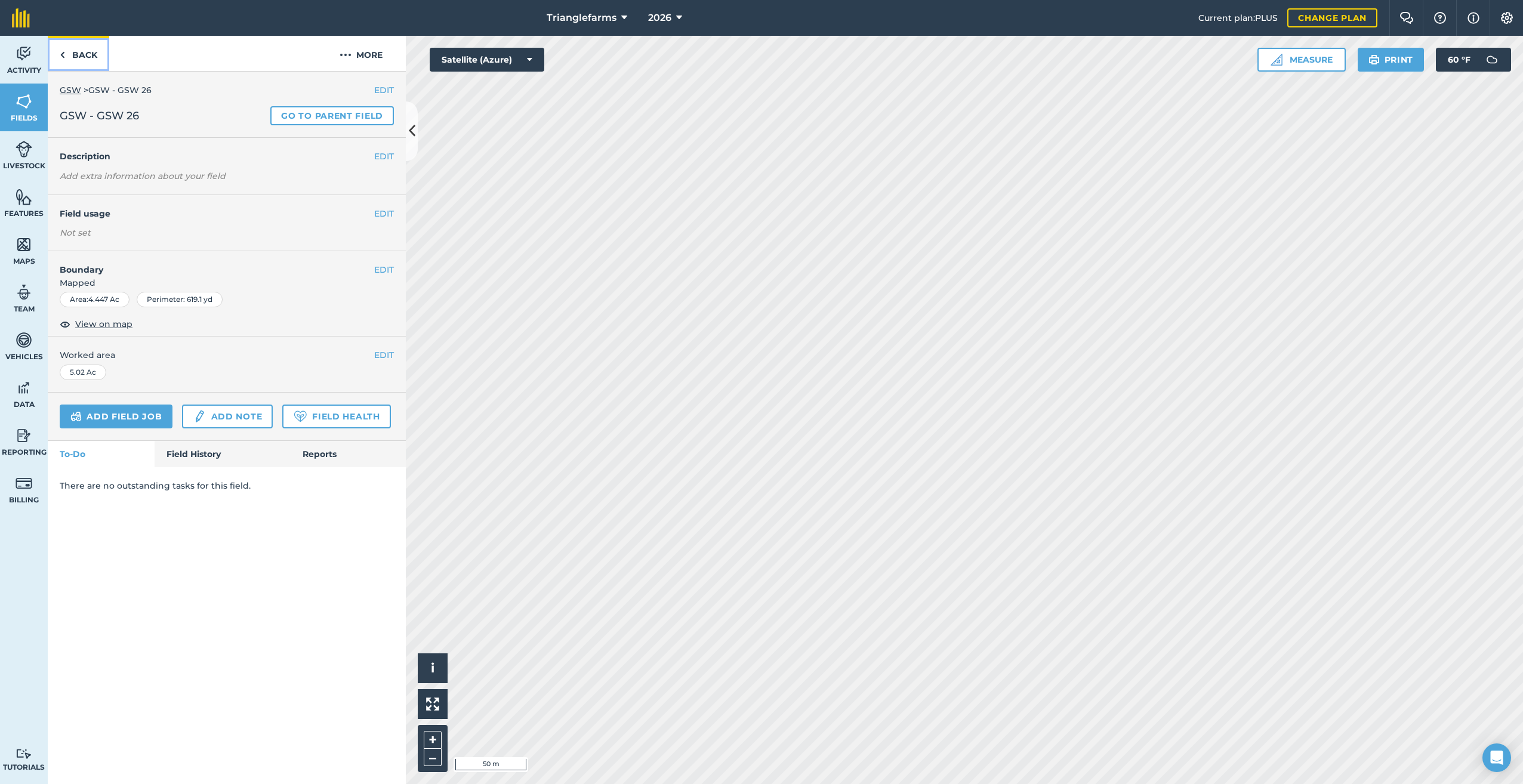
click at [65, 53] on link "Back" at bounding box center [78, 53] width 61 height 35
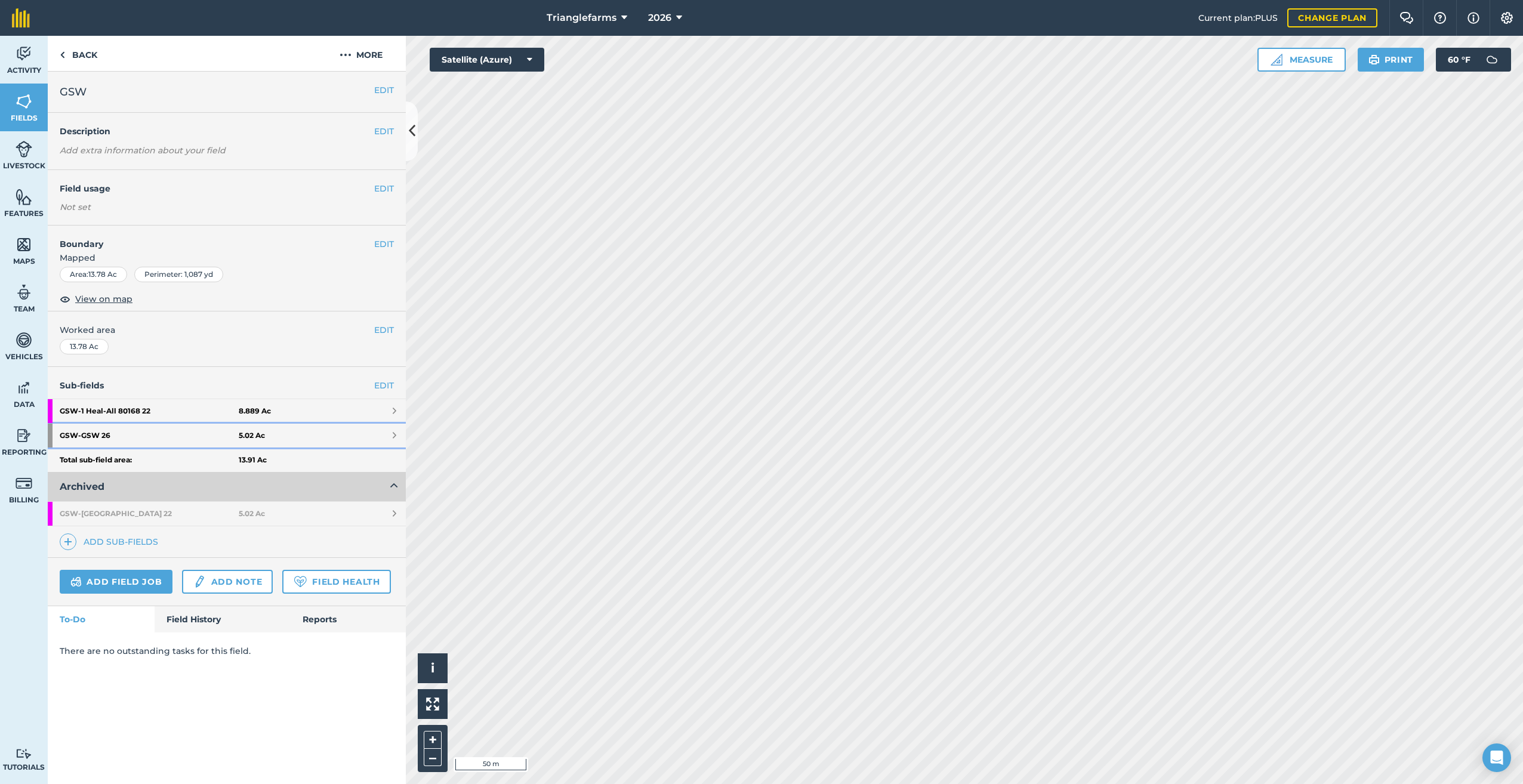
click at [259, 434] on strong "5.02 Ac" at bounding box center [251, 436] width 26 height 10
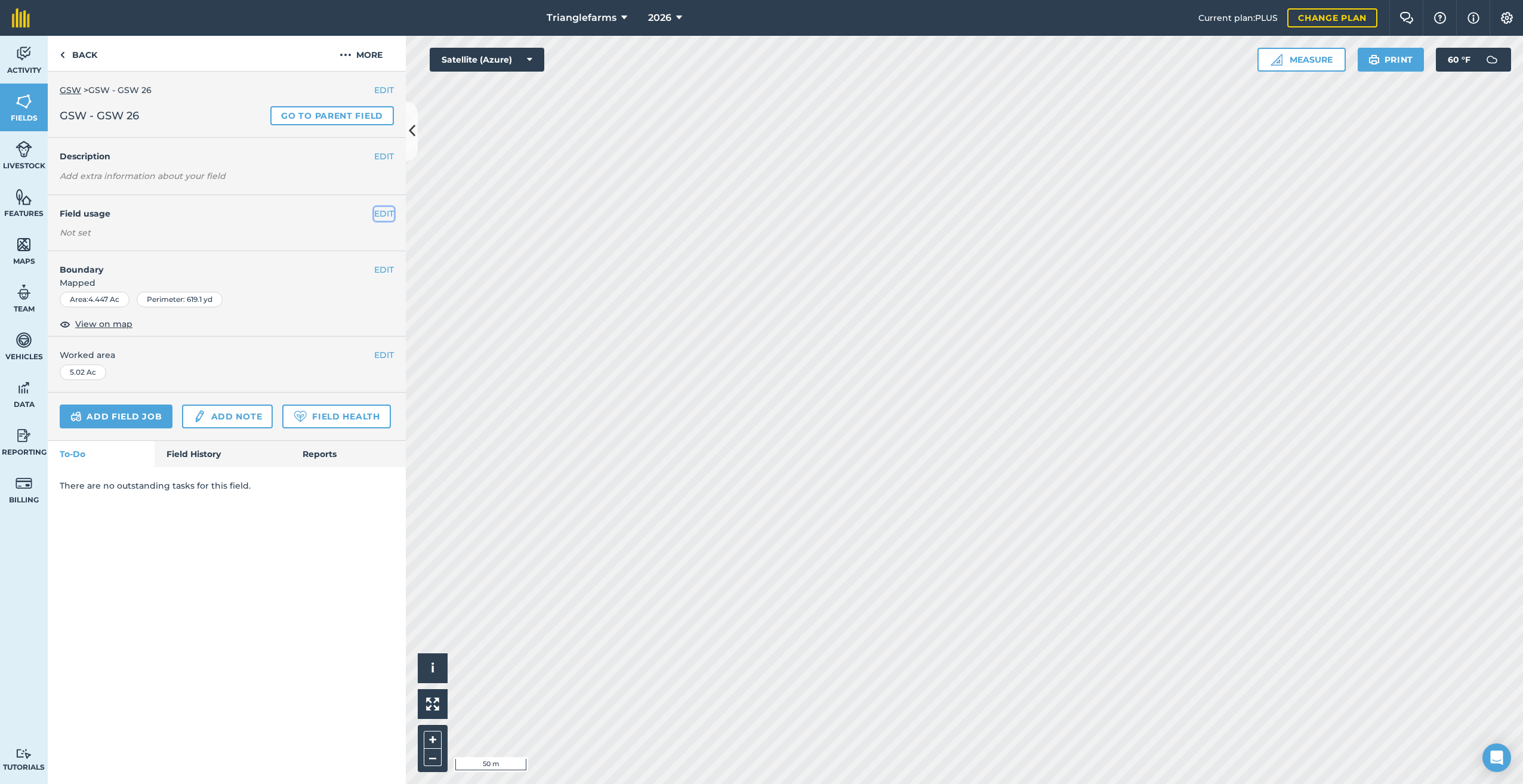
click at [388, 212] on button "EDIT" at bounding box center [384, 213] width 20 height 13
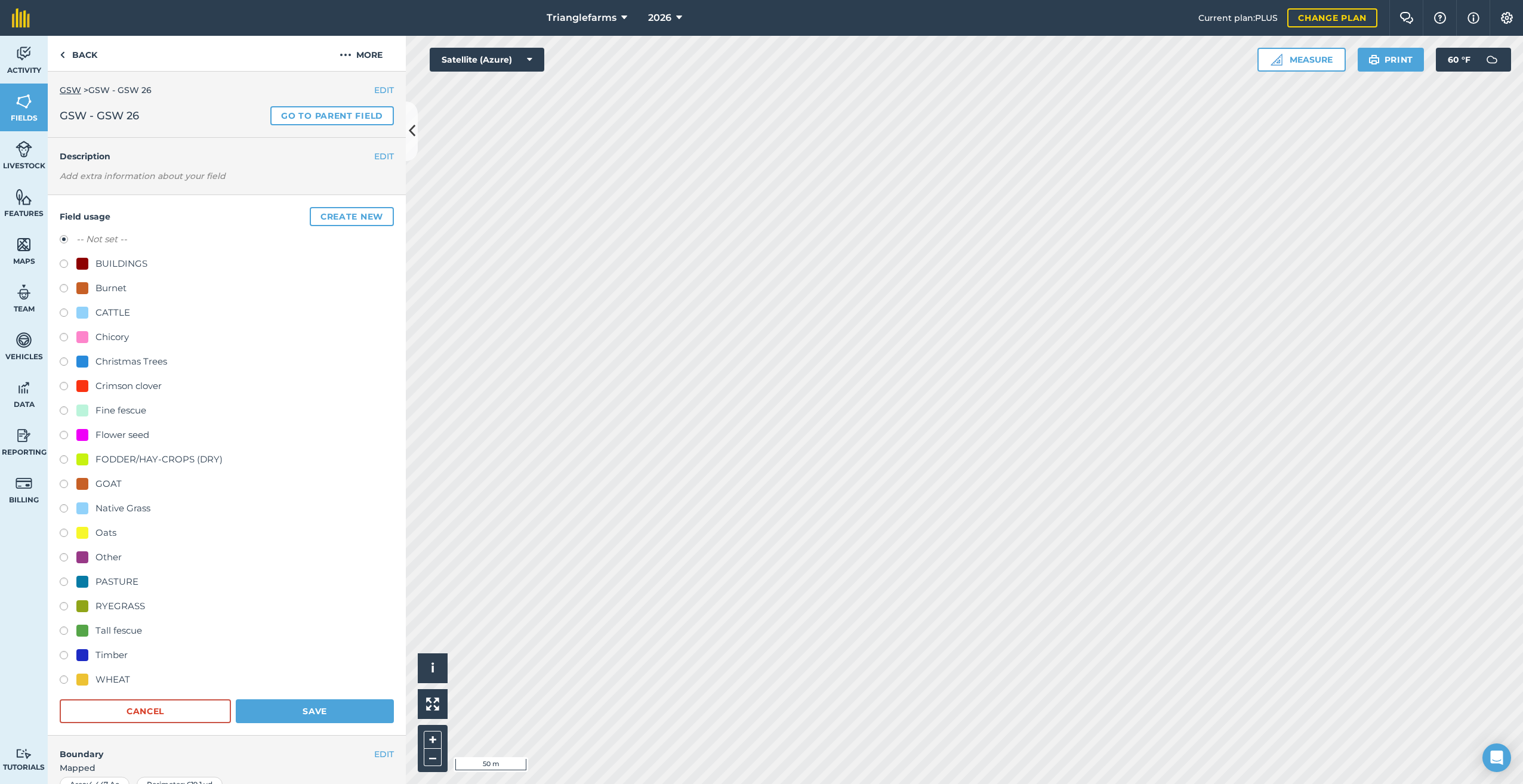
click at [61, 431] on label at bounding box center [68, 436] width 17 height 12
radio input "true"
radio input "false"
drag, startPoint x: 307, startPoint y: 706, endPoint x: 348, endPoint y: 703, distance: 41.1
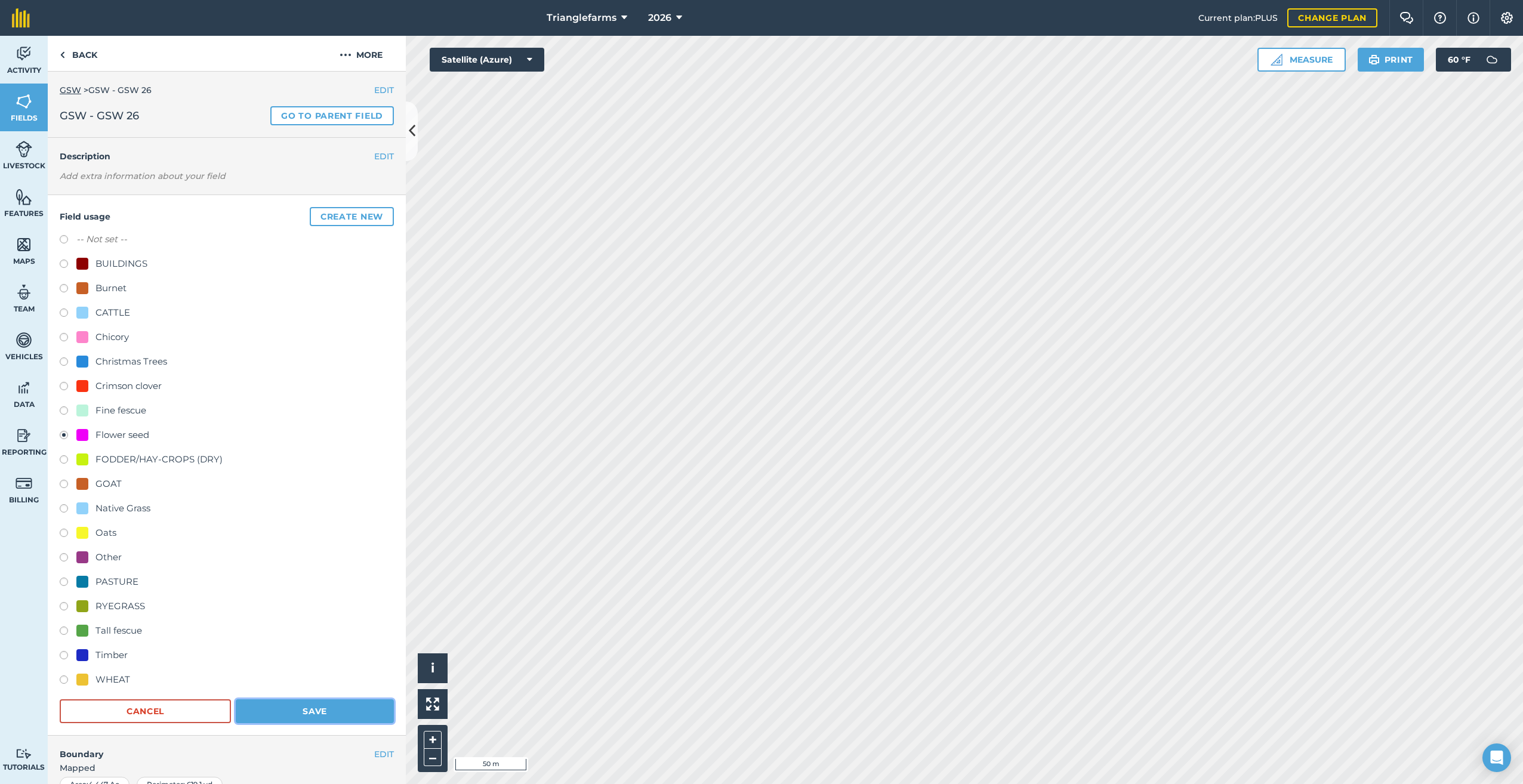
click at [308, 705] on button "Save" at bounding box center [315, 712] width 158 height 24
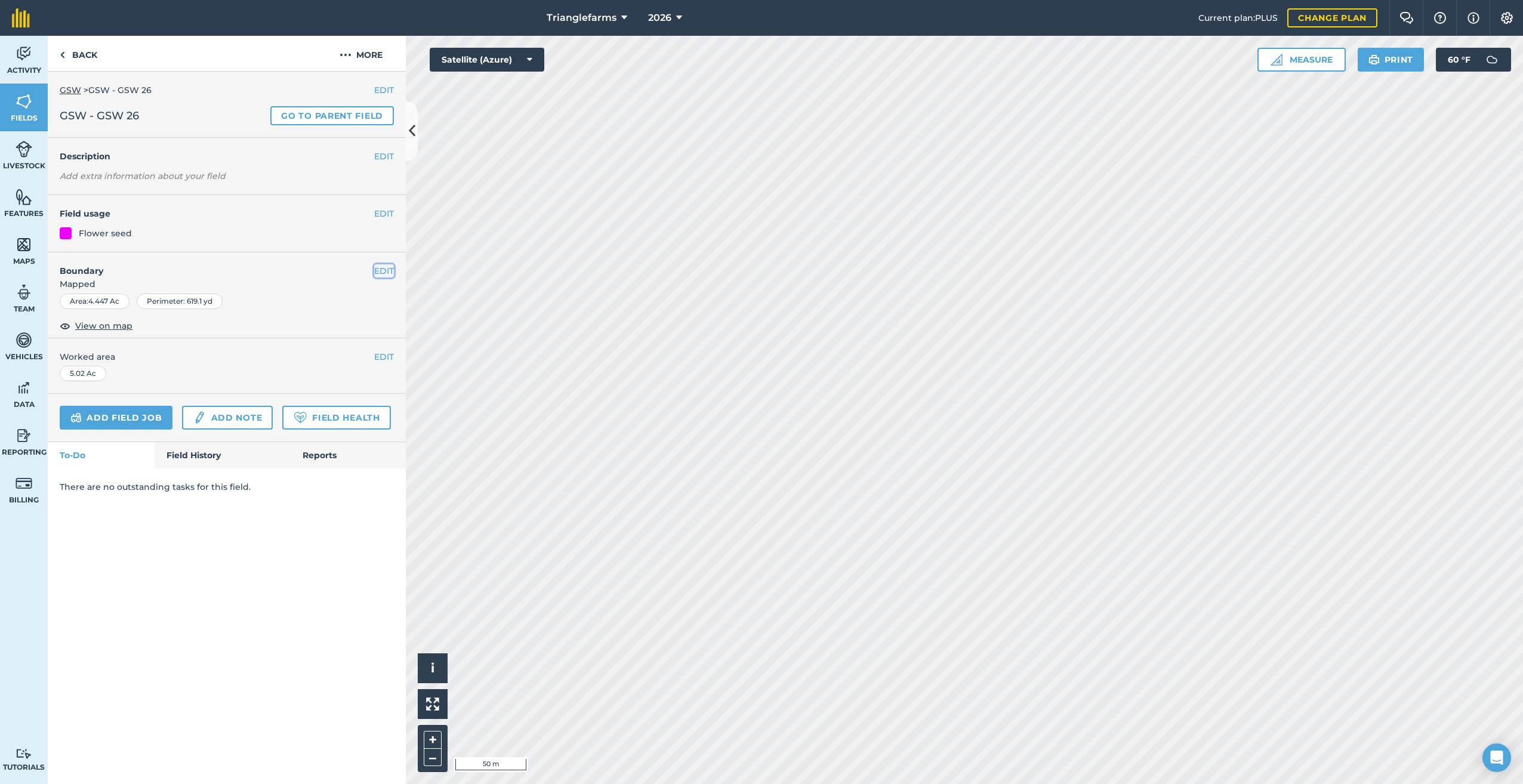
click at [375, 270] on button "EDIT" at bounding box center [384, 271] width 20 height 13
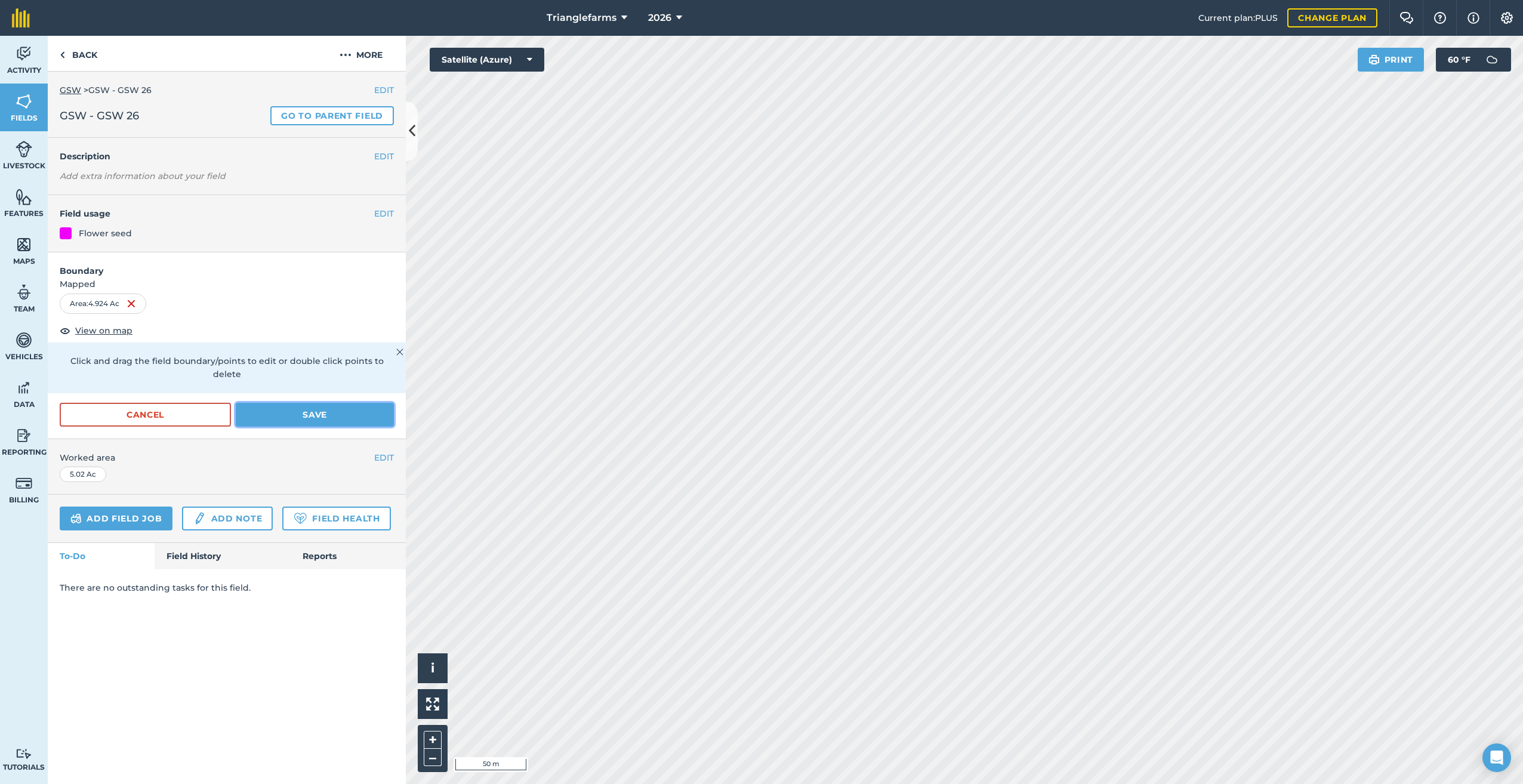
click at [324, 403] on button "Save" at bounding box center [315, 415] width 158 height 24
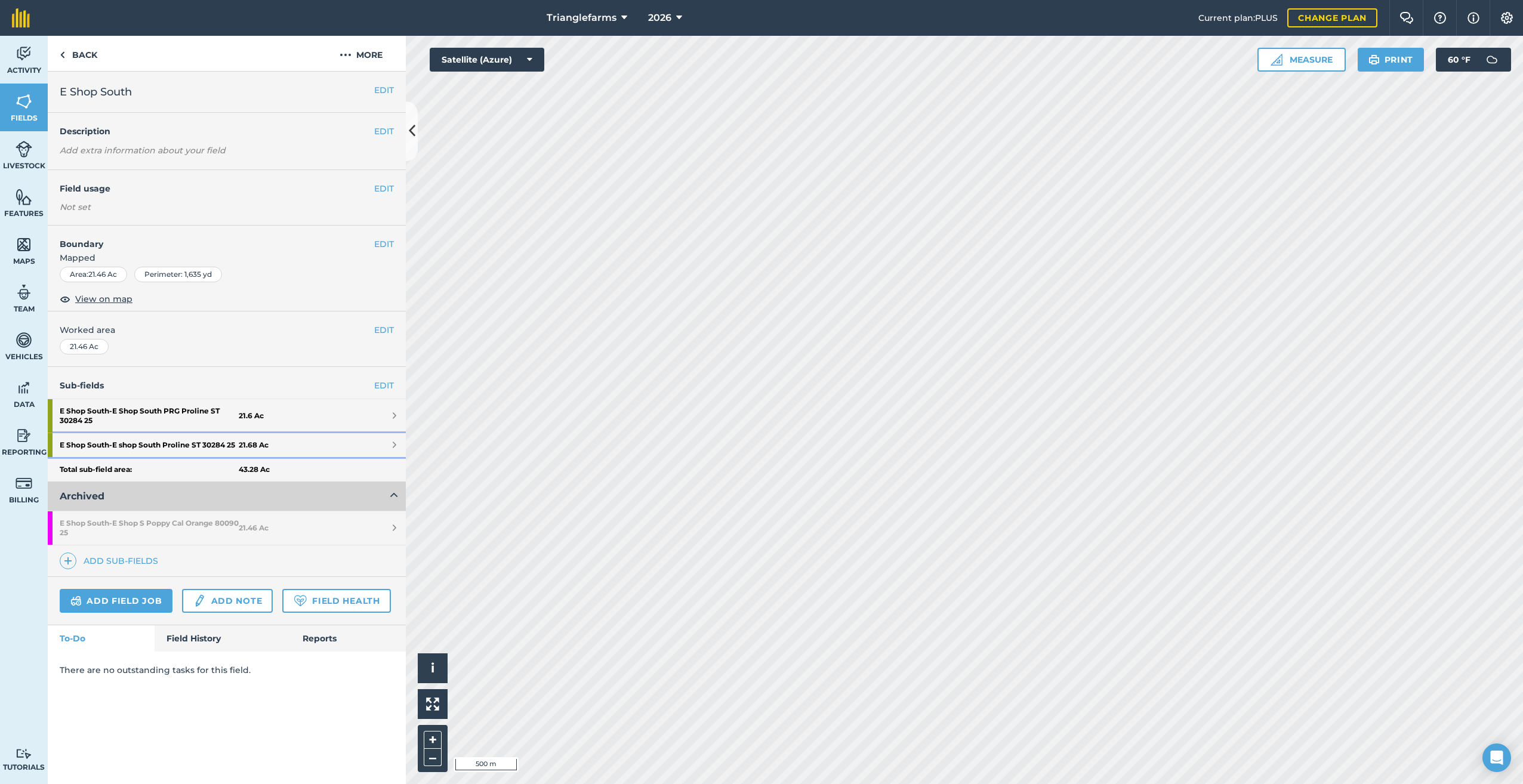
drag, startPoint x: 163, startPoint y: 442, endPoint x: 182, endPoint y: 451, distance: 21.0
click at [163, 442] on strong "E Shop South - E shop South Proline ST 30284 25" at bounding box center [149, 445] width 179 height 24
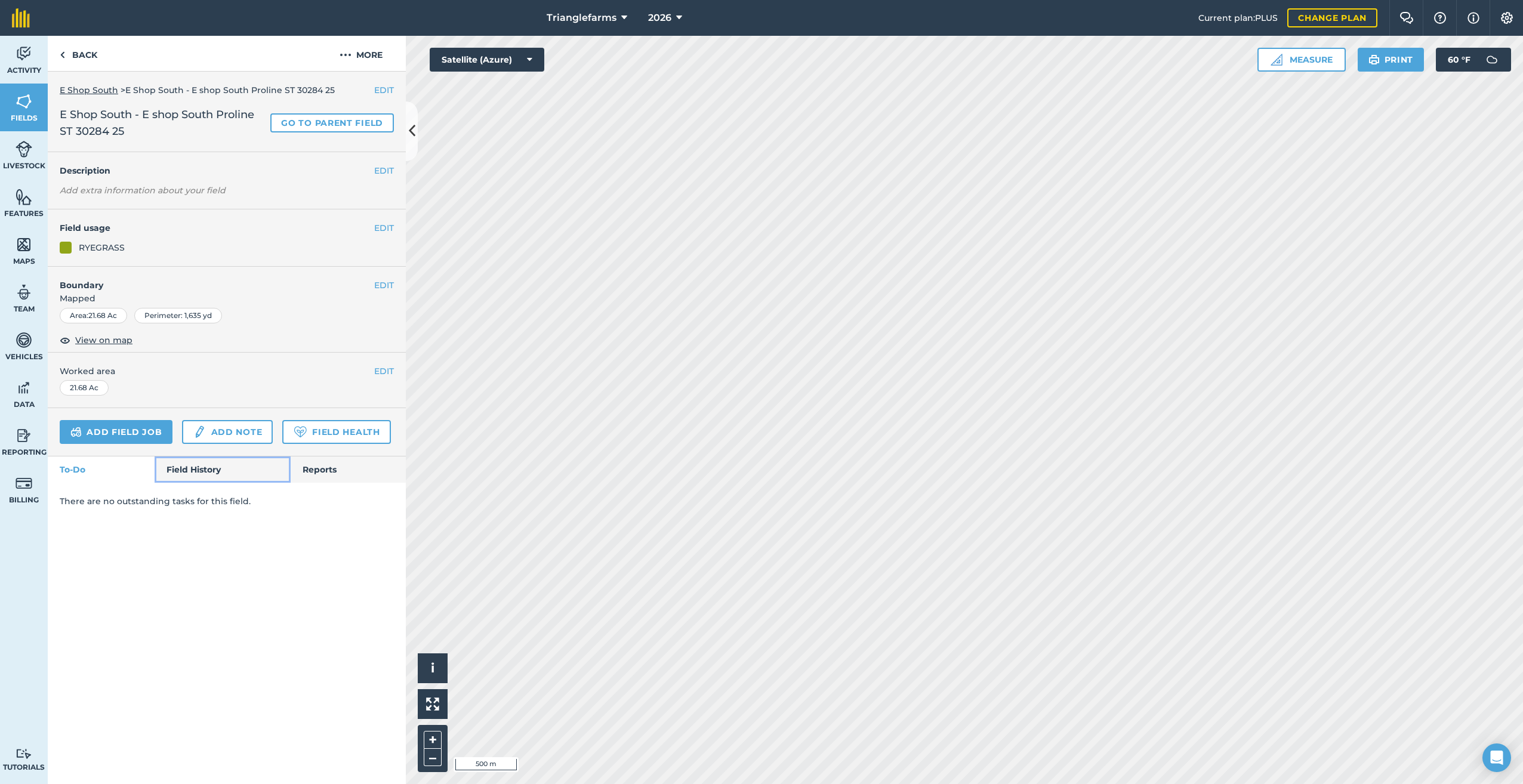
click at [203, 469] on link "Field History" at bounding box center [222, 469] width 135 height 26
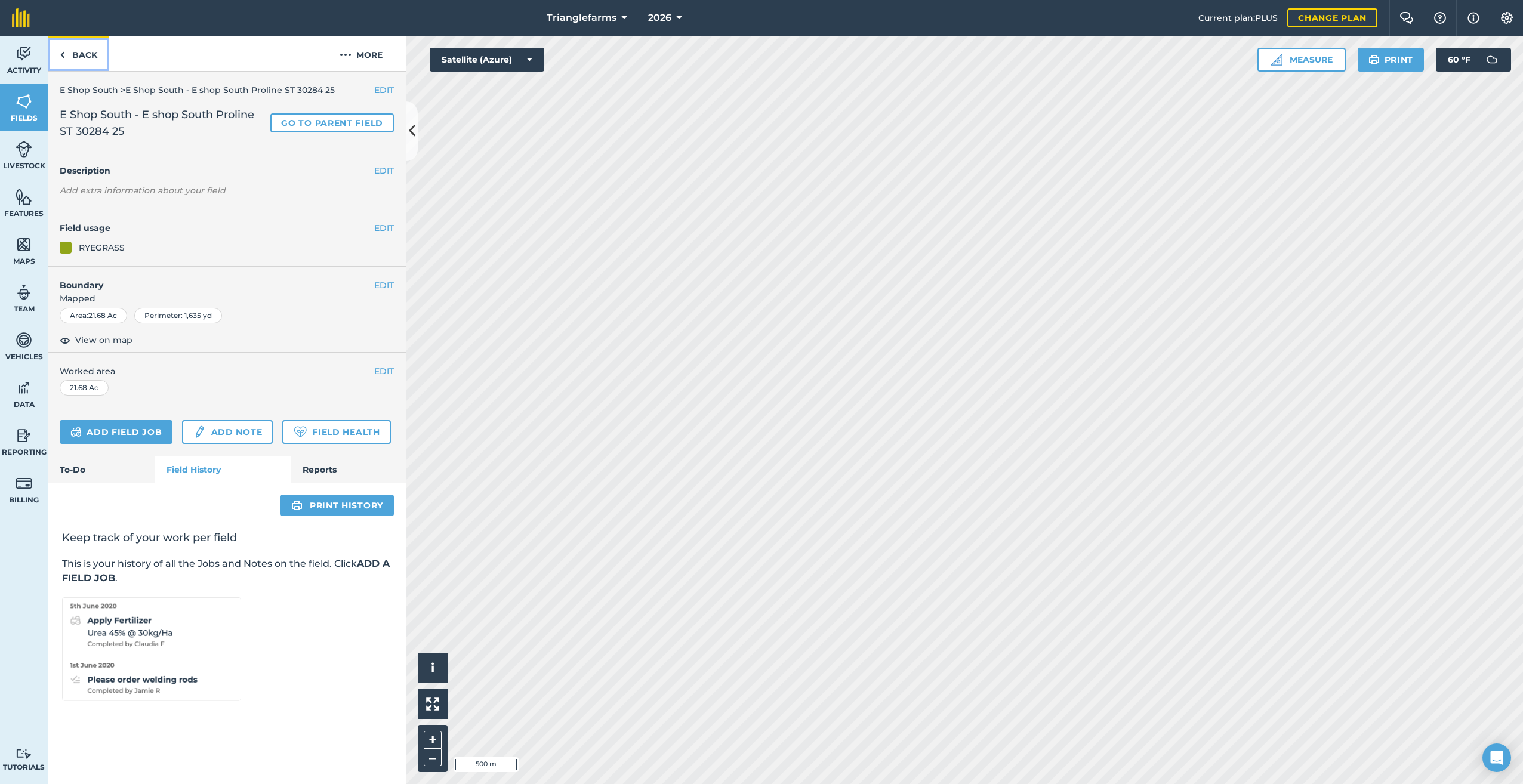
click at [61, 57] on img at bounding box center [63, 55] width 6 height 14
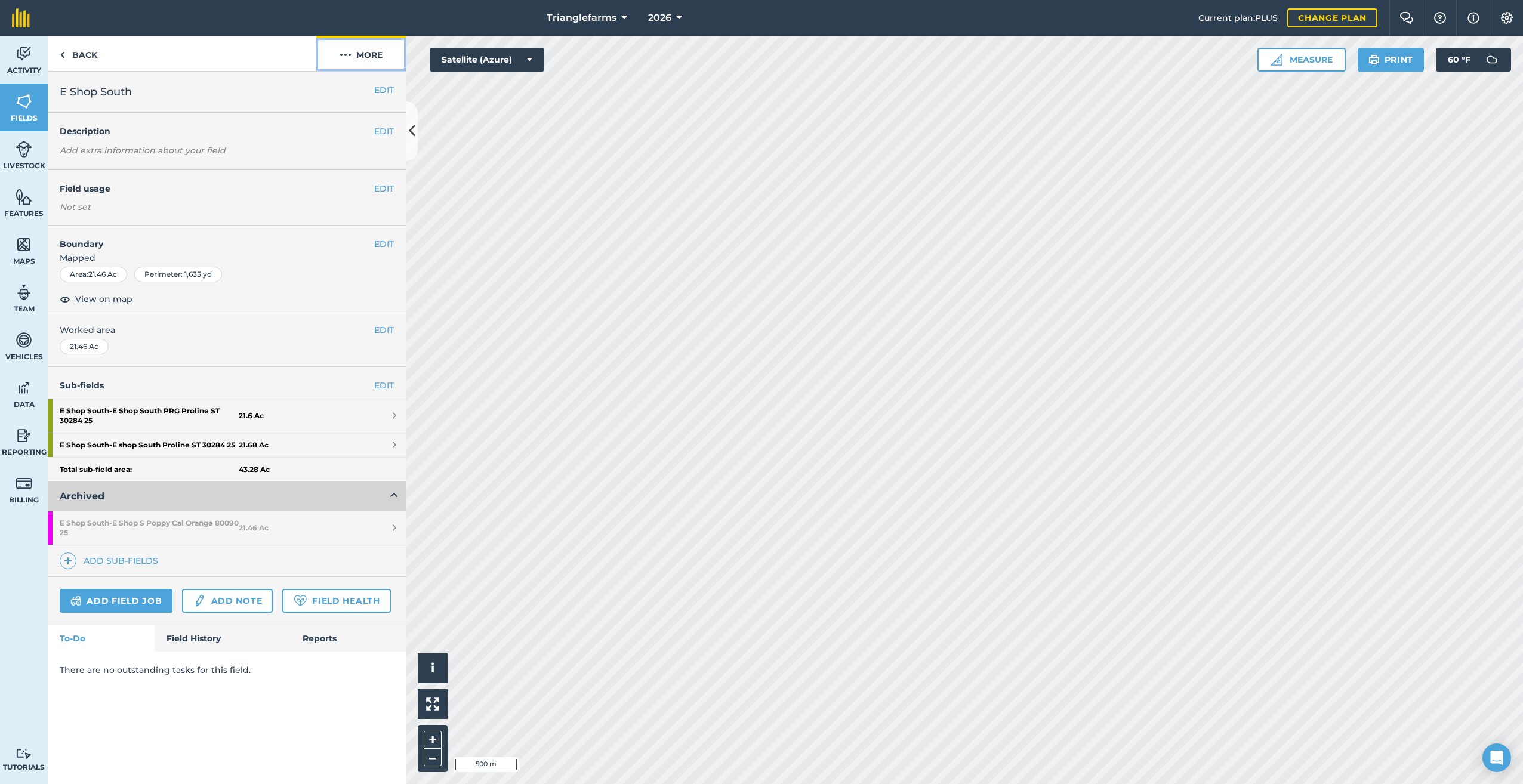
click at [349, 49] on img at bounding box center [346, 55] width 12 height 14
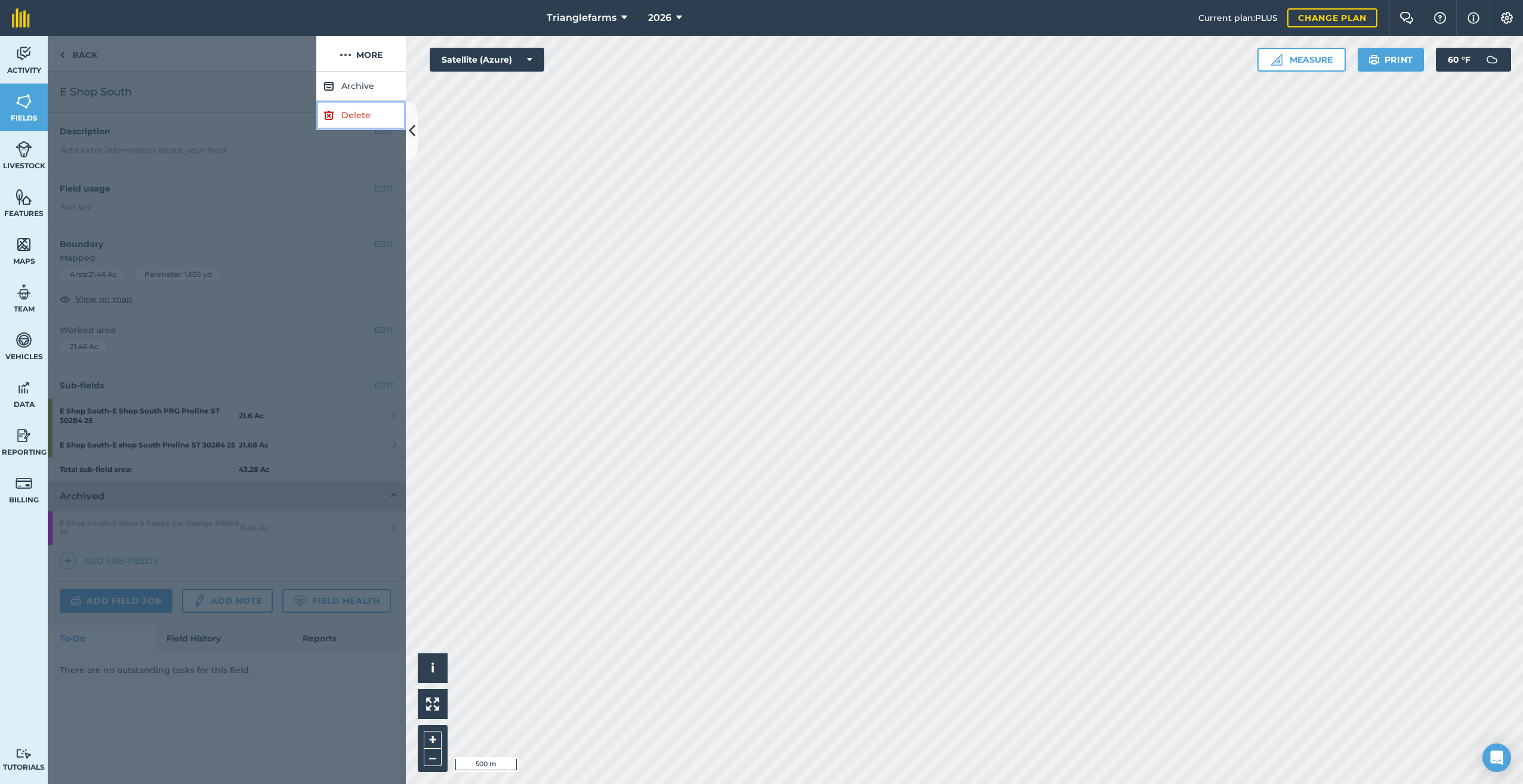
click at [346, 115] on link "Delete" at bounding box center [360, 115] width 89 height 30
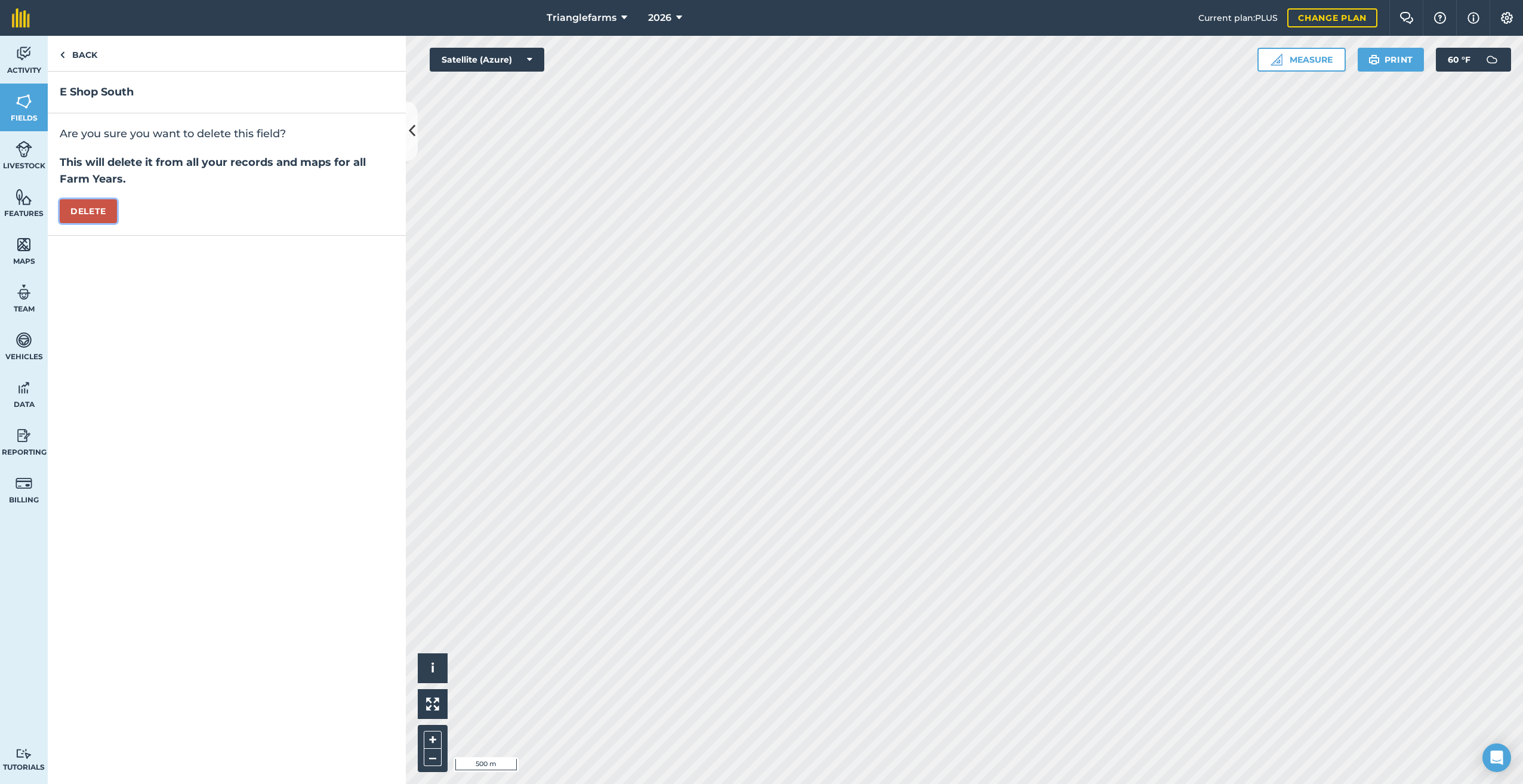
drag, startPoint x: 84, startPoint y: 214, endPoint x: 99, endPoint y: 200, distance: 20.5
click at [84, 213] on button "Delete" at bounding box center [88, 211] width 57 height 24
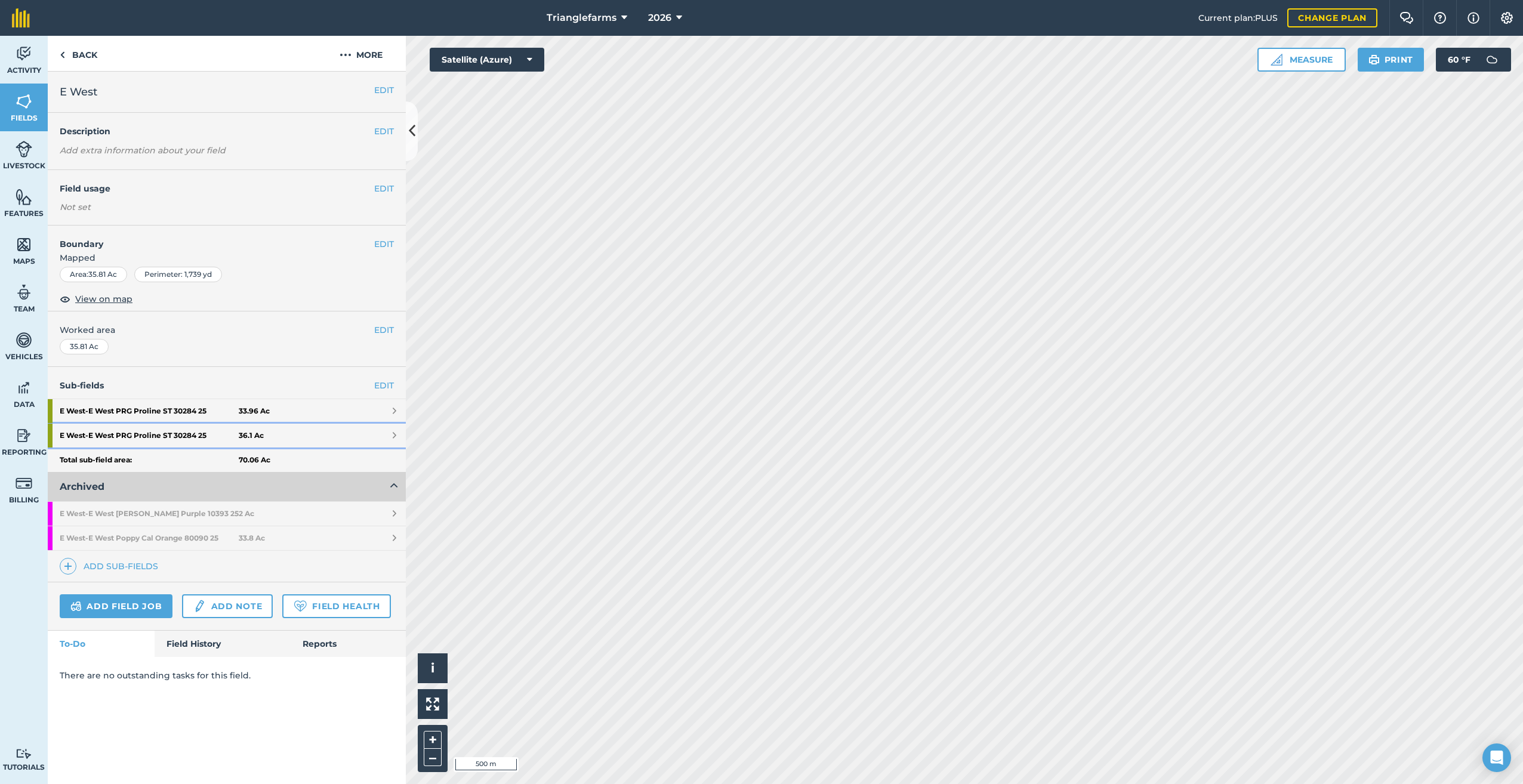
click at [170, 432] on strong "E West - E West PRG Proline ST 30284 25" at bounding box center [149, 436] width 179 height 24
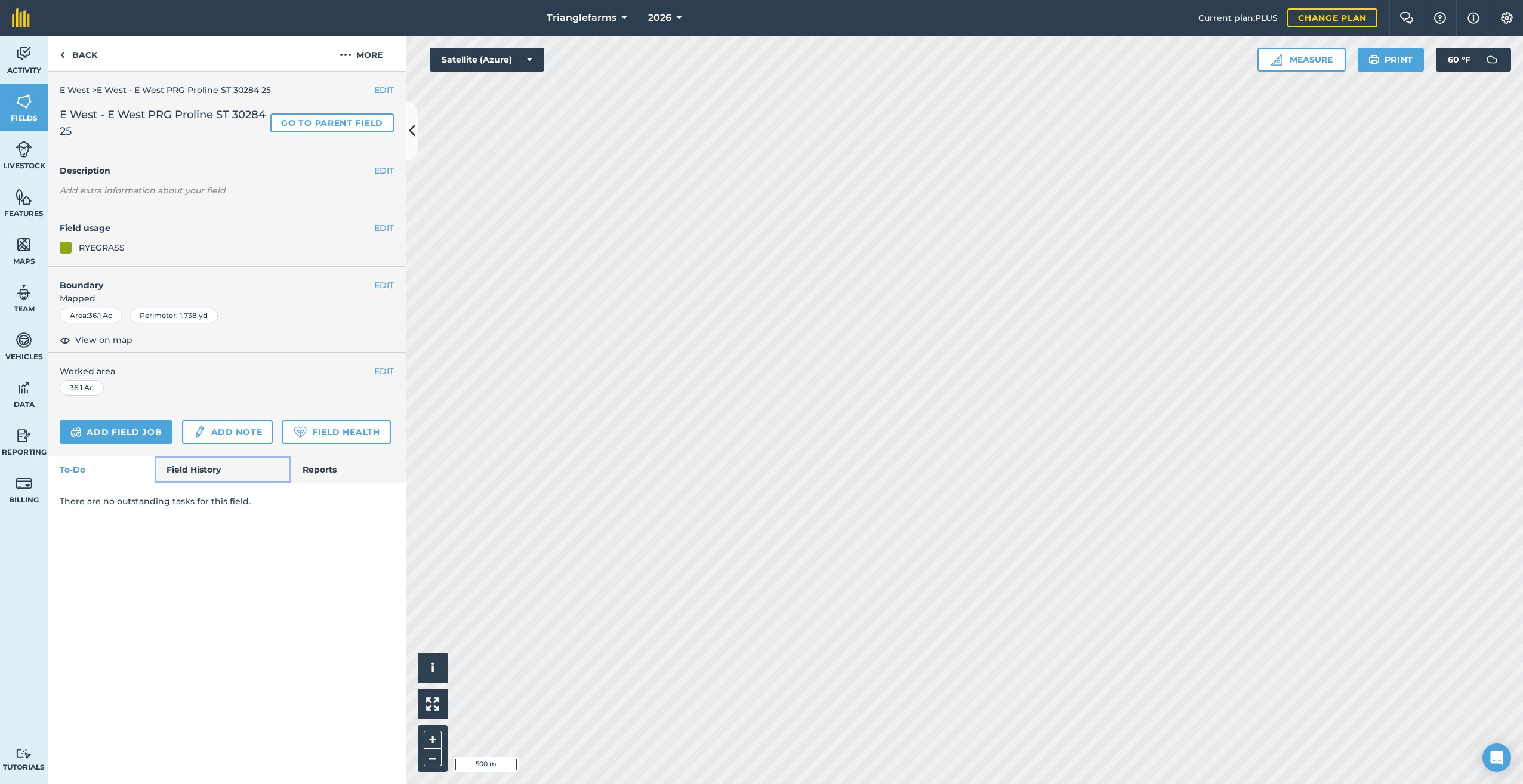
click at [202, 469] on link "Field History" at bounding box center [222, 469] width 135 height 26
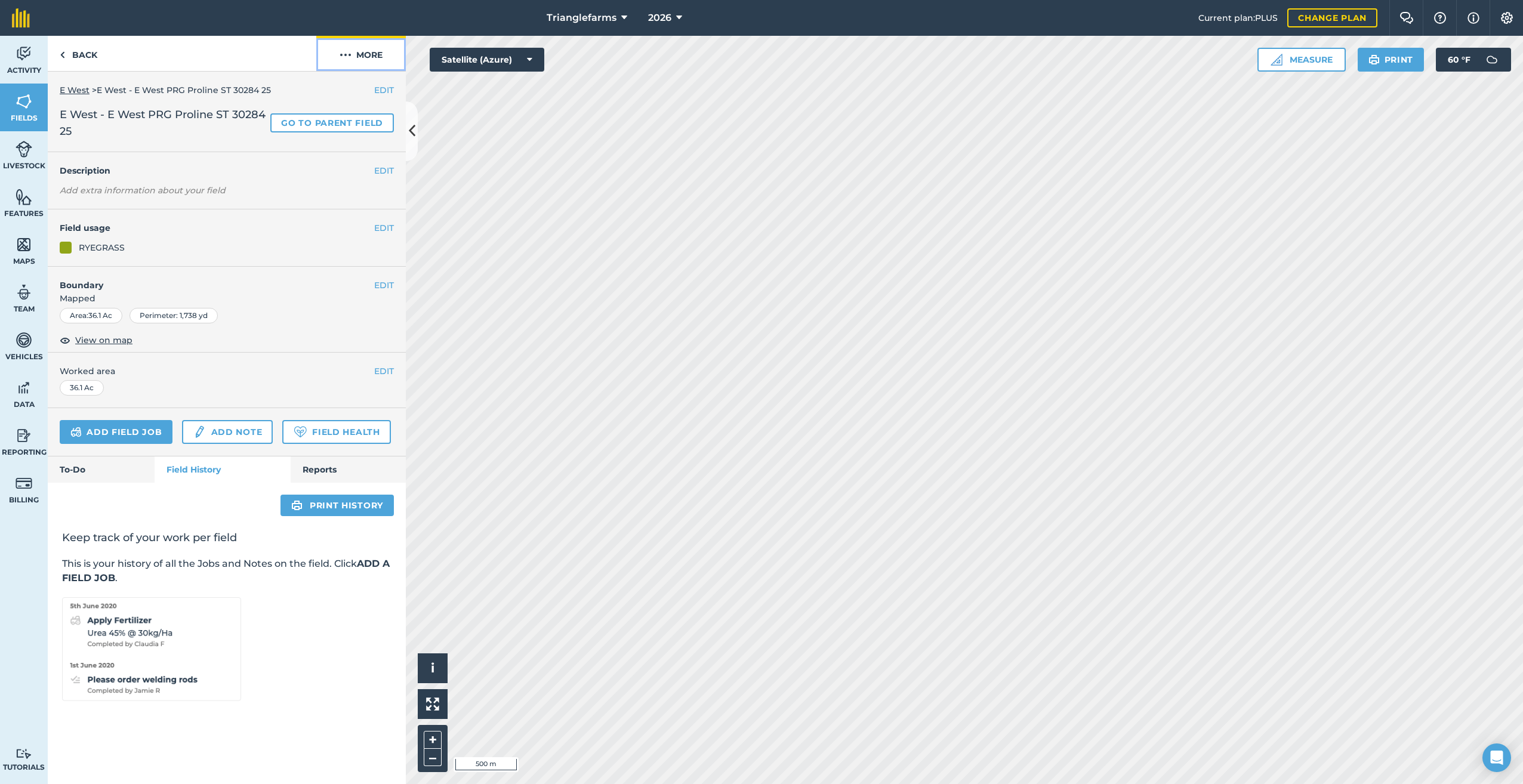
click at [356, 53] on button "More" at bounding box center [360, 53] width 89 height 35
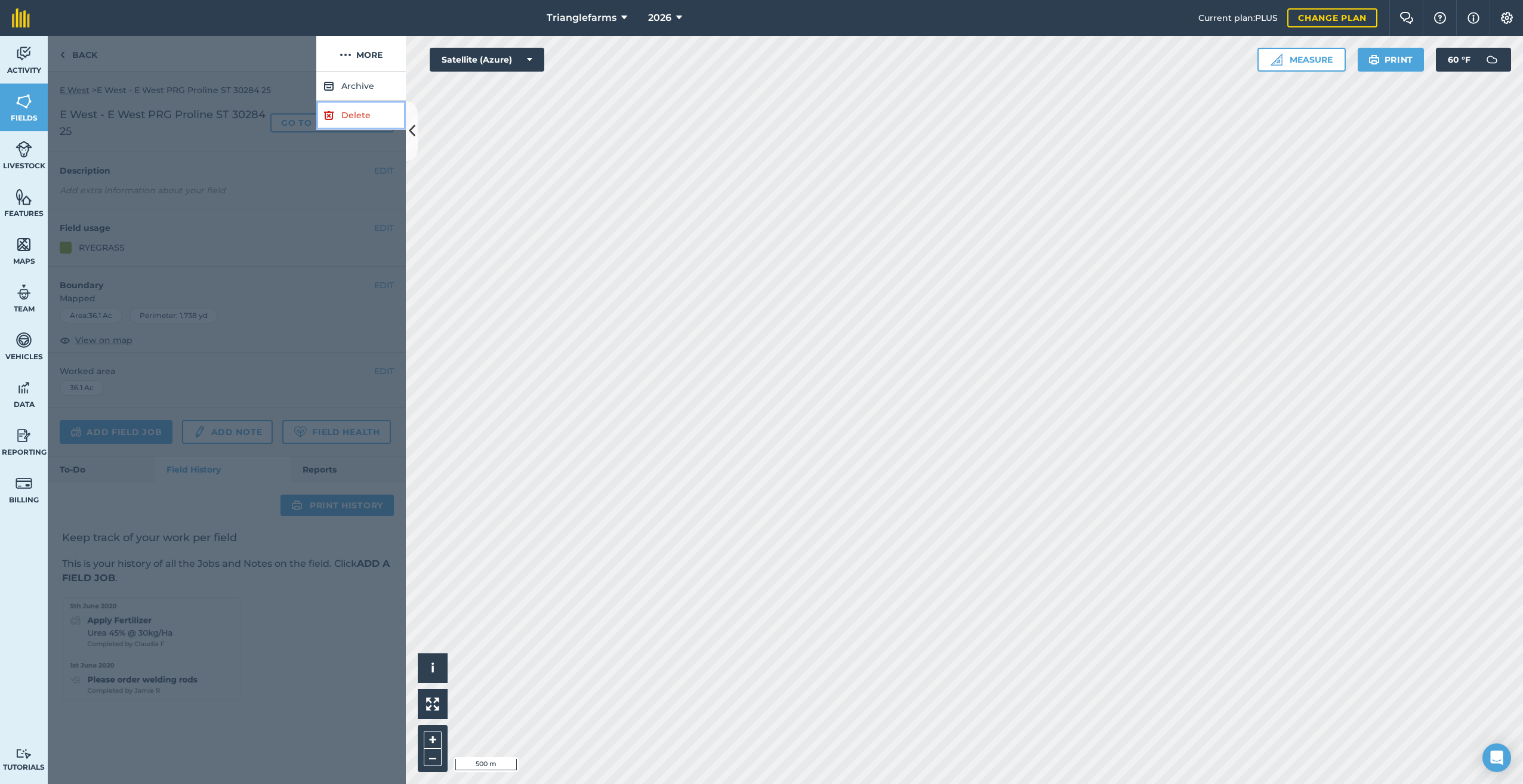
click at [346, 111] on link "Delete" at bounding box center [360, 115] width 89 height 30
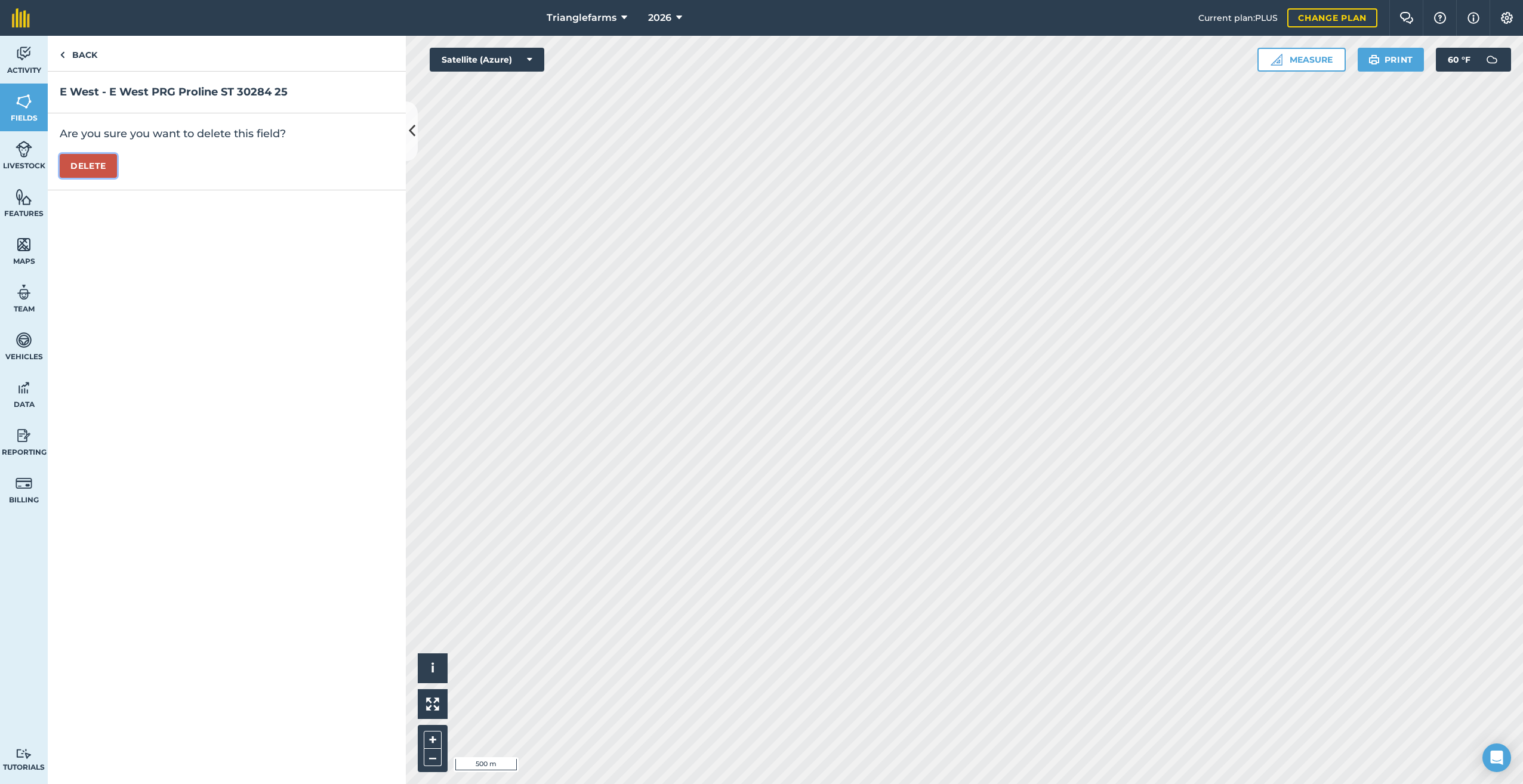
drag, startPoint x: 80, startPoint y: 169, endPoint x: 106, endPoint y: 168, distance: 26.0
click at [80, 168] on button "Delete" at bounding box center [88, 166] width 57 height 24
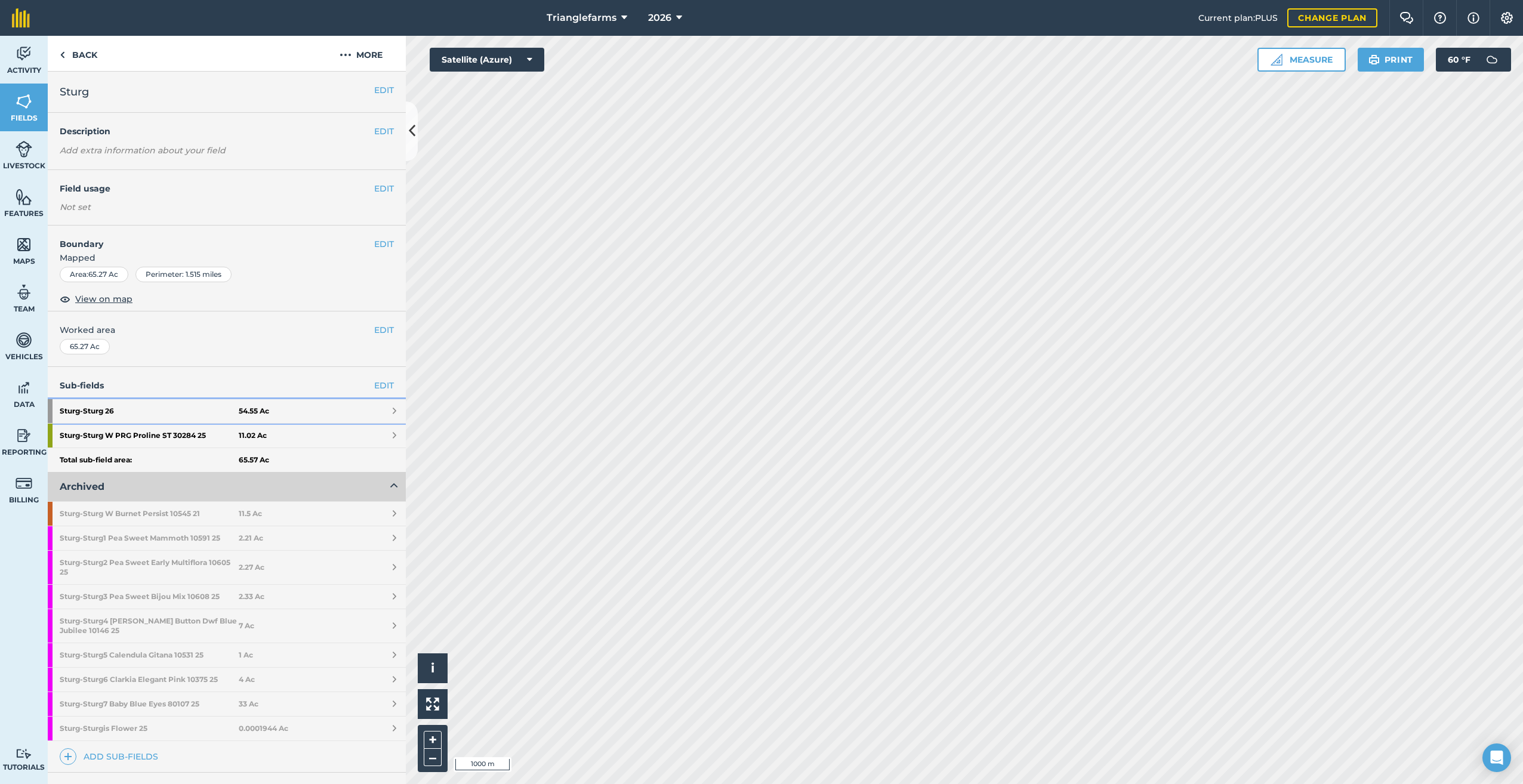
click at [107, 406] on strong "Sturg - Sturg 26" at bounding box center [149, 411] width 179 height 24
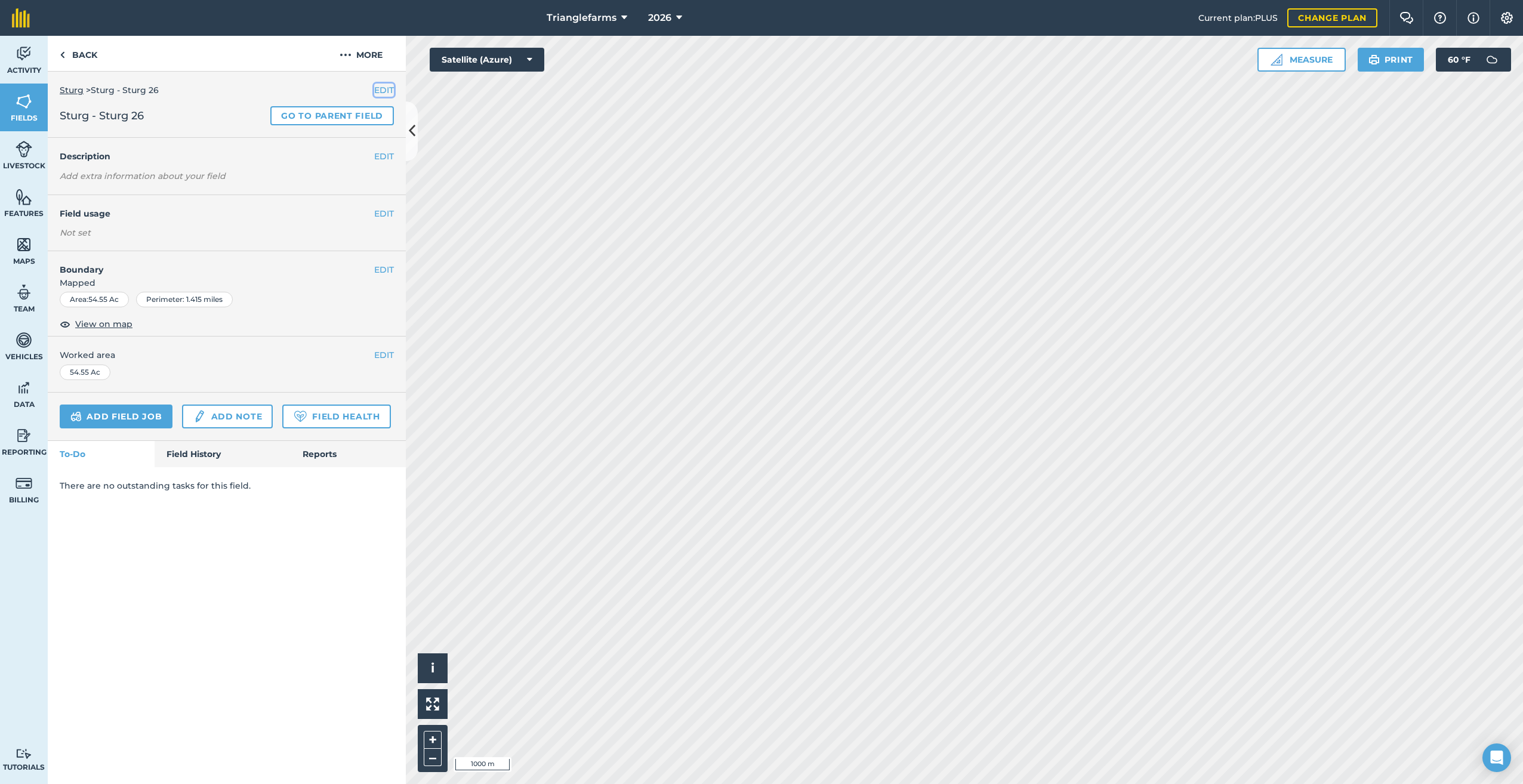
click at [380, 88] on button "EDIT" at bounding box center [384, 90] width 20 height 13
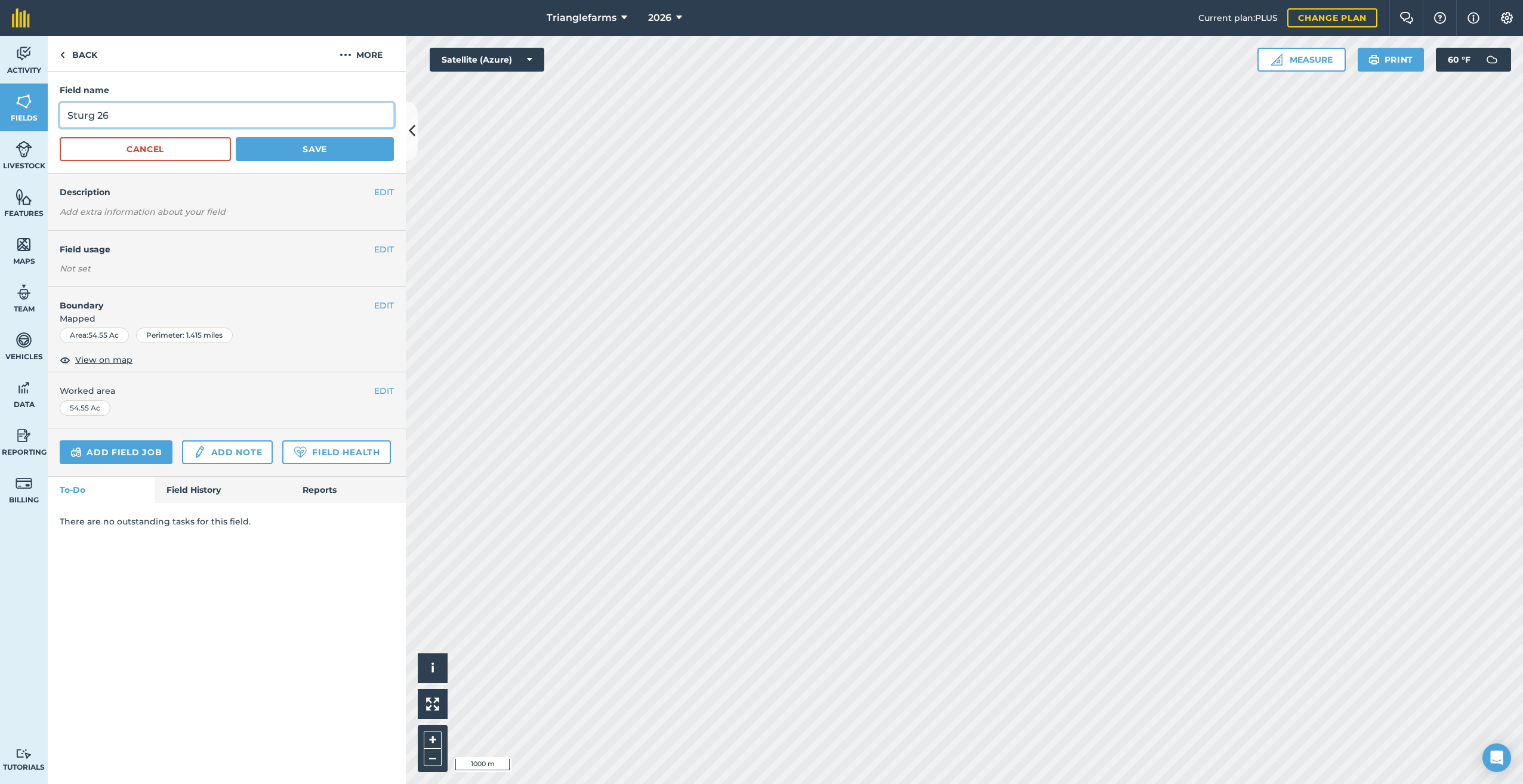
drag, startPoint x: 133, startPoint y: 120, endPoint x: 0, endPoint y: 155, distance: 137.5
click at [0, 154] on html "Trianglefarms 2026 Current plan : PLUS Change plan Farm Chat Help Info Settings…" at bounding box center [762, 392] width 1523 height 784
paste input "PRG Proline ST 30284"
type input "Sturg PRG Proline ST 30284 26"
click at [305, 144] on button "Save" at bounding box center [315, 149] width 158 height 24
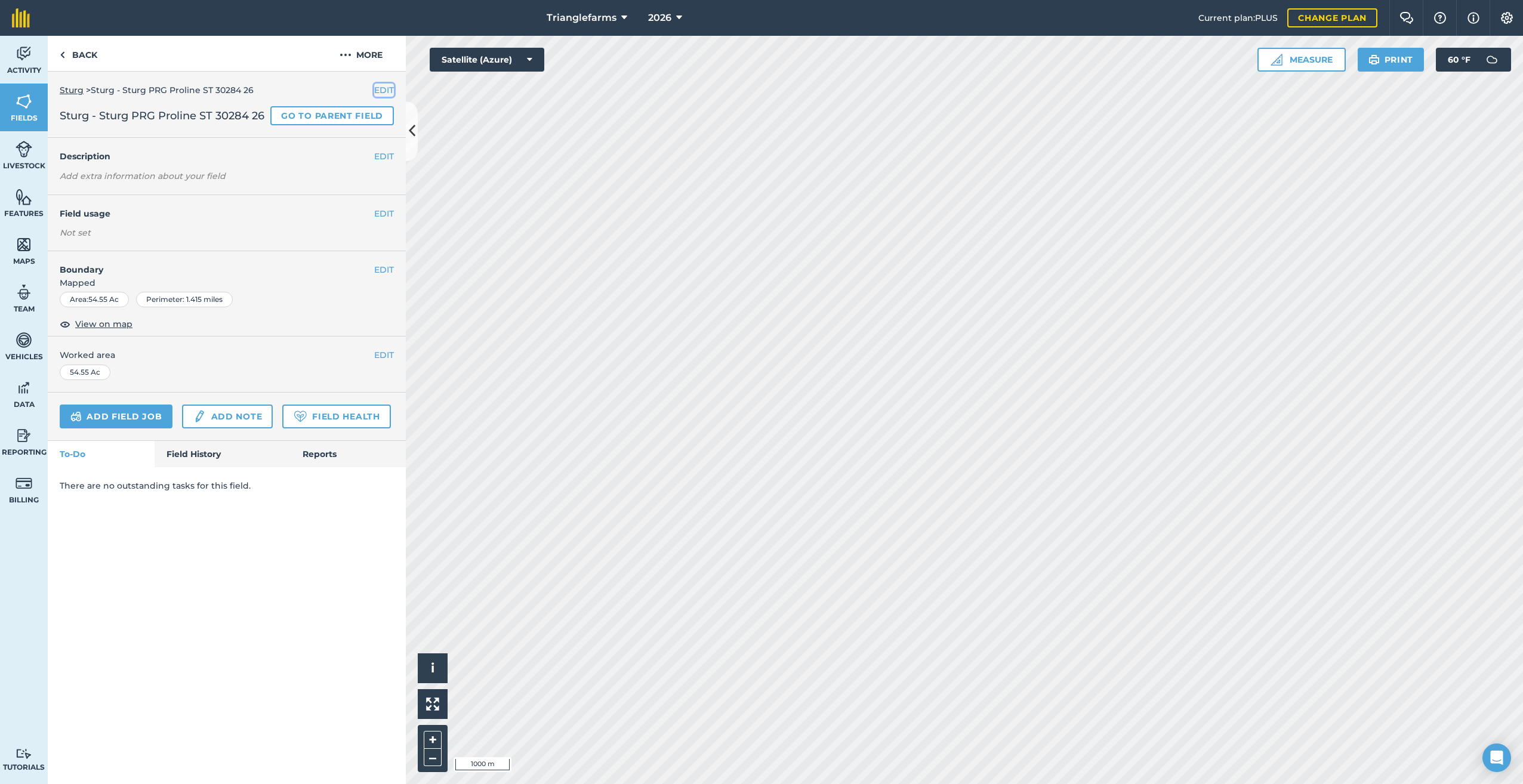
click at [383, 89] on button "EDIT" at bounding box center [384, 90] width 20 height 13
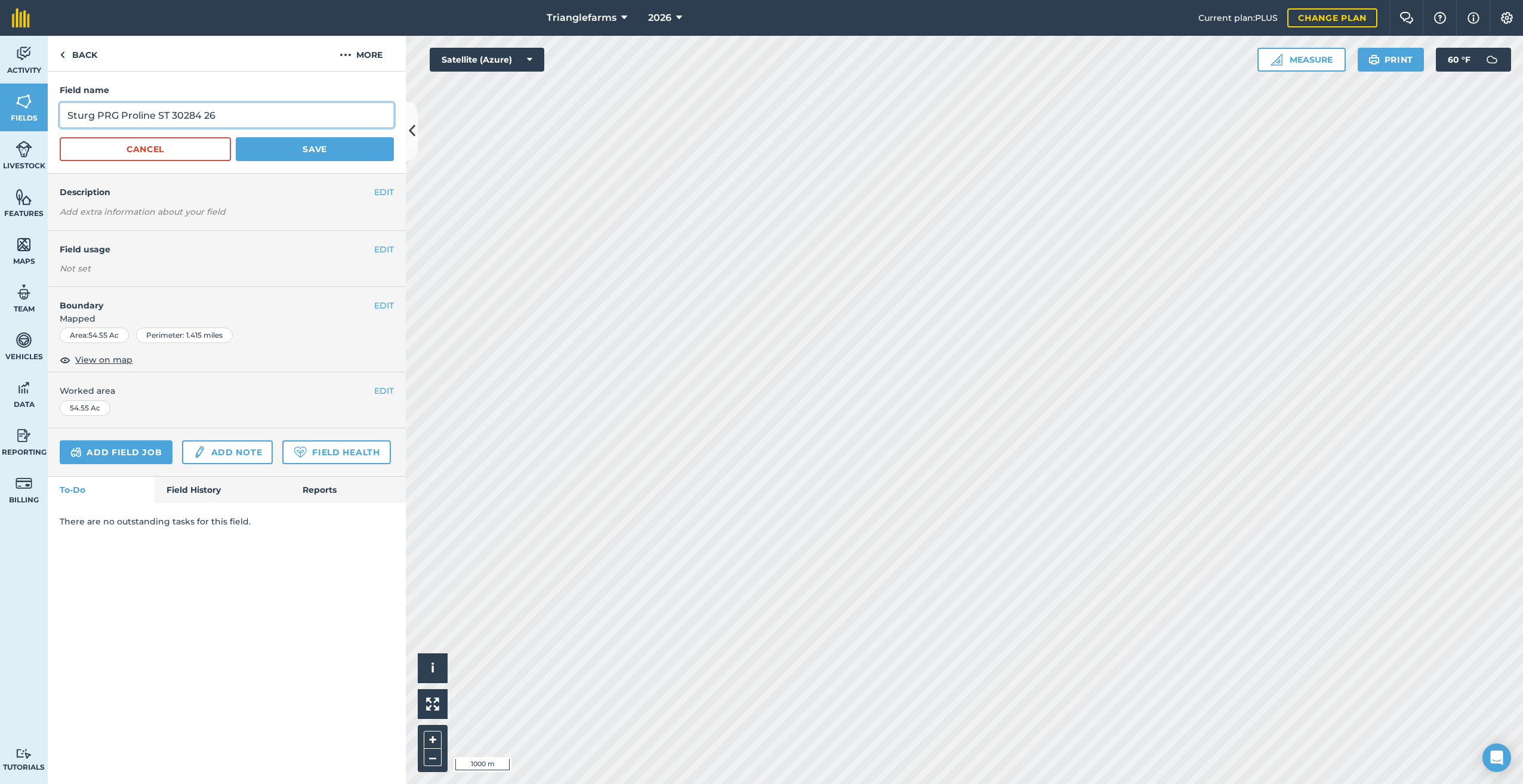
click at [220, 115] on input "Sturg PRG Proline ST 30284 26" at bounding box center [227, 115] width 334 height 25
type input "Sturg PRG Proline ST 30284 25"
click at [289, 144] on button "Save" at bounding box center [315, 149] width 158 height 24
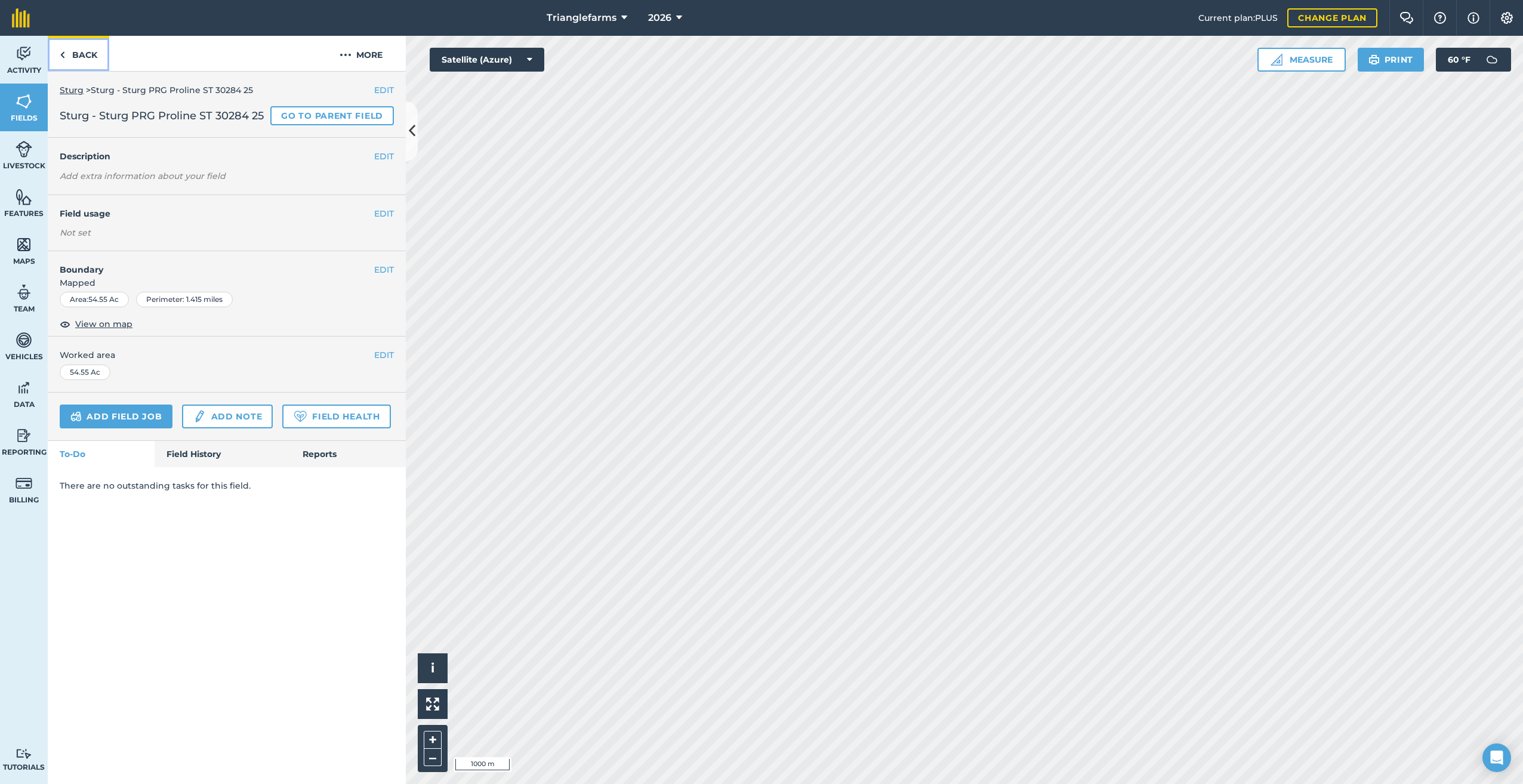
click at [65, 56] on link "Back" at bounding box center [78, 53] width 61 height 35
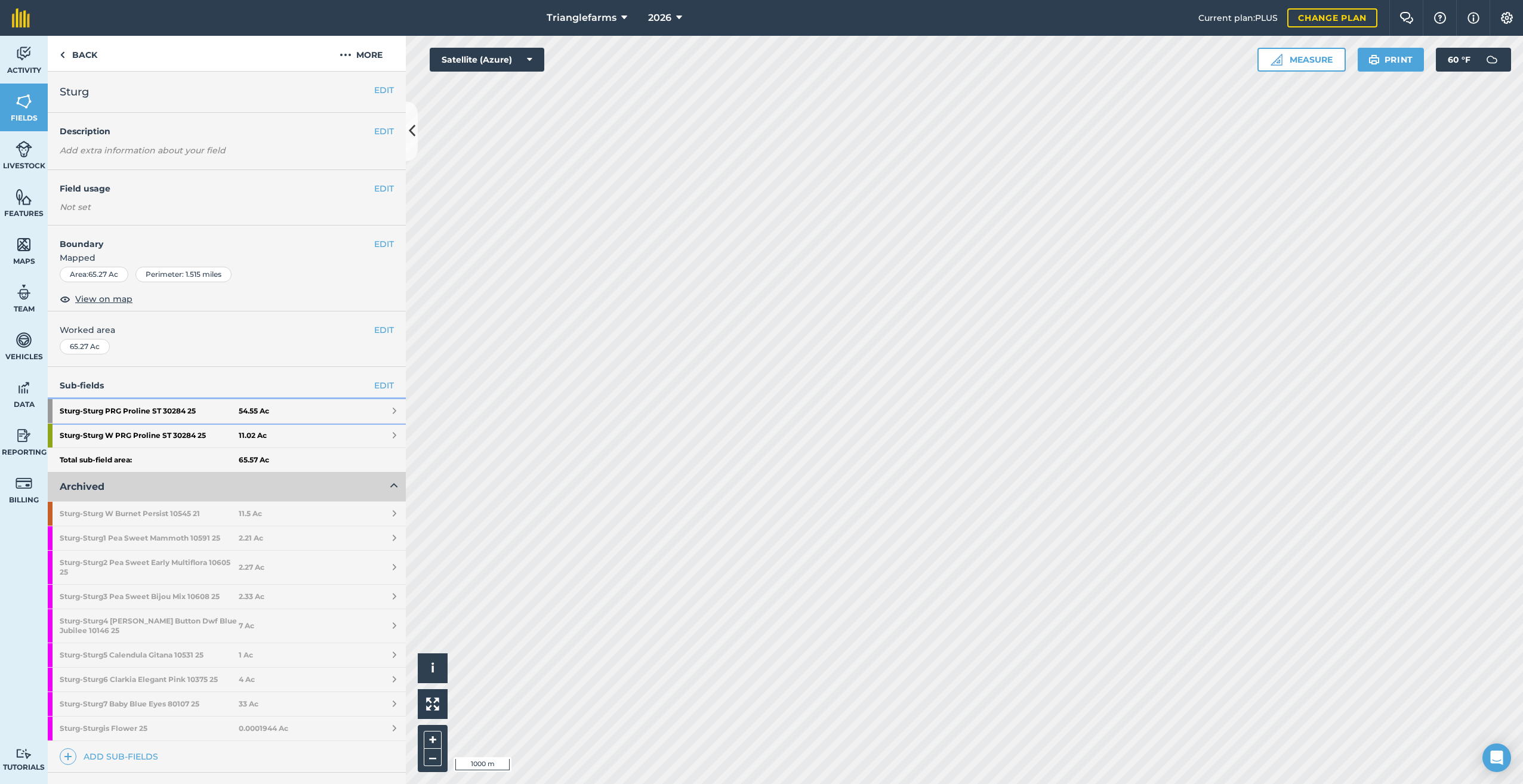
click at [138, 409] on strong "Sturg - Sturg PRG Proline ST 30284 25" at bounding box center [149, 411] width 179 height 24
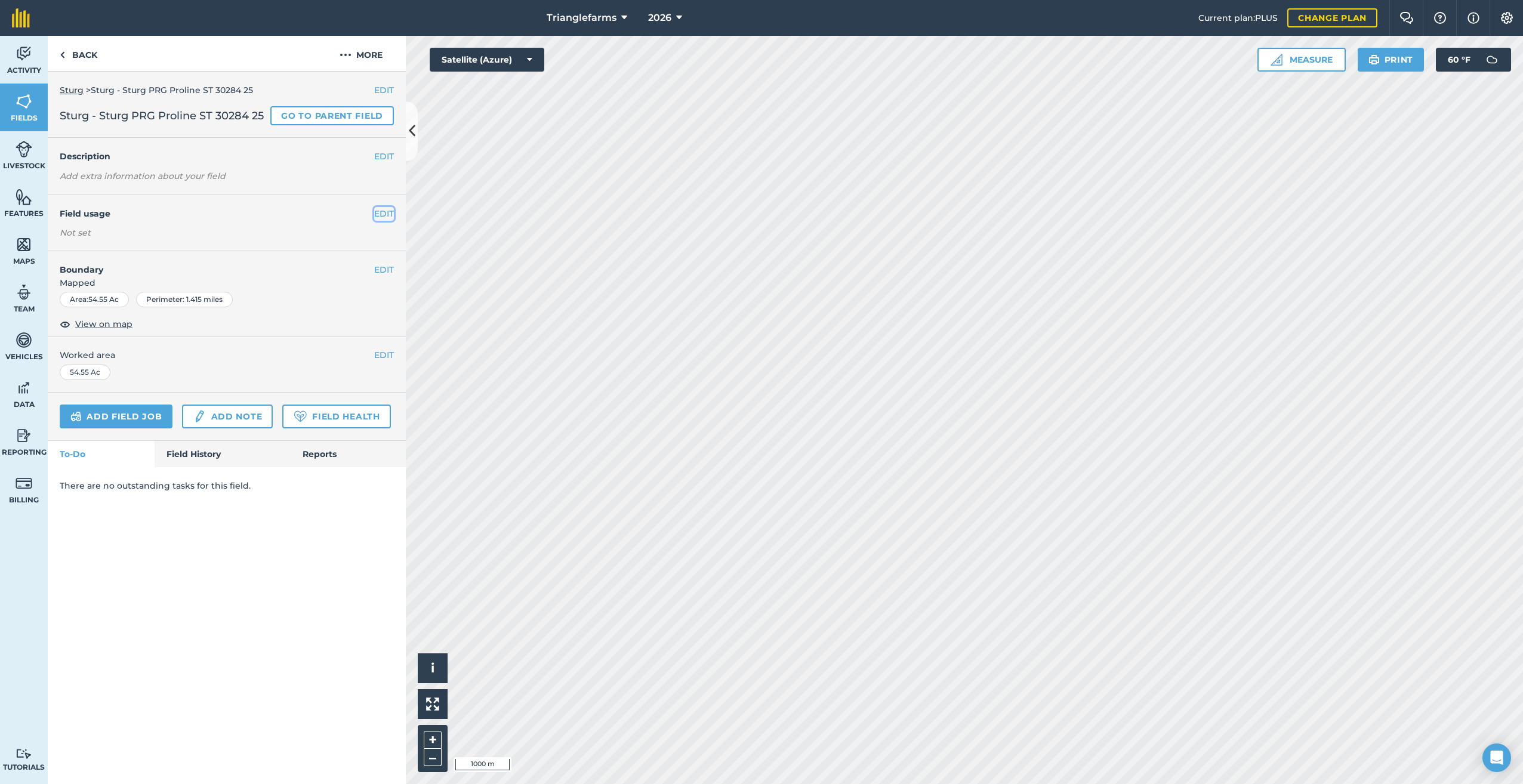
click at [379, 214] on button "EDIT" at bounding box center [384, 213] width 20 height 13
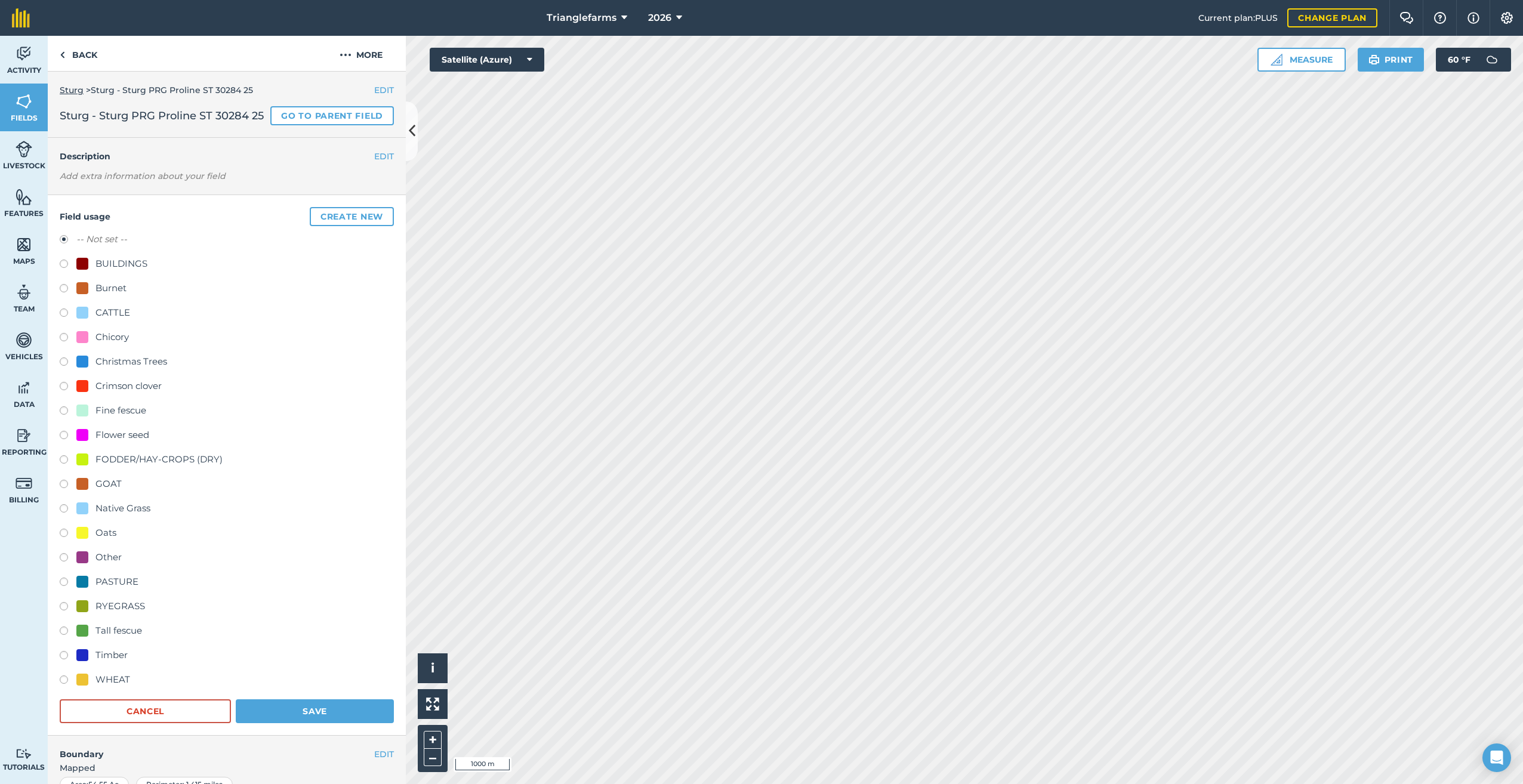
click at [64, 614] on label at bounding box center [68, 608] width 17 height 12
radio input "true"
radio input "false"
click at [332, 722] on button "Save" at bounding box center [315, 712] width 158 height 24
